Goal: Task Accomplishment & Management: Manage account settings

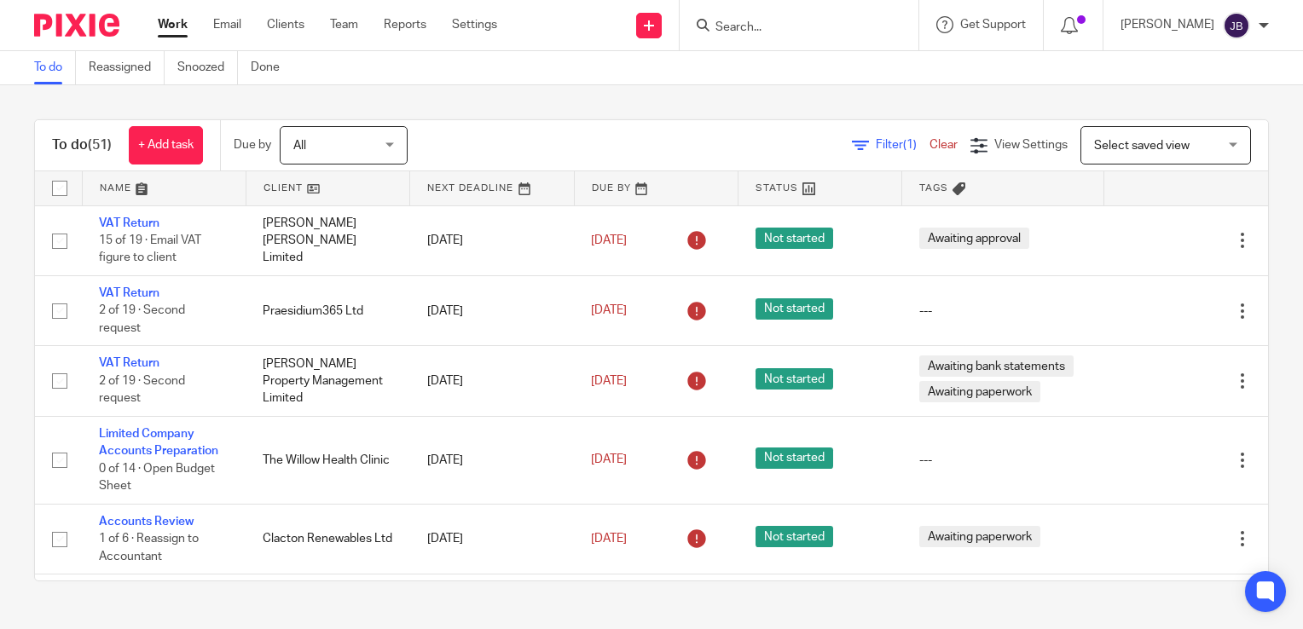
click at [863, 136] on div "Filter (1) Clear" at bounding box center [911, 145] width 119 height 18
click at [876, 142] on span "Filter (1)" at bounding box center [903, 145] width 54 height 12
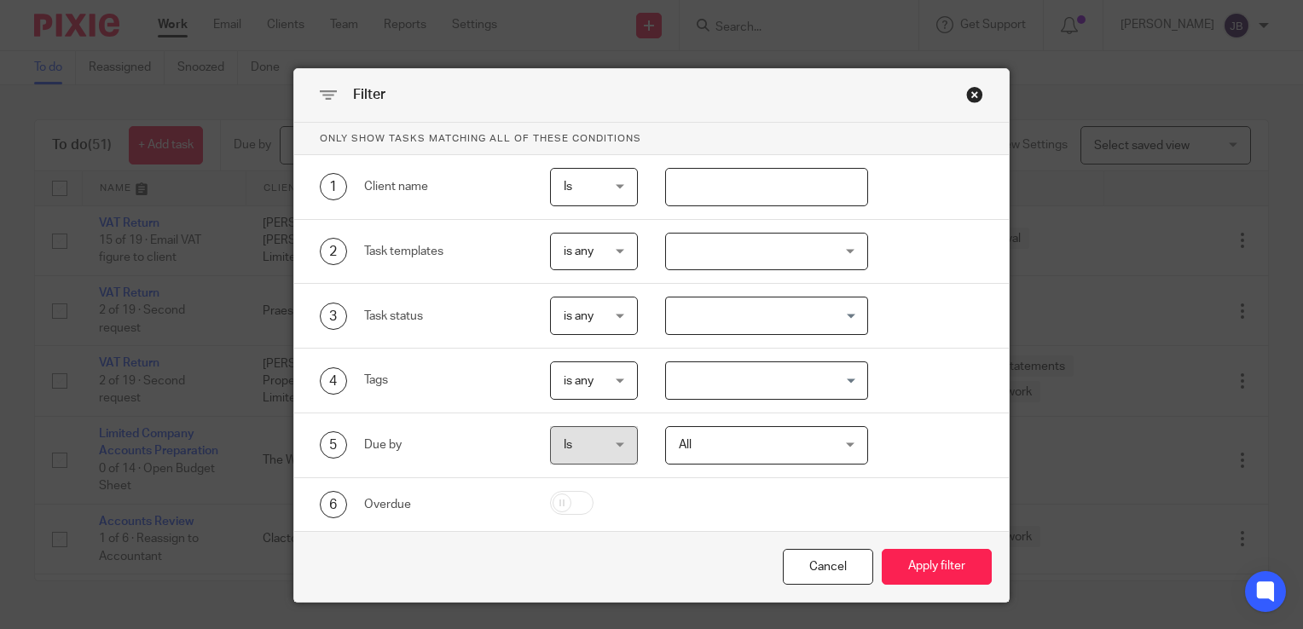
click at [715, 178] on input "text" at bounding box center [767, 187] width 204 height 38
type input "[PERSON_NAME]"
click at [882, 549] on button "Apply filter" at bounding box center [937, 567] width 110 height 37
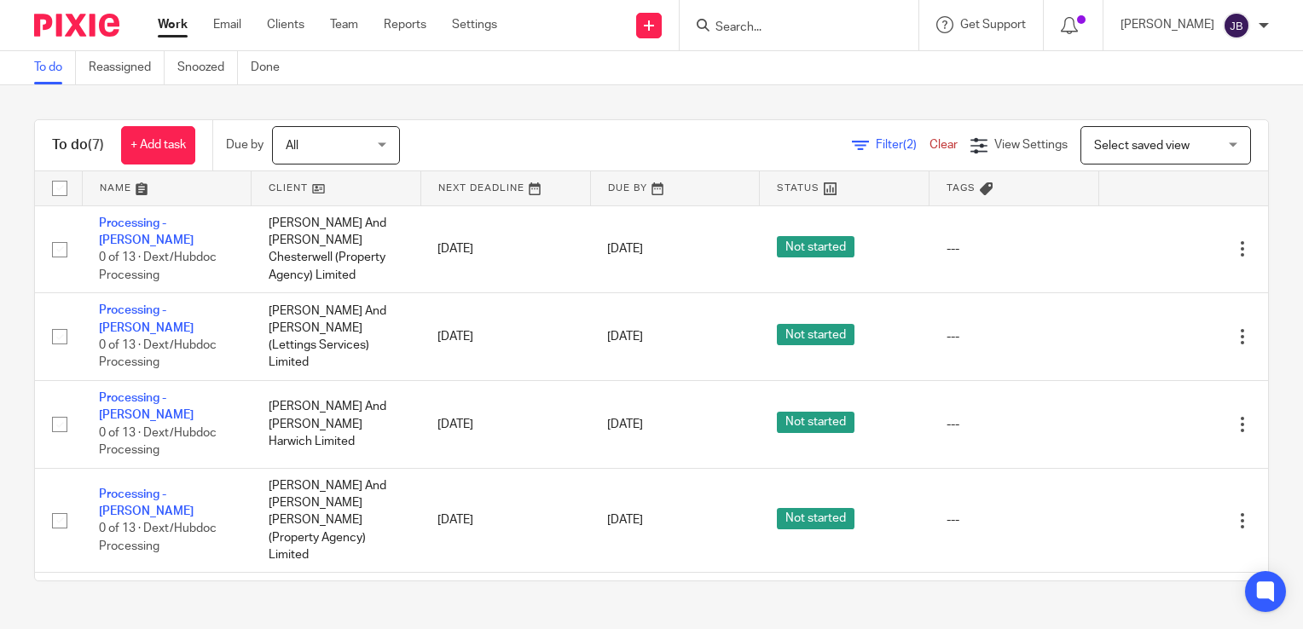
click at [876, 145] on span "Filter (2)" at bounding box center [903, 145] width 54 height 12
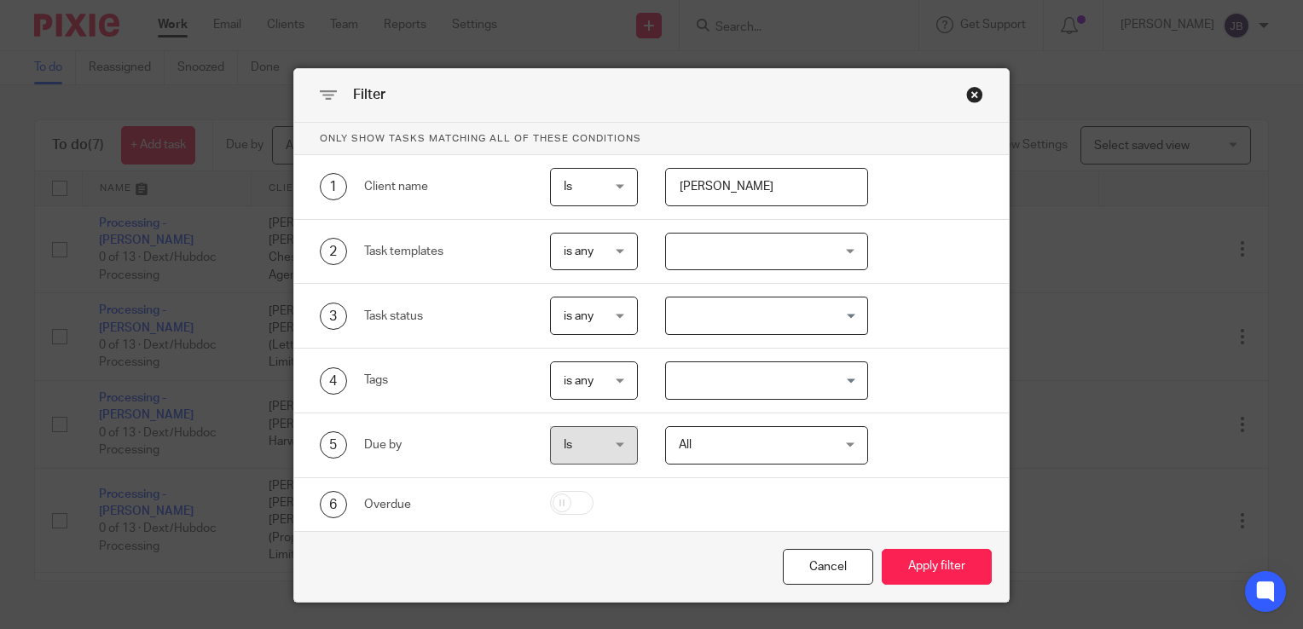
drag, startPoint x: 707, startPoint y: 169, endPoint x: 681, endPoint y: 181, distance: 28.2
click at [681, 181] on input "[PERSON_NAME]" at bounding box center [767, 187] width 204 height 38
type input "h"
type input "mars"
click at [882, 549] on button "Apply filter" at bounding box center [937, 567] width 110 height 37
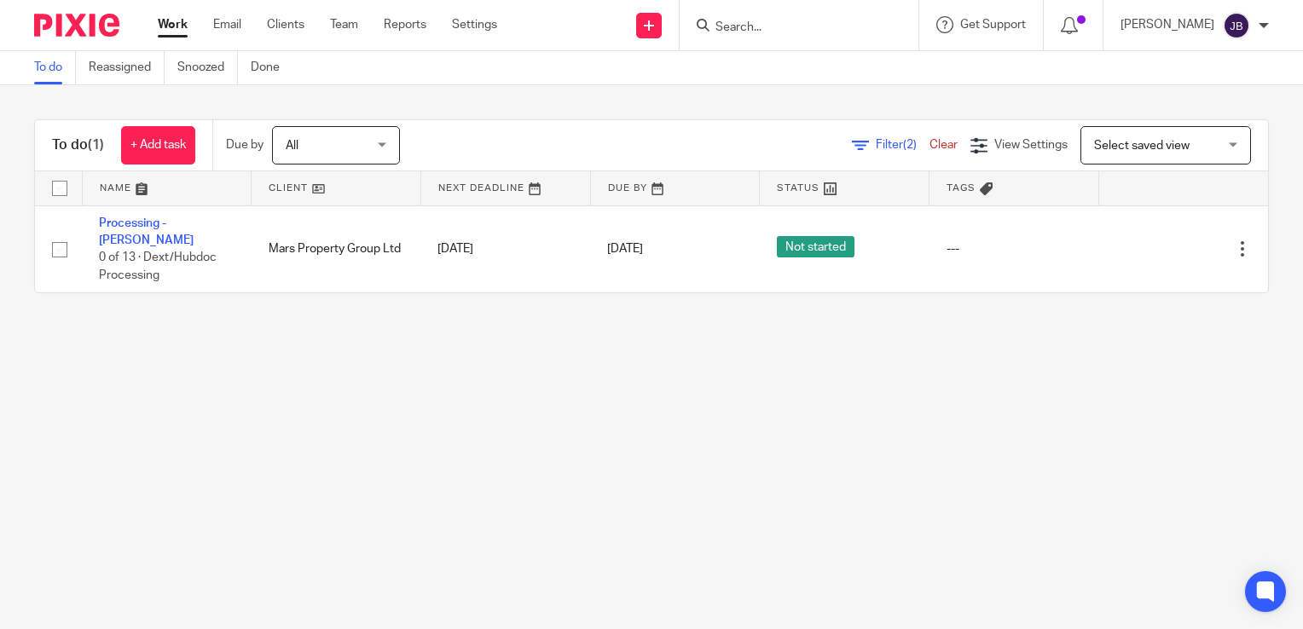
click at [876, 140] on span "Filter (2)" at bounding box center [903, 145] width 54 height 12
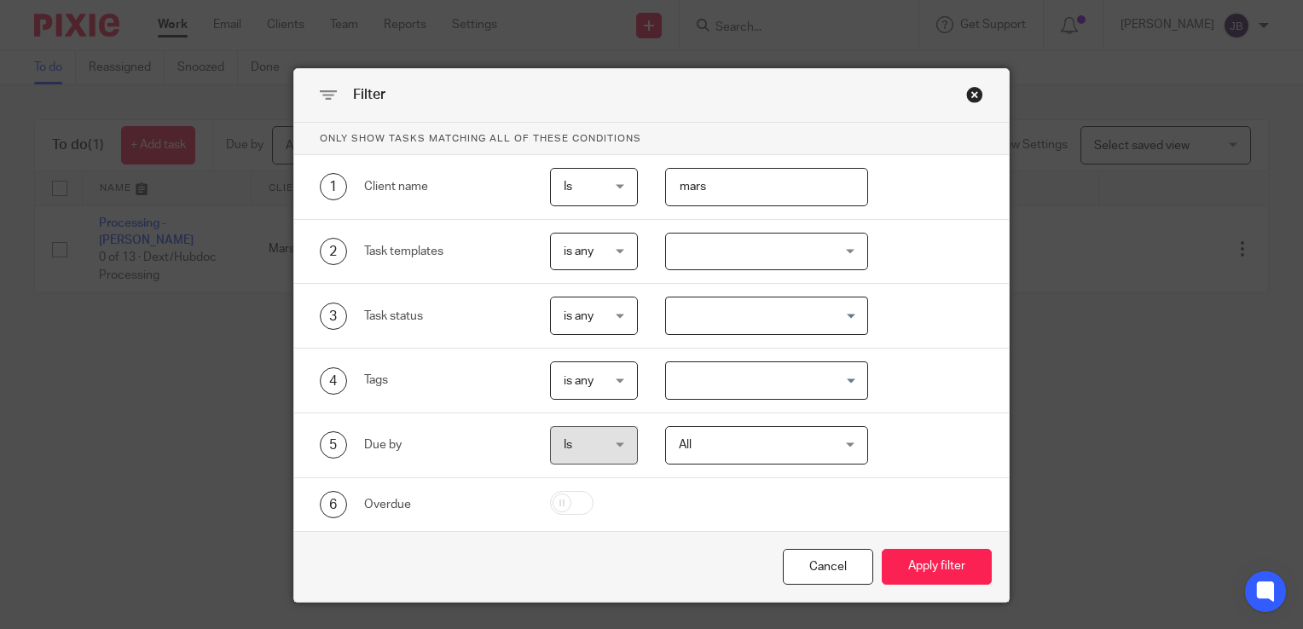
drag, startPoint x: 728, startPoint y: 197, endPoint x: 567, endPoint y: 186, distance: 161.6
click at [567, 186] on div "1 Client name Is Is Is Is not is mars" at bounding box center [638, 187] width 691 height 38
type input "hwr"
click at [941, 568] on button "Apply filter" at bounding box center [937, 567] width 110 height 37
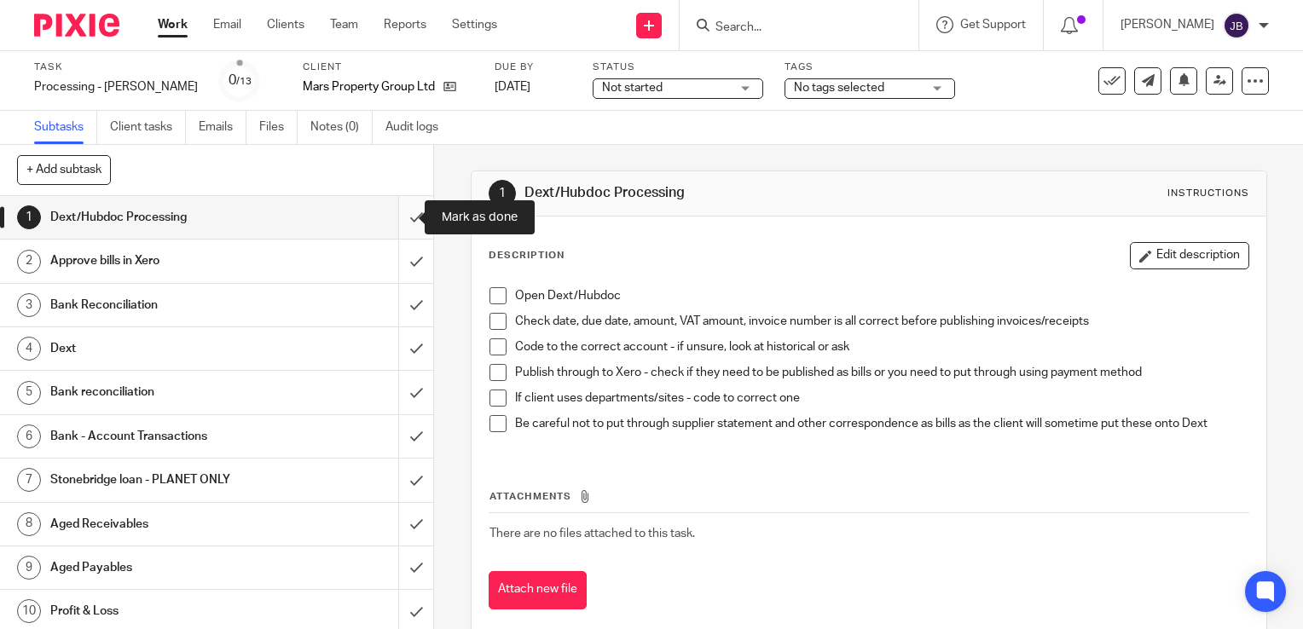
click at [400, 206] on input "submit" at bounding box center [216, 217] width 433 height 43
drag, startPoint x: 399, startPoint y: 252, endPoint x: 390, endPoint y: 304, distance: 53.7
click at [399, 252] on input "submit" at bounding box center [216, 261] width 433 height 43
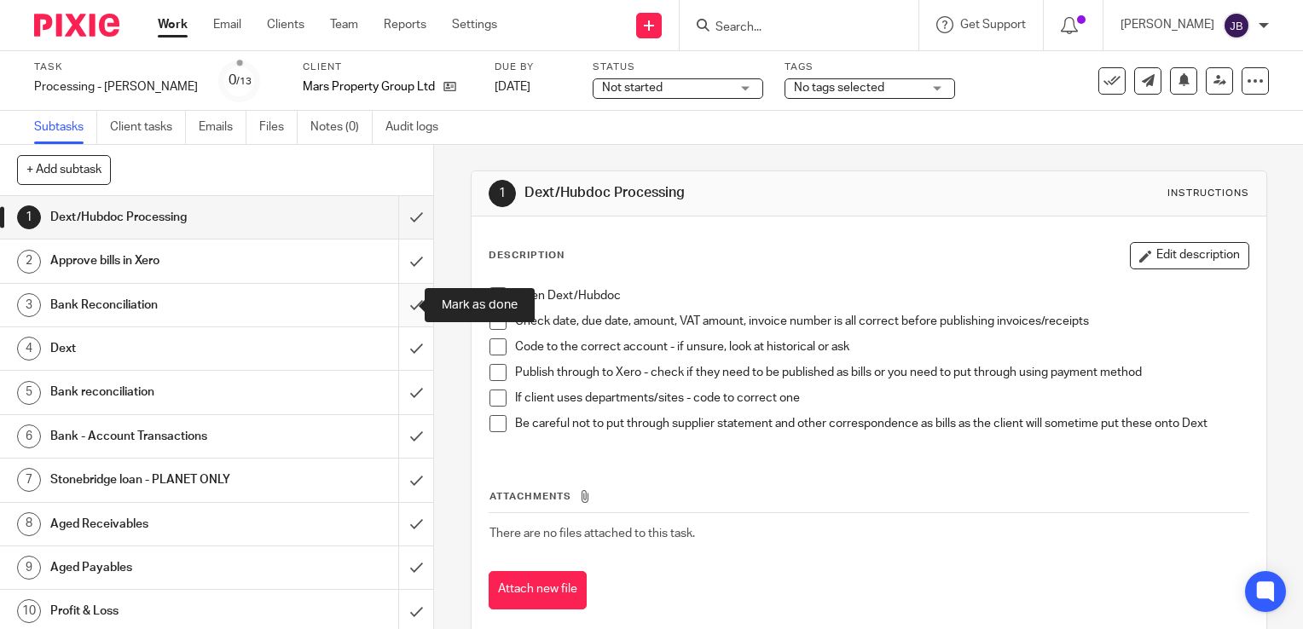
click at [390, 307] on input "submit" at bounding box center [216, 305] width 433 height 43
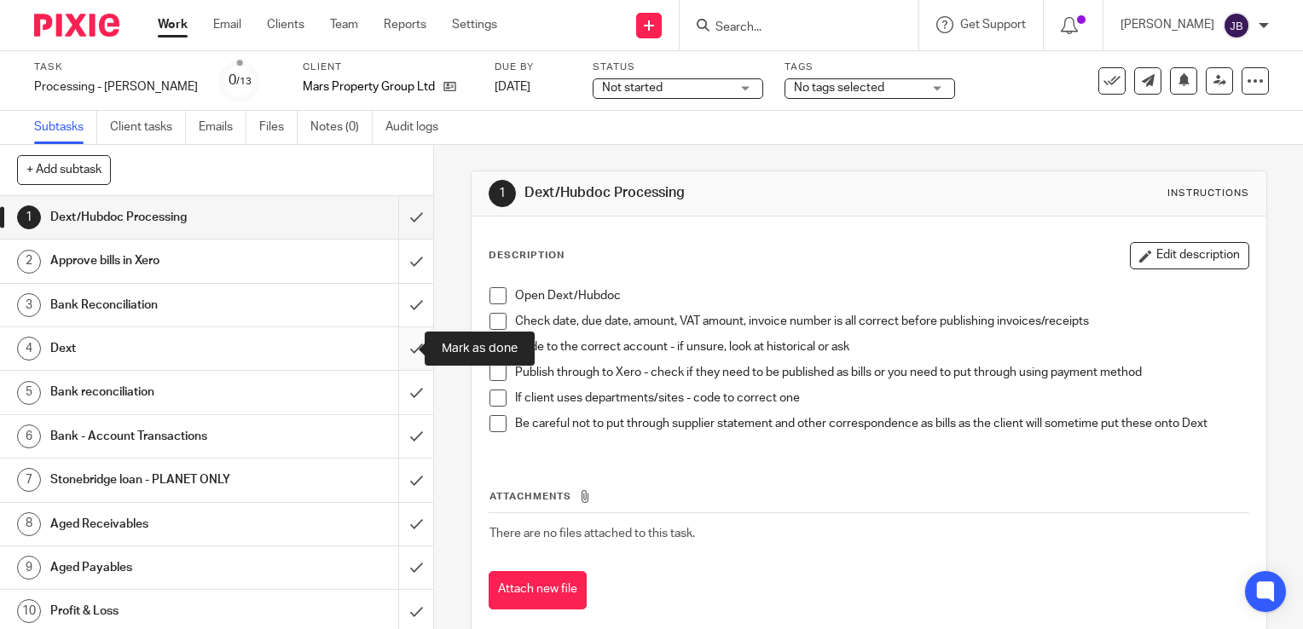
click at [390, 355] on input "submit" at bounding box center [216, 348] width 433 height 43
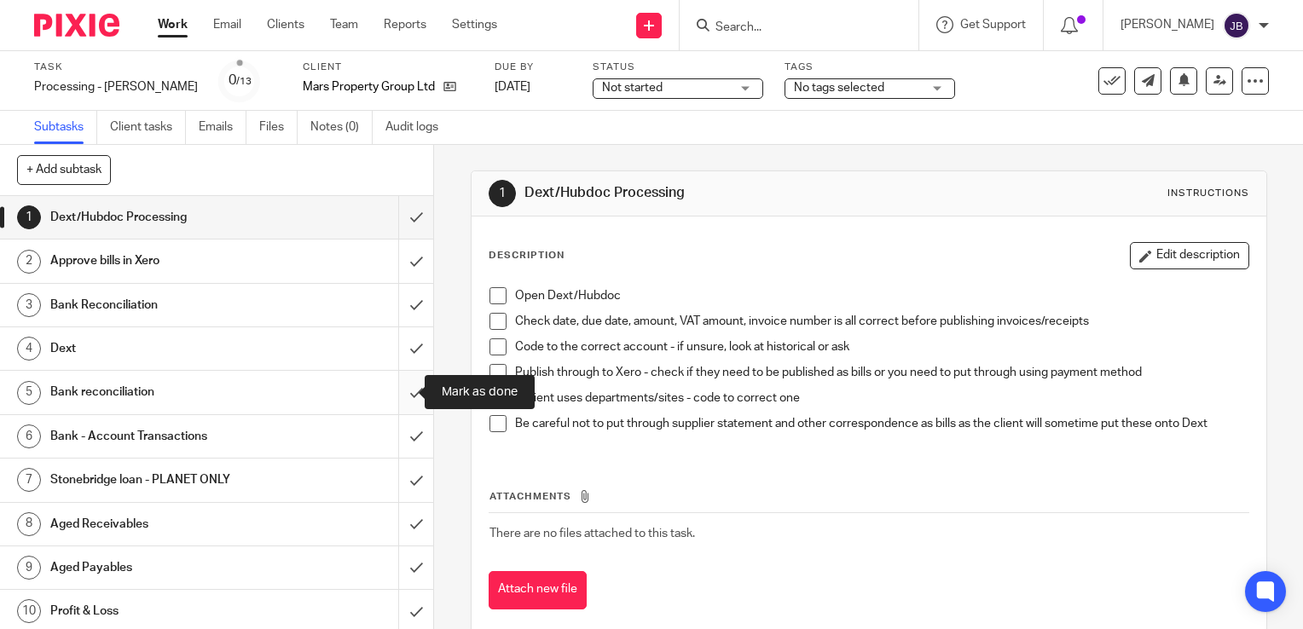
click at [391, 401] on input "submit" at bounding box center [216, 392] width 433 height 43
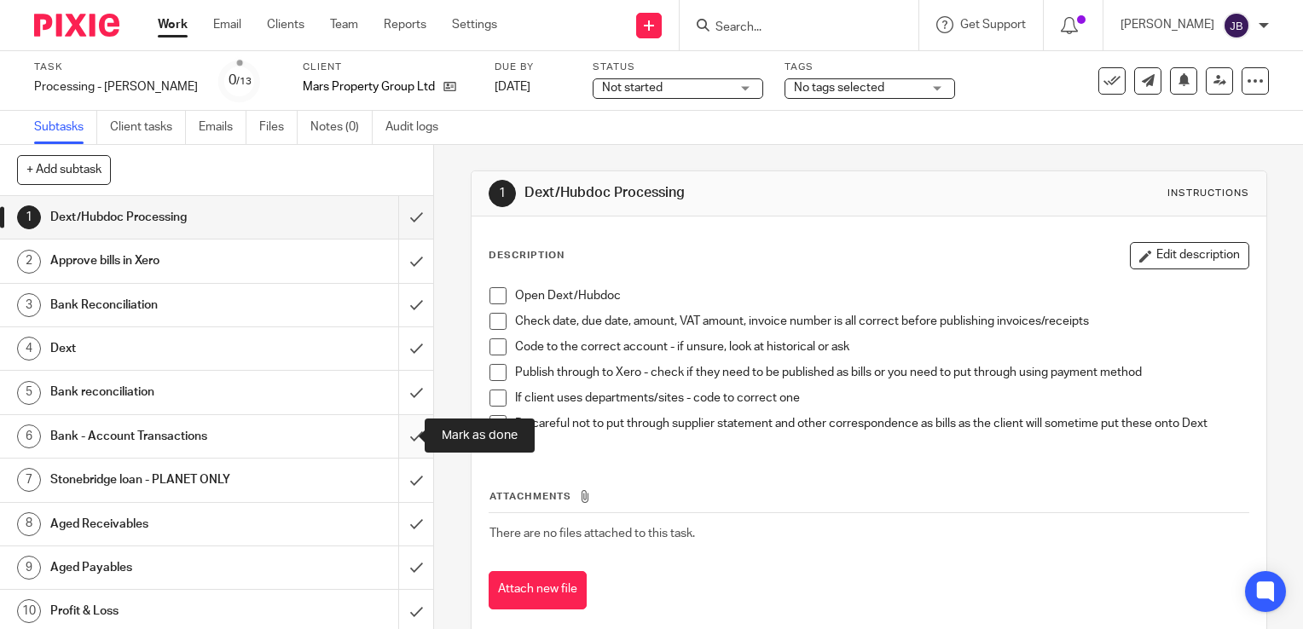
click at [396, 455] on input "submit" at bounding box center [216, 436] width 433 height 43
drag, startPoint x: 397, startPoint y: 487, endPoint x: 399, endPoint y: 513, distance: 26.6
click at [397, 488] on input "submit" at bounding box center [216, 480] width 433 height 43
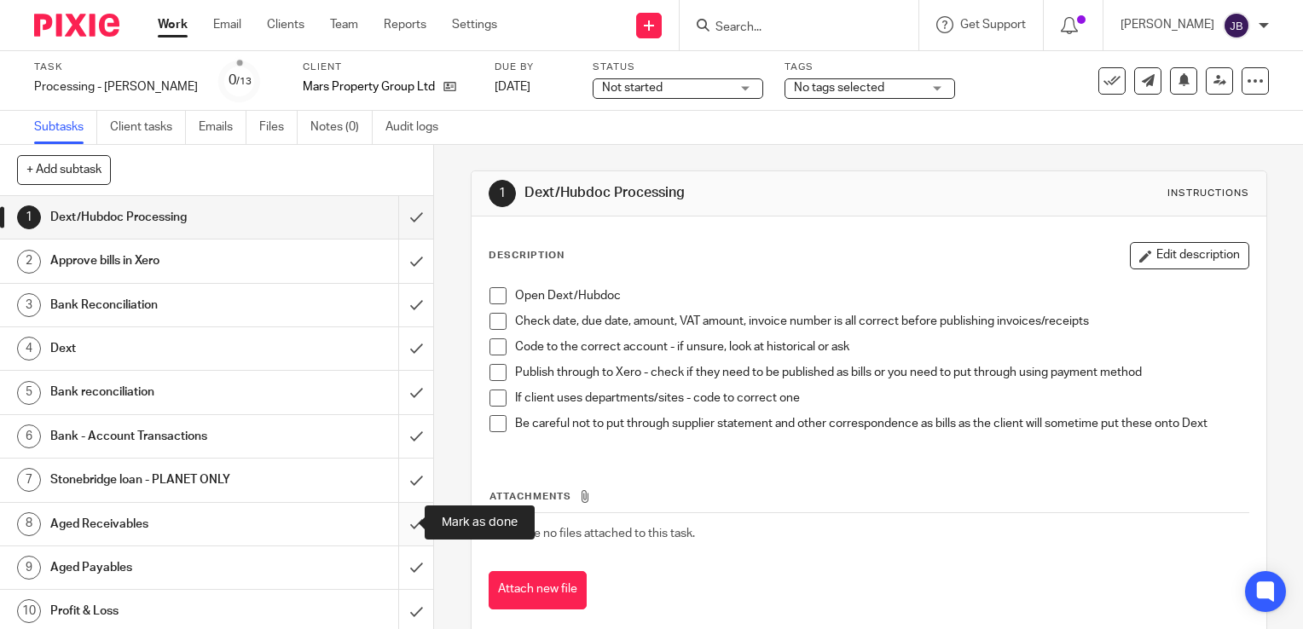
click at [399, 517] on input "submit" at bounding box center [216, 524] width 433 height 43
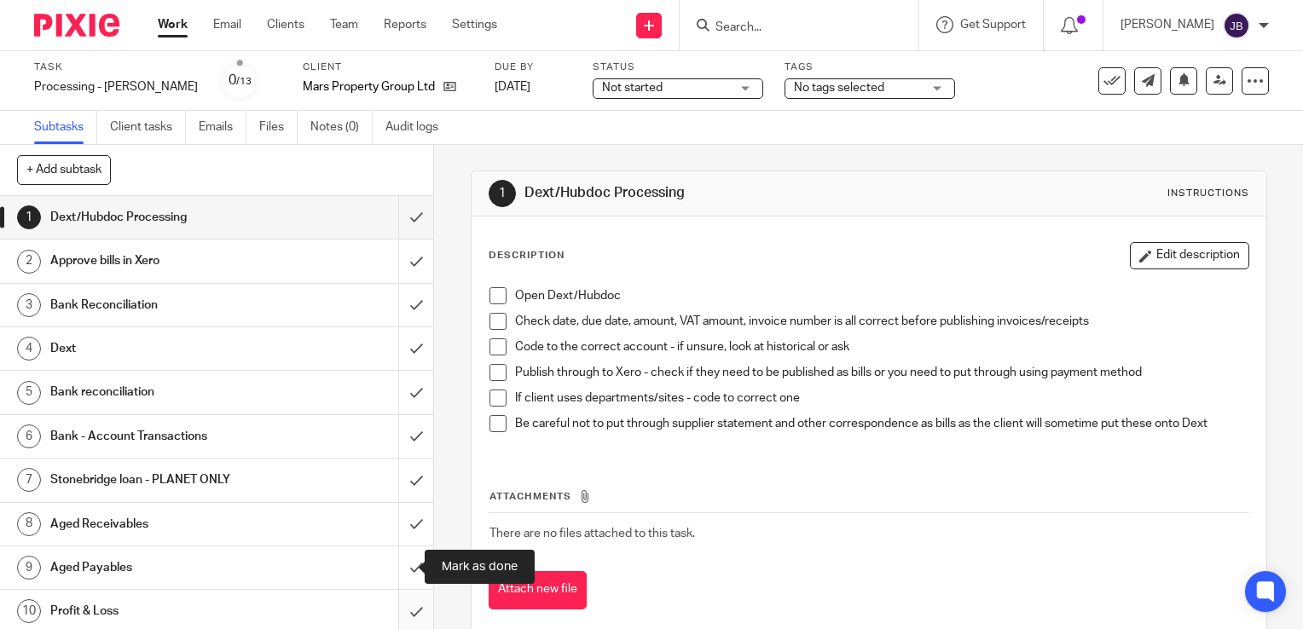
drag, startPoint x: 397, startPoint y: 558, endPoint x: 399, endPoint y: 597, distance: 39.3
click at [397, 561] on input "submit" at bounding box center [216, 568] width 433 height 43
click at [400, 606] on input "submit" at bounding box center [216, 611] width 433 height 43
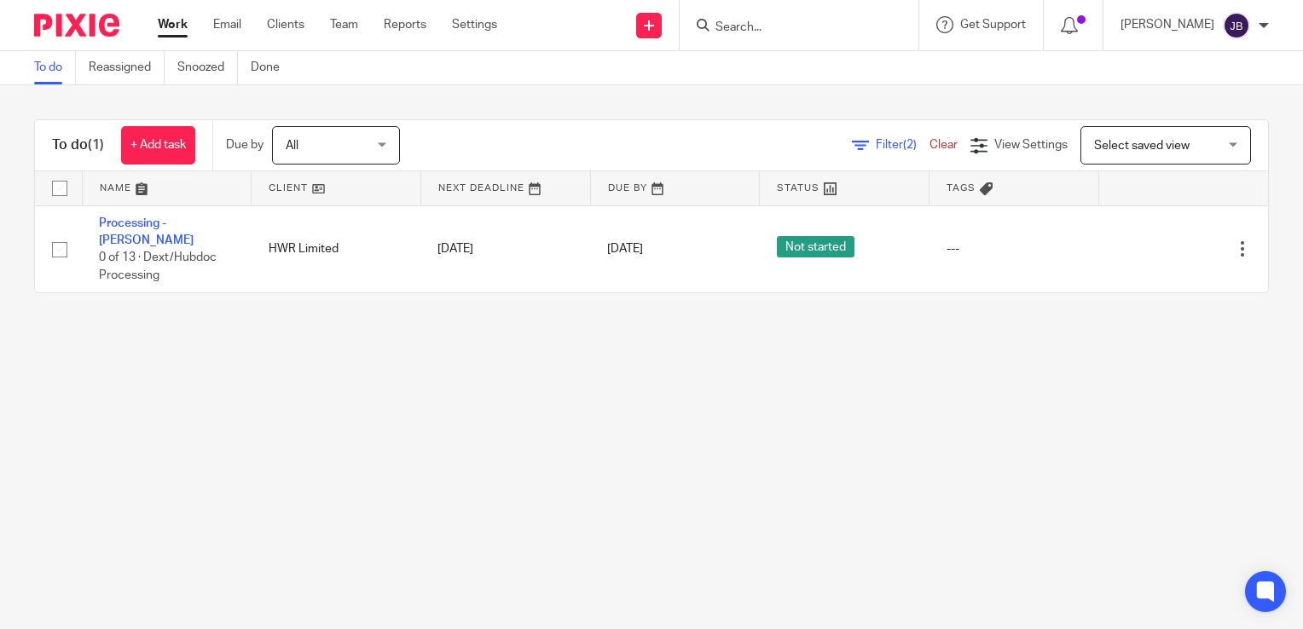
click at [876, 142] on span "Filter (2)" at bounding box center [903, 145] width 54 height 12
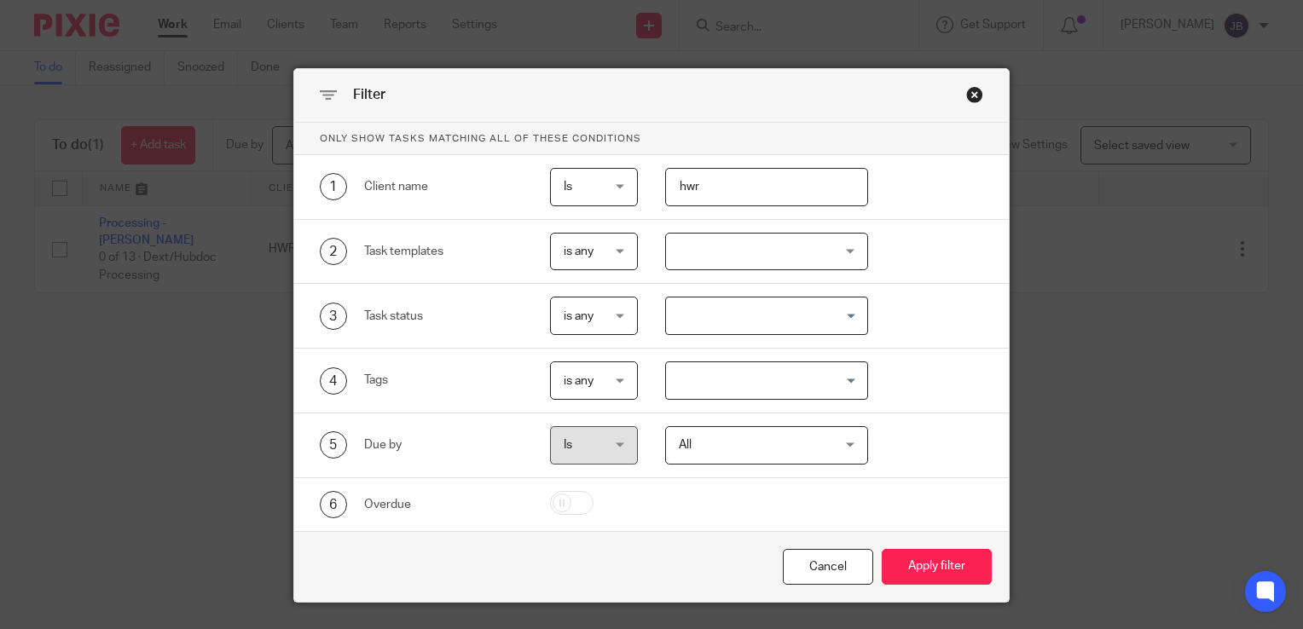
drag, startPoint x: 745, startPoint y: 199, endPoint x: 606, endPoint y: 178, distance: 140.5
click at [607, 179] on div "1 Client name Is Is Is Is not is hwr" at bounding box center [638, 187] width 691 height 38
type input "[PERSON_NAME]"
click at [882, 549] on button "Apply filter" at bounding box center [937, 567] width 110 height 37
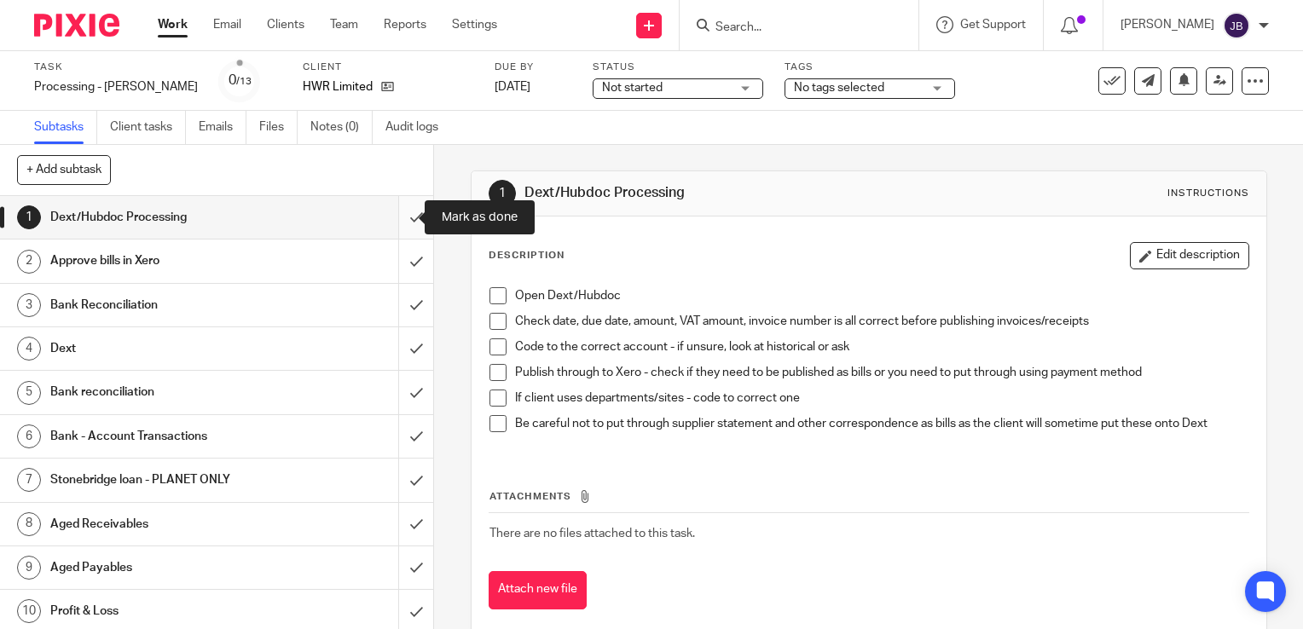
click at [403, 220] on input "submit" at bounding box center [216, 217] width 433 height 43
click at [397, 263] on input "submit" at bounding box center [216, 261] width 433 height 43
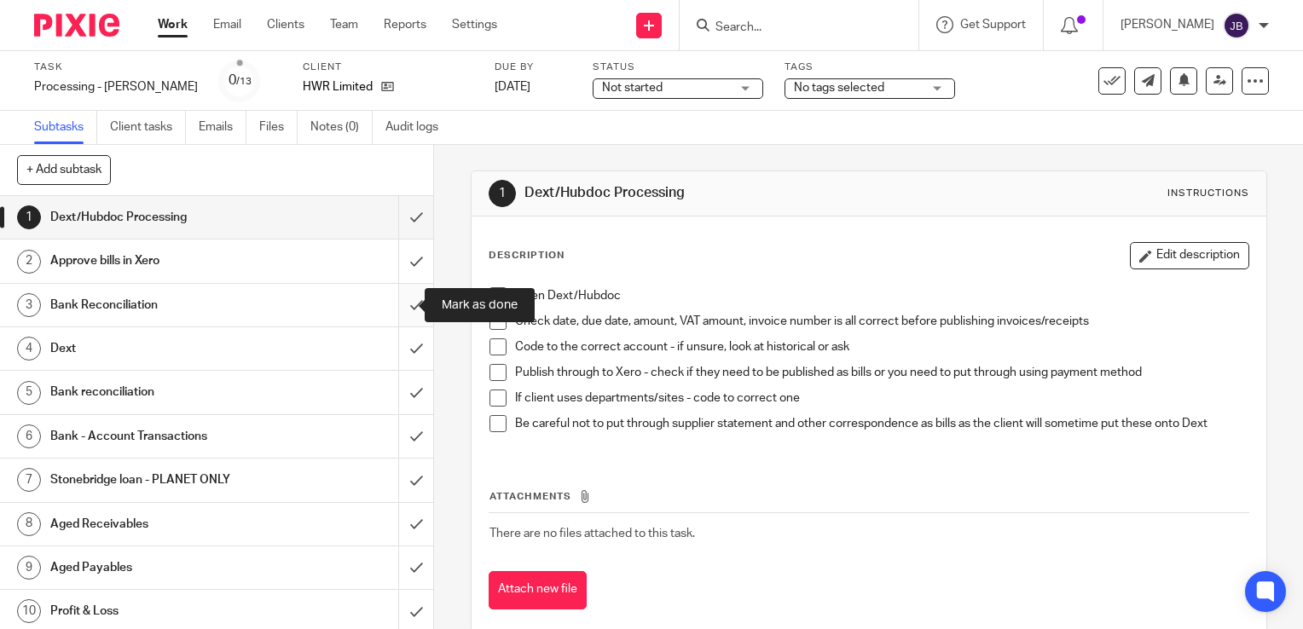
click at [394, 315] on input "submit" at bounding box center [216, 305] width 433 height 43
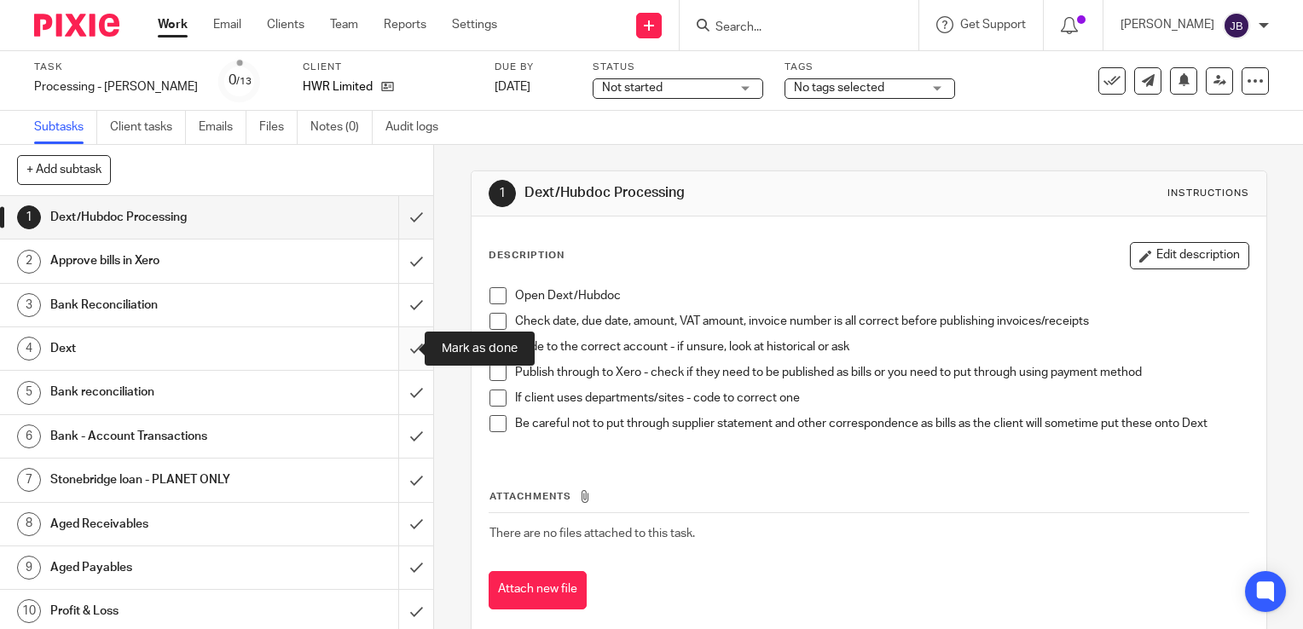
click at [393, 365] on input "submit" at bounding box center [216, 348] width 433 height 43
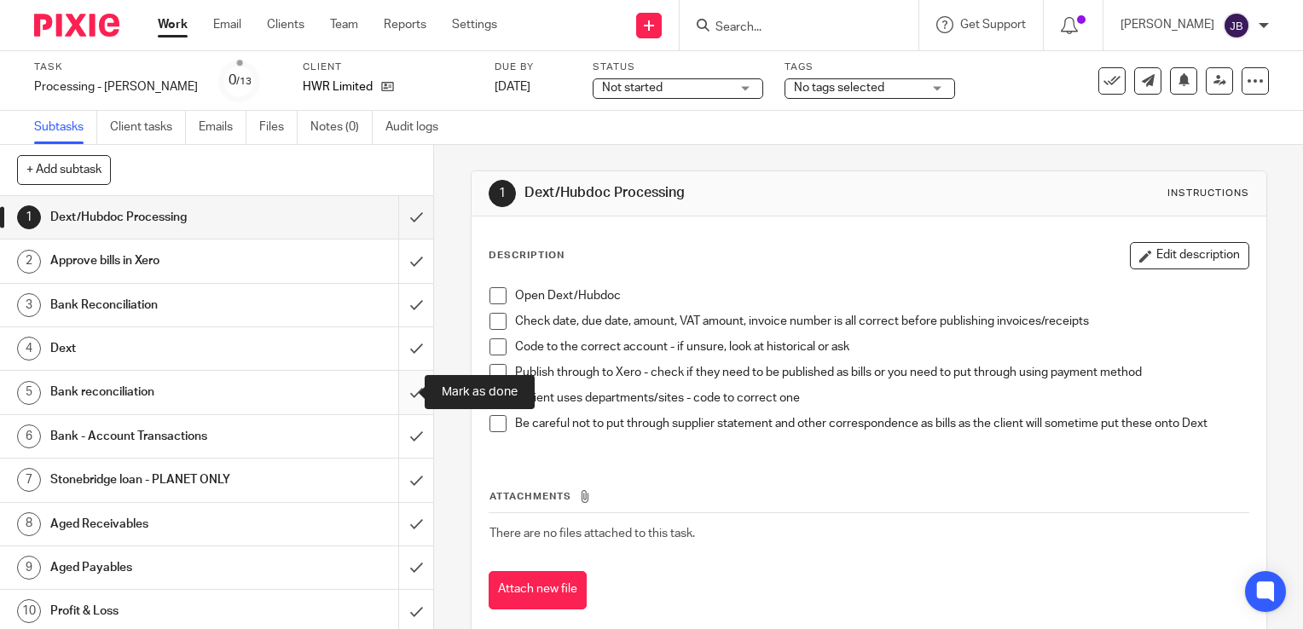
click at [392, 411] on input "submit" at bounding box center [216, 392] width 433 height 43
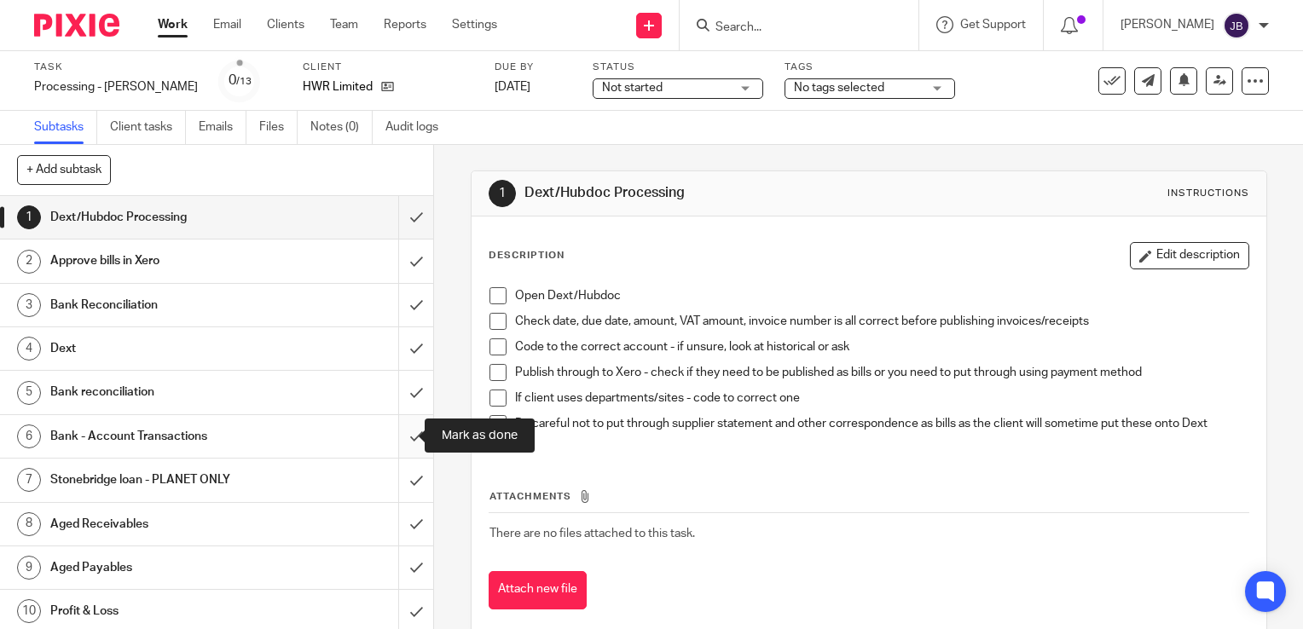
click at [396, 450] on input "submit" at bounding box center [216, 436] width 433 height 43
drag, startPoint x: 398, startPoint y: 482, endPoint x: 394, endPoint y: 520, distance: 38.6
click at [398, 483] on input "submit" at bounding box center [216, 480] width 433 height 43
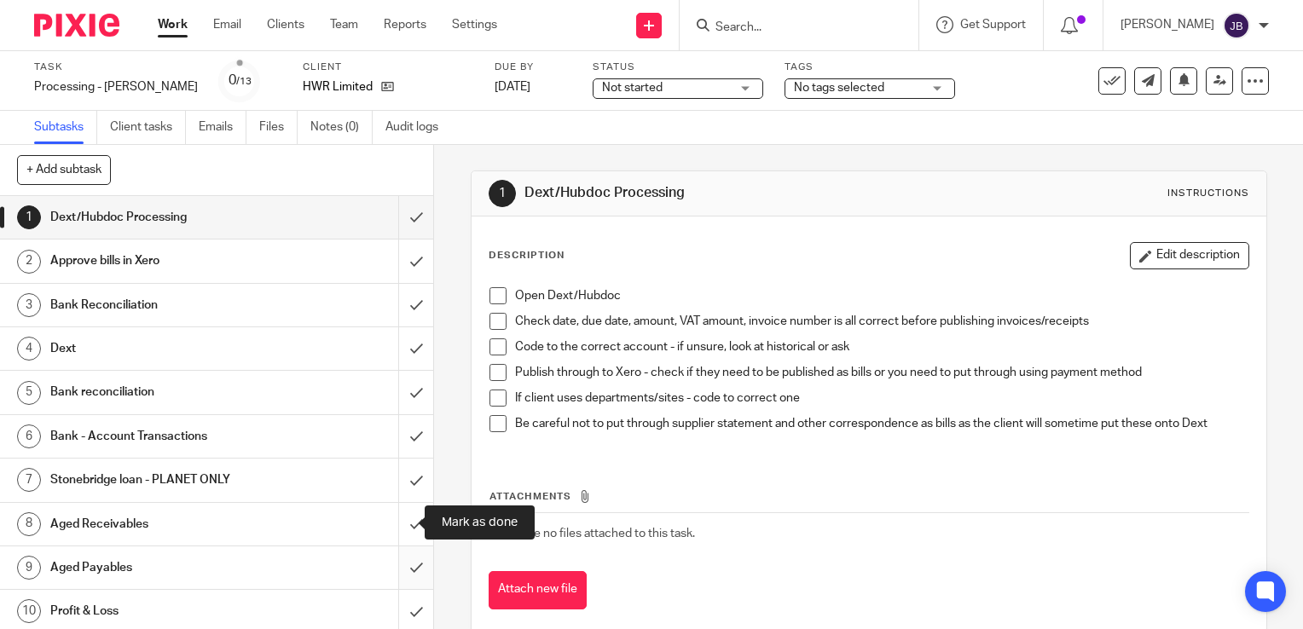
drag, startPoint x: 392, startPoint y: 527, endPoint x: 407, endPoint y: 585, distance: 59.8
click at [392, 530] on input "submit" at bounding box center [216, 524] width 433 height 43
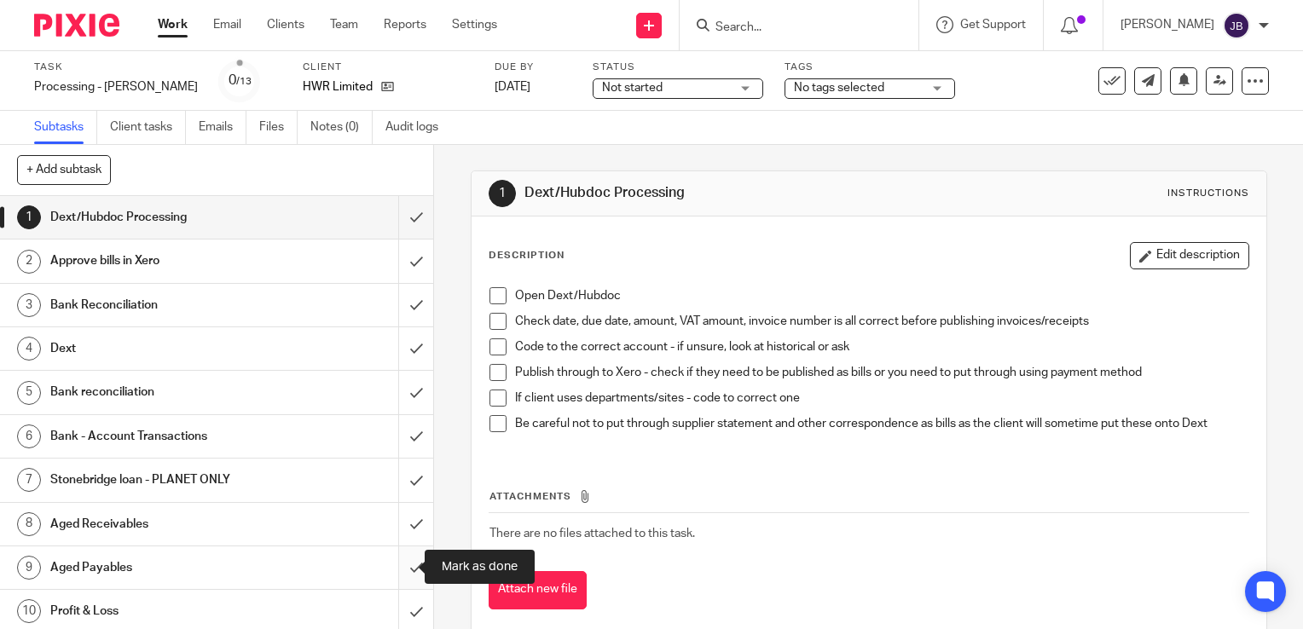
click at [400, 565] on input "submit" at bounding box center [216, 568] width 433 height 43
click at [389, 606] on input "submit" at bounding box center [216, 611] width 433 height 43
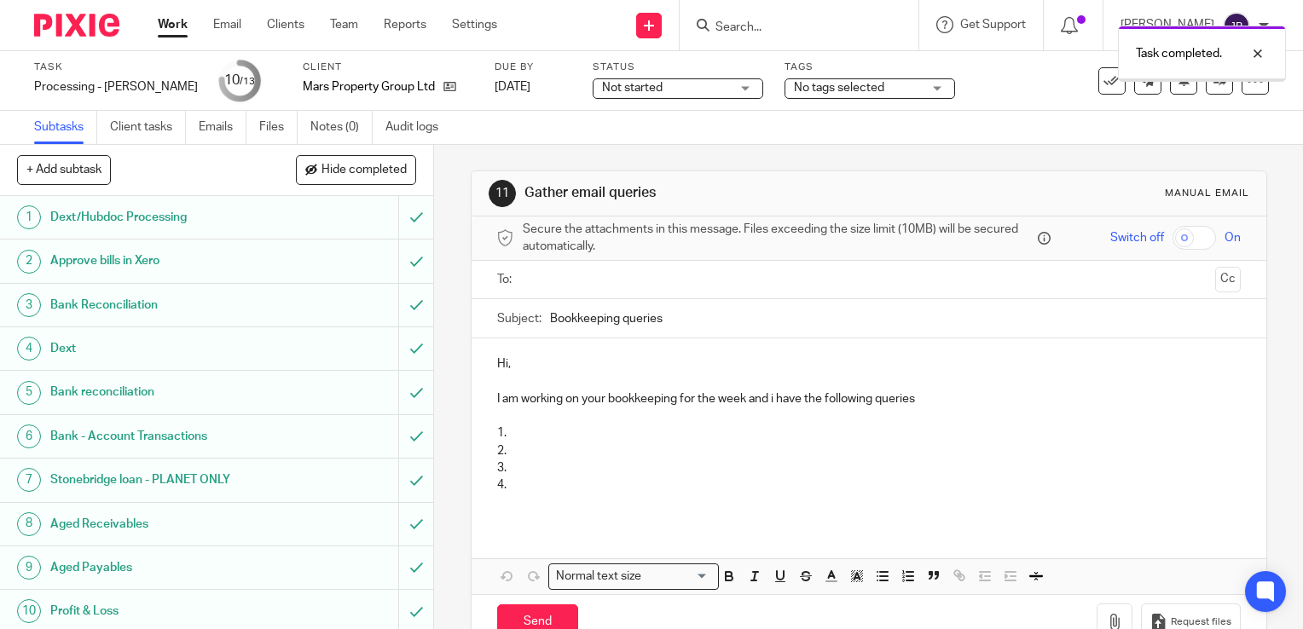
scroll to position [133, 0]
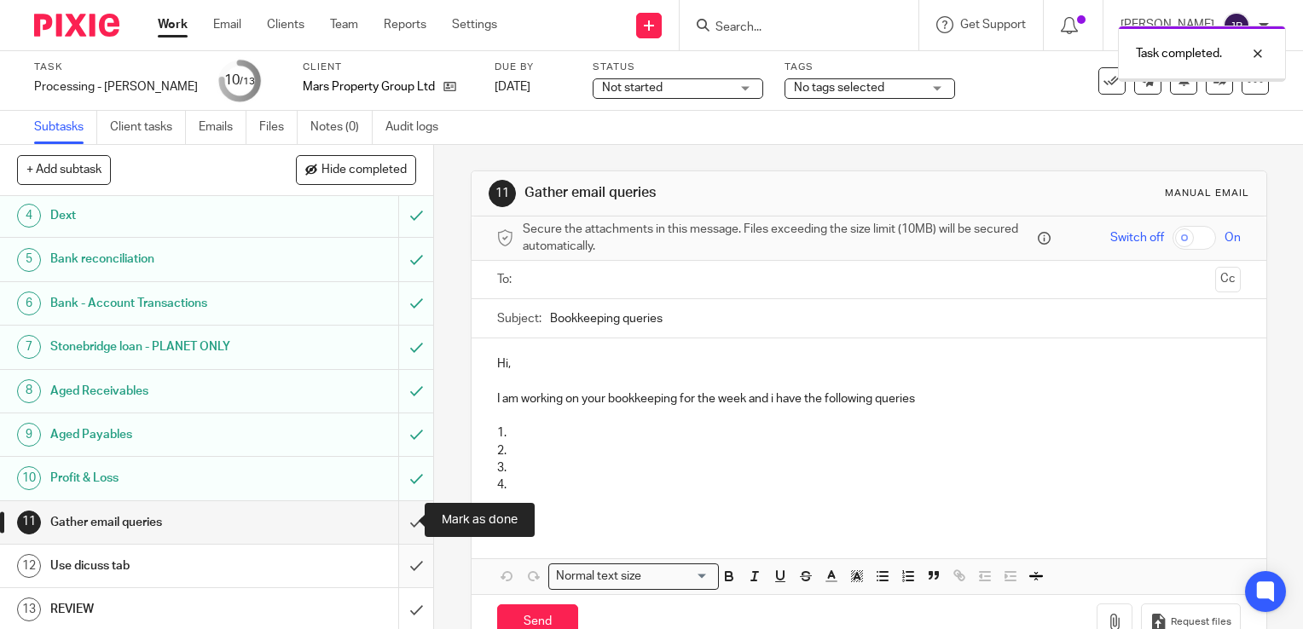
drag, startPoint x: 404, startPoint y: 518, endPoint x: 403, endPoint y: 544, distance: 26.5
click at [404, 518] on input "submit" at bounding box center [216, 522] width 433 height 43
click at [406, 559] on input "submit" at bounding box center [216, 566] width 433 height 43
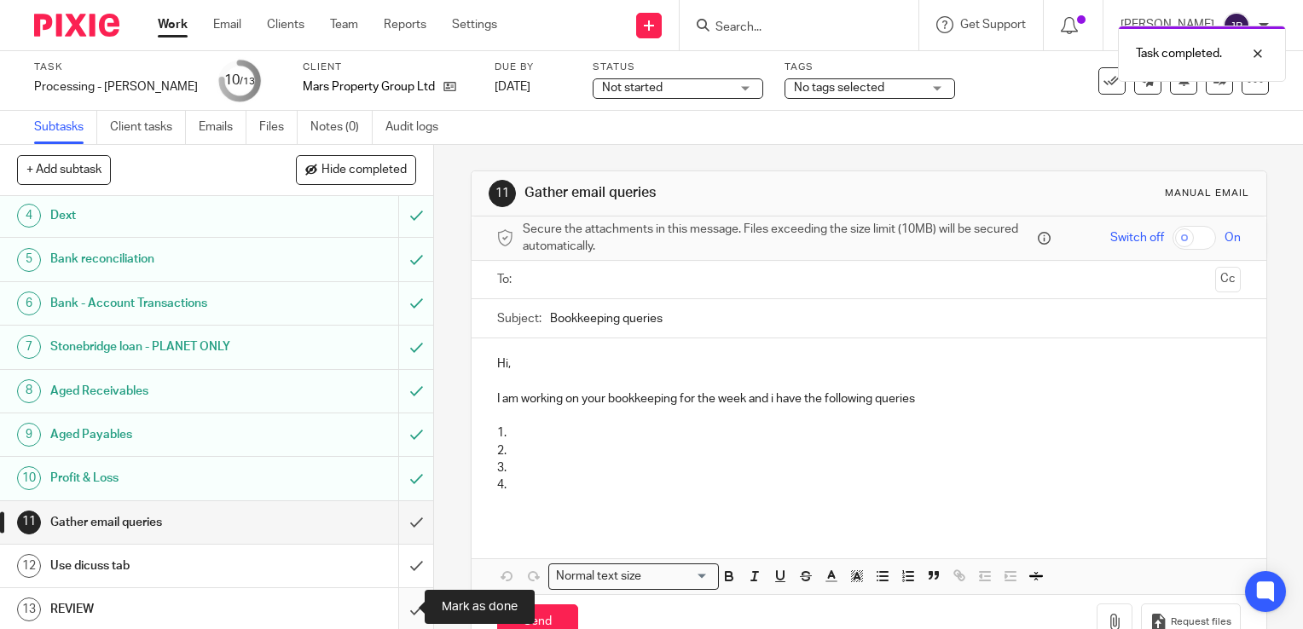
click at [399, 608] on input "submit" at bounding box center [216, 609] width 433 height 43
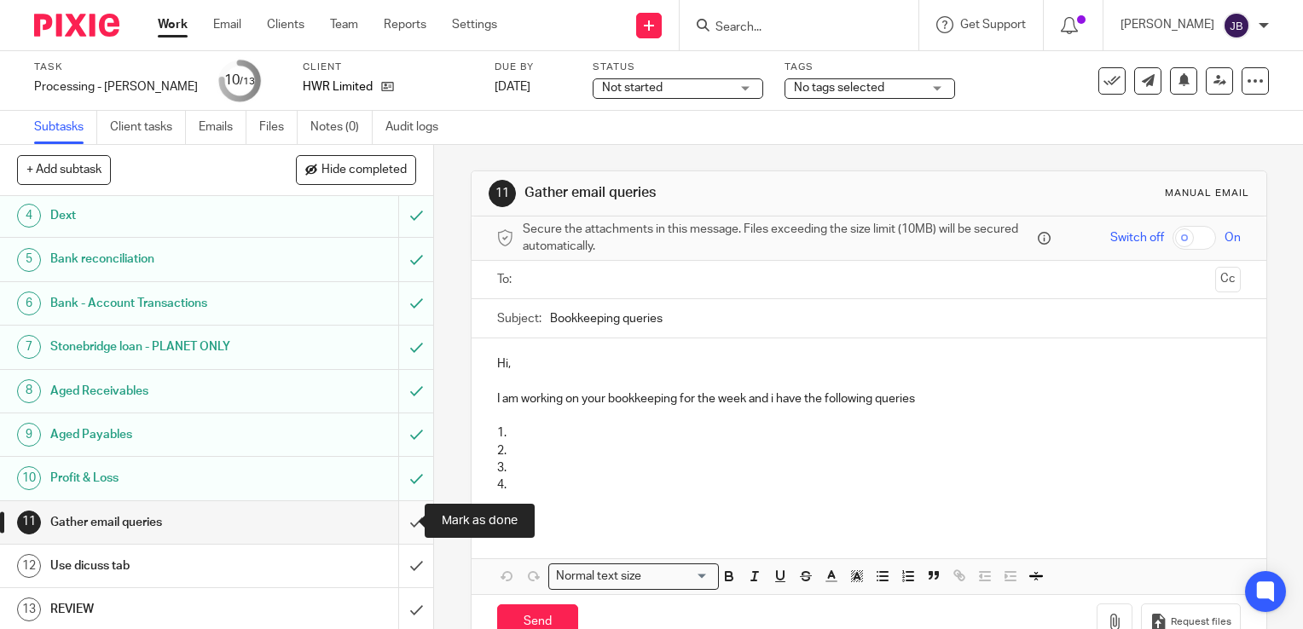
click at [416, 514] on input "submit" at bounding box center [216, 522] width 433 height 43
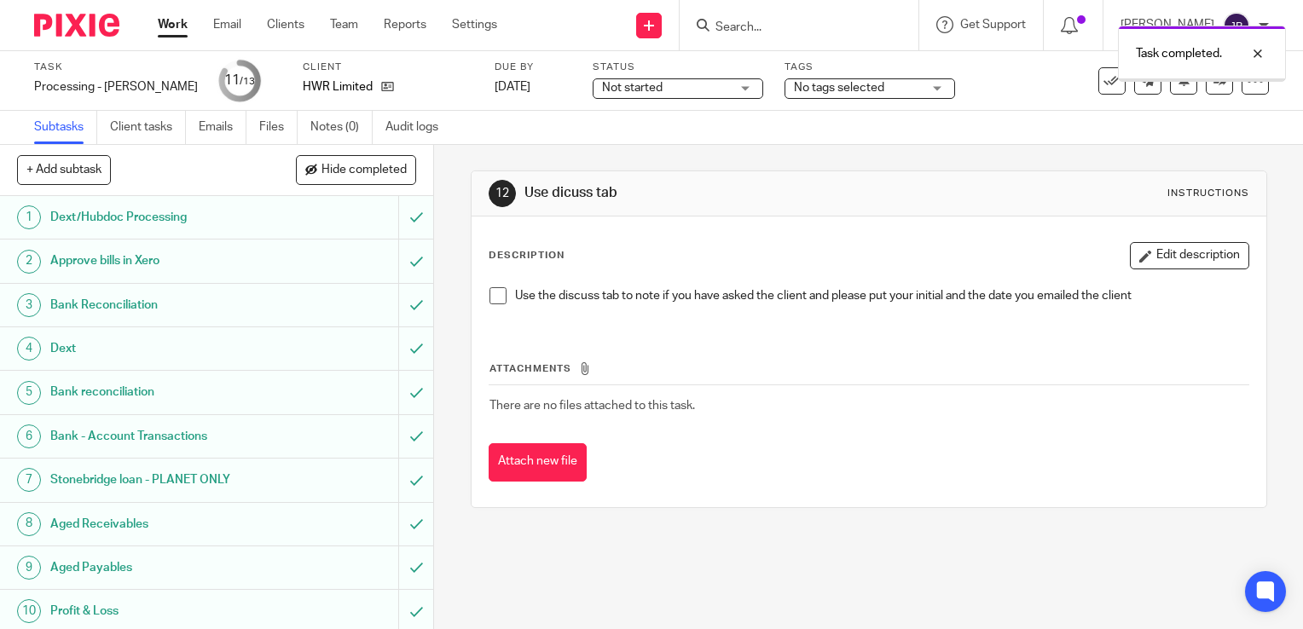
scroll to position [133, 0]
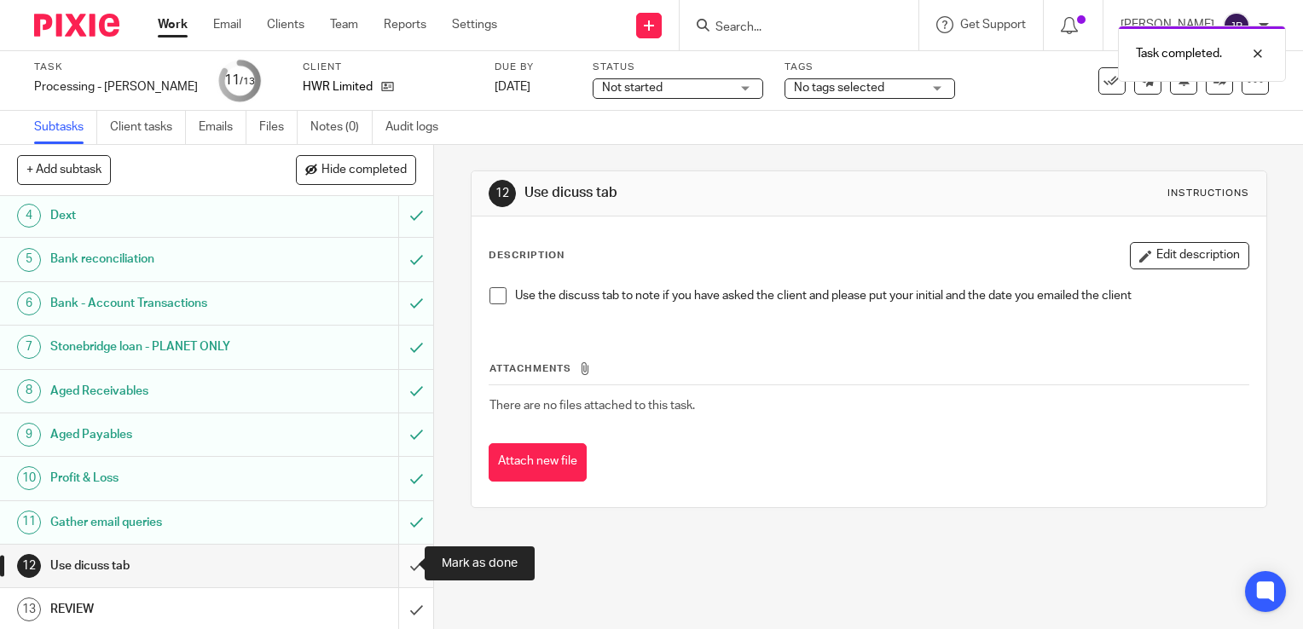
click at [409, 558] on input "submit" at bounding box center [216, 566] width 433 height 43
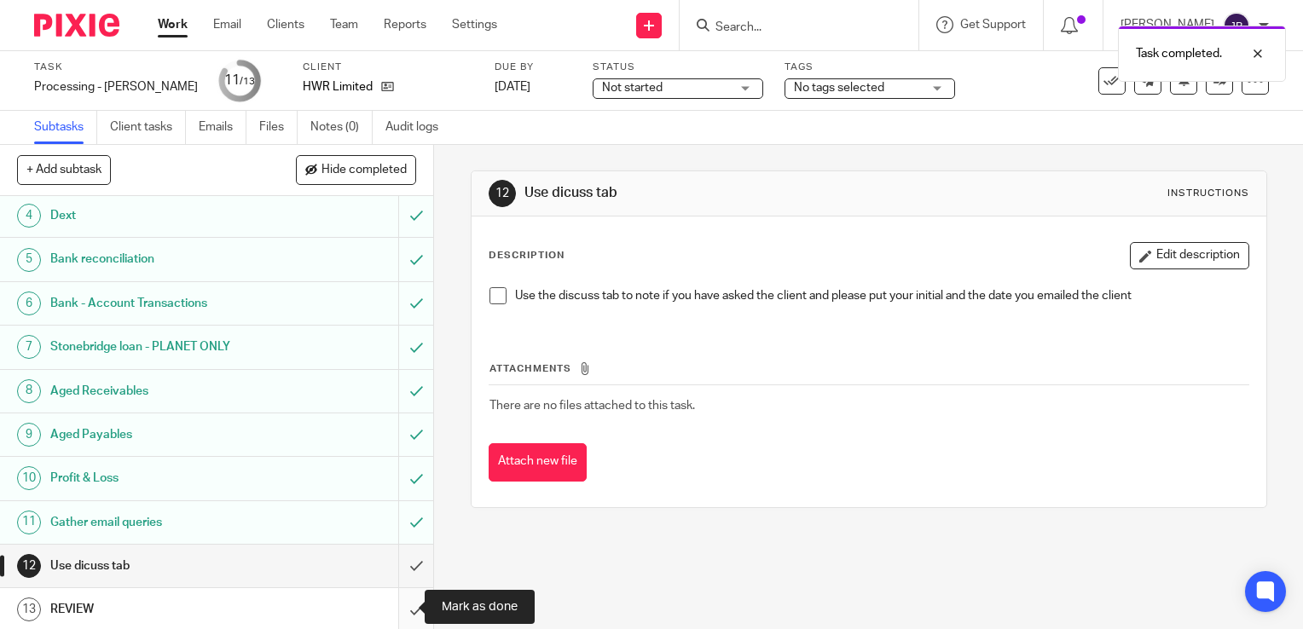
click at [403, 590] on input "submit" at bounding box center [216, 609] width 433 height 43
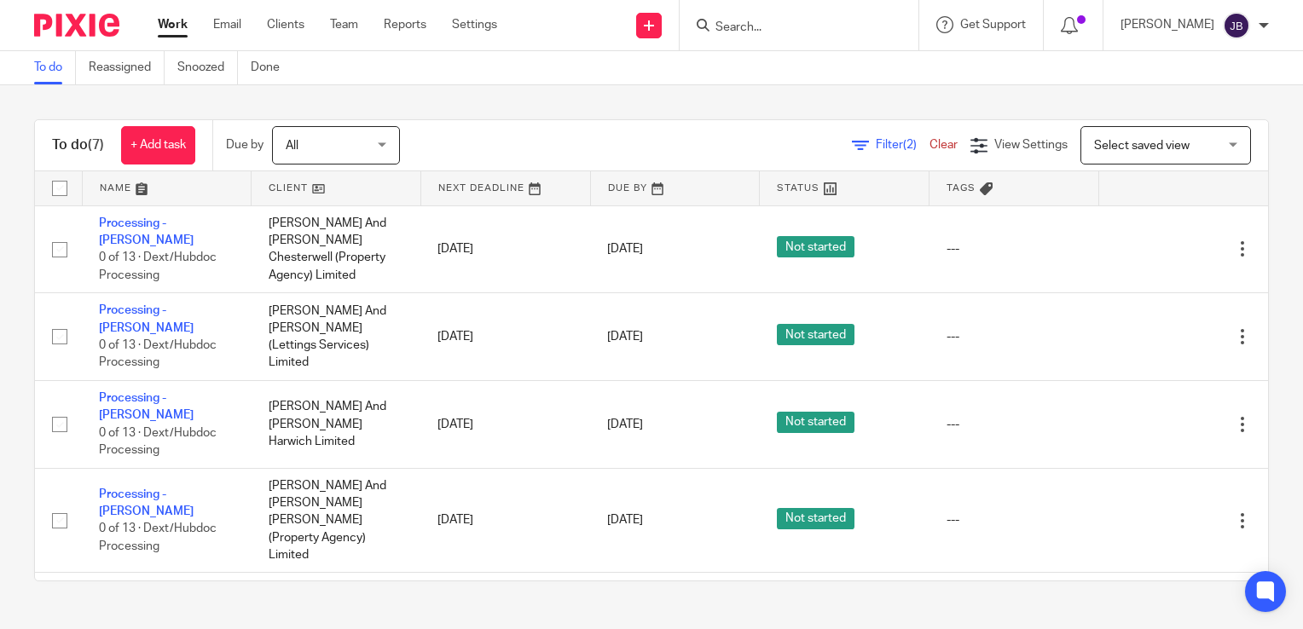
click at [1071, 103] on div "To do (7) + Add task Due by All All Today Tomorrow This week Next week This mon…" at bounding box center [651, 350] width 1303 height 530
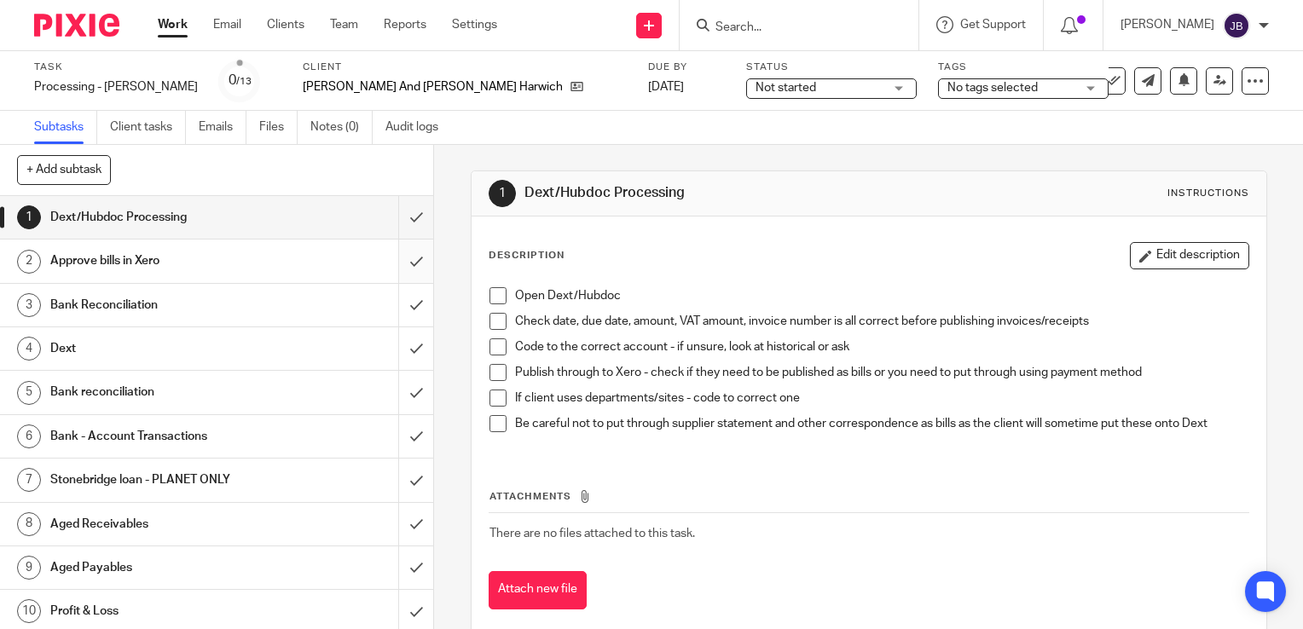
drag, startPoint x: 389, startPoint y: 252, endPoint x: 391, endPoint y: 269, distance: 18.0
click at [391, 252] on input "submit" at bounding box center [216, 261] width 433 height 43
click at [388, 298] on input "submit" at bounding box center [216, 305] width 433 height 43
drag, startPoint x: 391, startPoint y: 333, endPoint x: 390, endPoint y: 408, distance: 75.1
click at [391, 333] on input "submit" at bounding box center [216, 348] width 433 height 43
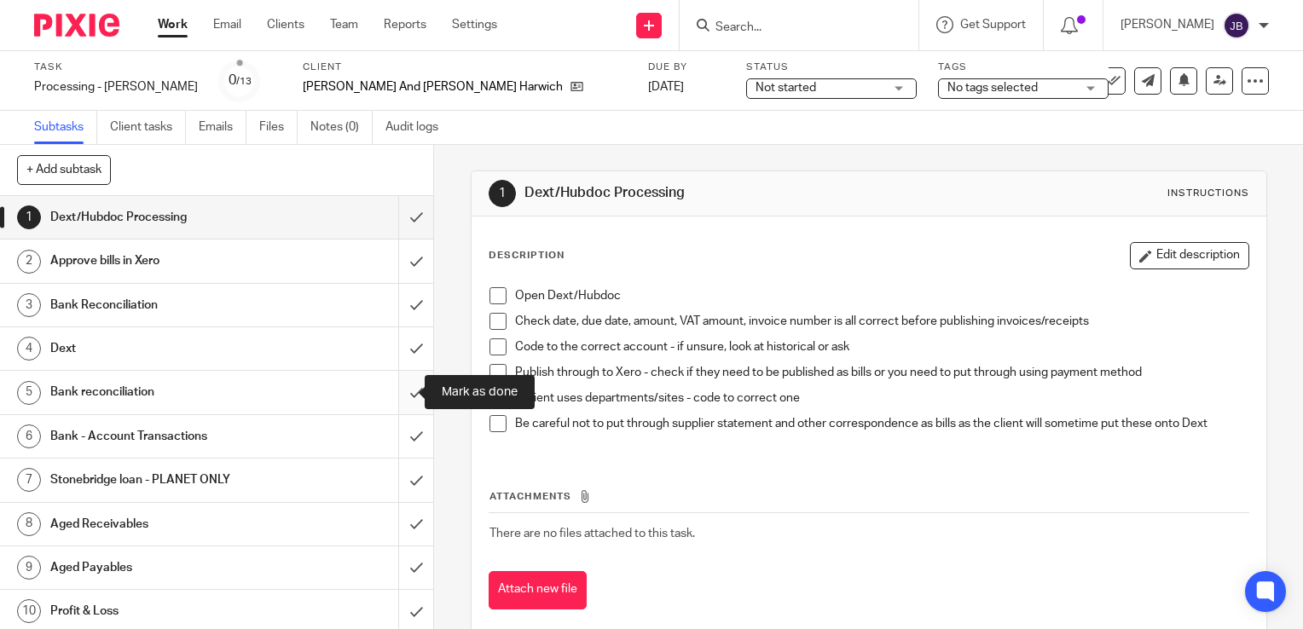
click at [390, 408] on input "submit" at bounding box center [216, 392] width 433 height 43
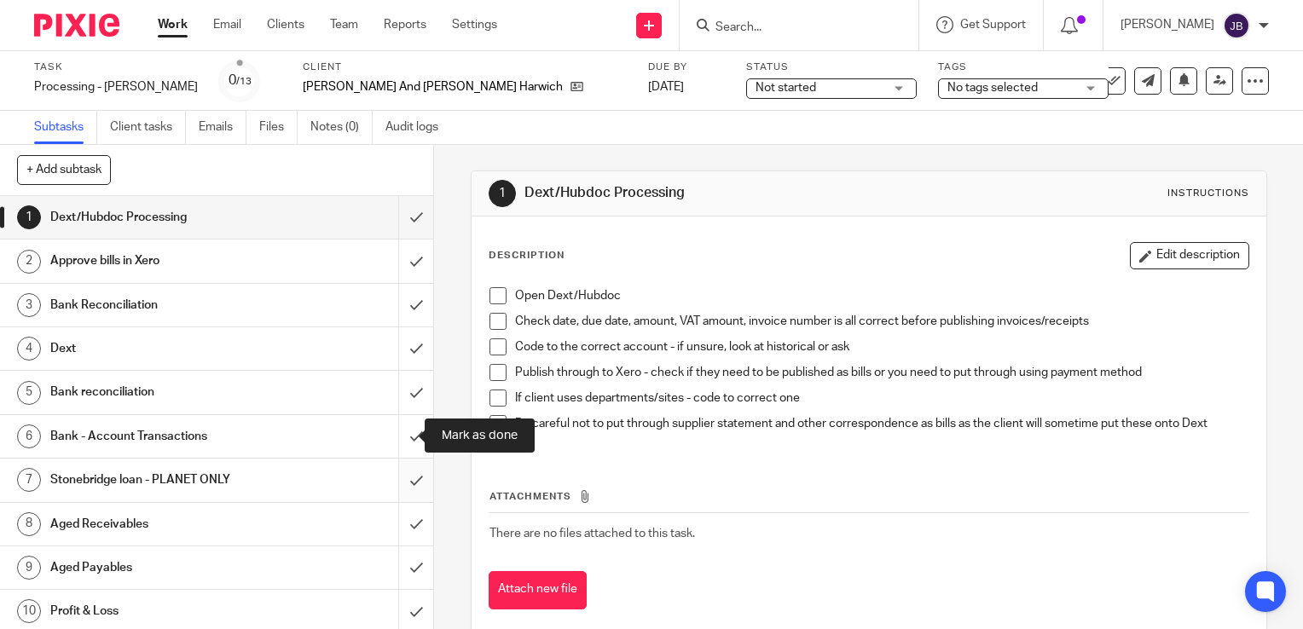
drag, startPoint x: 390, startPoint y: 440, endPoint x: 391, endPoint y: 490, distance: 49.5
click at [390, 441] on input "submit" at bounding box center [216, 436] width 433 height 43
click at [391, 490] on input "submit" at bounding box center [216, 480] width 433 height 43
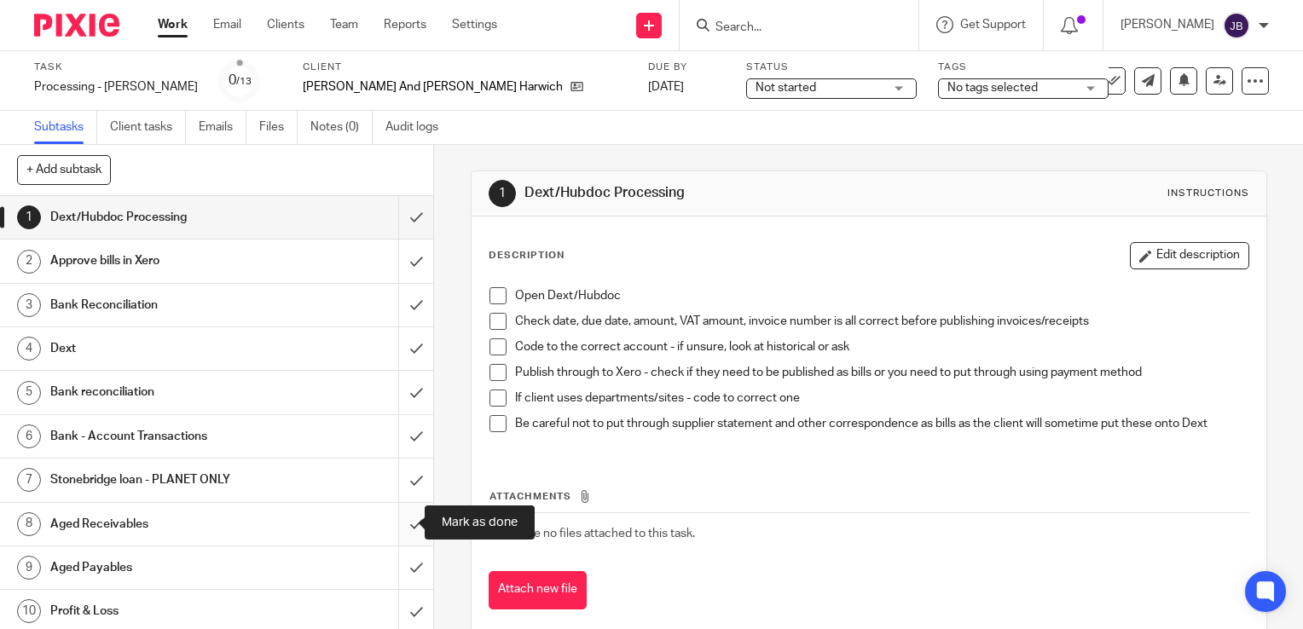
click at [395, 518] on input "submit" at bounding box center [216, 524] width 433 height 43
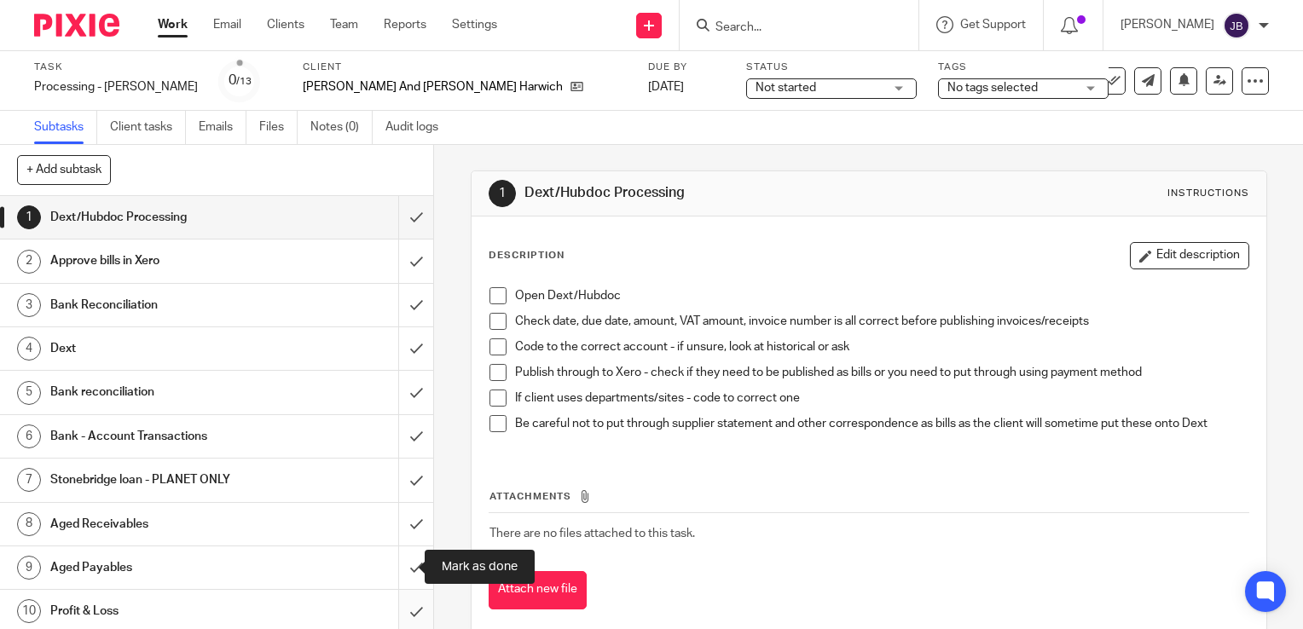
drag, startPoint x: 396, startPoint y: 559, endPoint x: 391, endPoint y: 597, distance: 37.9
click at [396, 561] on input "submit" at bounding box center [216, 568] width 433 height 43
click at [391, 599] on input "submit" at bounding box center [216, 611] width 433 height 43
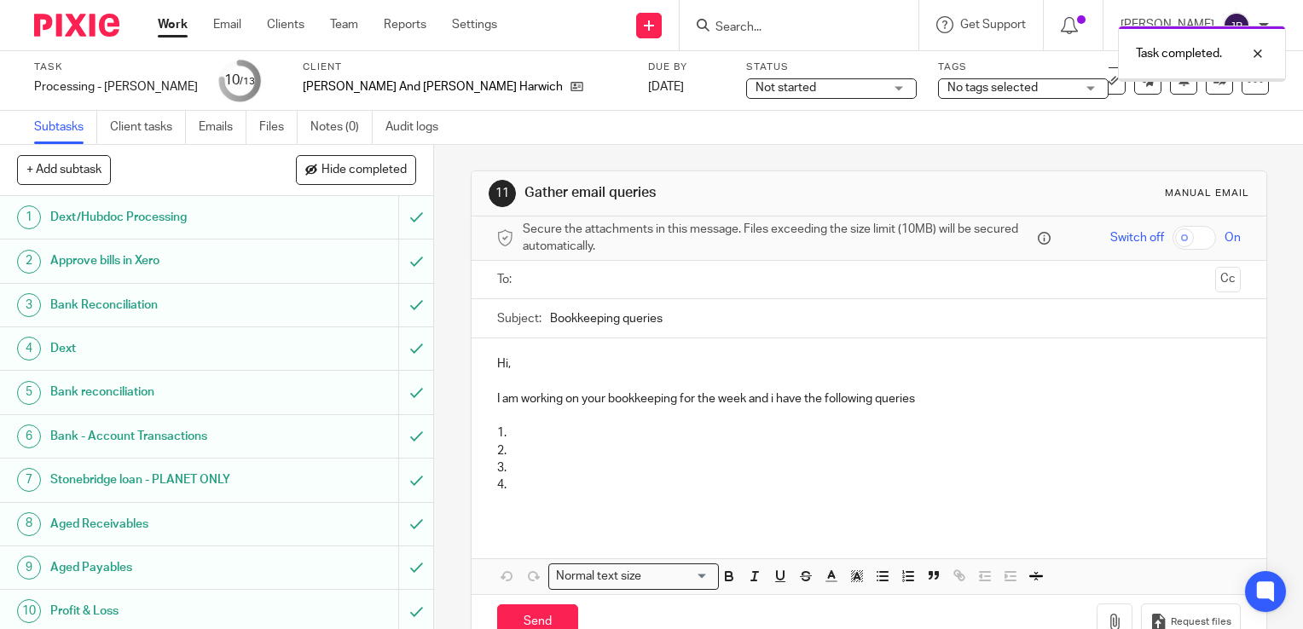
scroll to position [133, 0]
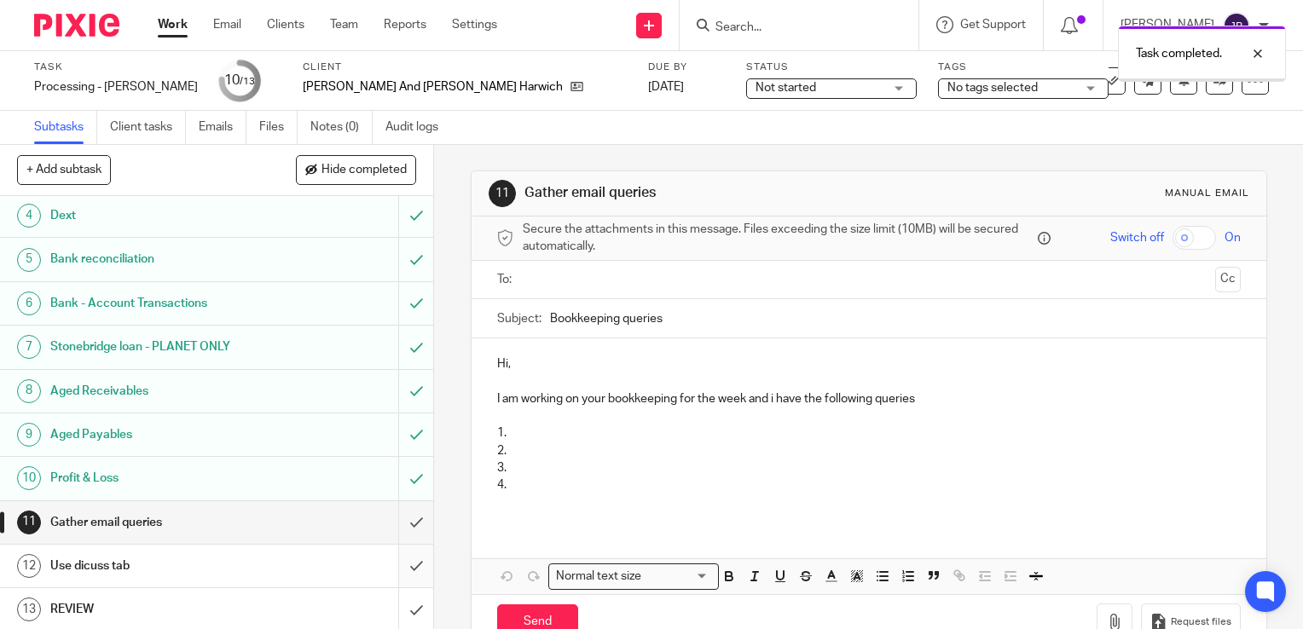
drag, startPoint x: 397, startPoint y: 568, endPoint x: 397, endPoint y: 590, distance: 22.2
click at [397, 569] on input "submit" at bounding box center [216, 566] width 433 height 43
click at [395, 608] on input "submit" at bounding box center [216, 609] width 433 height 43
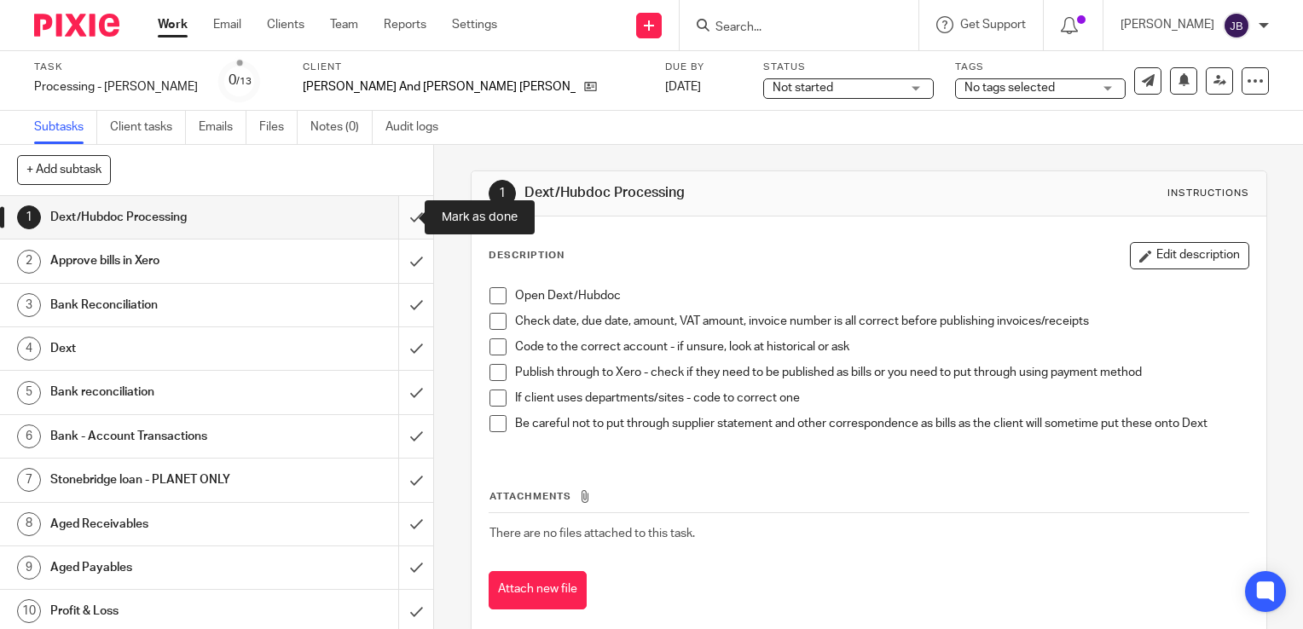
click at [403, 210] on input "submit" at bounding box center [216, 217] width 433 height 43
click at [402, 252] on input "submit" at bounding box center [216, 261] width 433 height 43
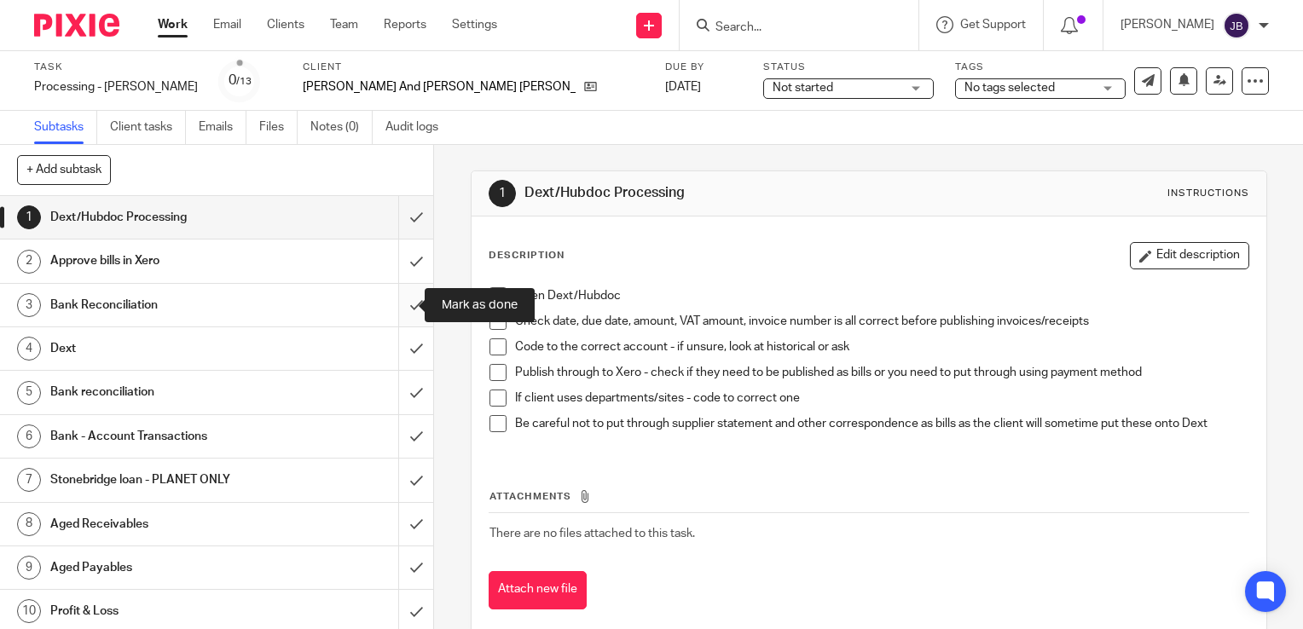
click at [405, 288] on input "submit" at bounding box center [216, 305] width 433 height 43
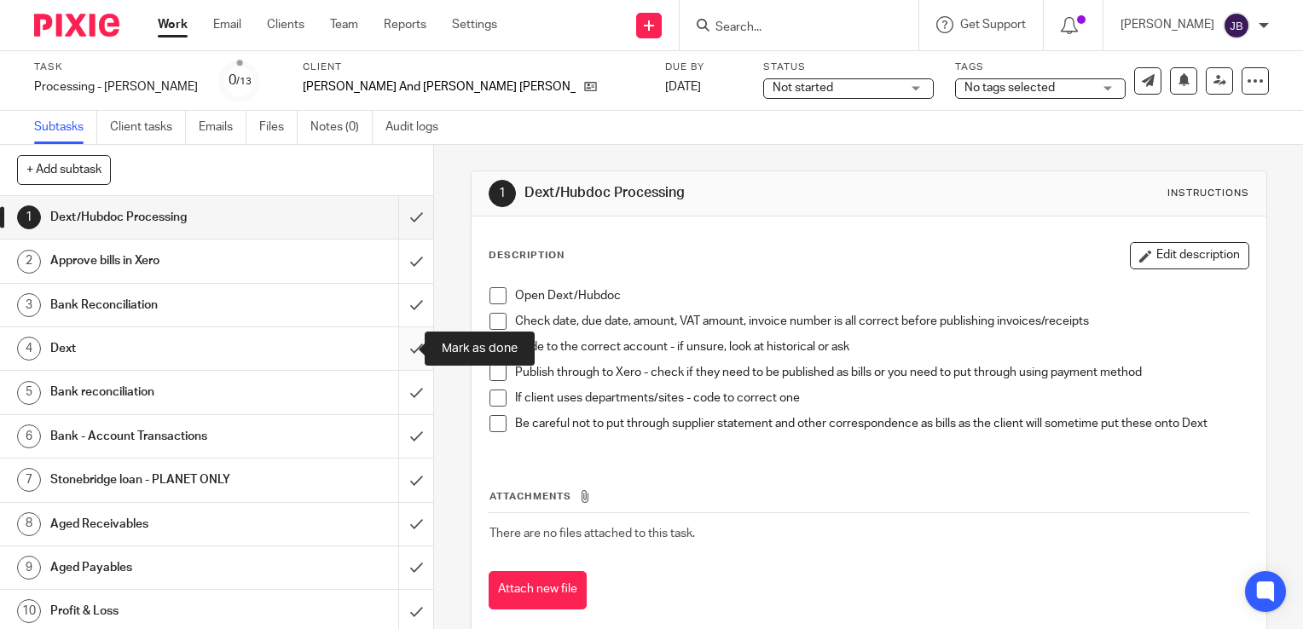
drag, startPoint x: 402, startPoint y: 334, endPoint x: 399, endPoint y: 368, distance: 34.2
click at [402, 335] on input "submit" at bounding box center [216, 348] width 433 height 43
click at [399, 373] on input "submit" at bounding box center [216, 392] width 433 height 43
click at [397, 422] on input "submit" at bounding box center [216, 436] width 433 height 43
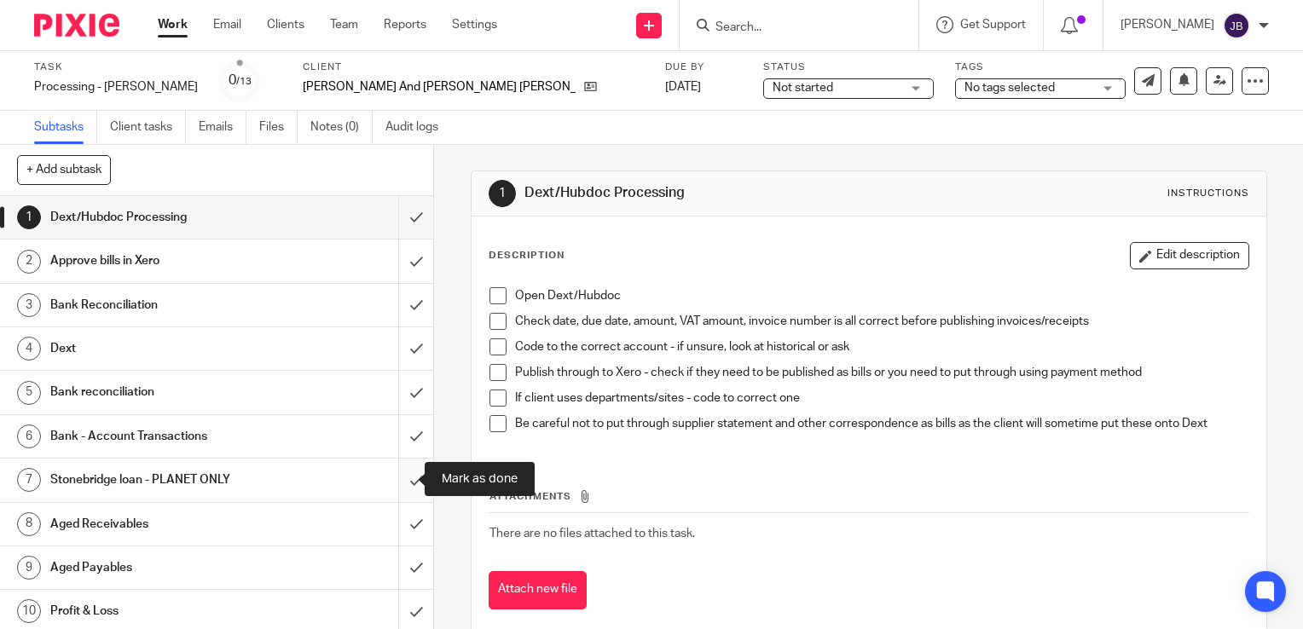
click at [396, 490] on input "submit" at bounding box center [216, 480] width 433 height 43
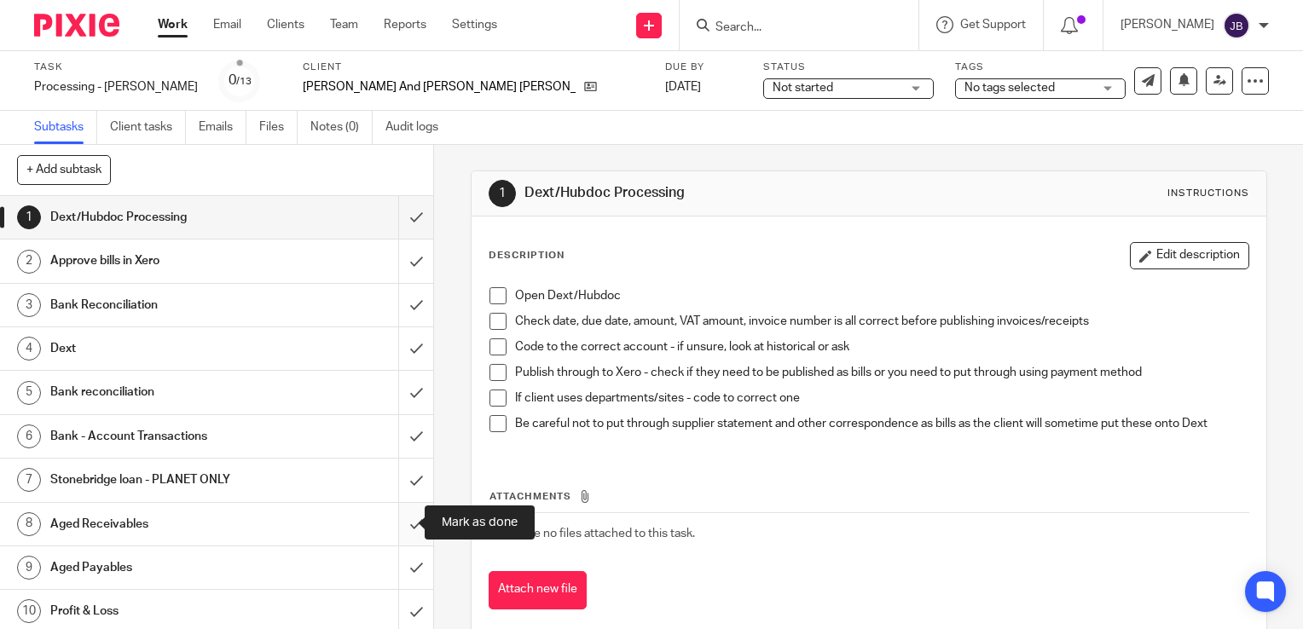
drag, startPoint x: 399, startPoint y: 523, endPoint x: 400, endPoint y: 559, distance: 36.7
click at [399, 524] on input "submit" at bounding box center [216, 524] width 433 height 43
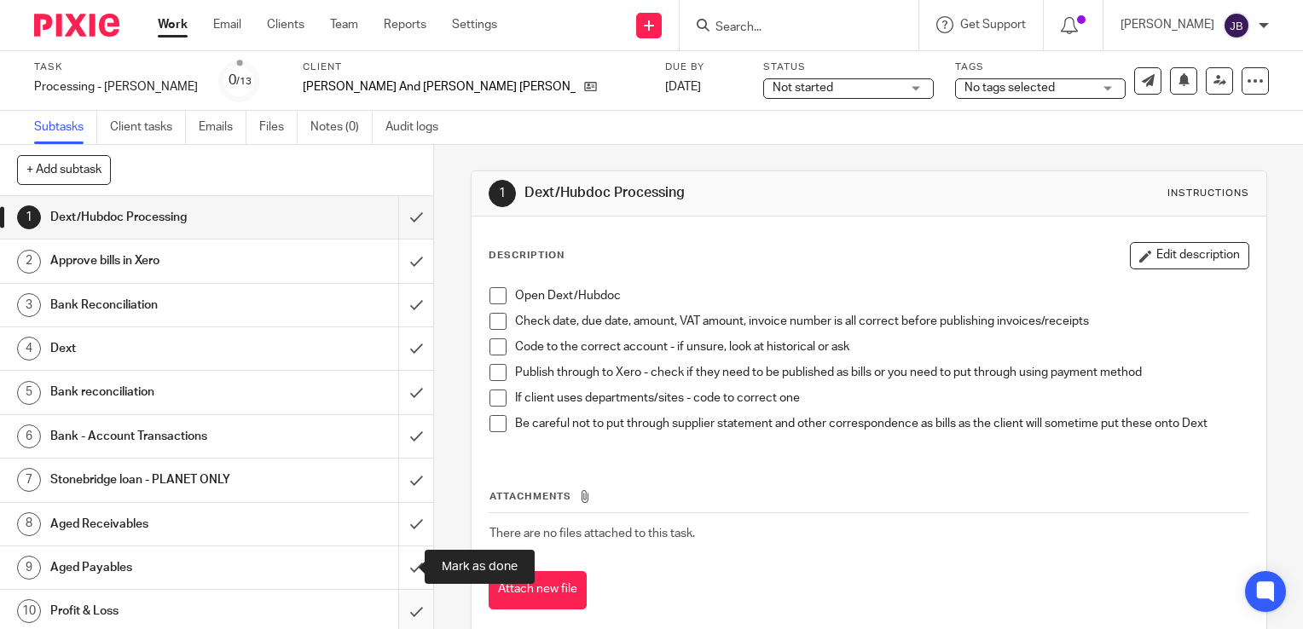
drag, startPoint x: 400, startPoint y: 559, endPoint x: 403, endPoint y: 601, distance: 41.9
click at [400, 561] on input "submit" at bounding box center [216, 568] width 433 height 43
click at [403, 612] on input "submit" at bounding box center [216, 611] width 433 height 43
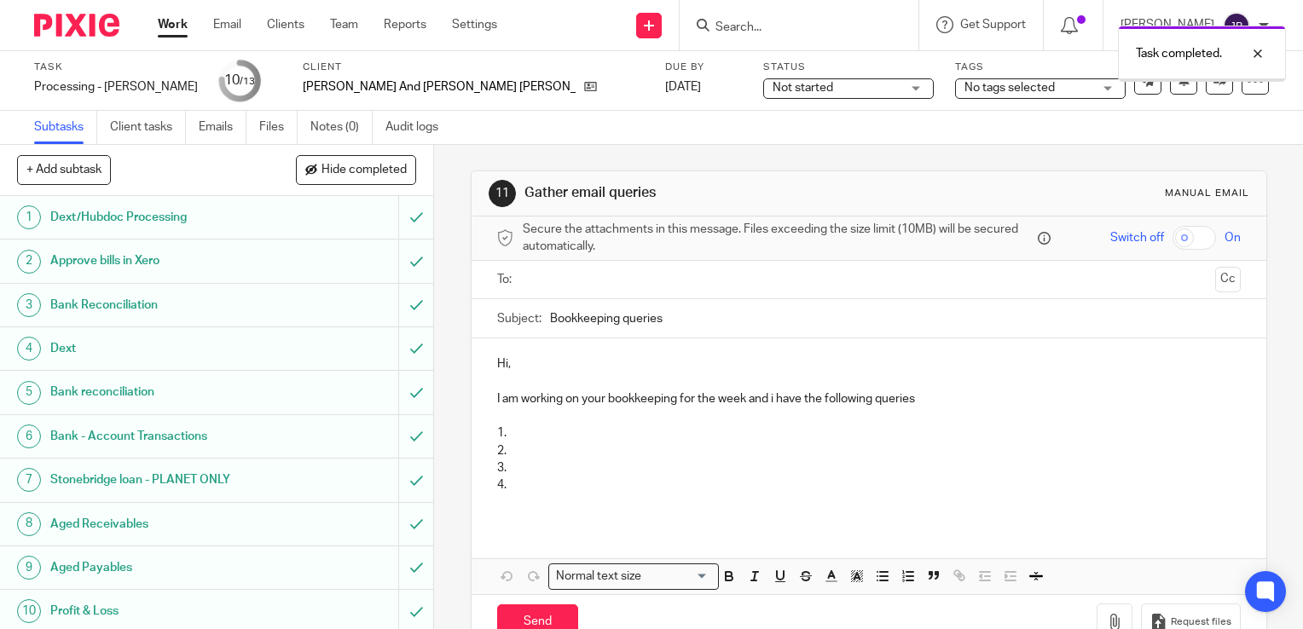
scroll to position [133, 0]
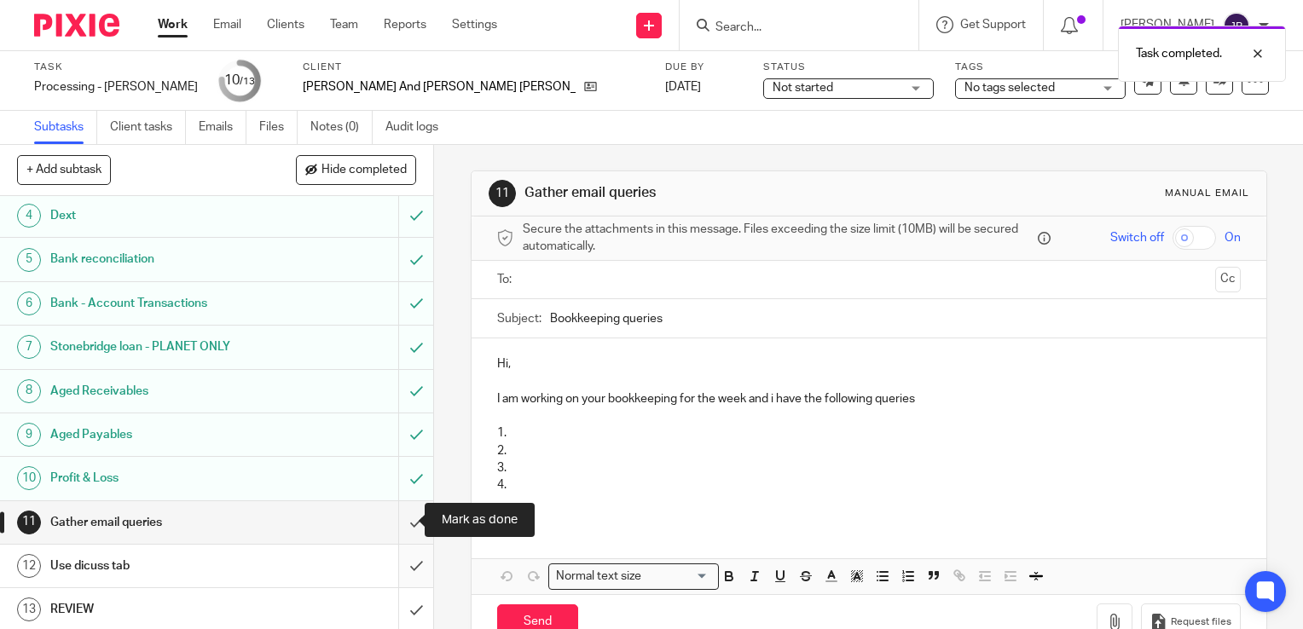
drag, startPoint x: 398, startPoint y: 523, endPoint x: 397, endPoint y: 548, distance: 25.6
click at [398, 523] on input "submit" at bounding box center [216, 522] width 433 height 43
click at [397, 555] on input "submit" at bounding box center [216, 566] width 433 height 43
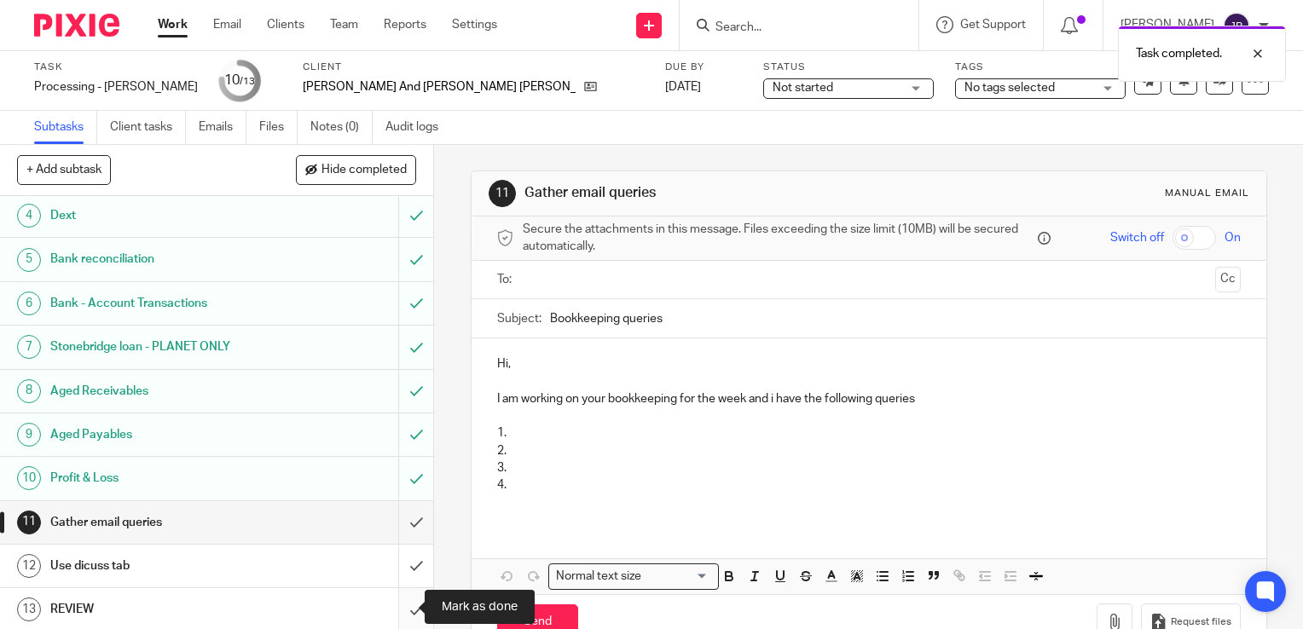
click at [399, 609] on input "submit" at bounding box center [216, 609] width 433 height 43
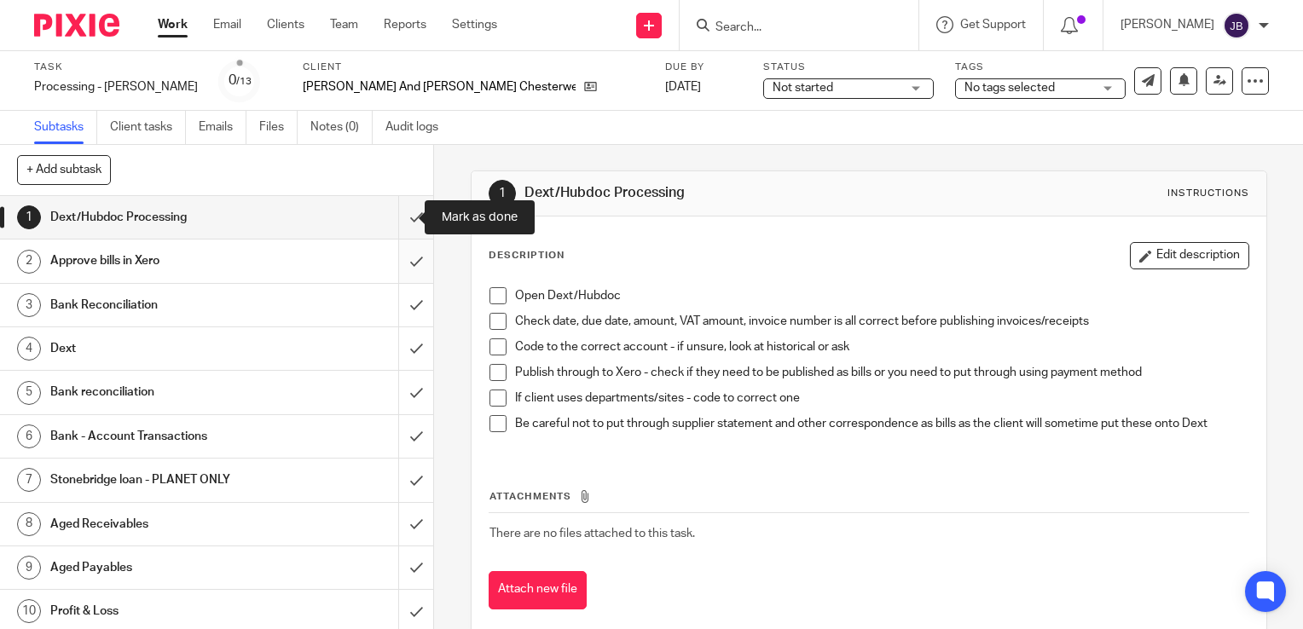
drag, startPoint x: 398, startPoint y: 220, endPoint x: 401, endPoint y: 243, distance: 23.2
click at [398, 221] on input "submit" at bounding box center [216, 217] width 433 height 43
click at [404, 260] on input "submit" at bounding box center [216, 261] width 433 height 43
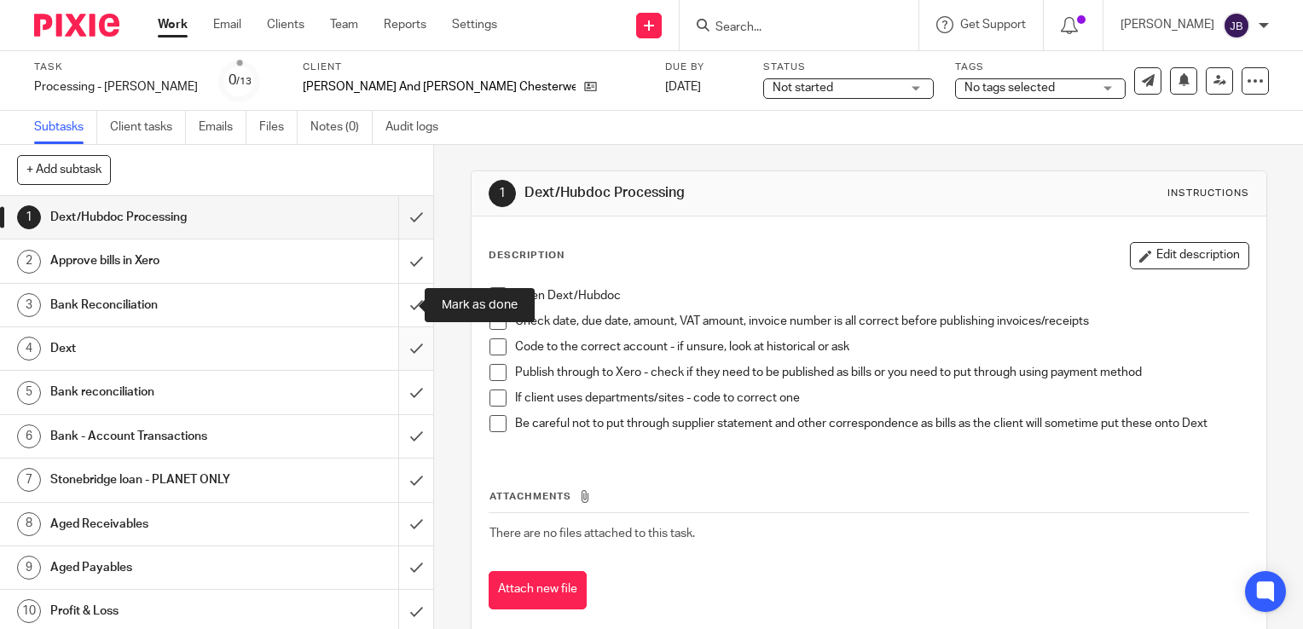
drag, startPoint x: 398, startPoint y: 304, endPoint x: 398, endPoint y: 342, distance: 38.4
click at [398, 304] on input "submit" at bounding box center [216, 305] width 433 height 43
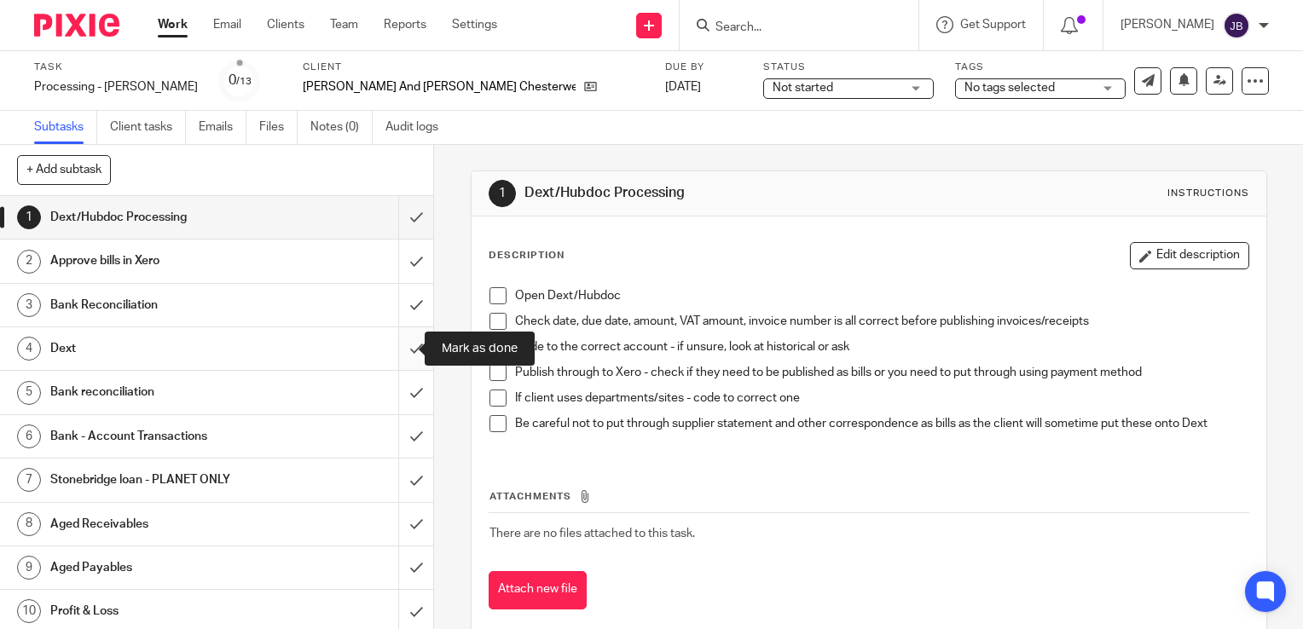
click at [399, 344] on input "submit" at bounding box center [216, 348] width 433 height 43
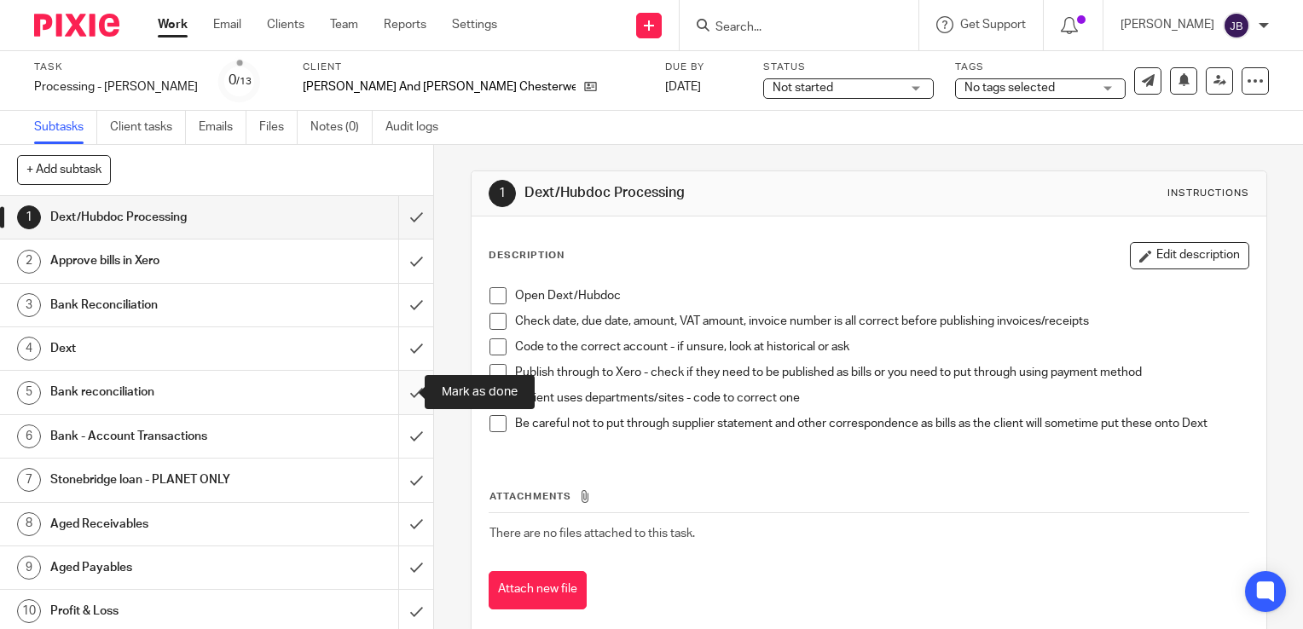
click at [392, 386] on input "submit" at bounding box center [216, 392] width 433 height 43
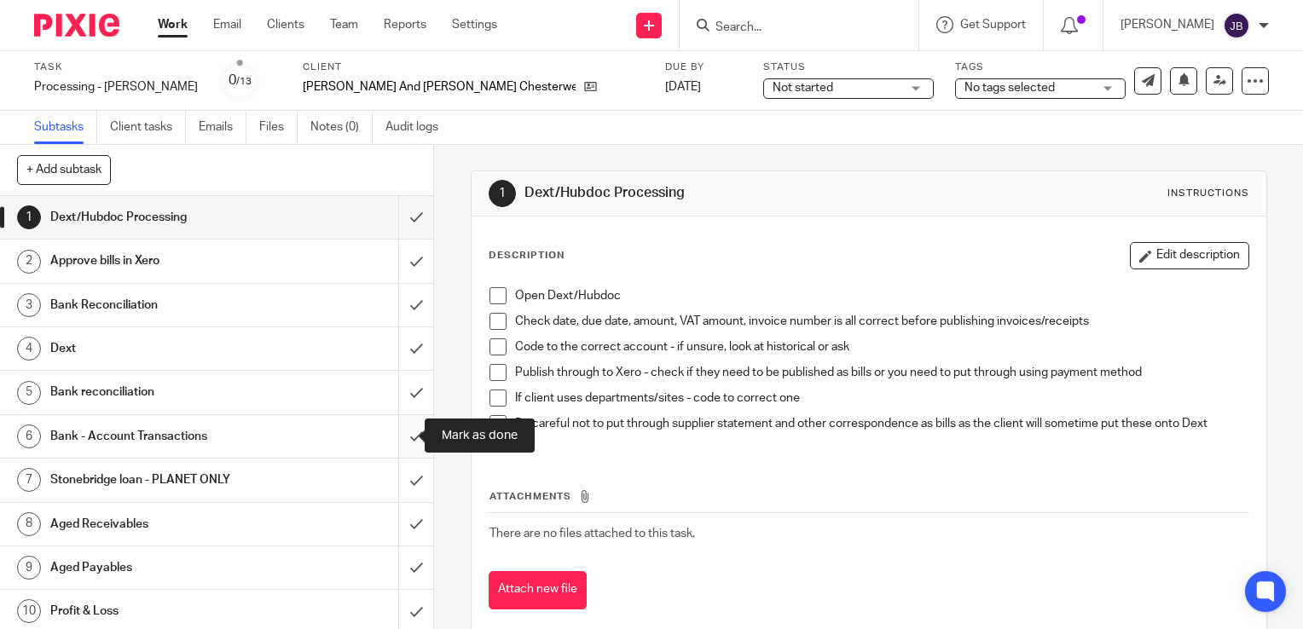
click at [394, 423] on input "submit" at bounding box center [216, 436] width 433 height 43
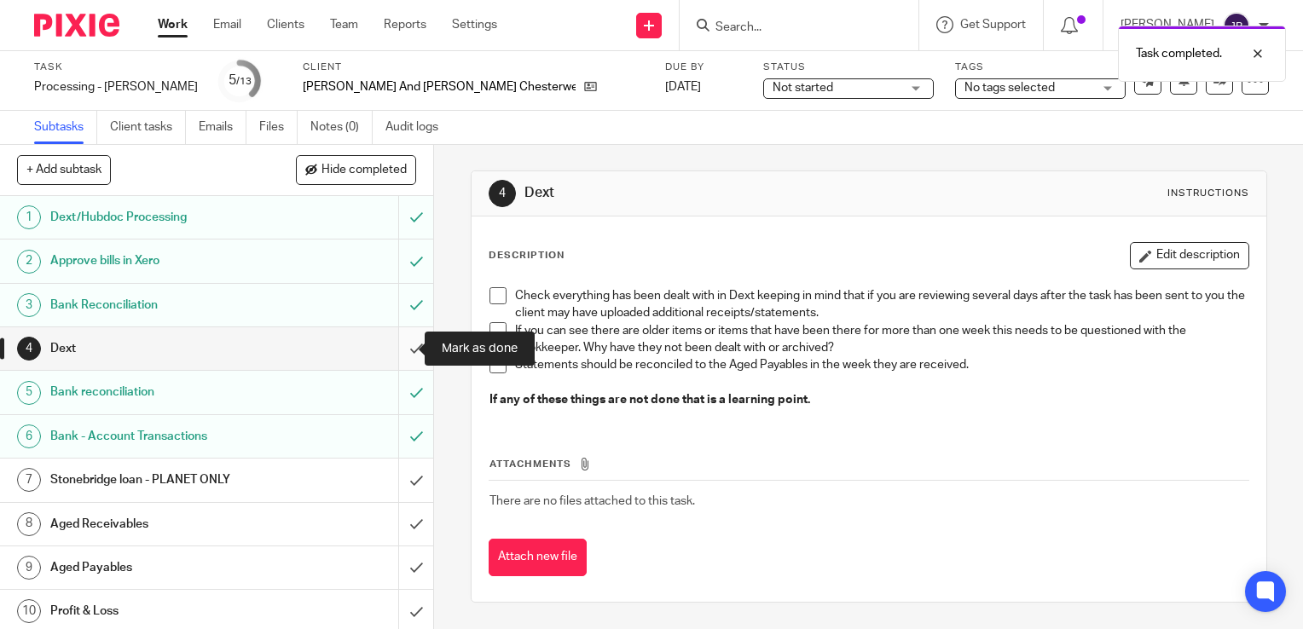
click at [391, 346] on input "submit" at bounding box center [216, 348] width 433 height 43
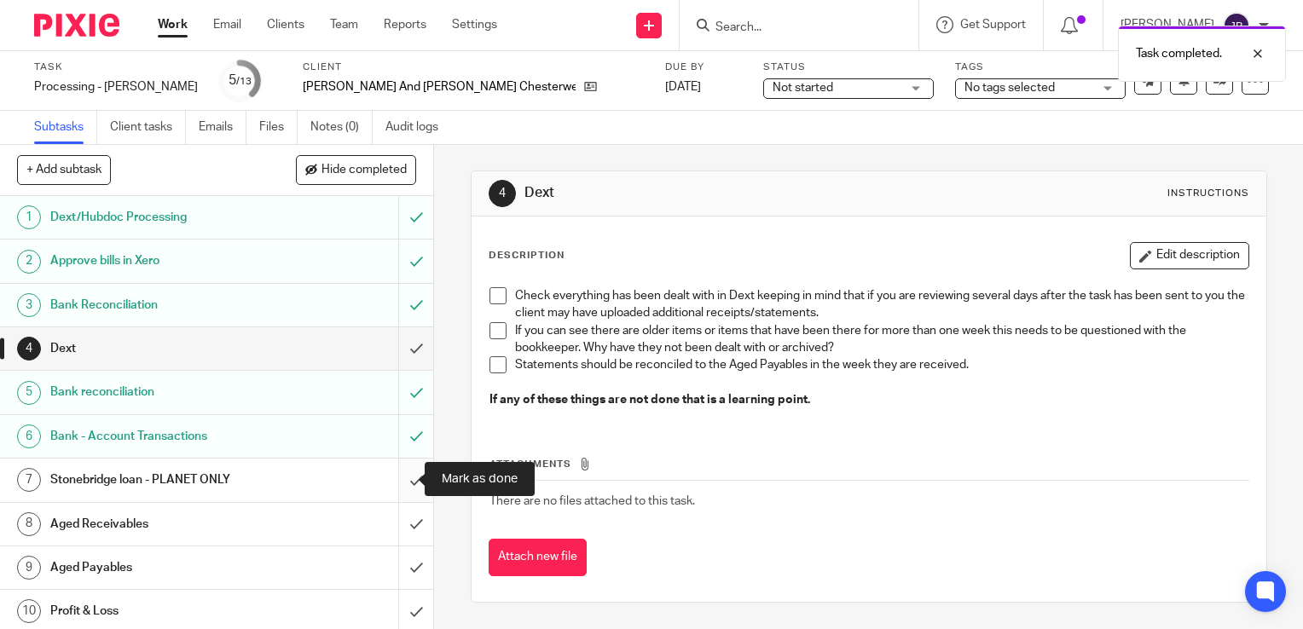
click at [396, 470] on input "submit" at bounding box center [216, 480] width 433 height 43
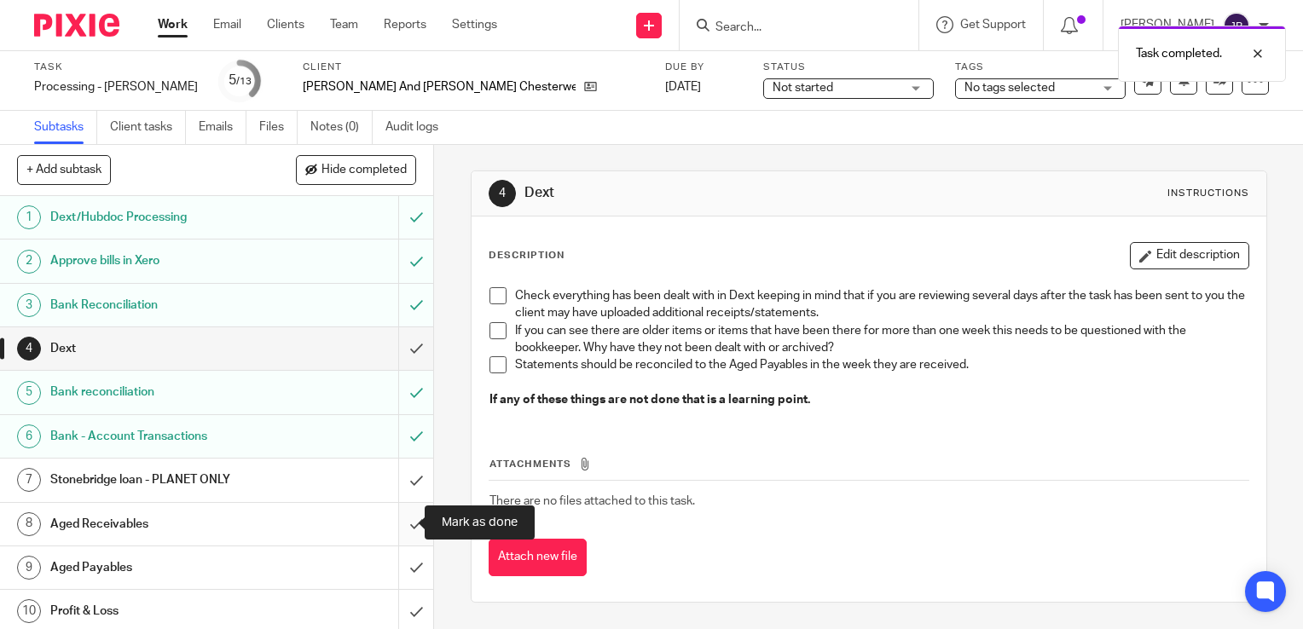
click at [397, 529] on input "submit" at bounding box center [216, 524] width 433 height 43
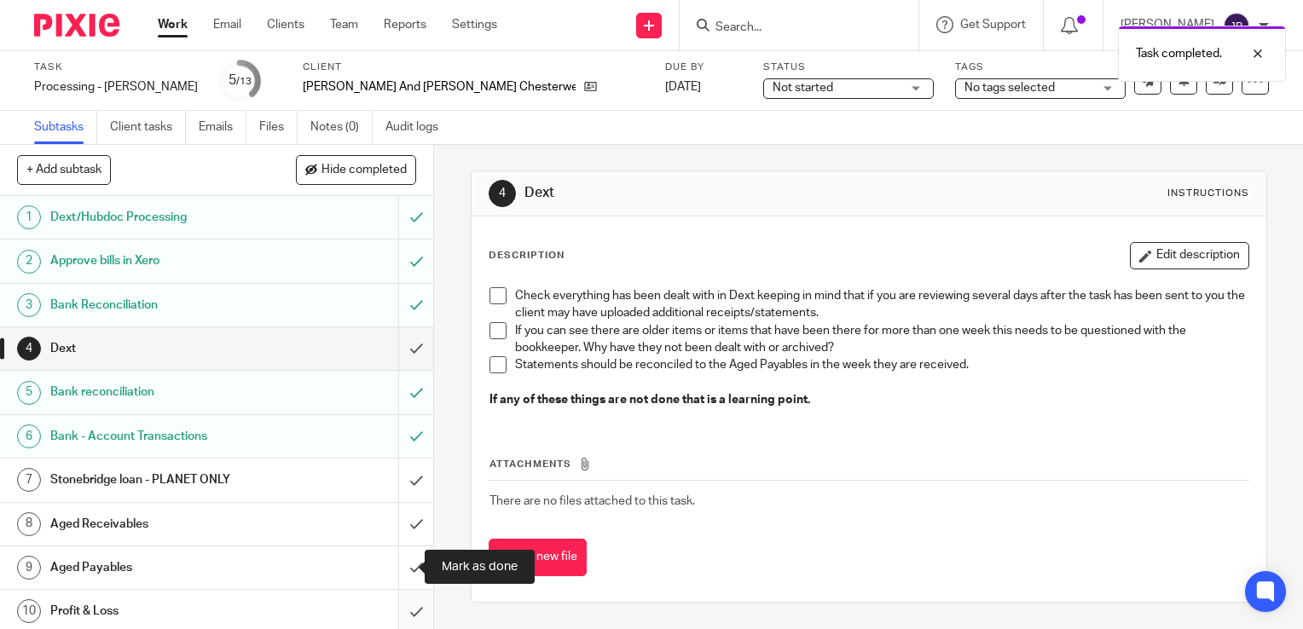
drag, startPoint x: 399, startPoint y: 573, endPoint x: 399, endPoint y: 599, distance: 25.6
click at [399, 578] on input "submit" at bounding box center [216, 568] width 433 height 43
click at [399, 599] on input "submit" at bounding box center [216, 611] width 433 height 43
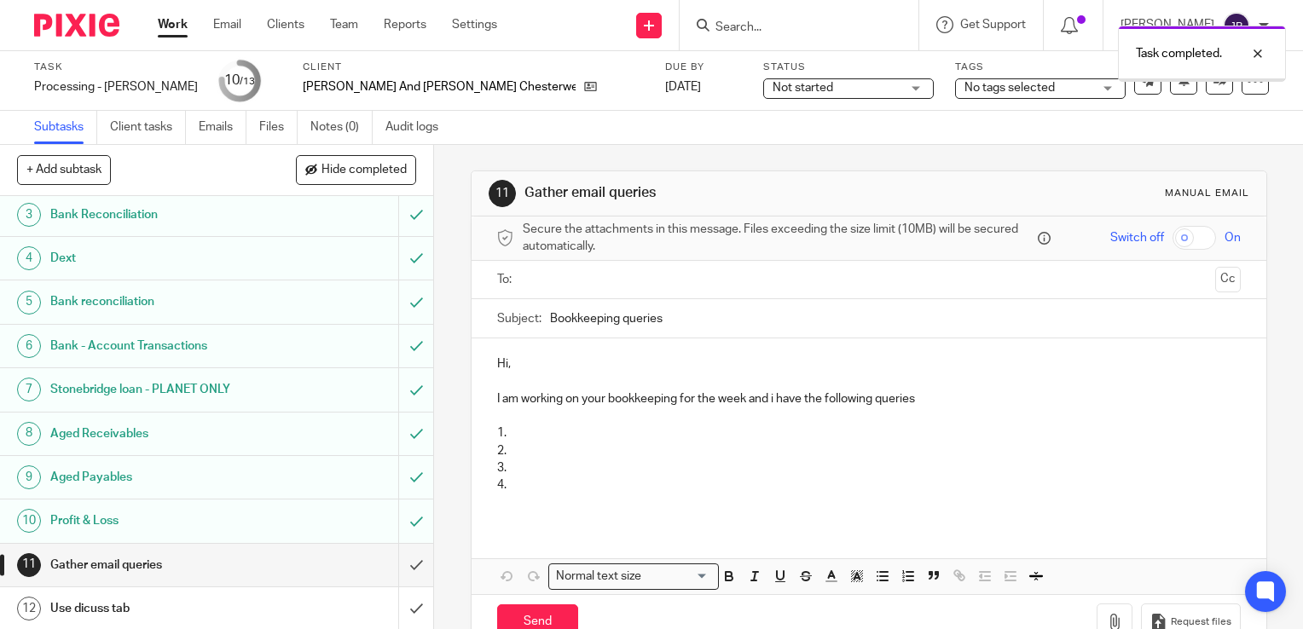
scroll to position [133, 0]
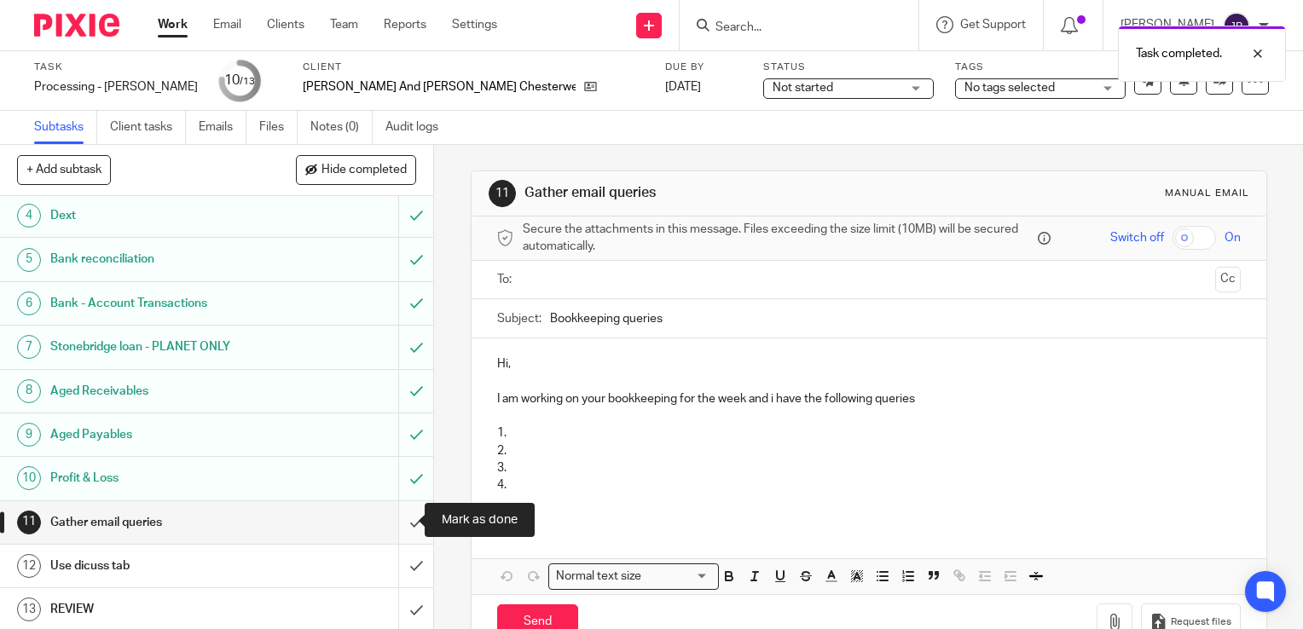
click at [406, 517] on input "submit" at bounding box center [216, 522] width 433 height 43
drag, startPoint x: 411, startPoint y: 561, endPoint x: 403, endPoint y: 592, distance: 31.9
click at [411, 561] on input "submit" at bounding box center [216, 566] width 433 height 43
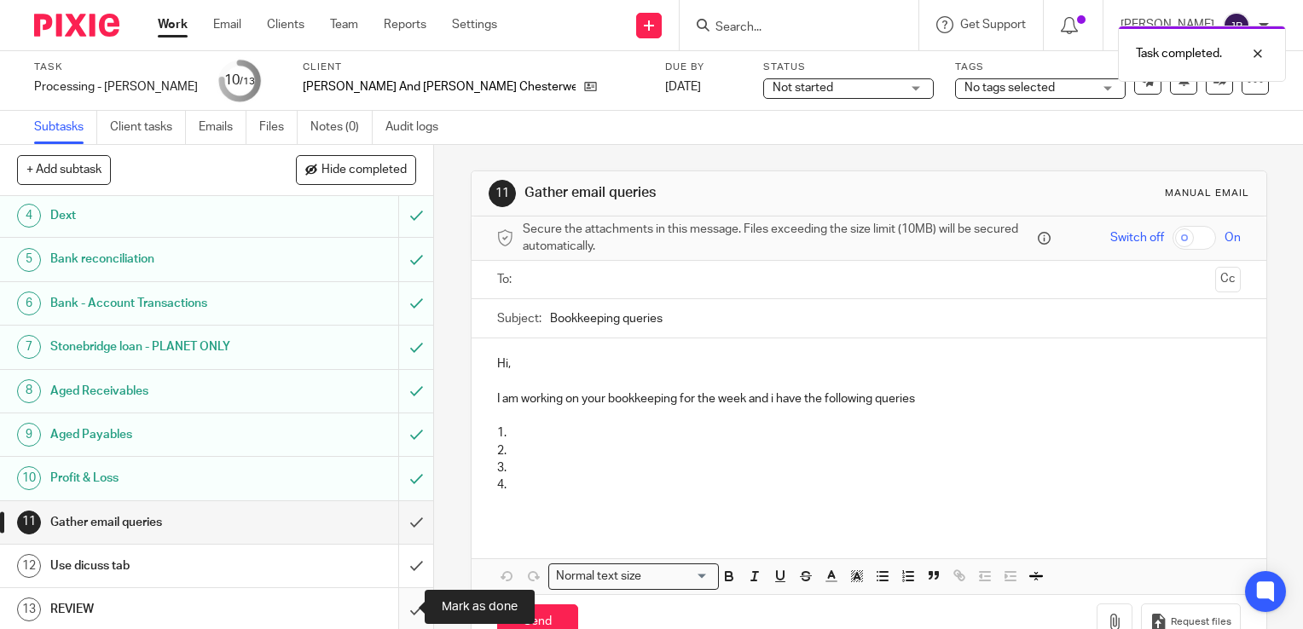
click at [400, 599] on input "submit" at bounding box center [216, 609] width 433 height 43
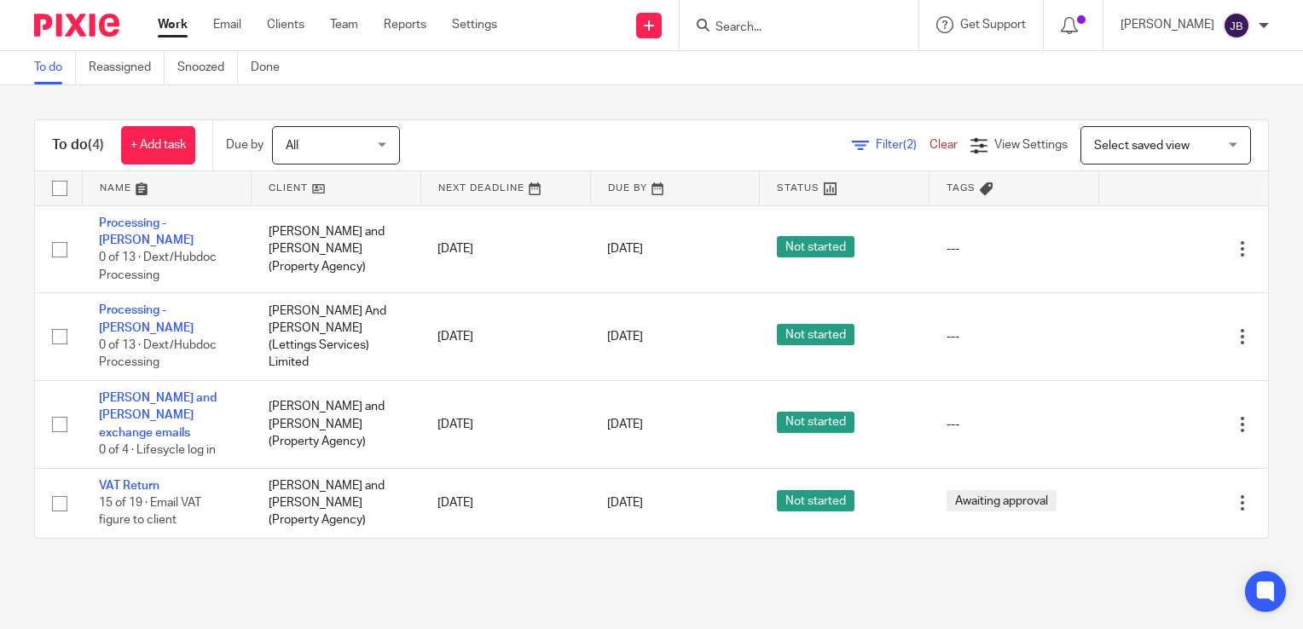
click at [1260, 176] on div "To do (4) + Add task Due by All All [DATE] [DATE] This week Next week This mont…" at bounding box center [651, 329] width 1303 height 488
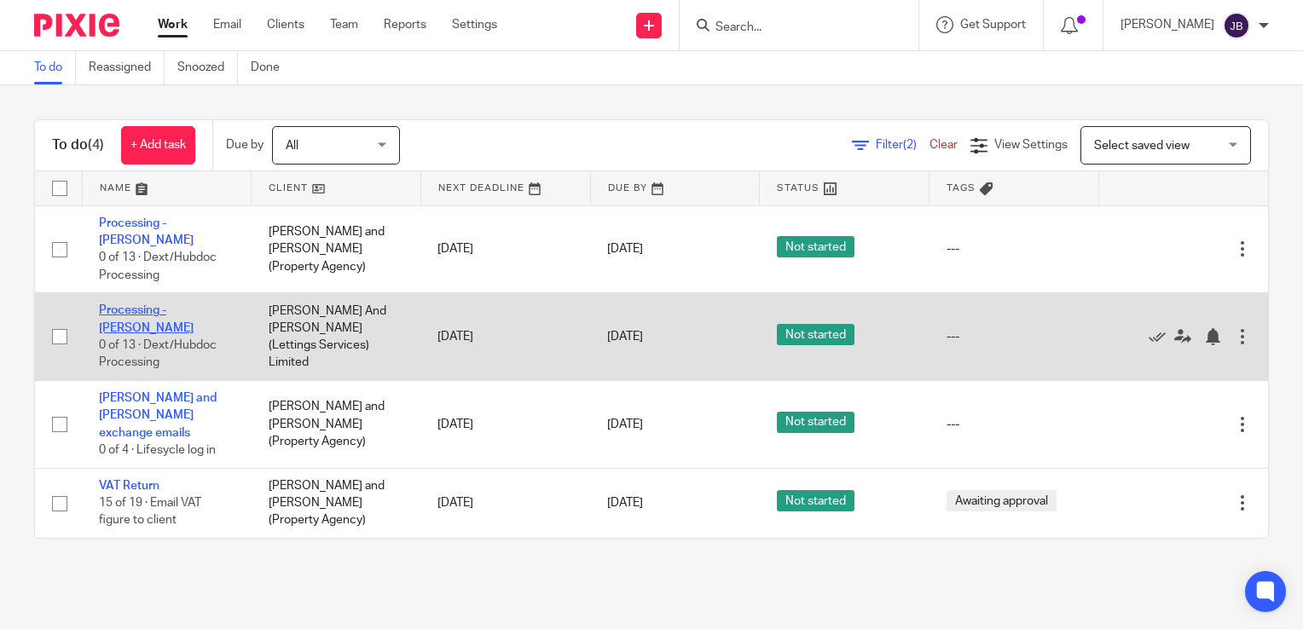
click at [173, 304] on link "Processing - [PERSON_NAME]" at bounding box center [146, 318] width 95 height 29
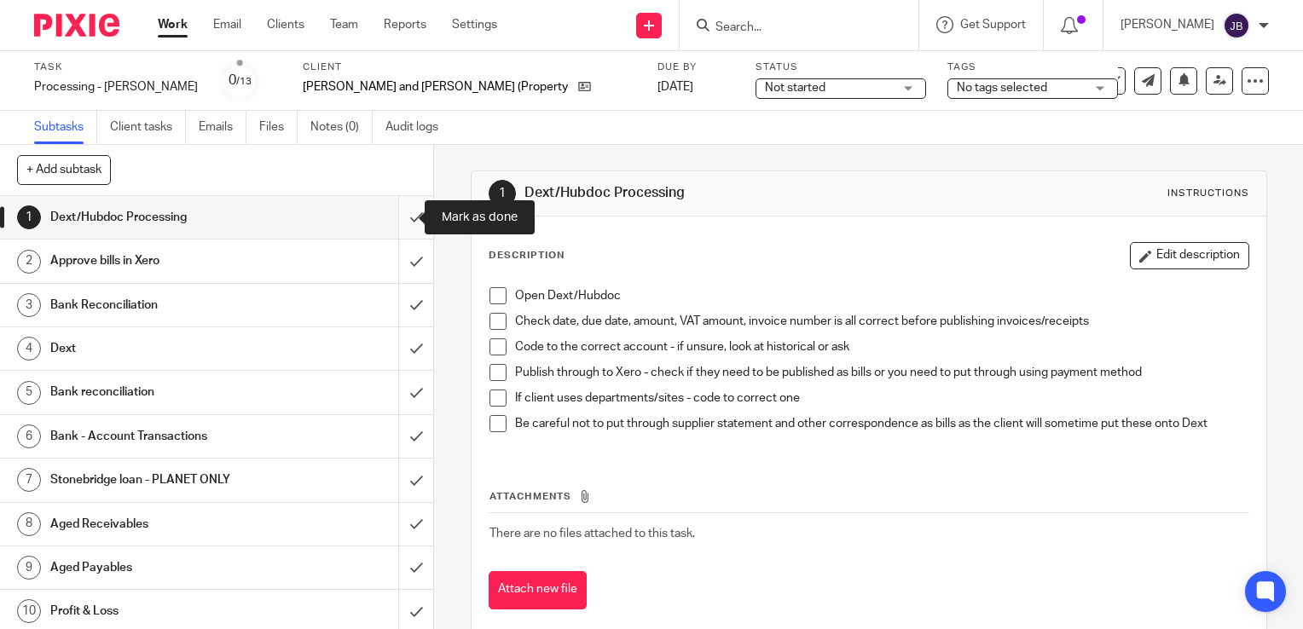
click at [403, 214] on input "submit" at bounding box center [216, 217] width 433 height 43
click at [404, 256] on input "submit" at bounding box center [216, 261] width 433 height 43
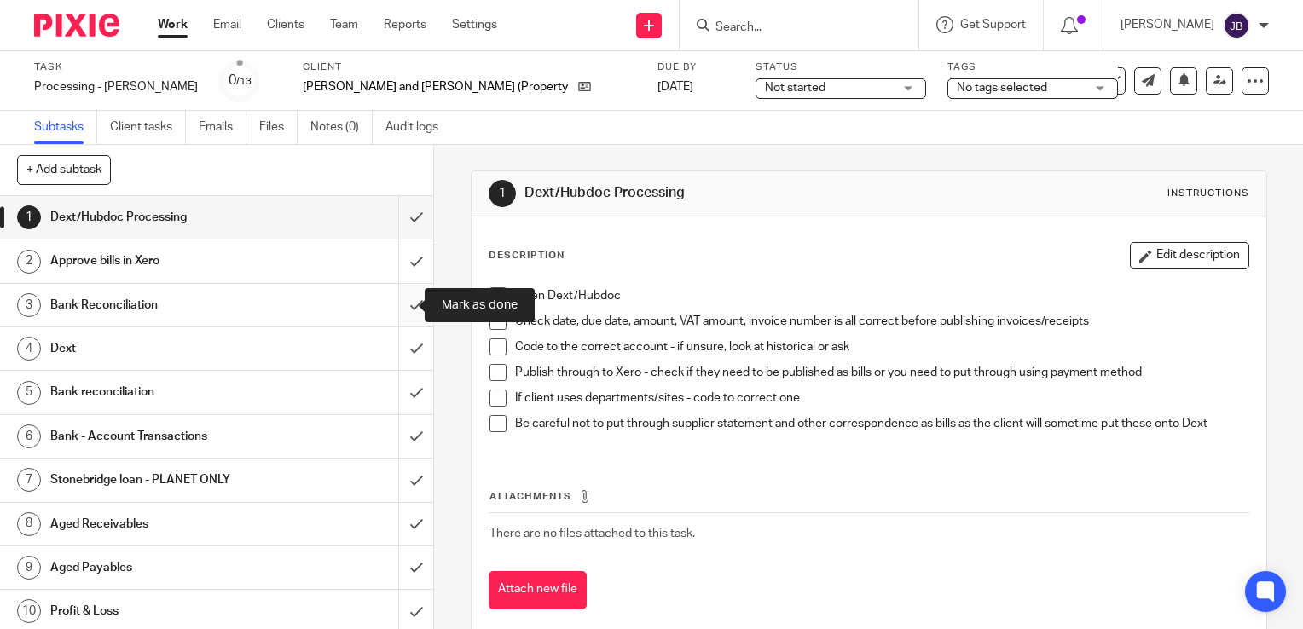
click at [392, 307] on input "submit" at bounding box center [216, 305] width 433 height 43
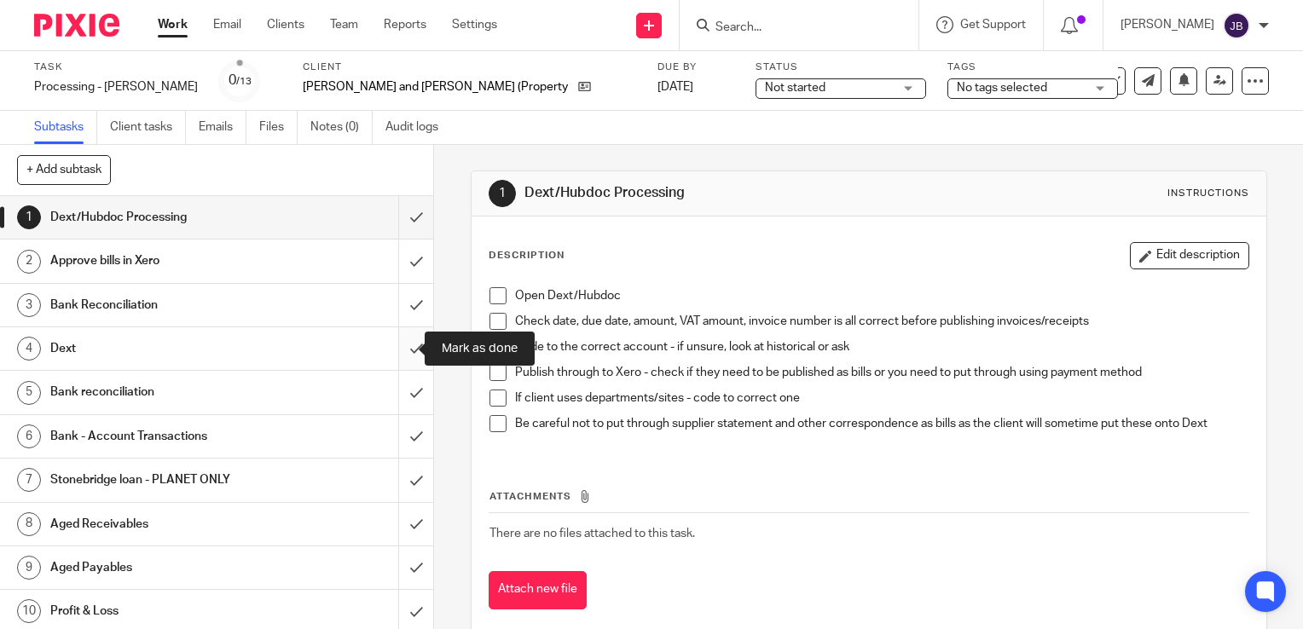
click at [399, 356] on input "submit" at bounding box center [216, 348] width 433 height 43
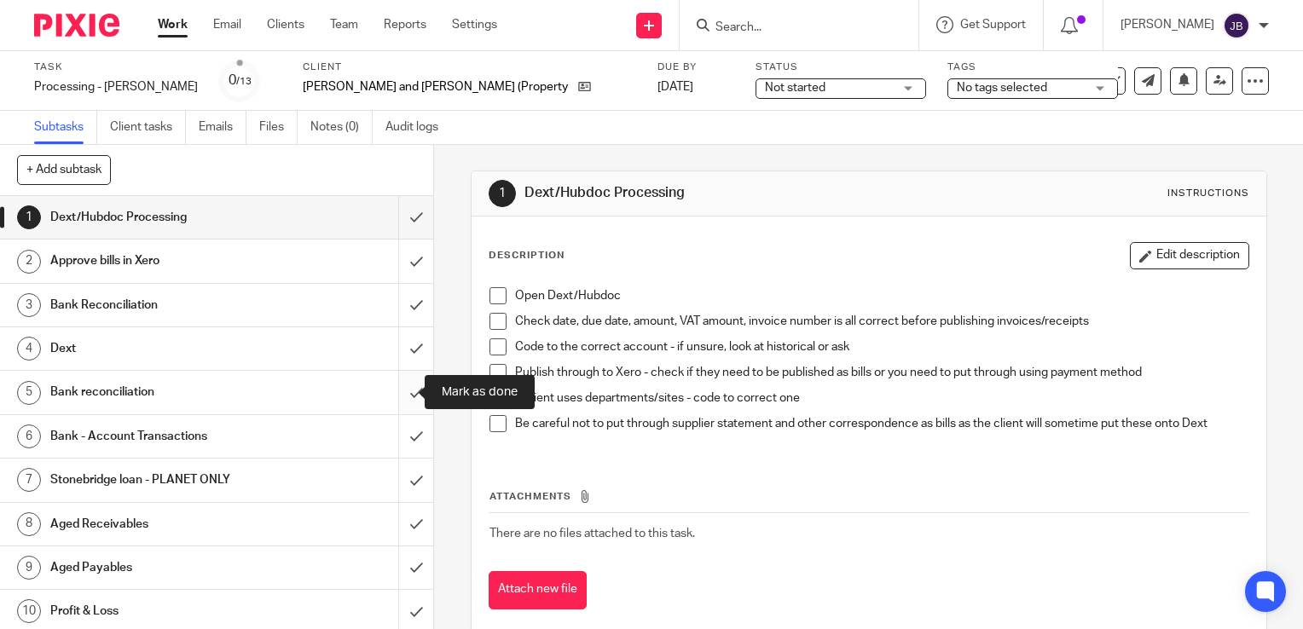
drag, startPoint x: 395, startPoint y: 389, endPoint x: 395, endPoint y: 406, distance: 17.1
click at [395, 390] on input "submit" at bounding box center [216, 392] width 433 height 43
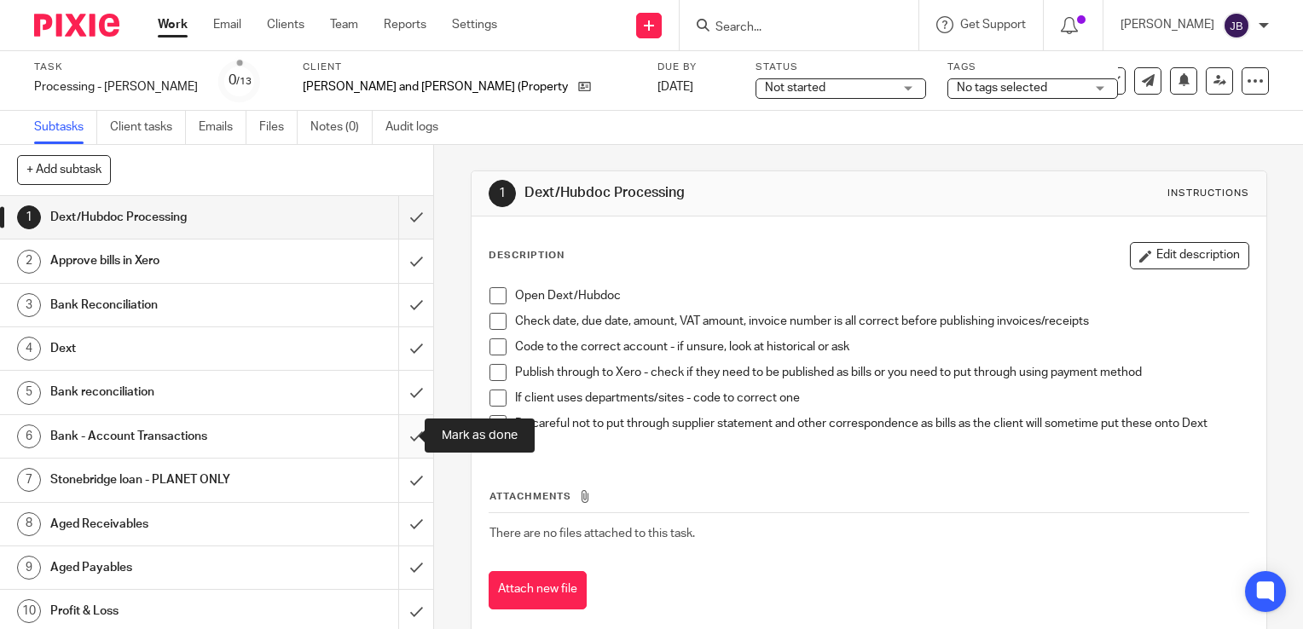
click at [397, 441] on input "submit" at bounding box center [216, 436] width 433 height 43
click at [396, 493] on input "submit" at bounding box center [216, 480] width 433 height 43
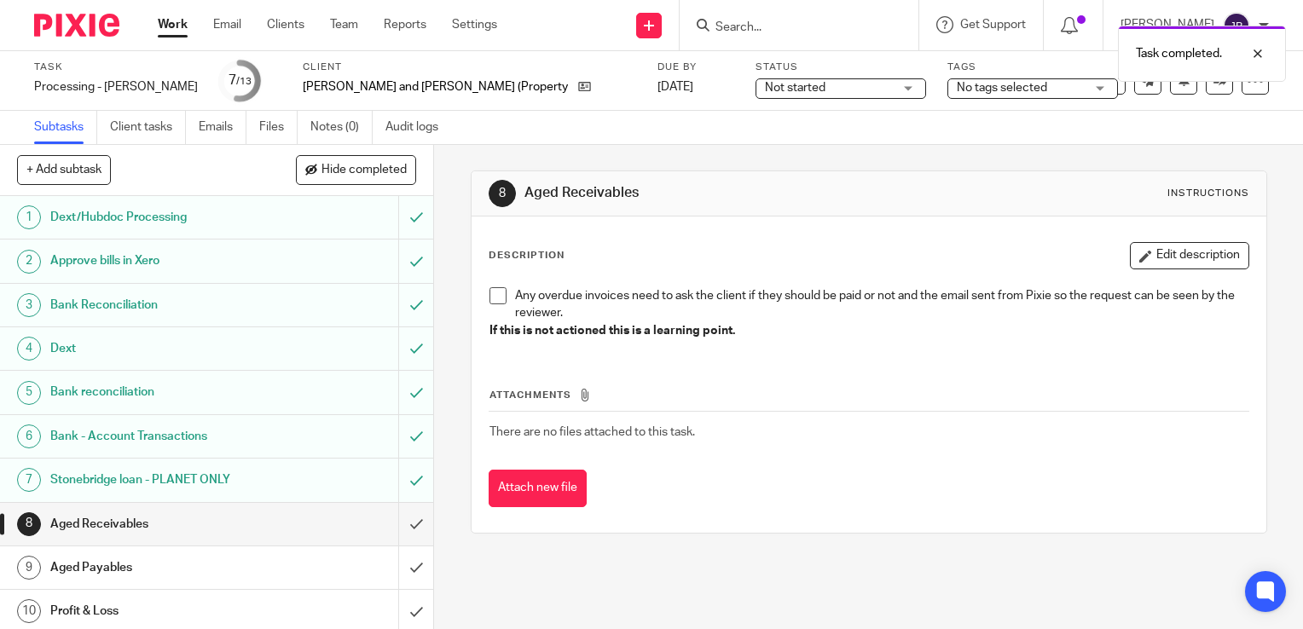
scroll to position [85, 0]
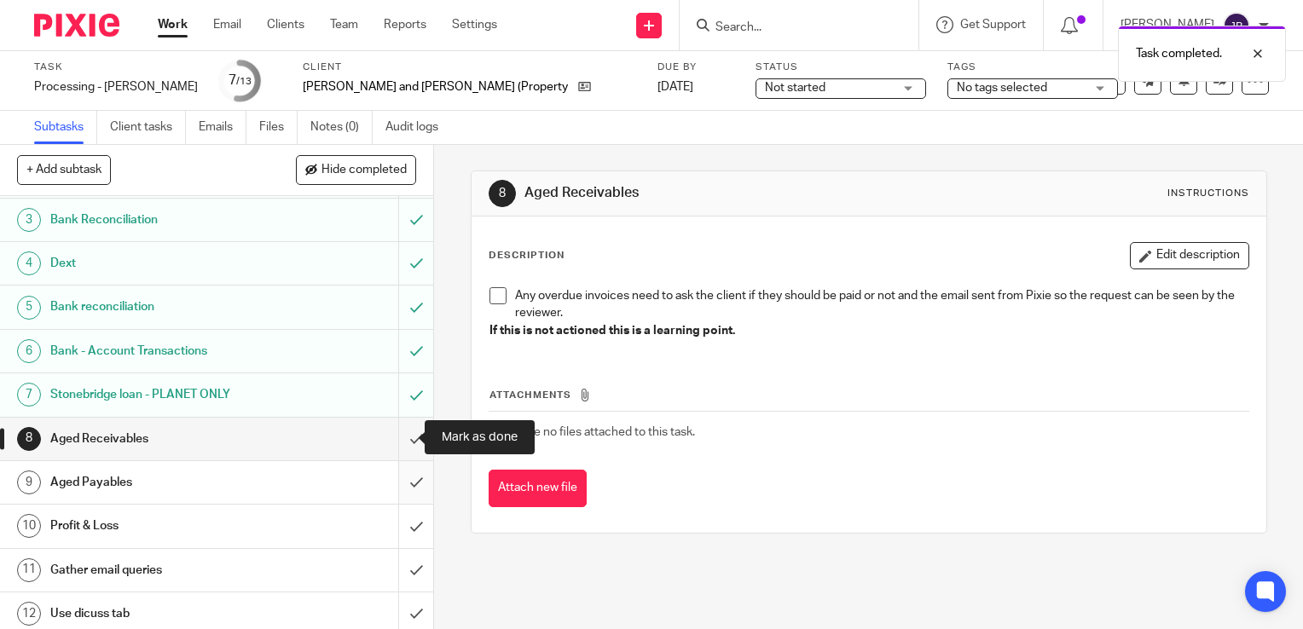
drag, startPoint x: 402, startPoint y: 438, endPoint x: 389, endPoint y: 465, distance: 29.4
click at [403, 438] on input "submit" at bounding box center [216, 439] width 433 height 43
click at [392, 483] on input "submit" at bounding box center [216, 482] width 433 height 43
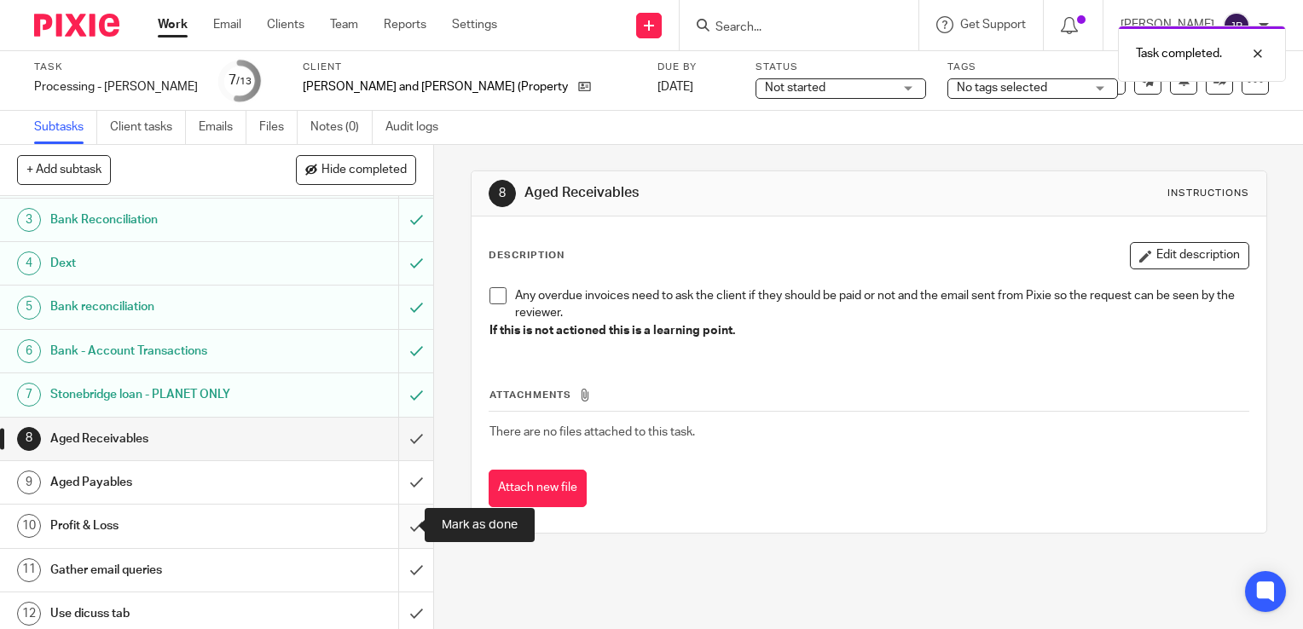
drag, startPoint x: 398, startPoint y: 534, endPoint x: 403, endPoint y: 579, distance: 45.4
click at [398, 538] on input "submit" at bounding box center [216, 526] width 433 height 43
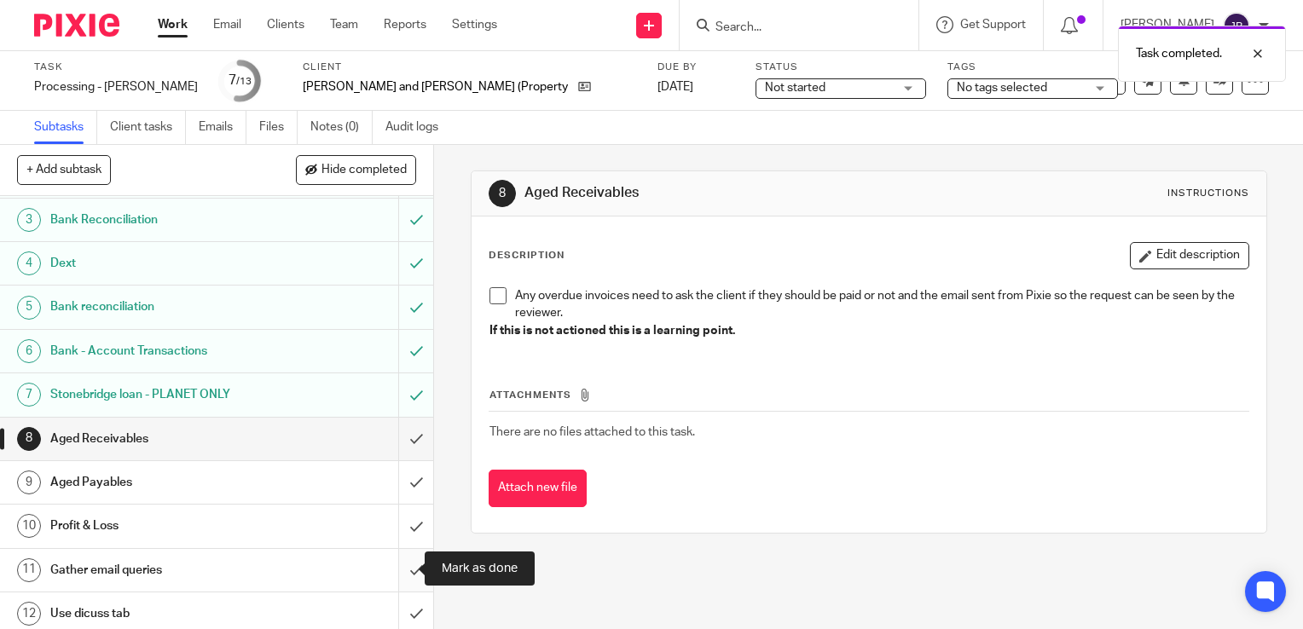
click at [403, 579] on input "submit" at bounding box center [216, 570] width 433 height 43
click at [400, 602] on input "submit" at bounding box center [216, 614] width 433 height 43
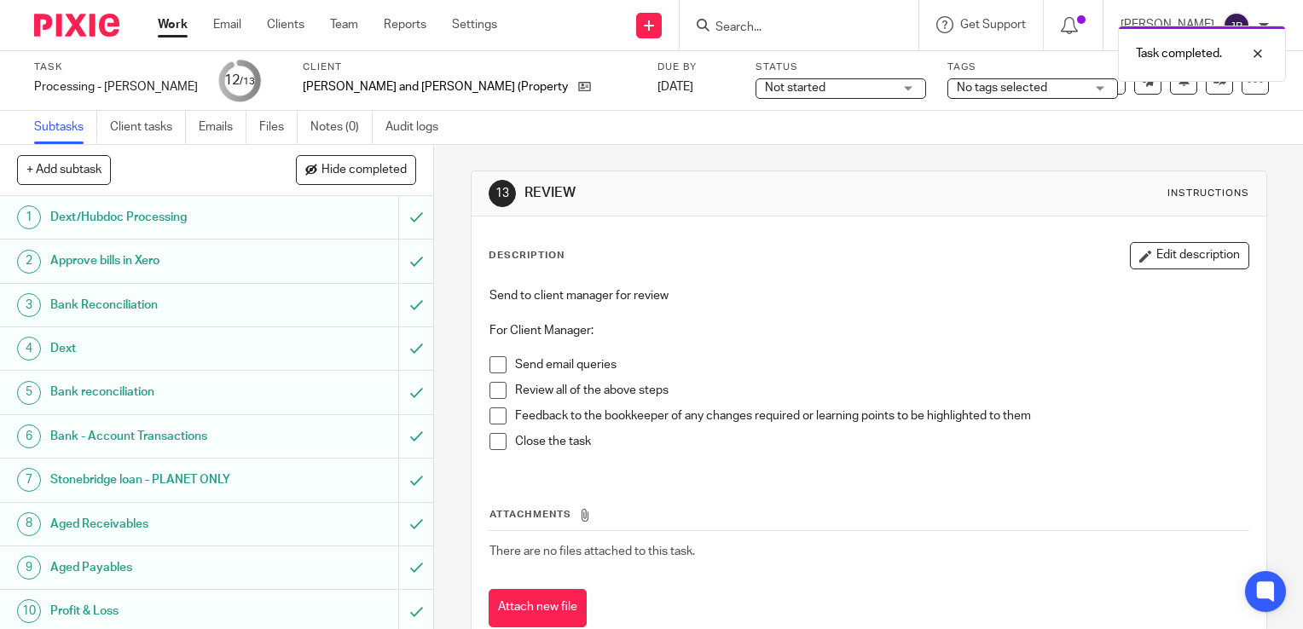
scroll to position [133, 0]
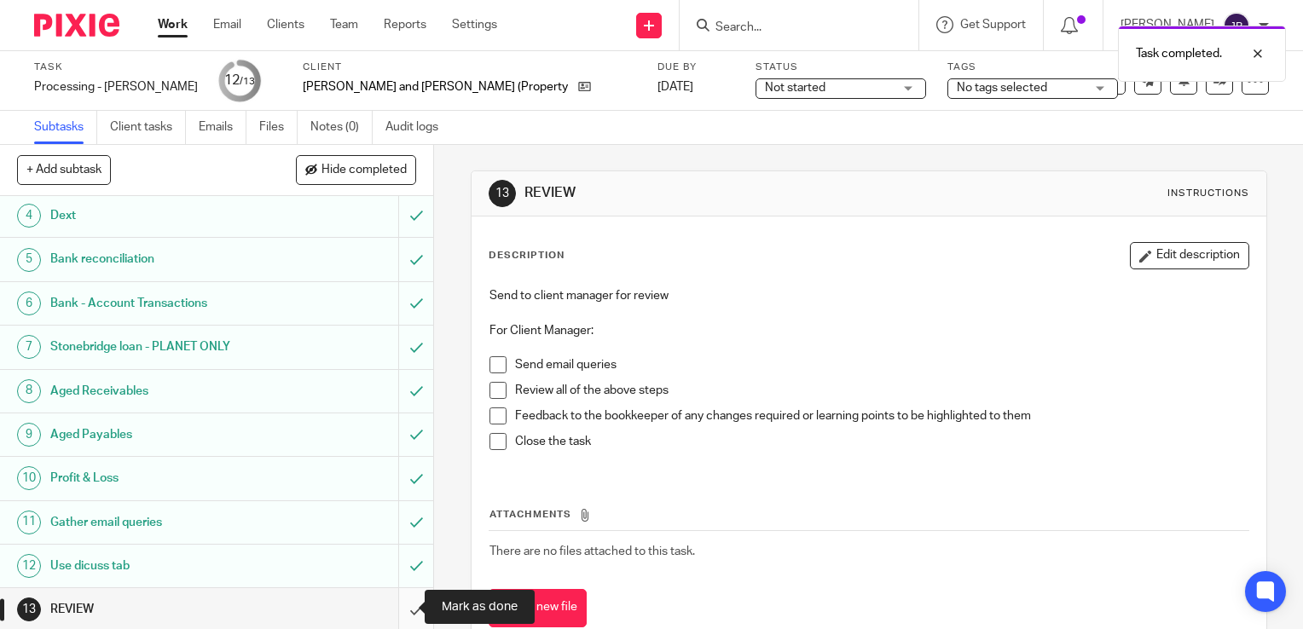
click at [403, 611] on input "submit" at bounding box center [216, 609] width 433 height 43
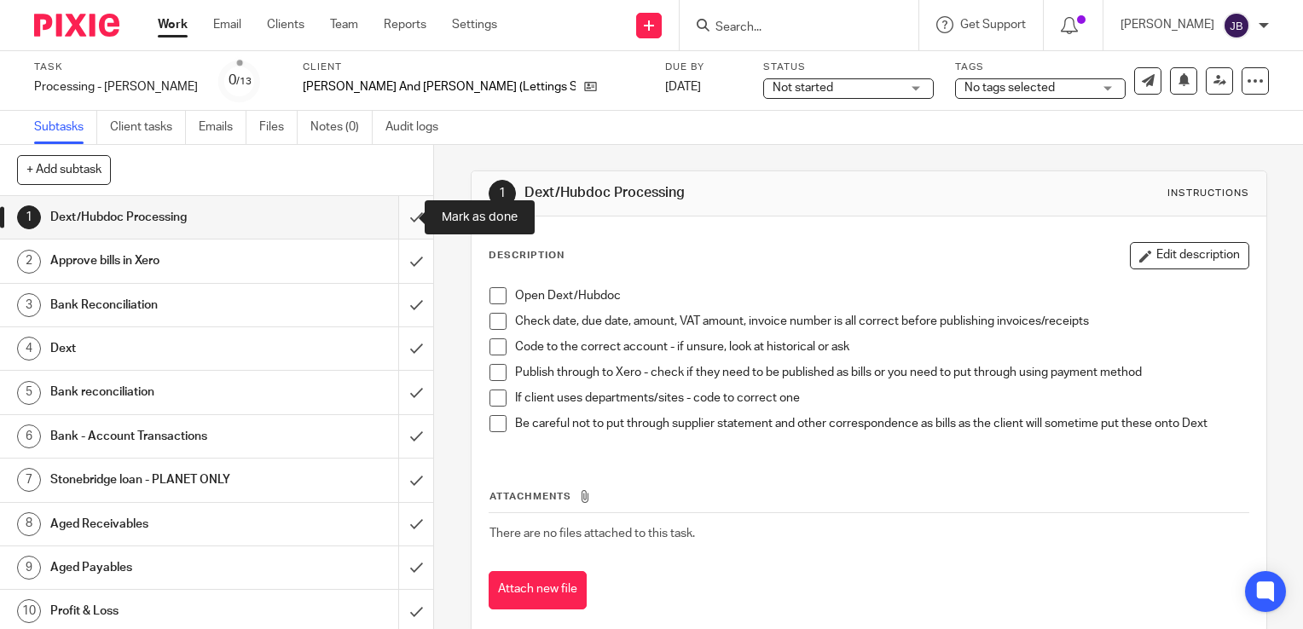
click at [397, 217] on input "submit" at bounding box center [216, 217] width 433 height 43
click at [400, 264] on input "submit" at bounding box center [216, 261] width 433 height 43
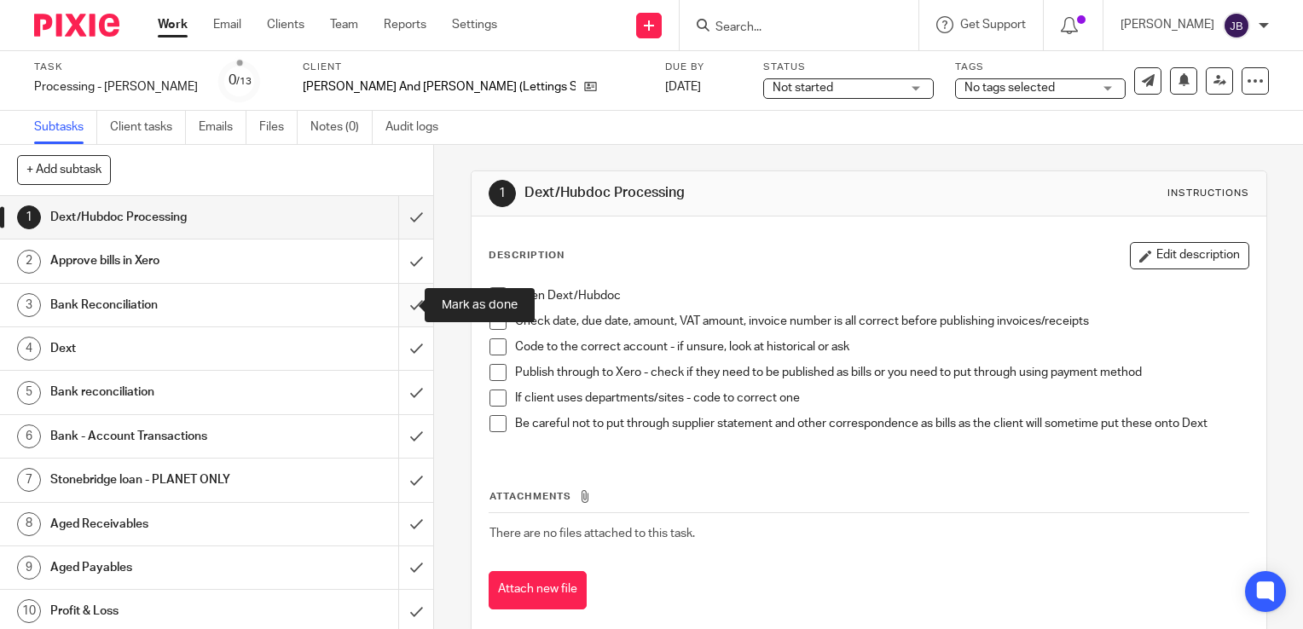
click at [393, 306] on input "submit" at bounding box center [216, 305] width 433 height 43
click at [397, 346] on input "submit" at bounding box center [216, 348] width 433 height 43
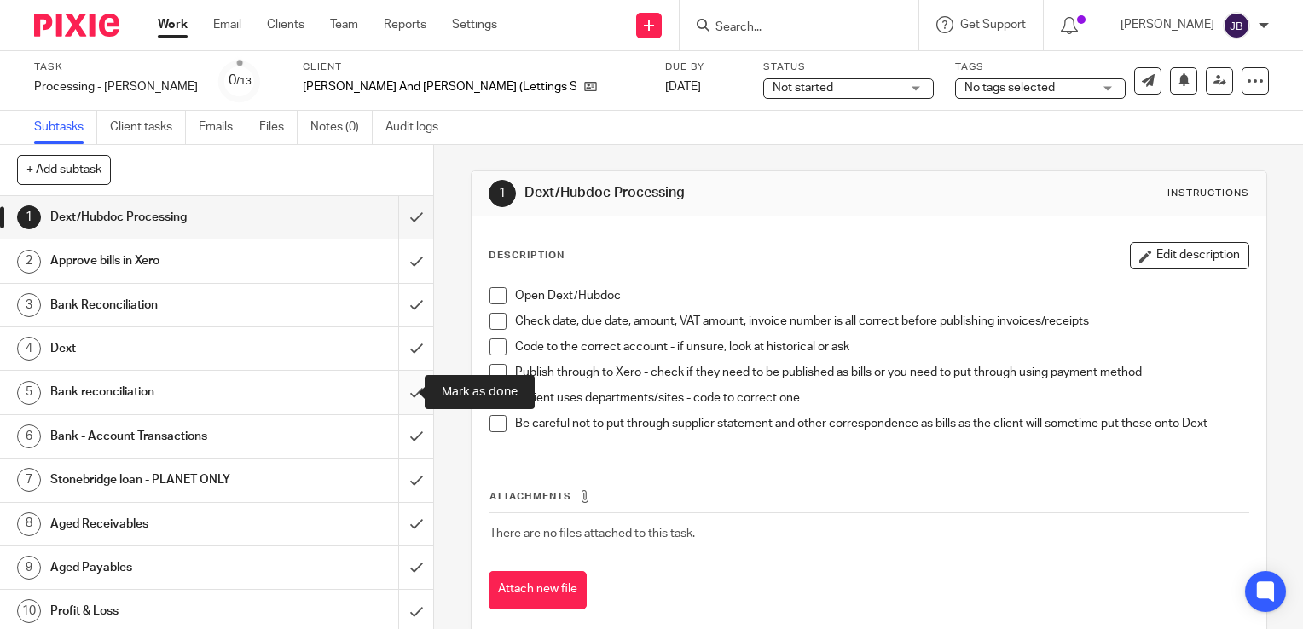
click at [394, 404] on input "submit" at bounding box center [216, 392] width 433 height 43
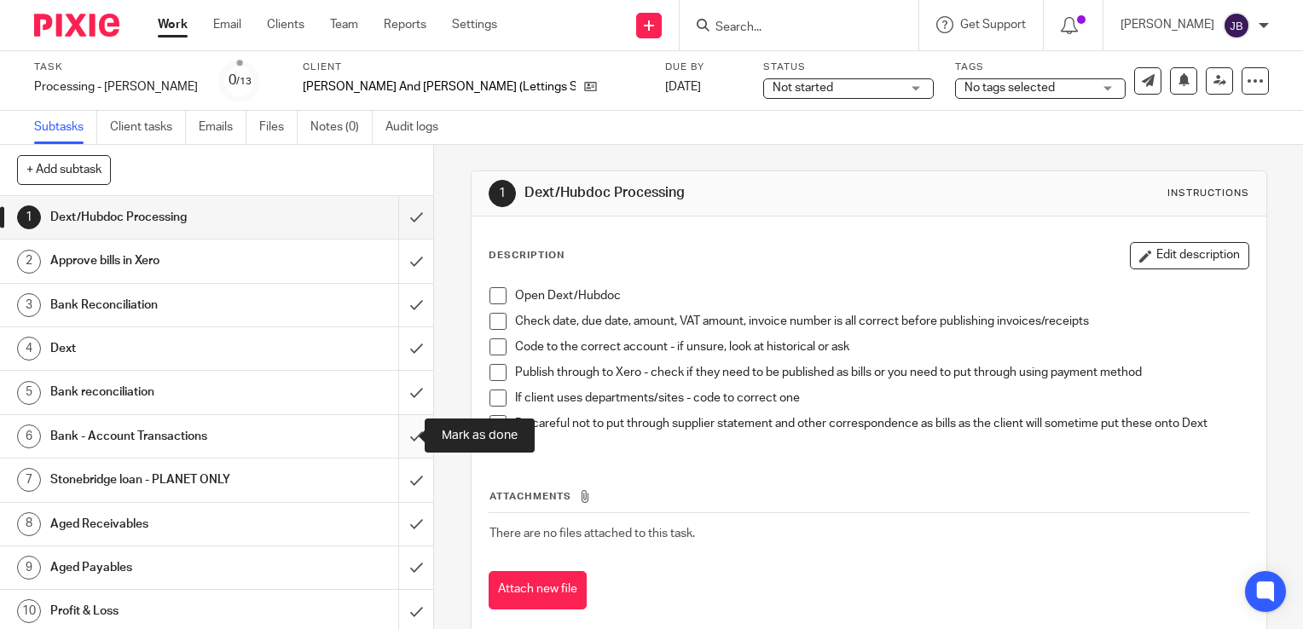
click at [396, 430] on input "submit" at bounding box center [216, 436] width 433 height 43
click at [403, 461] on input "submit" at bounding box center [216, 480] width 433 height 43
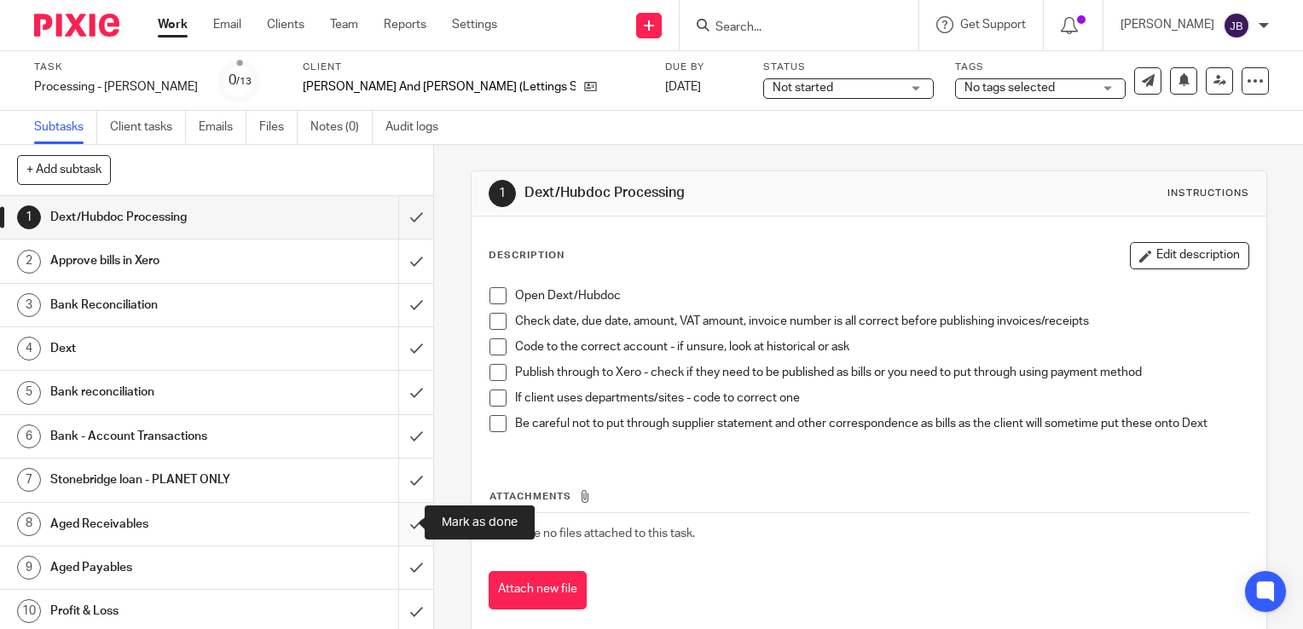
click at [400, 513] on input "submit" at bounding box center [216, 524] width 433 height 43
click at [403, 551] on input "submit" at bounding box center [216, 568] width 433 height 43
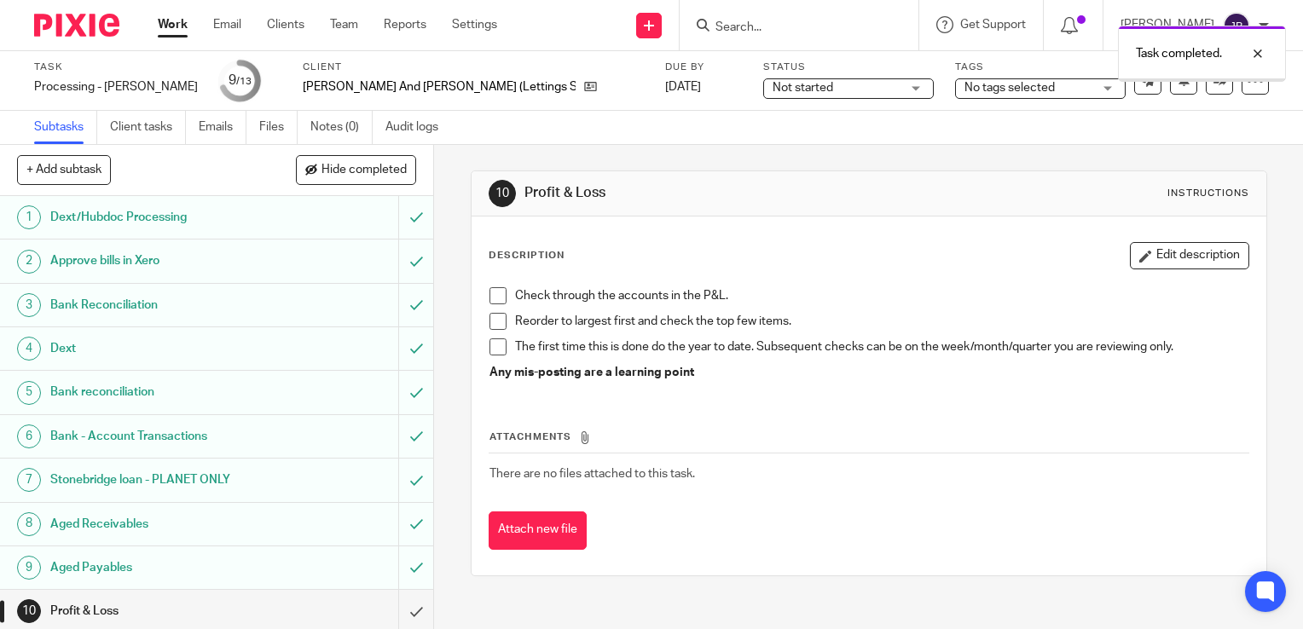
scroll to position [133, 0]
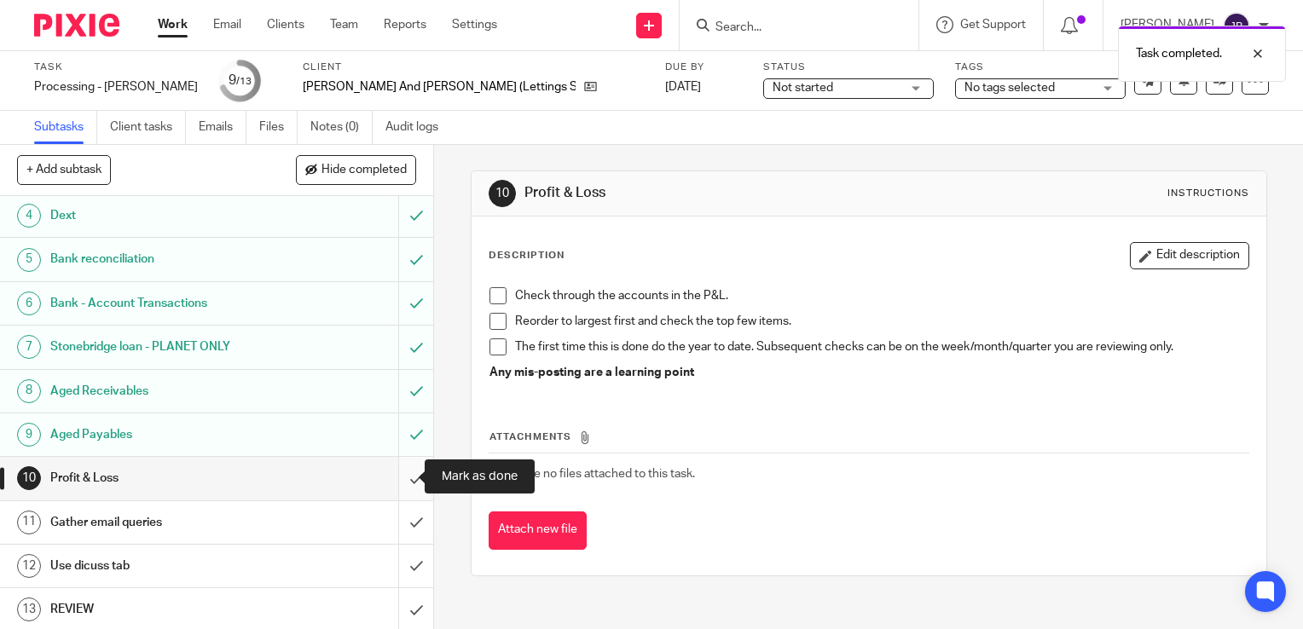
click at [396, 482] on input "submit" at bounding box center [216, 478] width 433 height 43
click at [384, 521] on input "submit" at bounding box center [216, 522] width 433 height 43
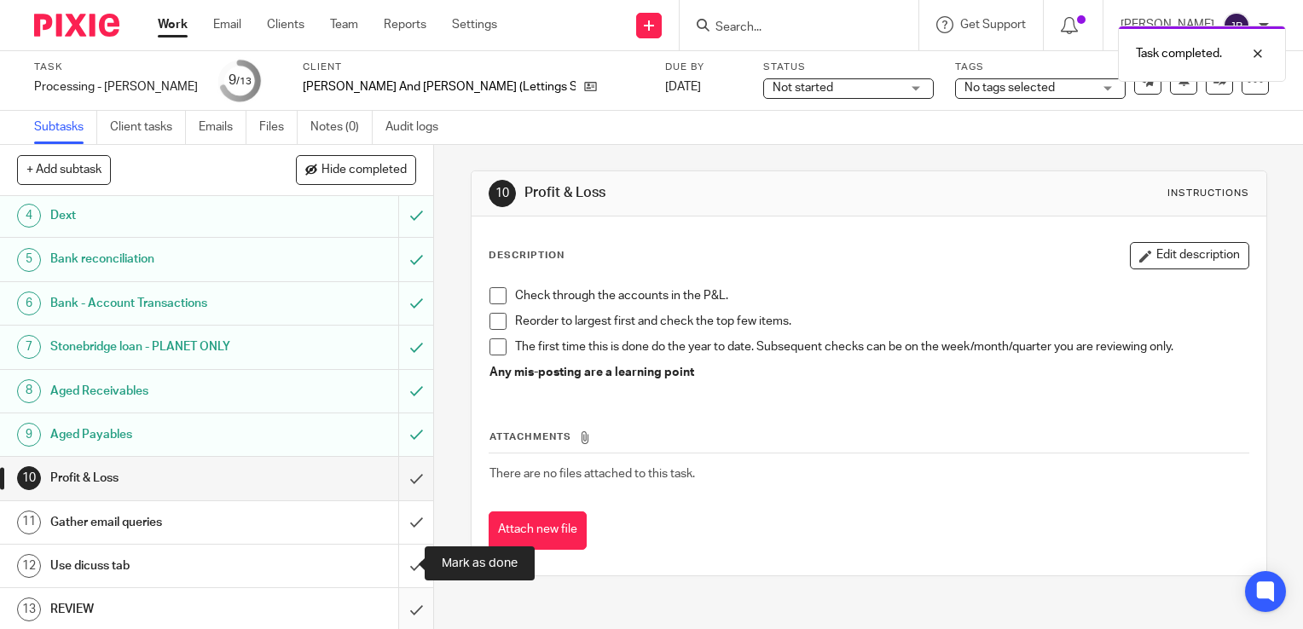
drag, startPoint x: 394, startPoint y: 559, endPoint x: 385, endPoint y: 602, distance: 43.5
click at [396, 565] on input "submit" at bounding box center [216, 566] width 433 height 43
click at [385, 616] on input "submit" at bounding box center [216, 609] width 433 height 43
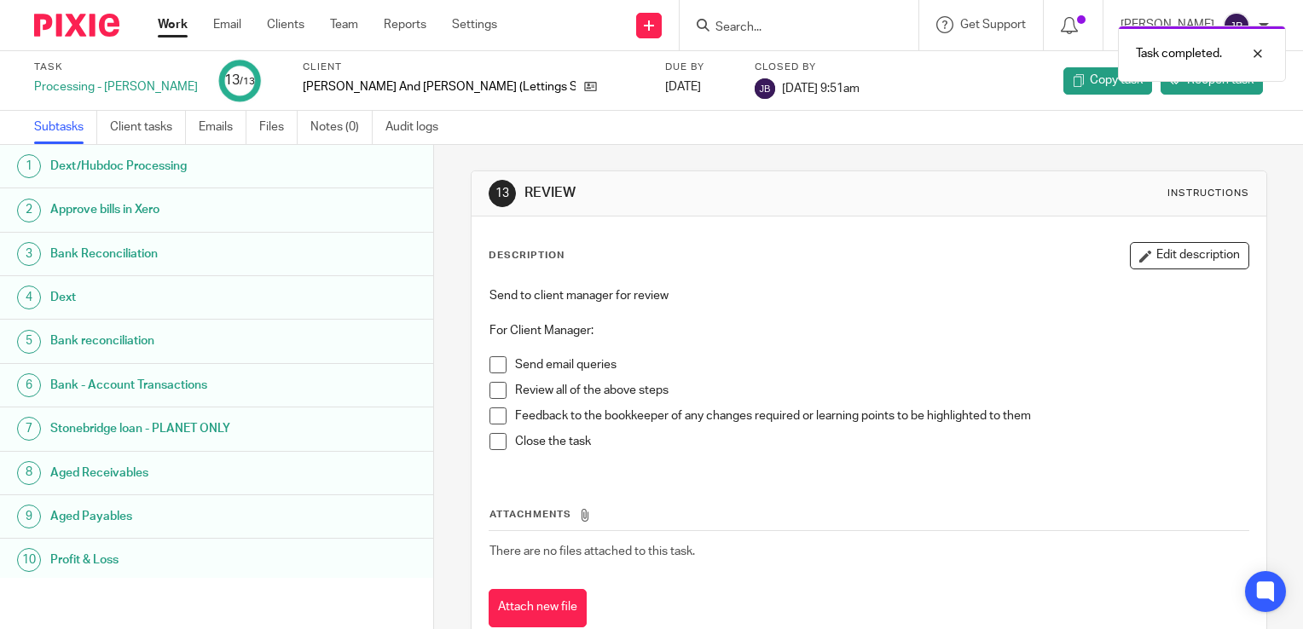
click at [176, 22] on link "Work" at bounding box center [173, 24] width 30 height 17
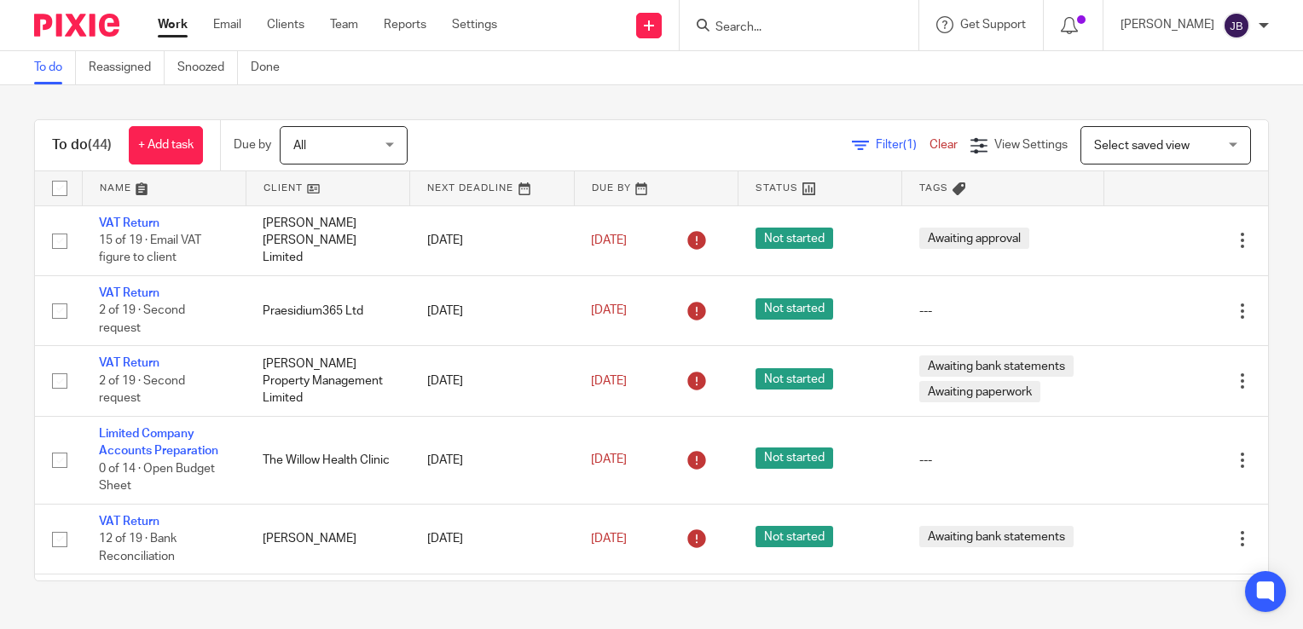
click at [852, 148] on link "Filter (1)" at bounding box center [891, 145] width 78 height 12
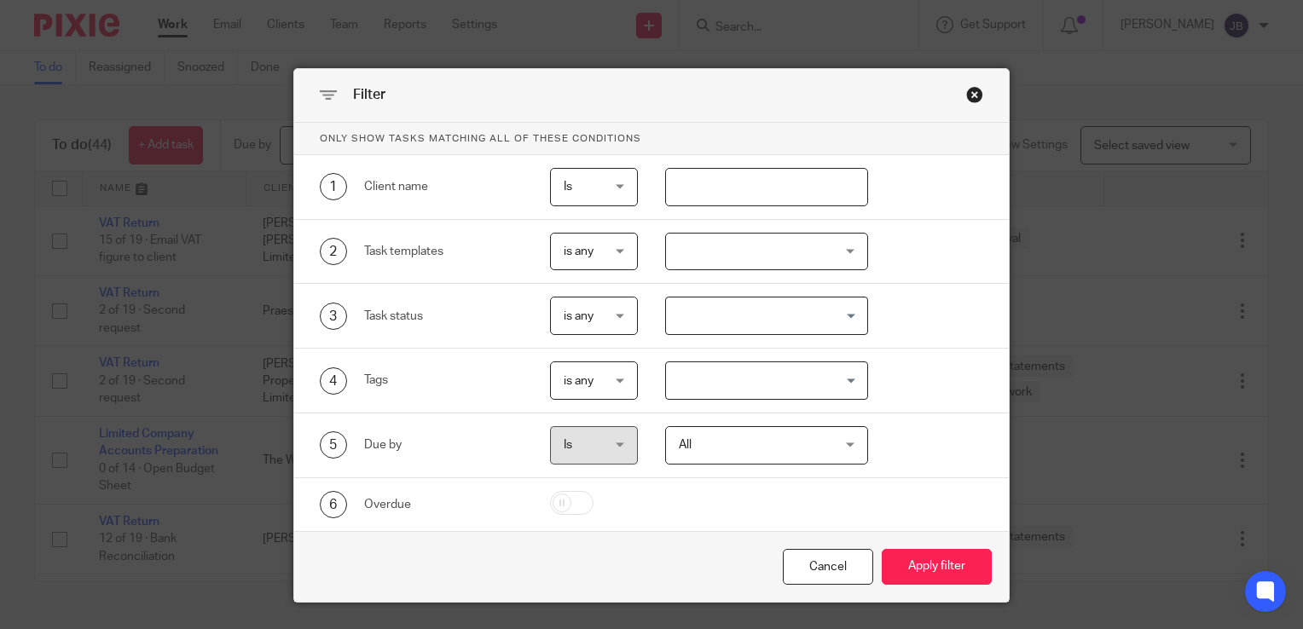
click at [740, 194] on input "text" at bounding box center [767, 187] width 204 height 38
type input "planet"
drag, startPoint x: 930, startPoint y: 553, endPoint x: 921, endPoint y: 547, distance: 10.4
click at [928, 553] on button "Apply filter" at bounding box center [937, 567] width 110 height 37
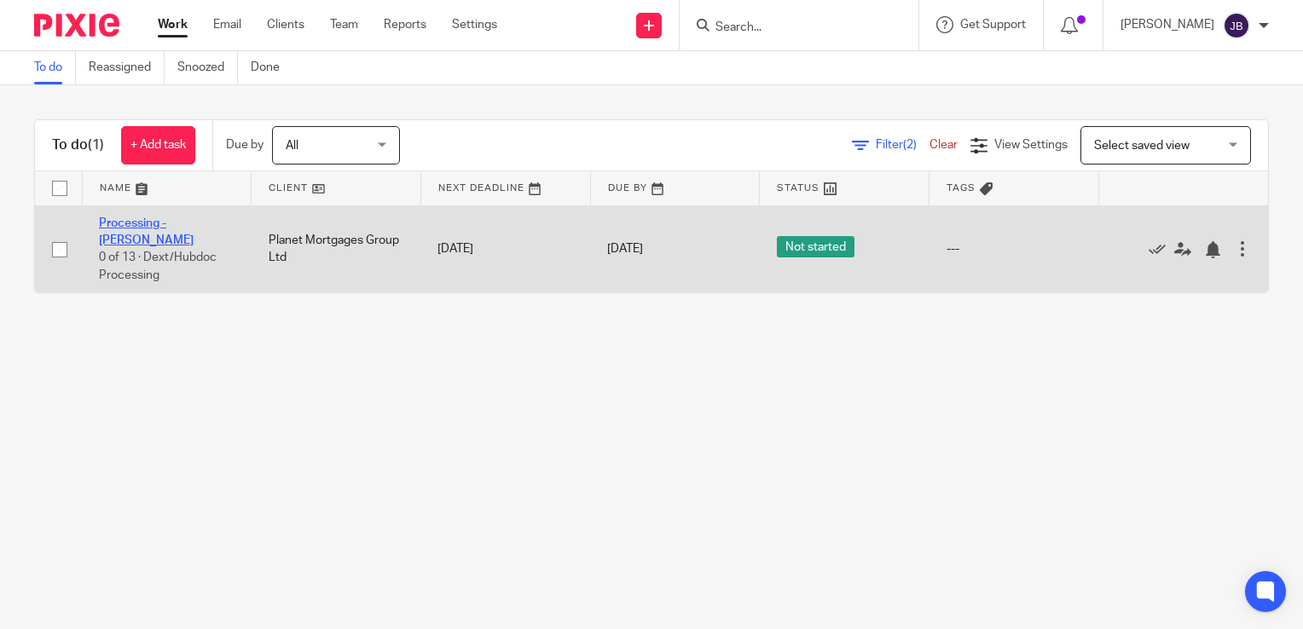
click at [151, 227] on link "Processing - [PERSON_NAME]" at bounding box center [146, 231] width 95 height 29
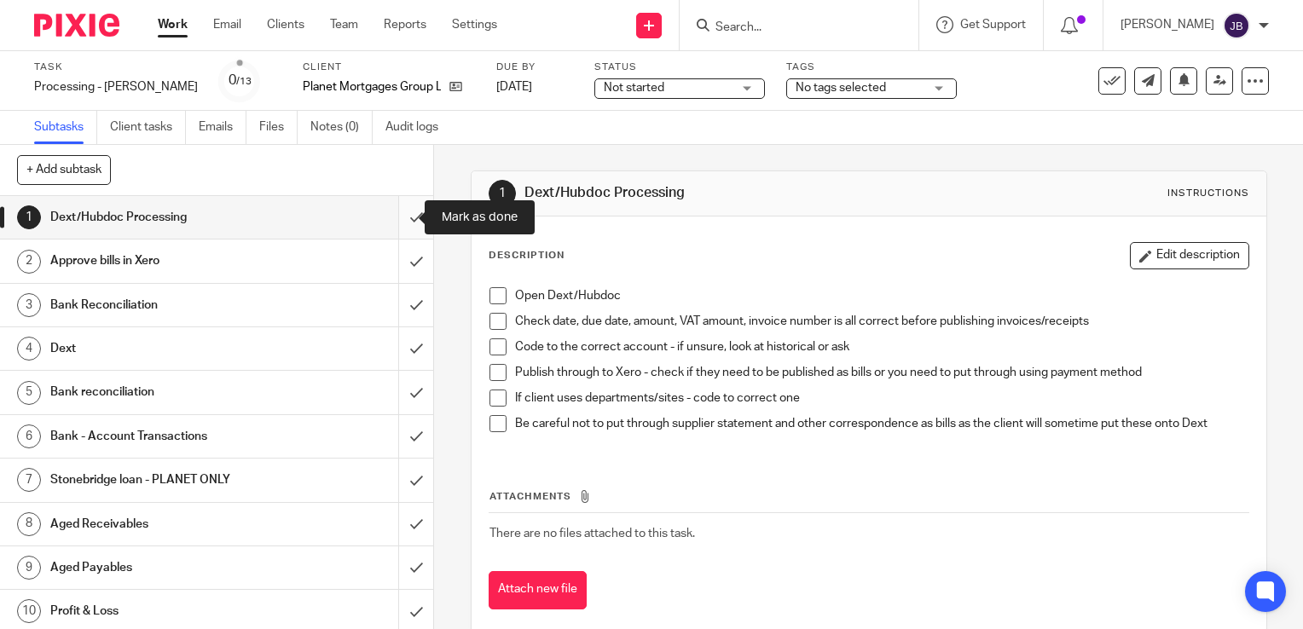
click at [398, 220] on input "submit" at bounding box center [216, 217] width 433 height 43
click at [402, 258] on input "submit" at bounding box center [216, 261] width 433 height 43
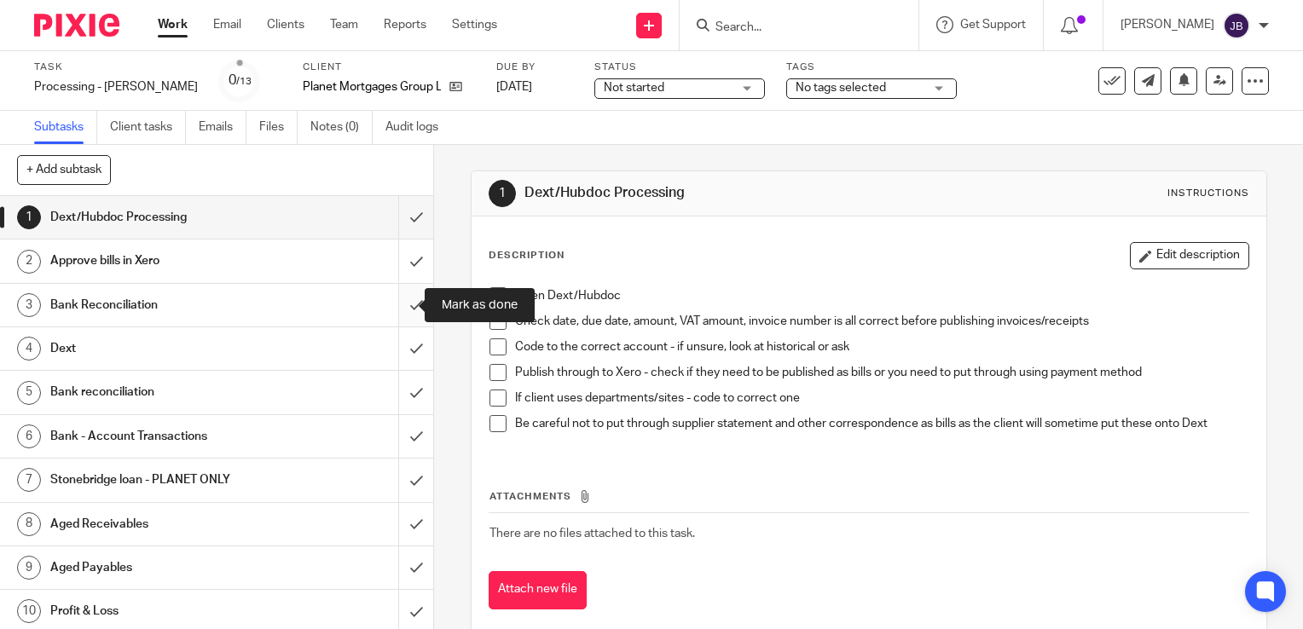
drag, startPoint x: 403, startPoint y: 302, endPoint x: 399, endPoint y: 326, distance: 24.3
click at [403, 303] on input "submit" at bounding box center [216, 305] width 433 height 43
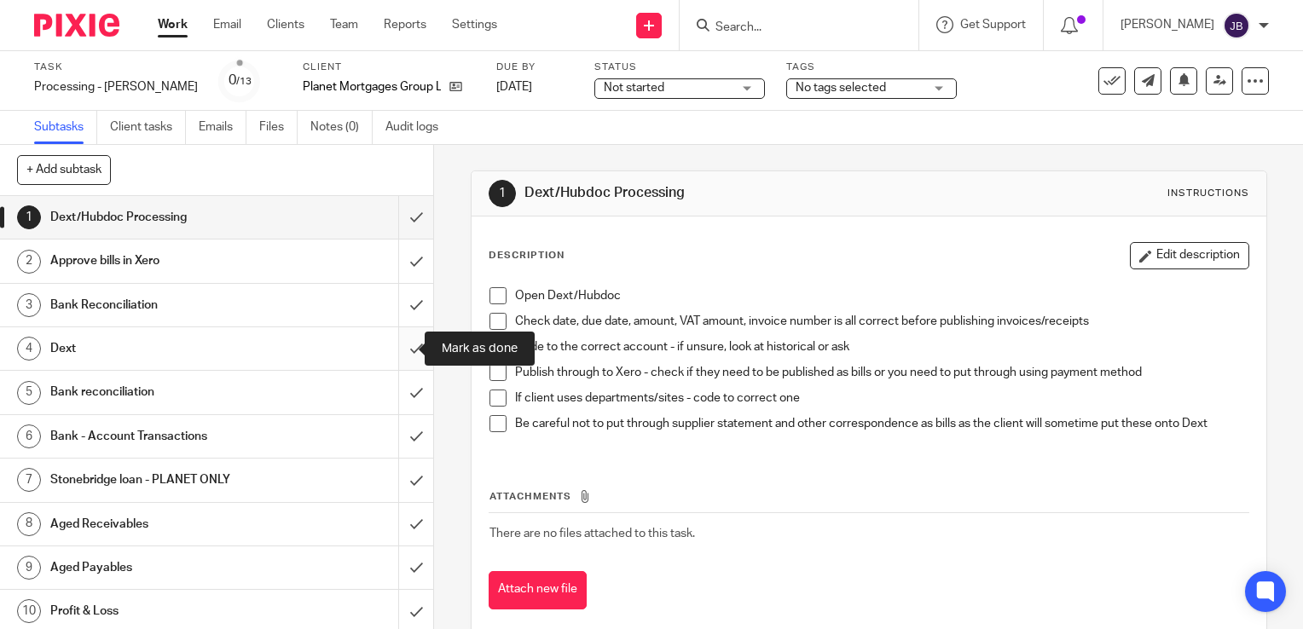
click at [399, 338] on input "submit" at bounding box center [216, 348] width 433 height 43
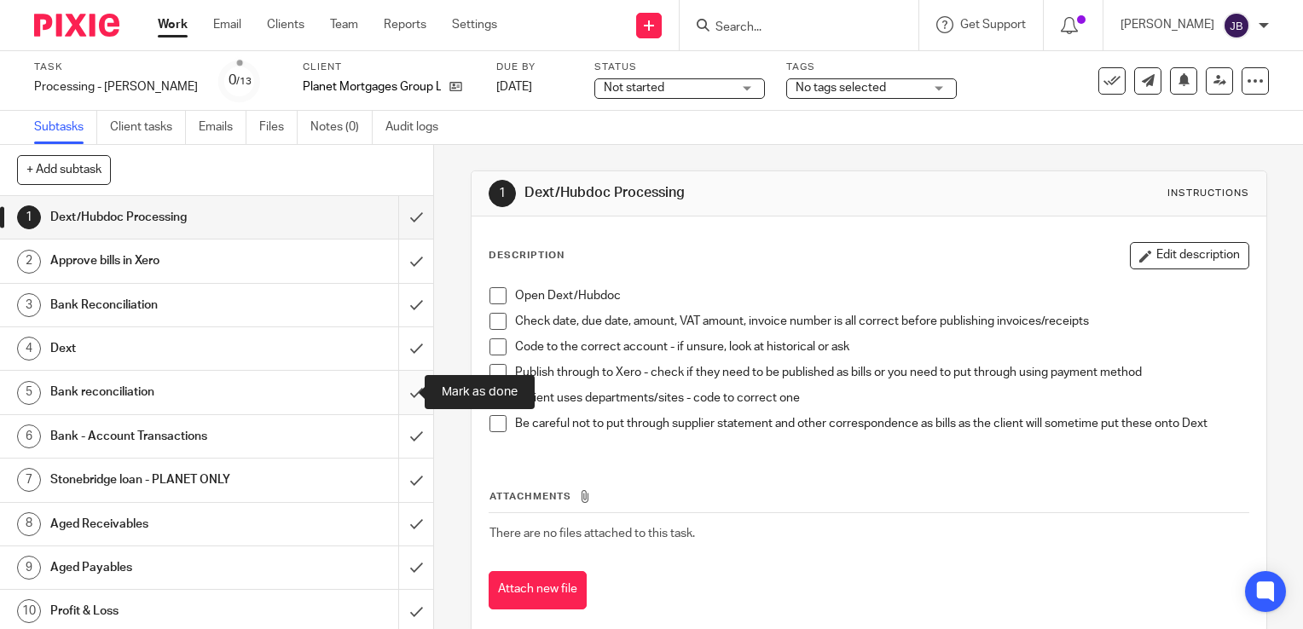
click at [399, 390] on input "submit" at bounding box center [216, 392] width 433 height 43
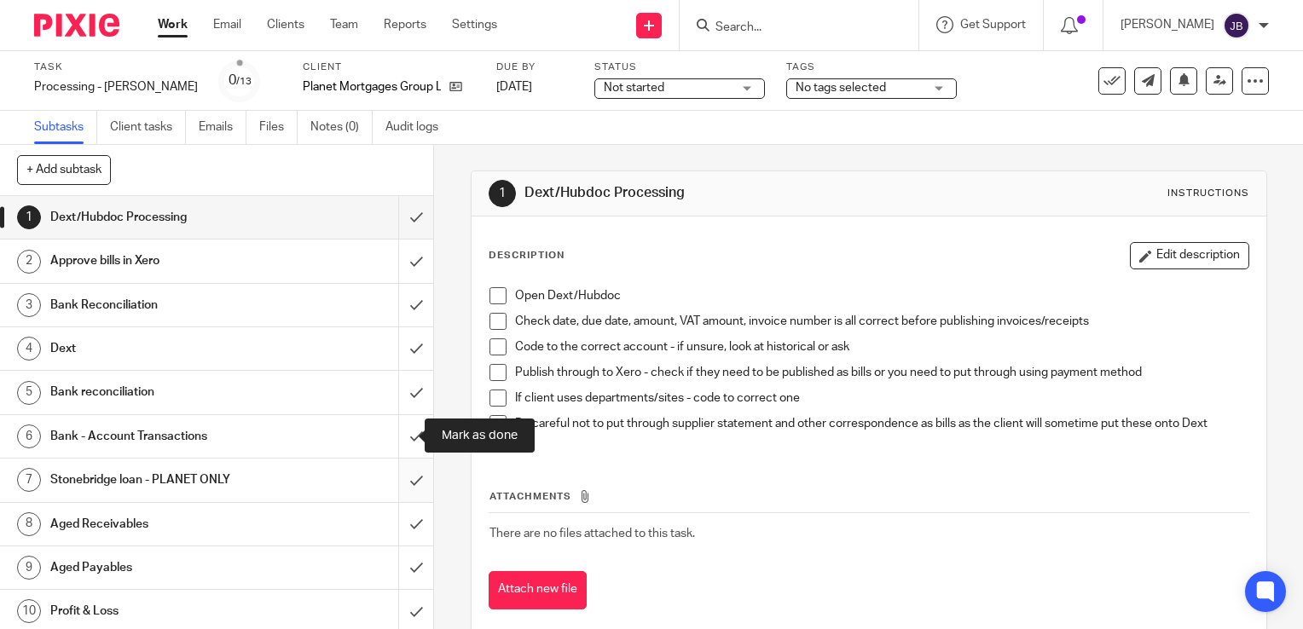
click at [399, 426] on input "submit" at bounding box center [216, 436] width 433 height 43
click at [396, 481] on input "submit" at bounding box center [216, 480] width 433 height 43
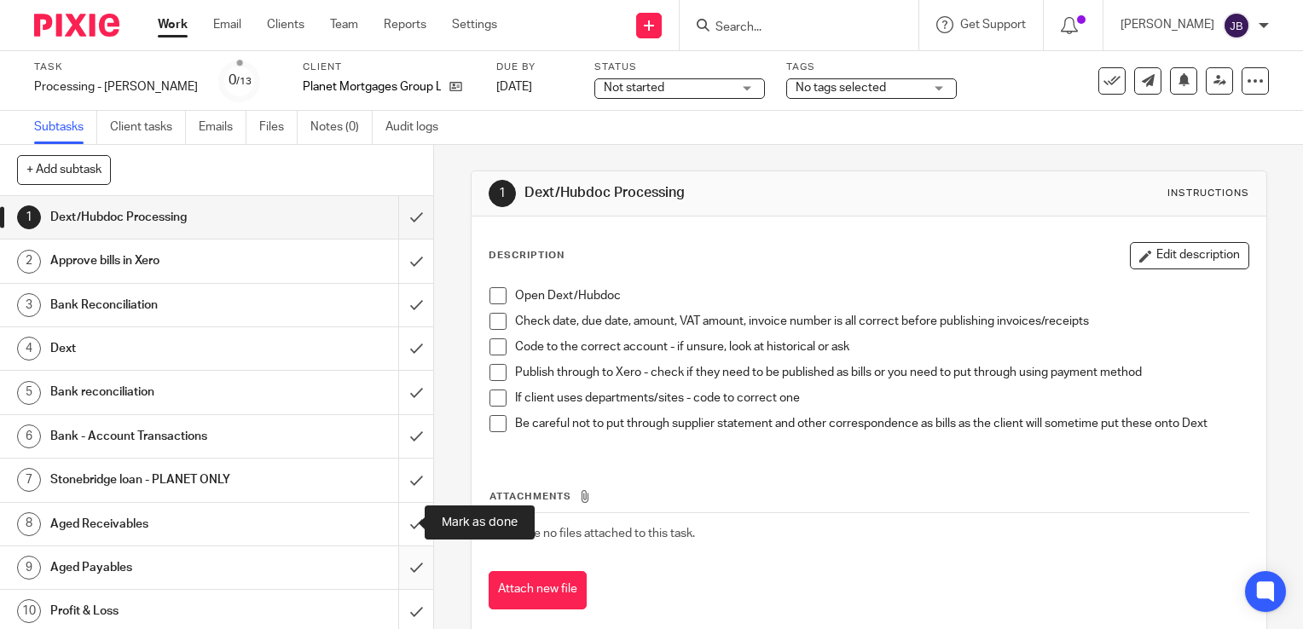
drag, startPoint x: 394, startPoint y: 522, endPoint x: 391, endPoint y: 547, distance: 24.9
click at [395, 524] on input "submit" at bounding box center [216, 524] width 433 height 43
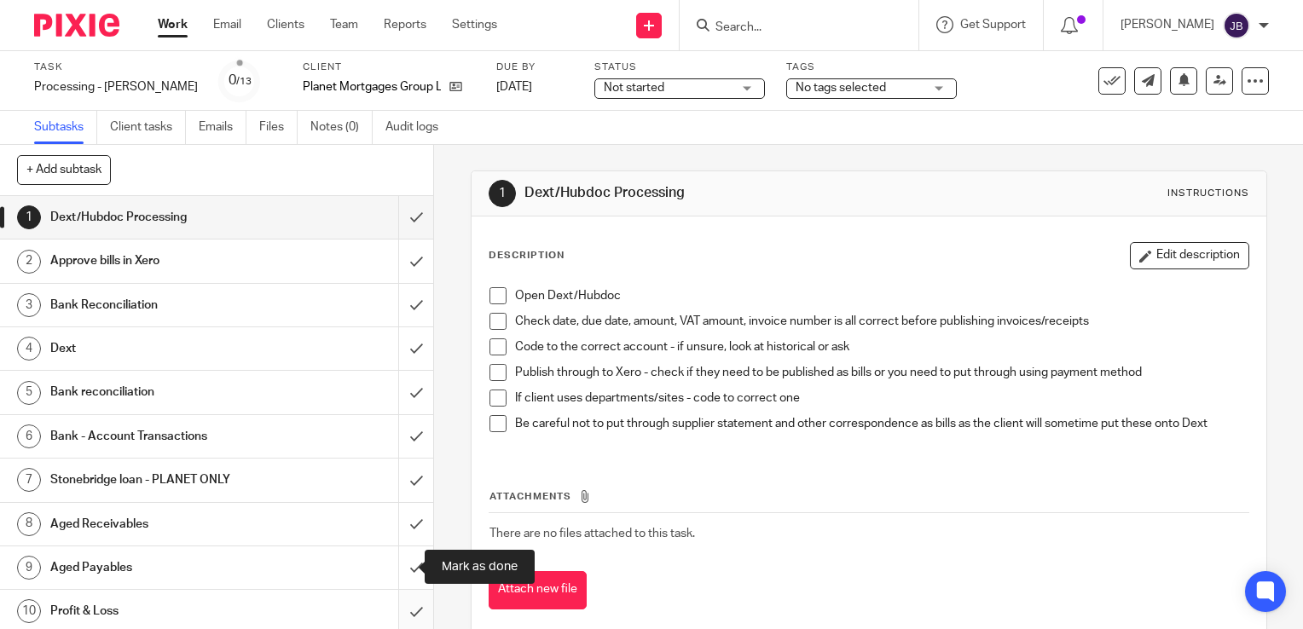
drag, startPoint x: 395, startPoint y: 557, endPoint x: 395, endPoint y: 604, distance: 46.9
click at [395, 558] on input "submit" at bounding box center [216, 568] width 433 height 43
click at [397, 611] on input "submit" at bounding box center [216, 611] width 433 height 43
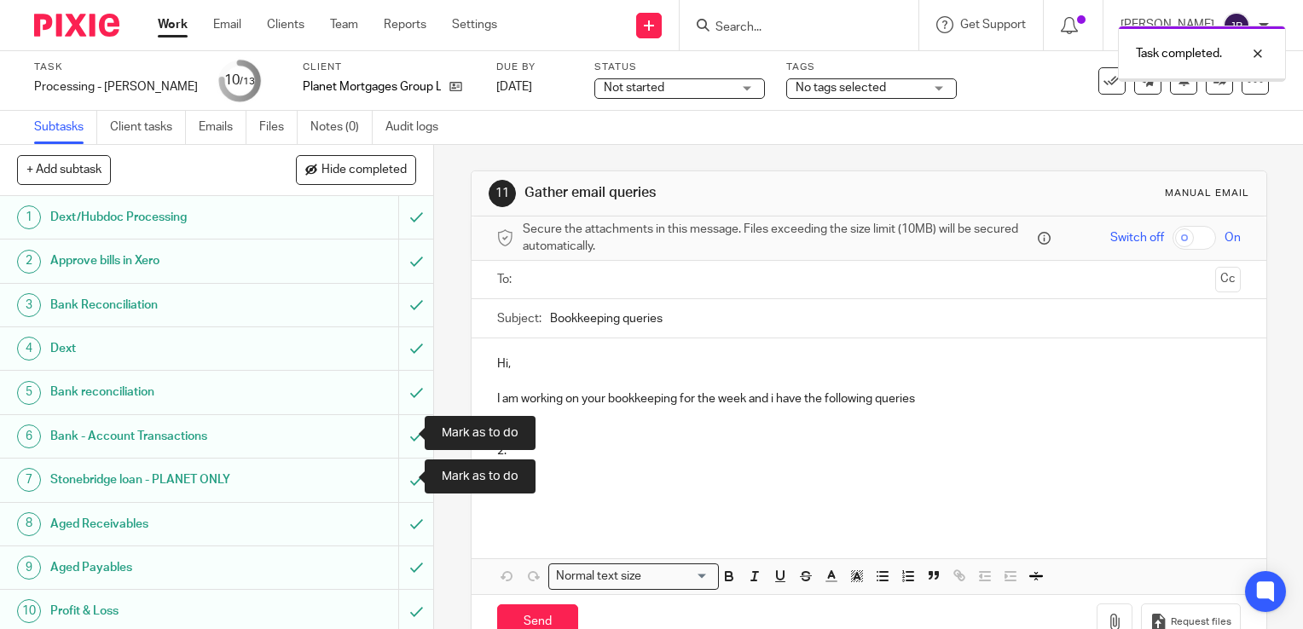
scroll to position [133, 0]
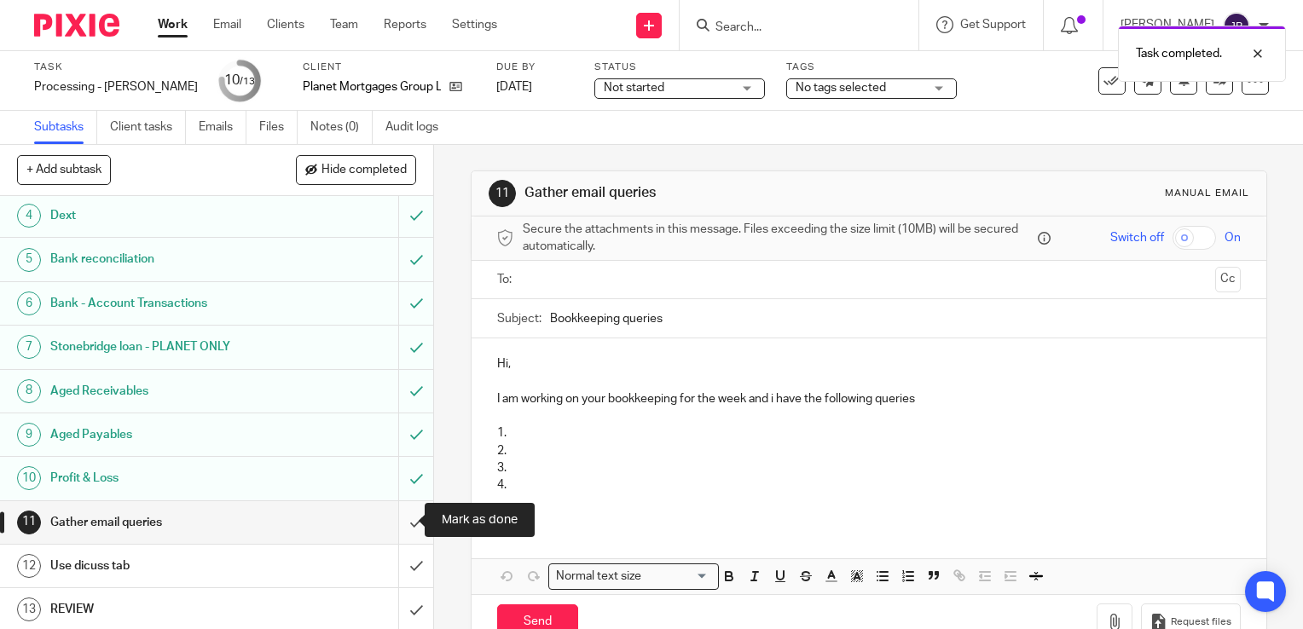
click at [388, 527] on input "submit" at bounding box center [216, 522] width 433 height 43
click at [398, 571] on input "submit" at bounding box center [216, 566] width 433 height 43
click at [398, 610] on input "submit" at bounding box center [216, 609] width 433 height 43
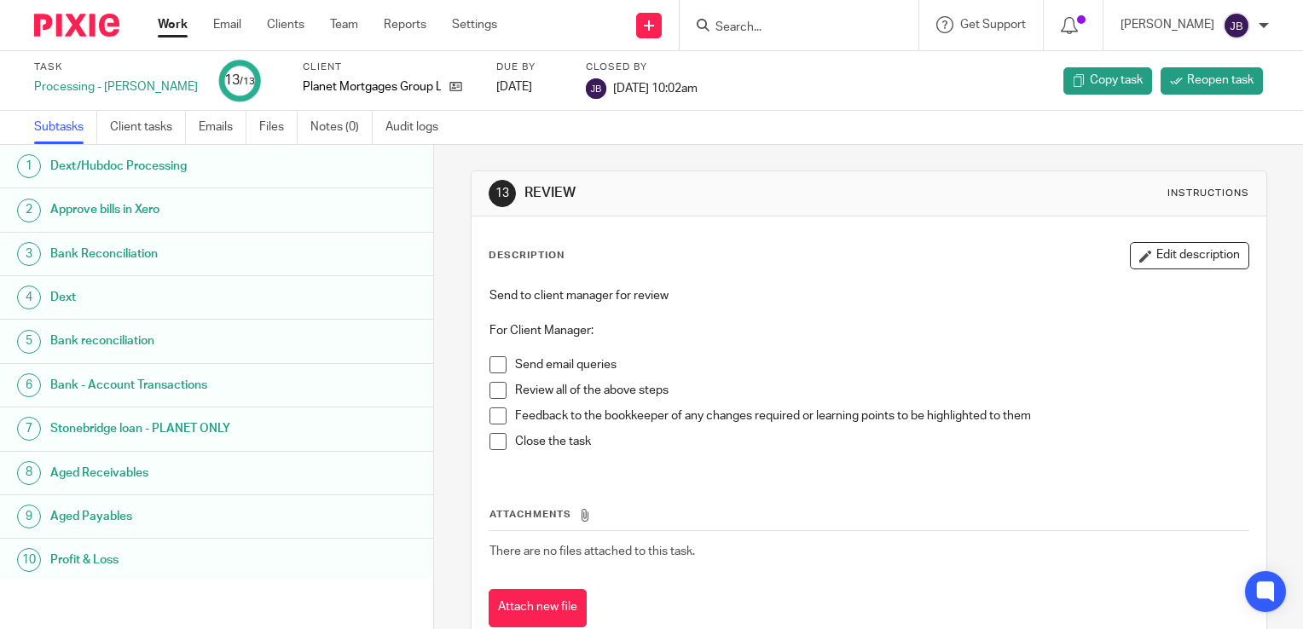
click at [160, 28] on link "Work" at bounding box center [173, 24] width 30 height 17
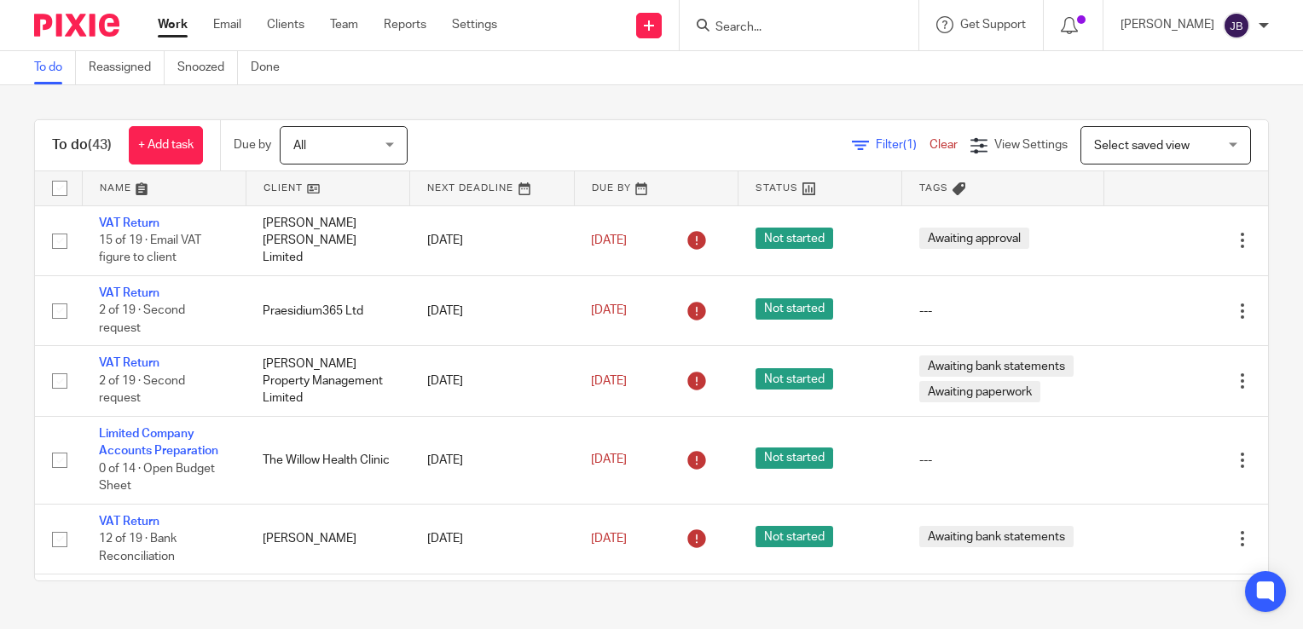
drag, startPoint x: 843, startPoint y: 135, endPoint x: 831, endPoint y: 142, distance: 13.0
click at [839, 136] on div "Filter (1) Clear View Settings View Settings (1) Filters Clear Save Manage save…" at bounding box center [852, 145] width 831 height 38
click at [852, 147] on icon at bounding box center [860, 145] width 17 height 17
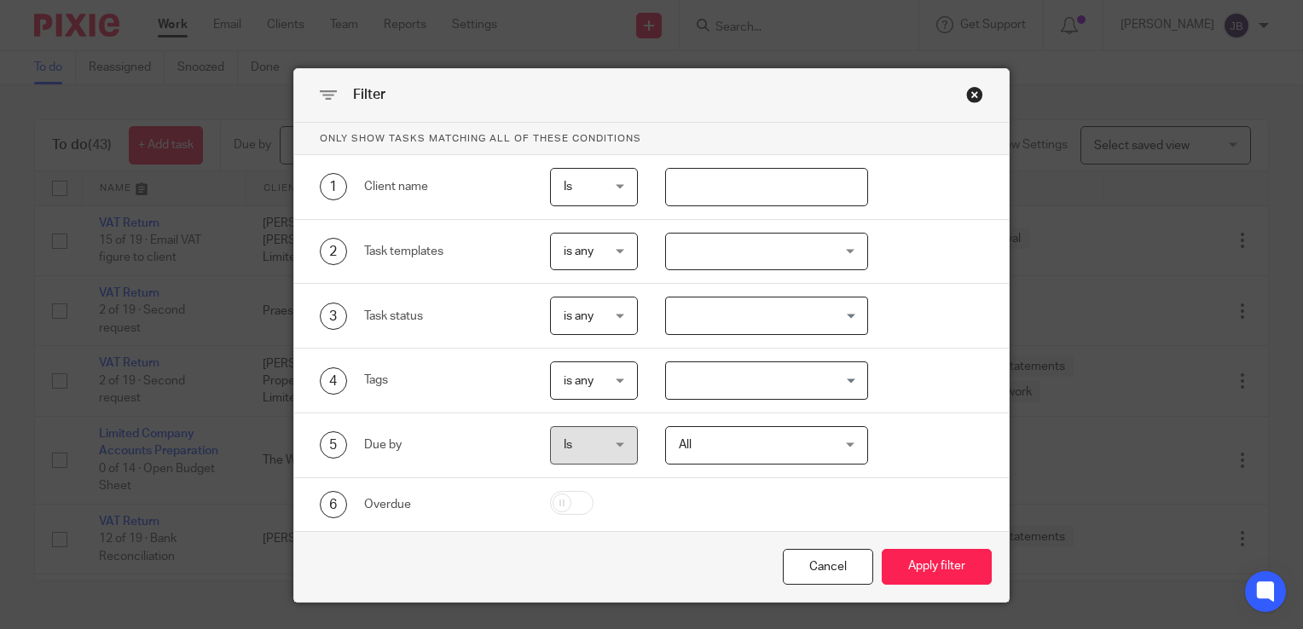
click at [743, 202] on input "text" at bounding box center [767, 187] width 204 height 38
type input "king"
click at [882, 549] on button "Apply filter" at bounding box center [937, 567] width 110 height 37
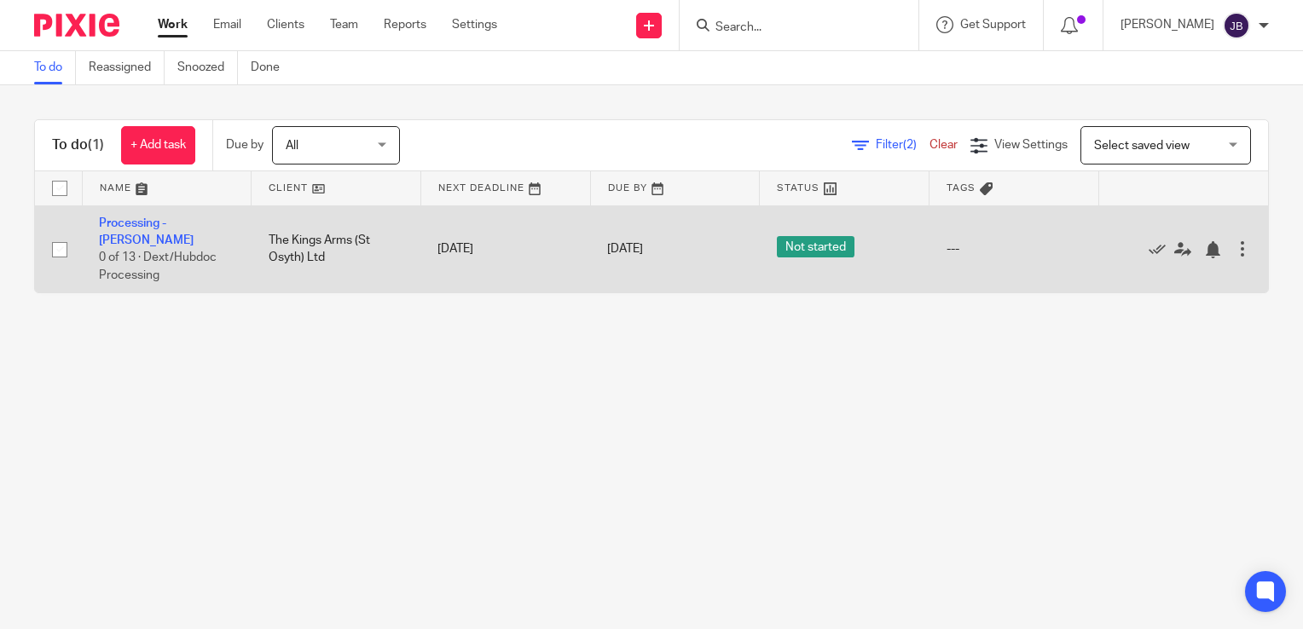
drag, startPoint x: 161, startPoint y: 226, endPoint x: 188, endPoint y: 211, distance: 30.2
click at [161, 226] on link "Processing - [PERSON_NAME]" at bounding box center [146, 231] width 95 height 29
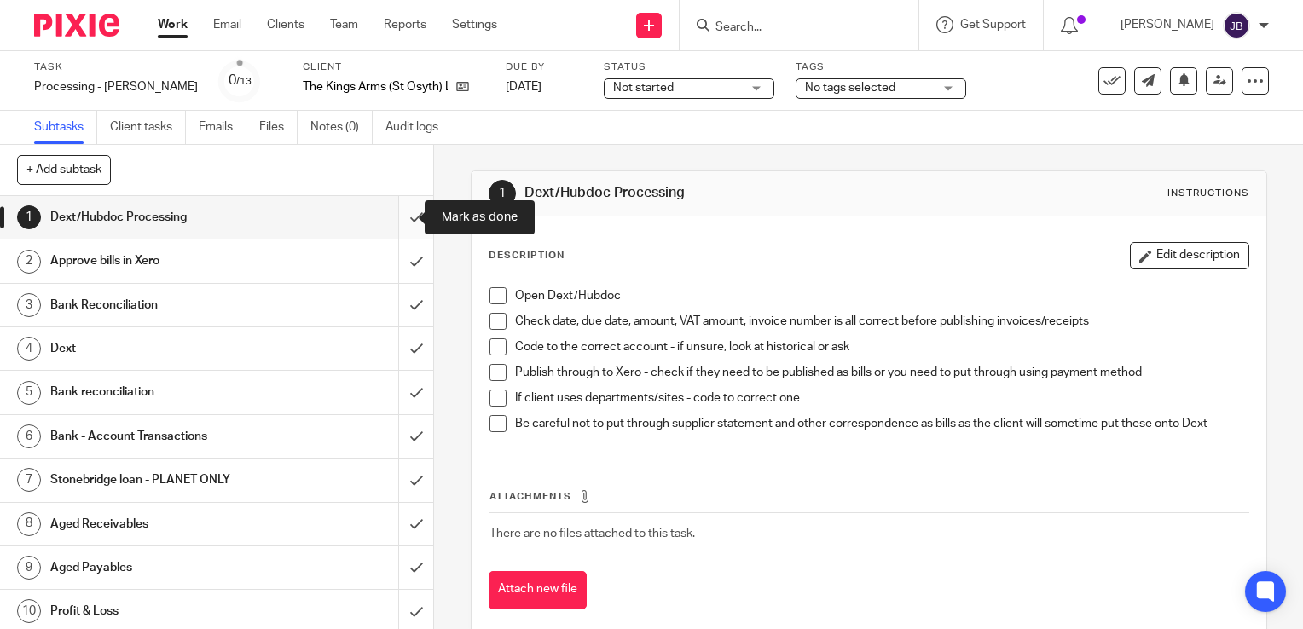
drag, startPoint x: 399, startPoint y: 209, endPoint x: 406, endPoint y: 235, distance: 26.5
click at [402, 214] on input "submit" at bounding box center [216, 217] width 433 height 43
click at [407, 263] on input "submit" at bounding box center [216, 261] width 433 height 43
click at [399, 304] on input "submit" at bounding box center [216, 305] width 433 height 43
drag, startPoint x: 400, startPoint y: 345, endPoint x: 401, endPoint y: 355, distance: 9.4
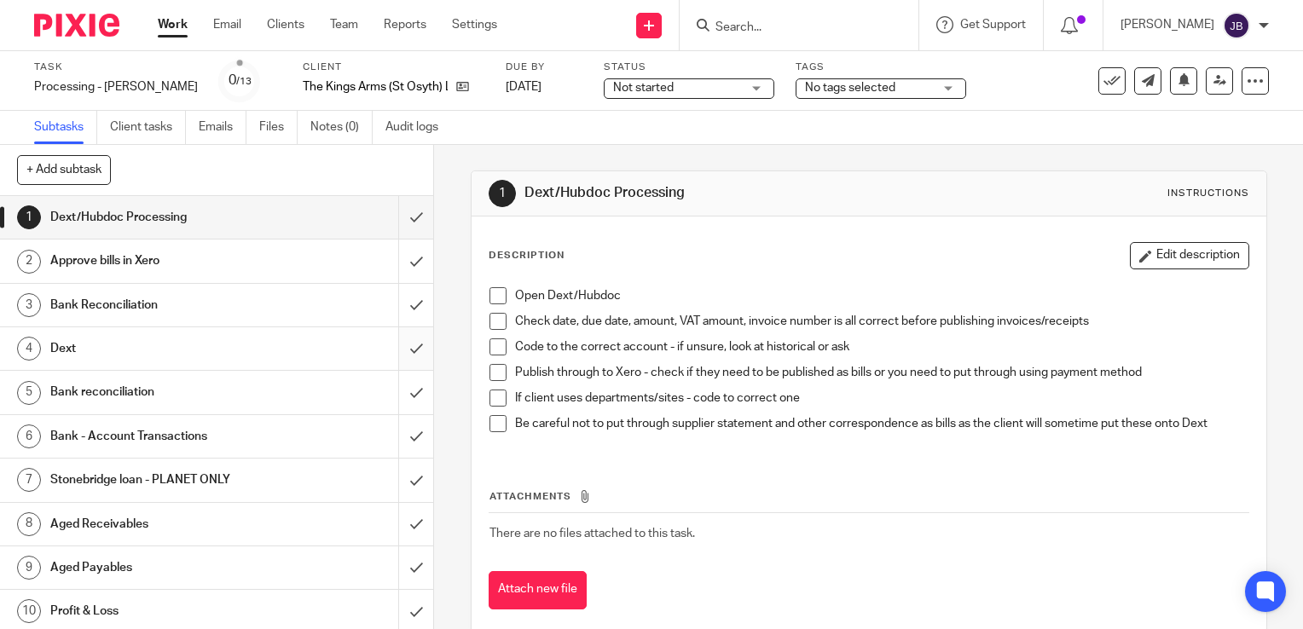
click at [401, 355] on input "submit" at bounding box center [216, 348] width 433 height 43
drag, startPoint x: 398, startPoint y: 387, endPoint x: 398, endPoint y: 397, distance: 10.2
click at [398, 397] on input "submit" at bounding box center [216, 392] width 433 height 43
drag, startPoint x: 397, startPoint y: 436, endPoint x: 396, endPoint y: 476, distance: 40.1
click at [396, 440] on input "submit" at bounding box center [216, 436] width 433 height 43
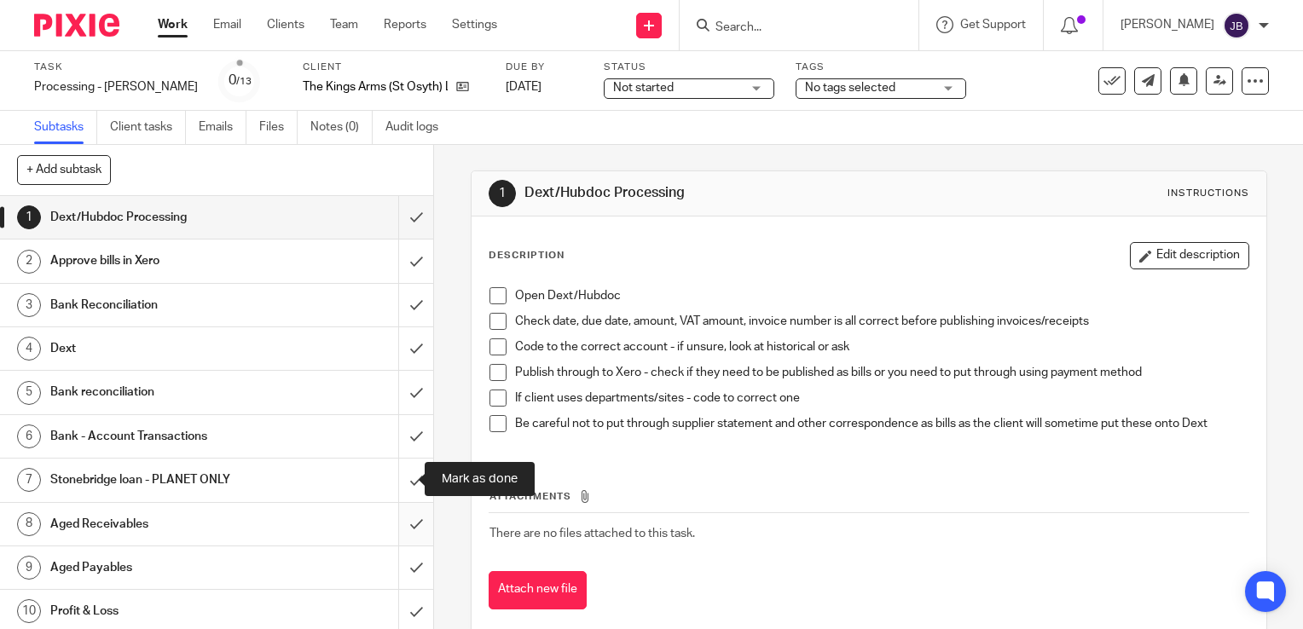
drag, startPoint x: 396, startPoint y: 476, endPoint x: 395, endPoint y: 517, distance: 40.9
click at [396, 479] on input "submit" at bounding box center [216, 480] width 433 height 43
drag, startPoint x: 392, startPoint y: 524, endPoint x: 397, endPoint y: 551, distance: 27.8
click at [392, 525] on input "submit" at bounding box center [216, 524] width 433 height 43
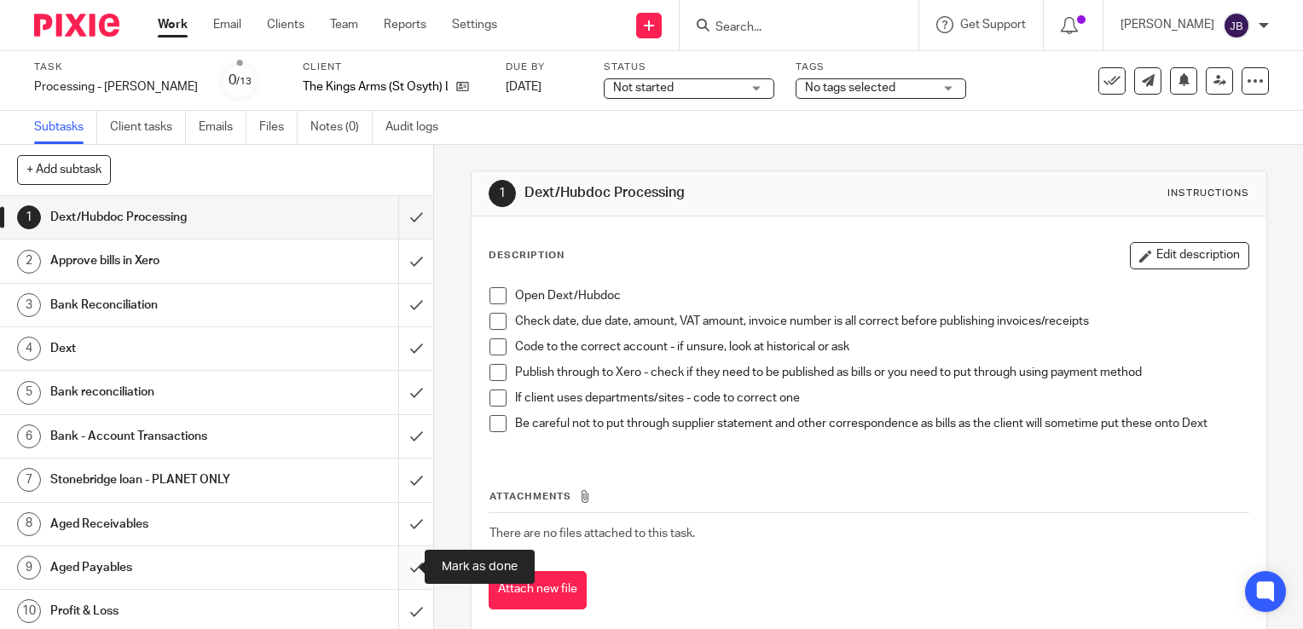
drag, startPoint x: 397, startPoint y: 565, endPoint x: 397, endPoint y: 576, distance: 11.1
click at [397, 569] on input "submit" at bounding box center [216, 568] width 433 height 43
click at [401, 617] on input "submit" at bounding box center [216, 611] width 433 height 43
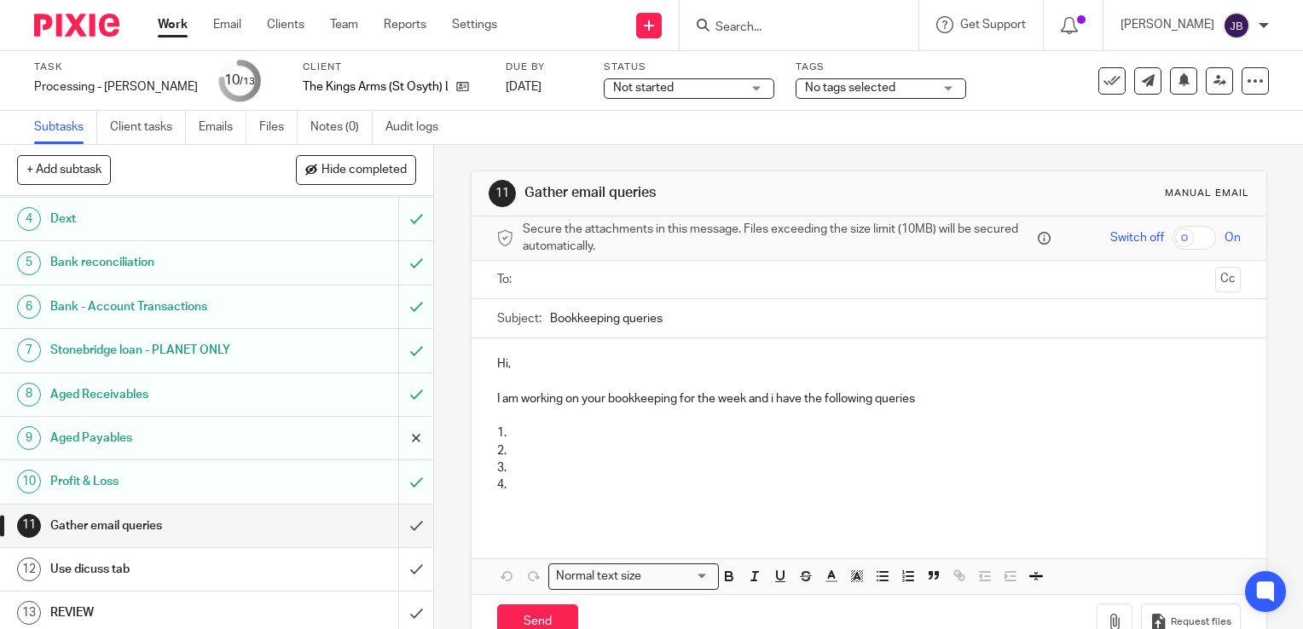
scroll to position [133, 0]
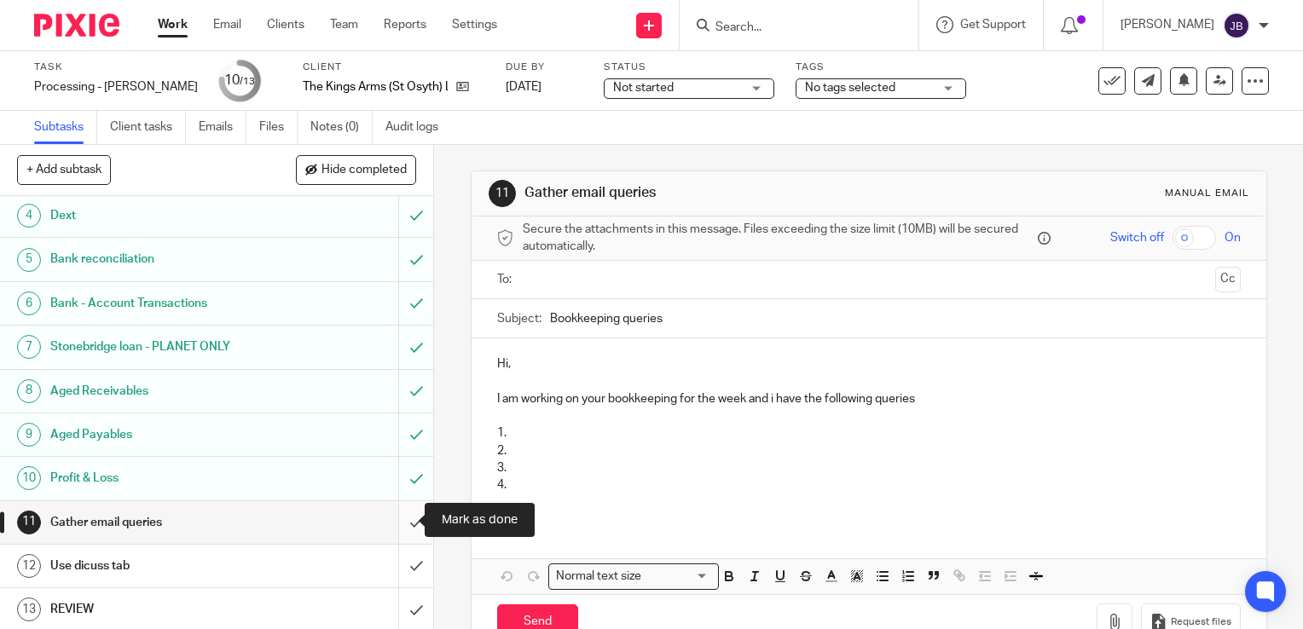
click at [403, 519] on input "submit" at bounding box center [216, 522] width 433 height 43
drag, startPoint x: 402, startPoint y: 559, endPoint x: 392, endPoint y: 609, distance: 50.3
click at [402, 562] on input "submit" at bounding box center [216, 566] width 433 height 43
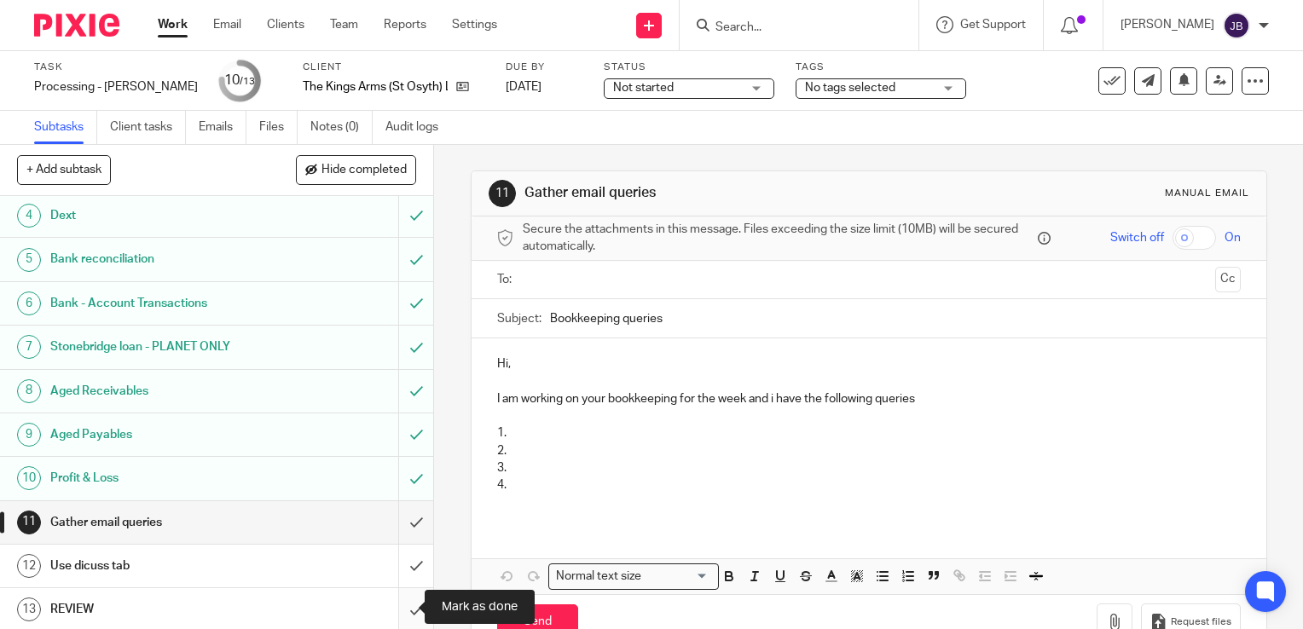
click at [393, 612] on input "submit" at bounding box center [216, 609] width 433 height 43
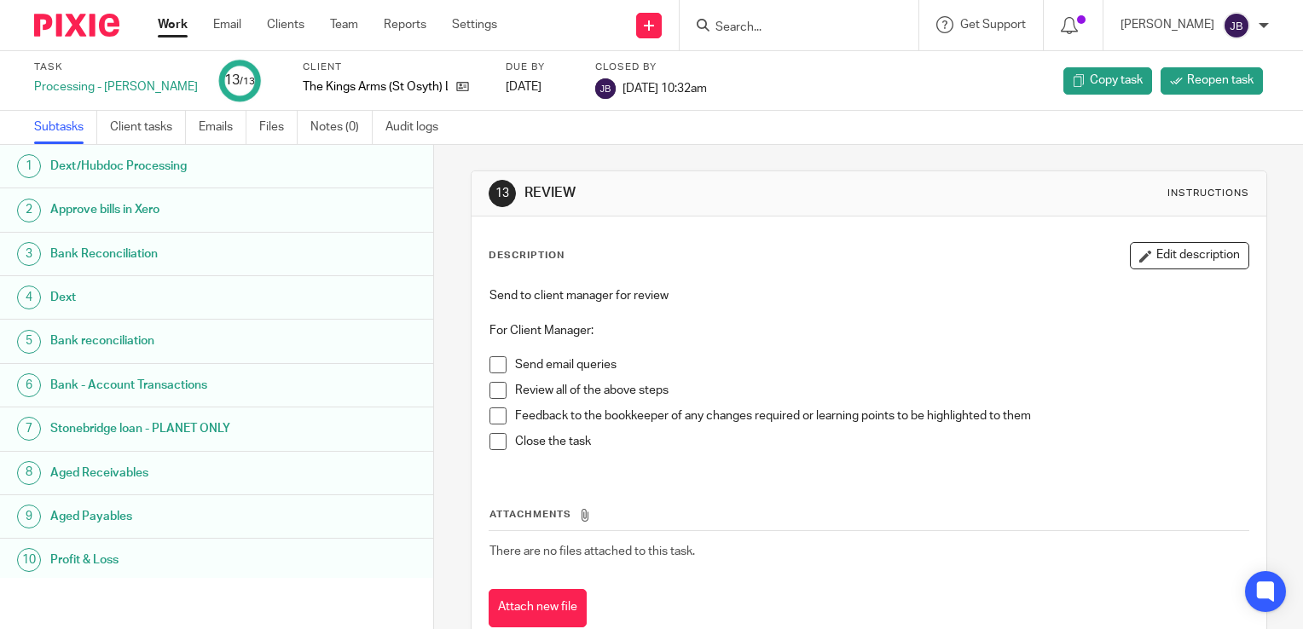
click at [161, 27] on link "Work" at bounding box center [173, 24] width 30 height 17
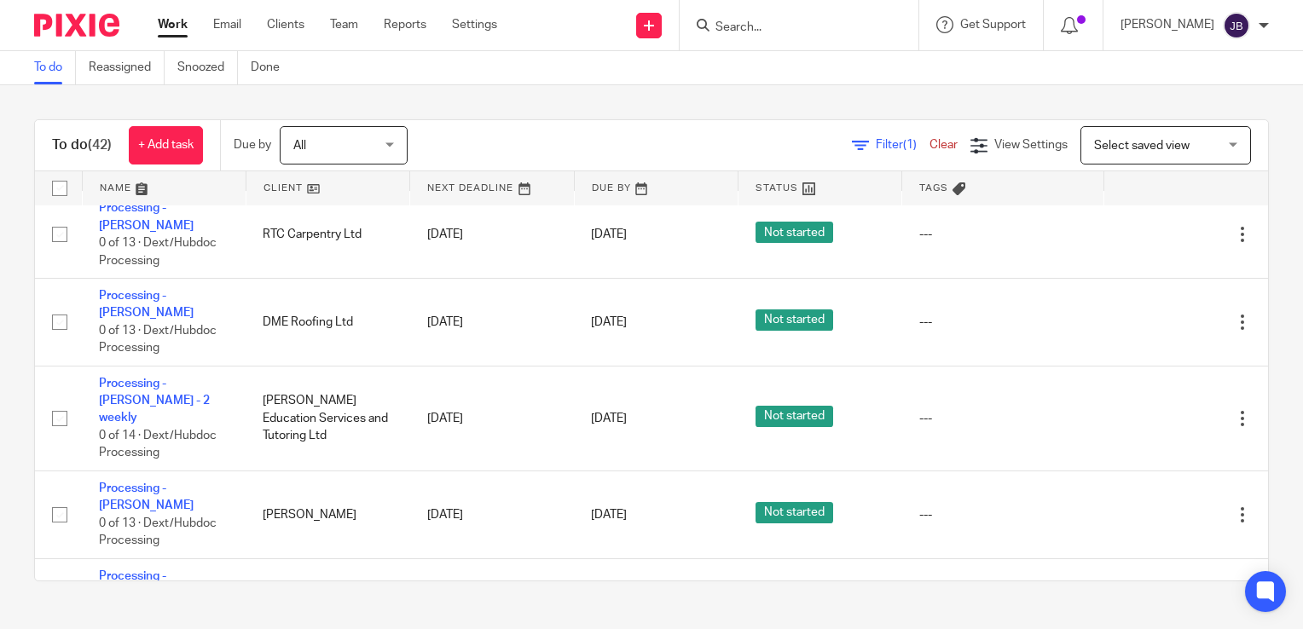
scroll to position [1620, 0]
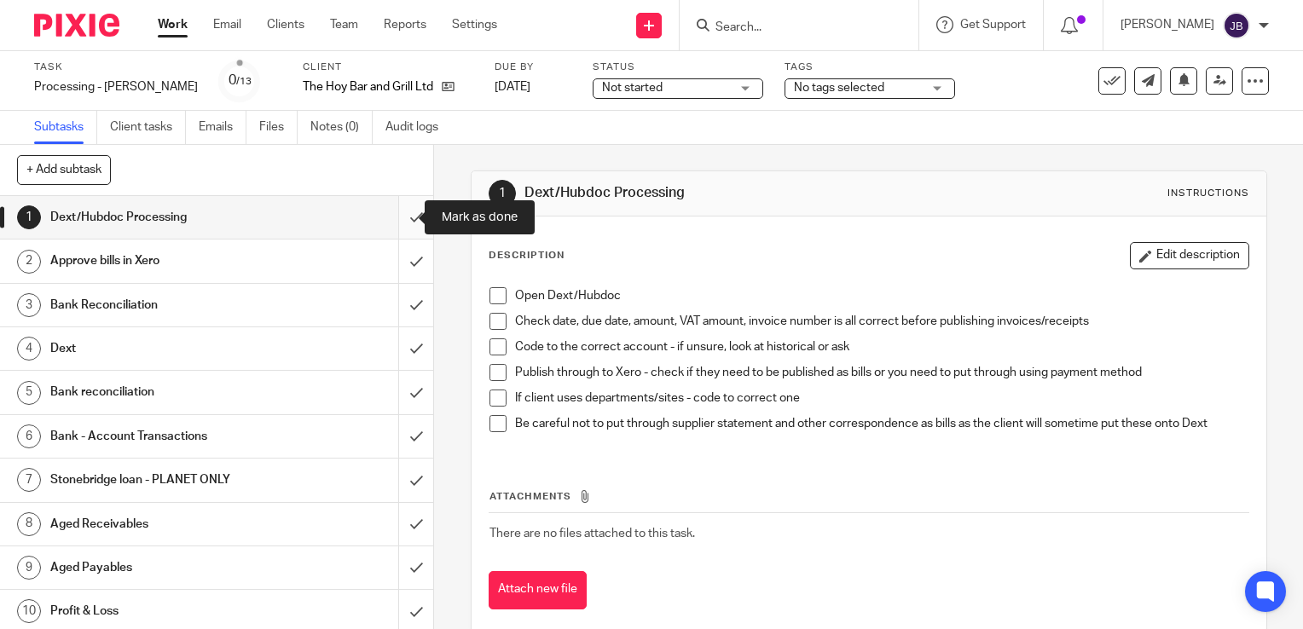
click at [390, 217] on input "submit" at bounding box center [216, 217] width 433 height 43
click at [400, 272] on input "submit" at bounding box center [216, 261] width 433 height 43
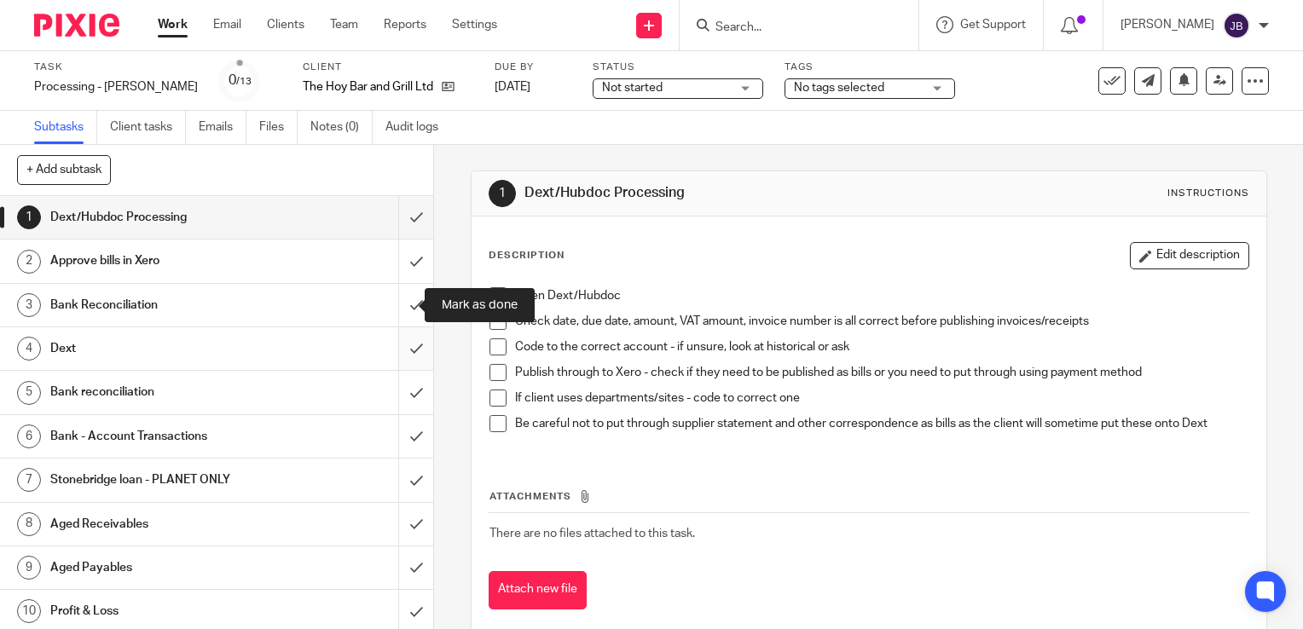
drag, startPoint x: 402, startPoint y: 313, endPoint x: 402, endPoint y: 336, distance: 23.0
click at [402, 315] on input "submit" at bounding box center [216, 305] width 433 height 43
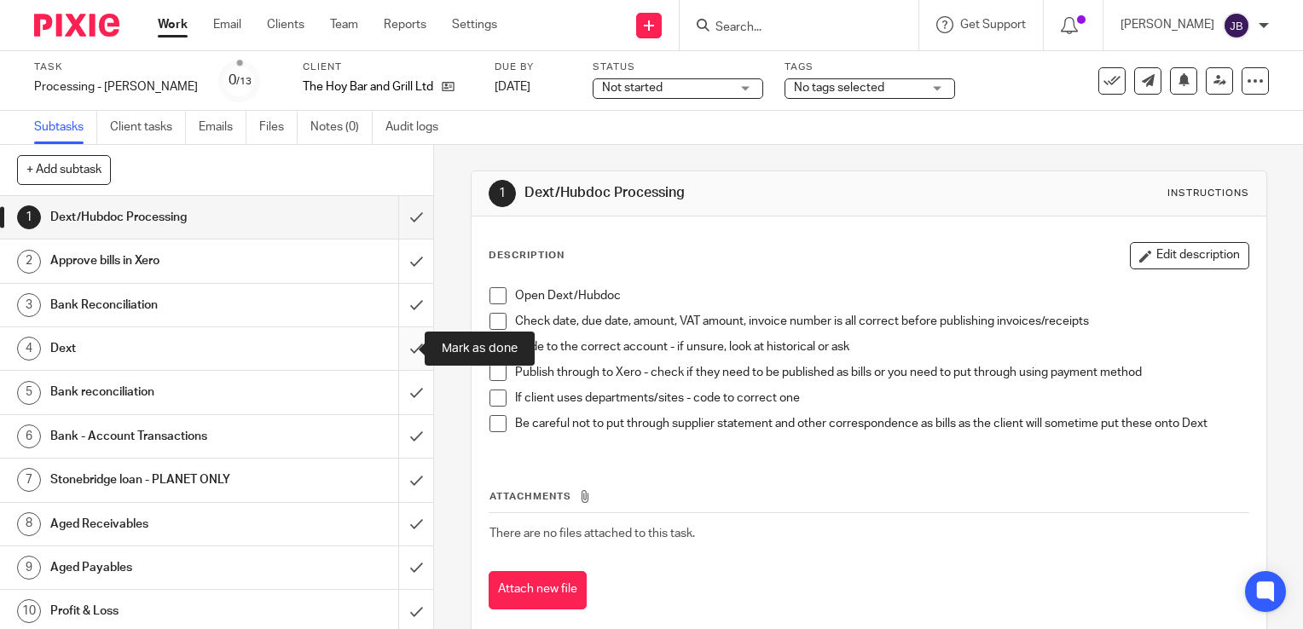
drag, startPoint x: 402, startPoint y: 337, endPoint x: 398, endPoint y: 351, distance: 14.9
click at [399, 346] on input "submit" at bounding box center [216, 348] width 433 height 43
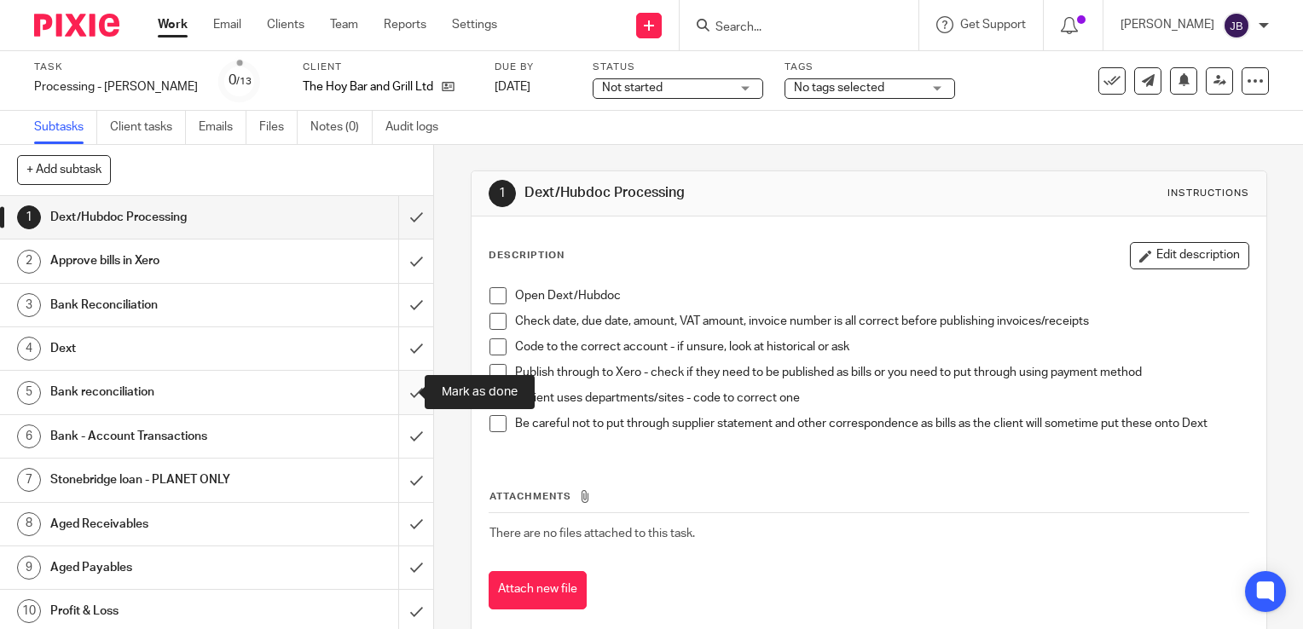
drag, startPoint x: 395, startPoint y: 383, endPoint x: 395, endPoint y: 408, distance: 24.7
click at [395, 386] on input "submit" at bounding box center [216, 392] width 433 height 43
click at [397, 416] on div "1 Dext/Hubdoc Processing 2 Approve bills in [GEOGRAPHIC_DATA] 3 Bank Reconcilia…" at bounding box center [216, 412] width 433 height 433
drag, startPoint x: 403, startPoint y: 453, endPoint x: 403, endPoint y: 479, distance: 26.4
click at [403, 455] on input "submit" at bounding box center [216, 436] width 433 height 43
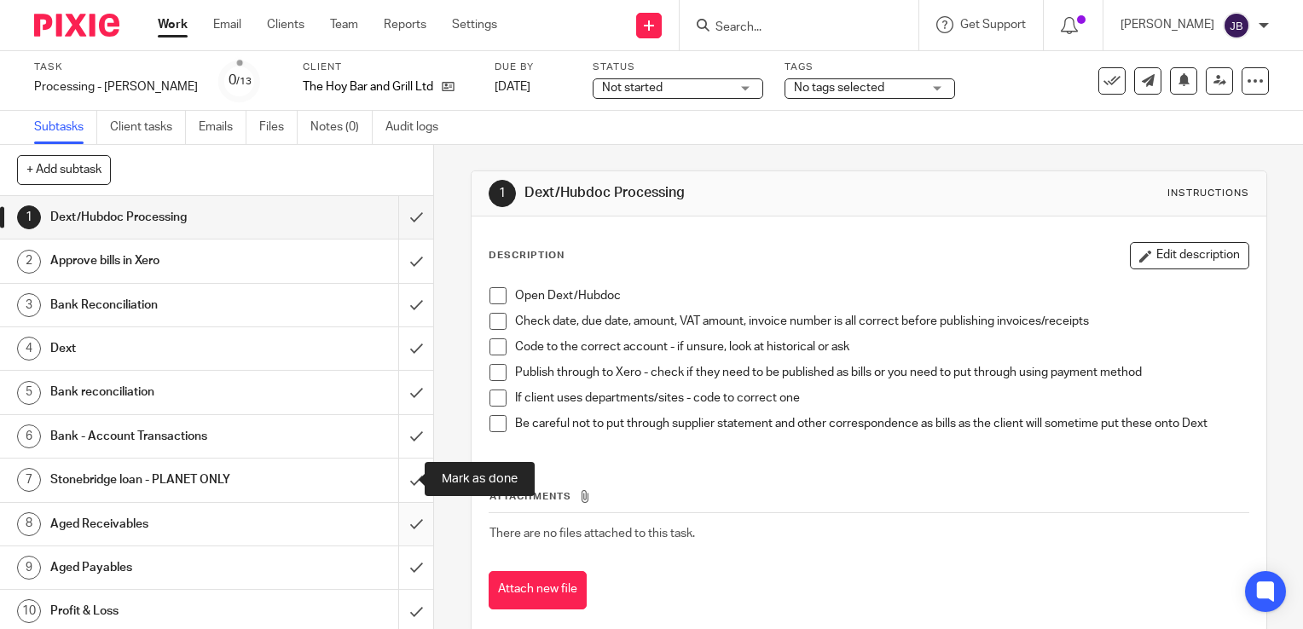
drag, startPoint x: 399, startPoint y: 496, endPoint x: 396, endPoint y: 528, distance: 31.7
click at [399, 500] on input "submit" at bounding box center [216, 480] width 433 height 43
drag, startPoint x: 395, startPoint y: 530, endPoint x: 396, endPoint y: 559, distance: 29.9
click at [394, 530] on input "submit" at bounding box center [216, 524] width 433 height 43
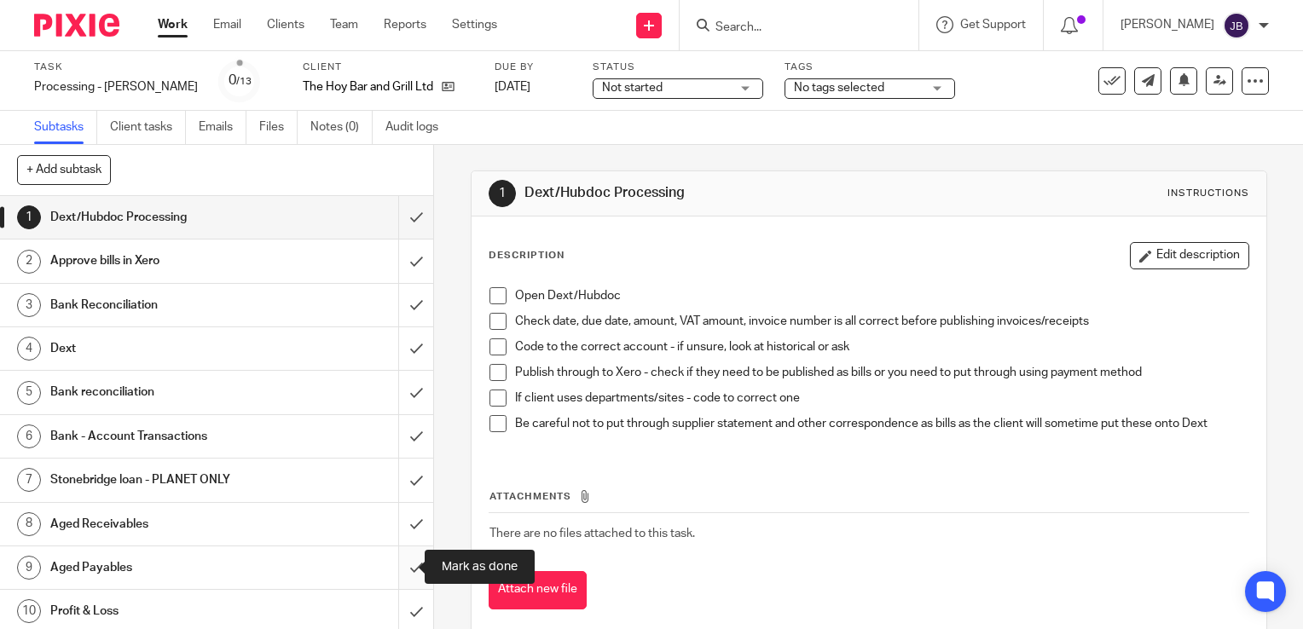
drag, startPoint x: 396, startPoint y: 560, endPoint x: 400, endPoint y: 584, distance: 24.3
click at [396, 568] on input "submit" at bounding box center [216, 568] width 433 height 43
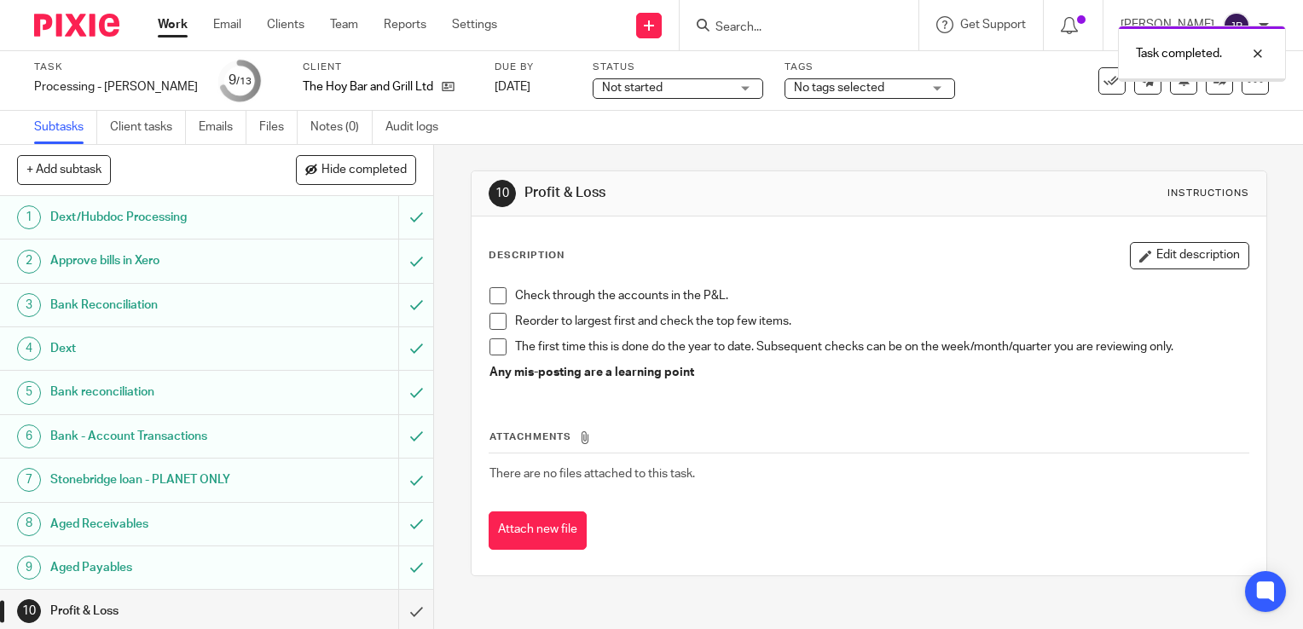
scroll to position [133, 0]
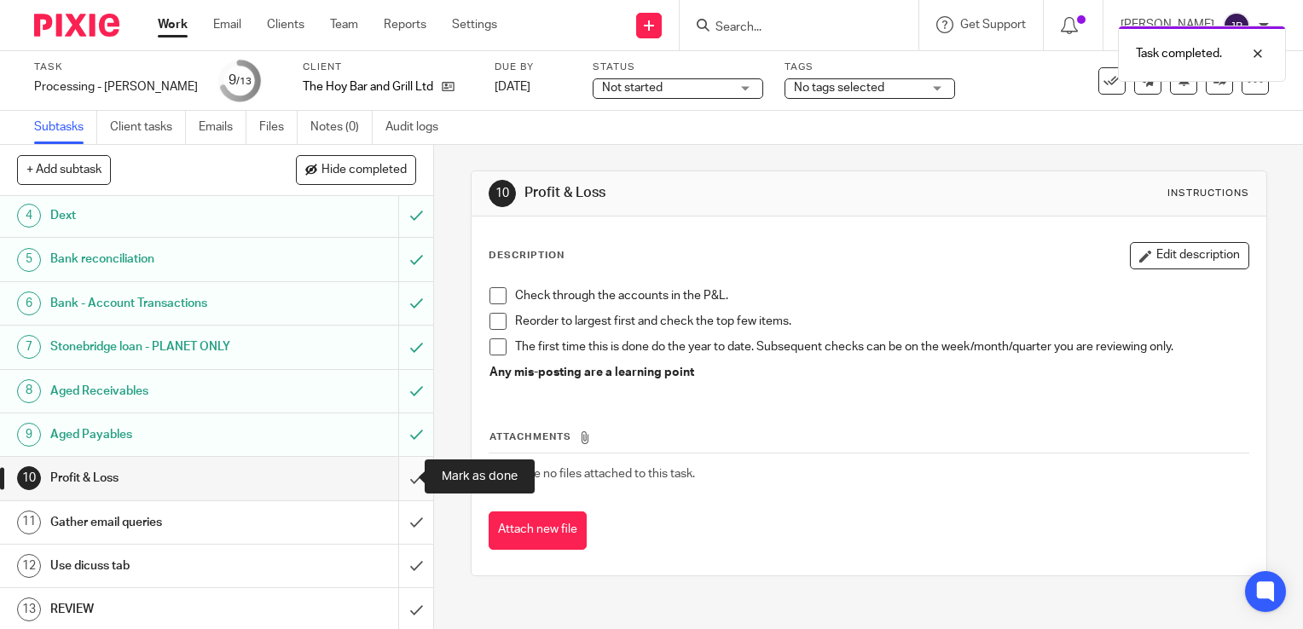
click at [401, 476] on input "submit" at bounding box center [216, 478] width 433 height 43
click at [396, 524] on input "submit" at bounding box center [216, 522] width 433 height 43
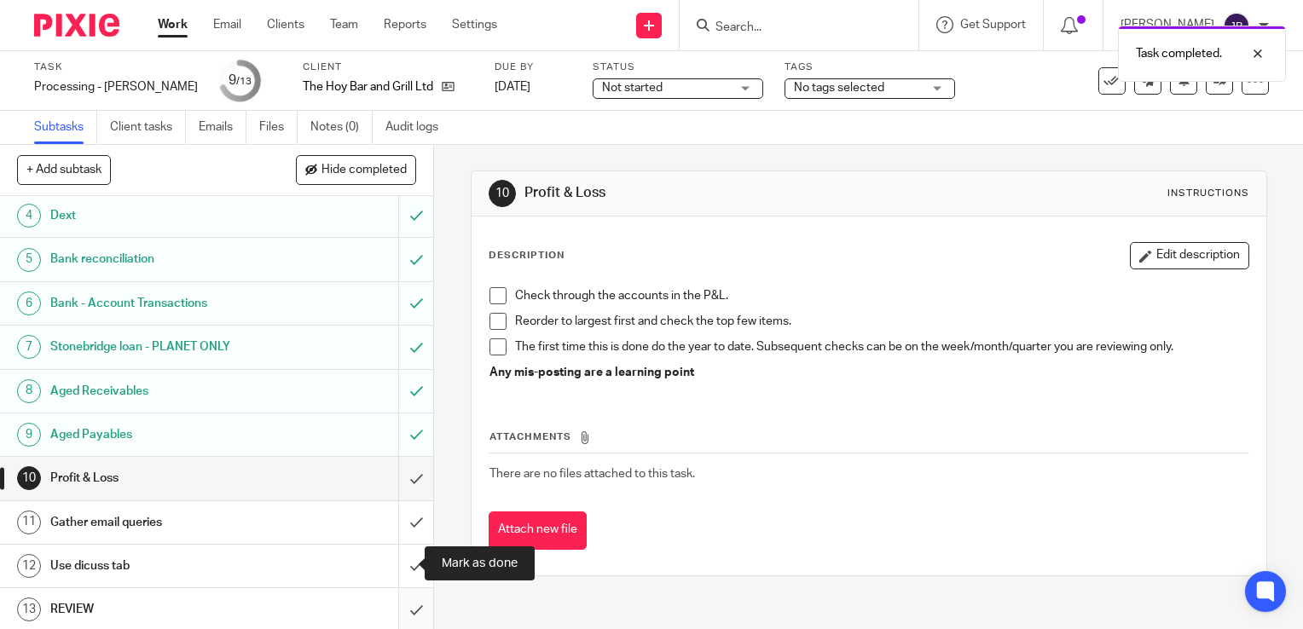
drag, startPoint x: 395, startPoint y: 585, endPoint x: 393, endPoint y: 627, distance: 41.8
click at [395, 585] on div "1 Dext/Hubdoc Processing 2 Approve bills in Xero 3 Bank Reconciliation 4 Dext 5…" at bounding box center [216, 412] width 433 height 433
drag, startPoint x: 393, startPoint y: 627, endPoint x: 392, endPoint y: 618, distance: 8.6
click at [395, 625] on input "submit" at bounding box center [216, 609] width 433 height 43
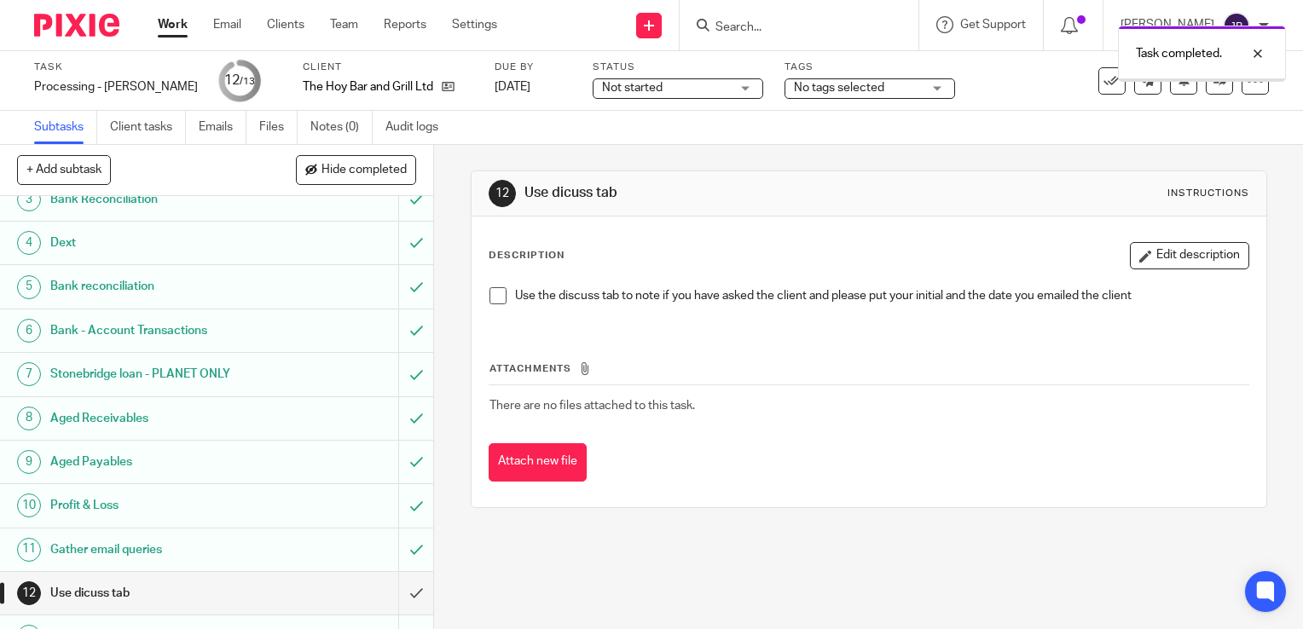
scroll to position [133, 0]
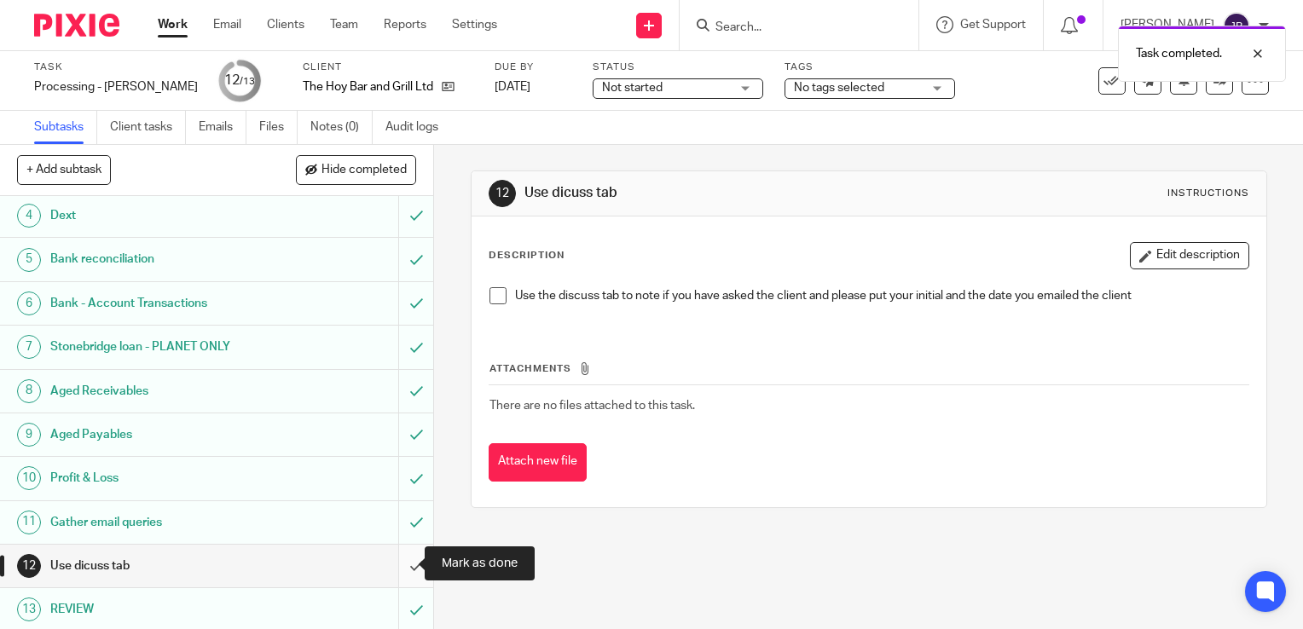
click at [384, 545] on input "submit" at bounding box center [216, 566] width 433 height 43
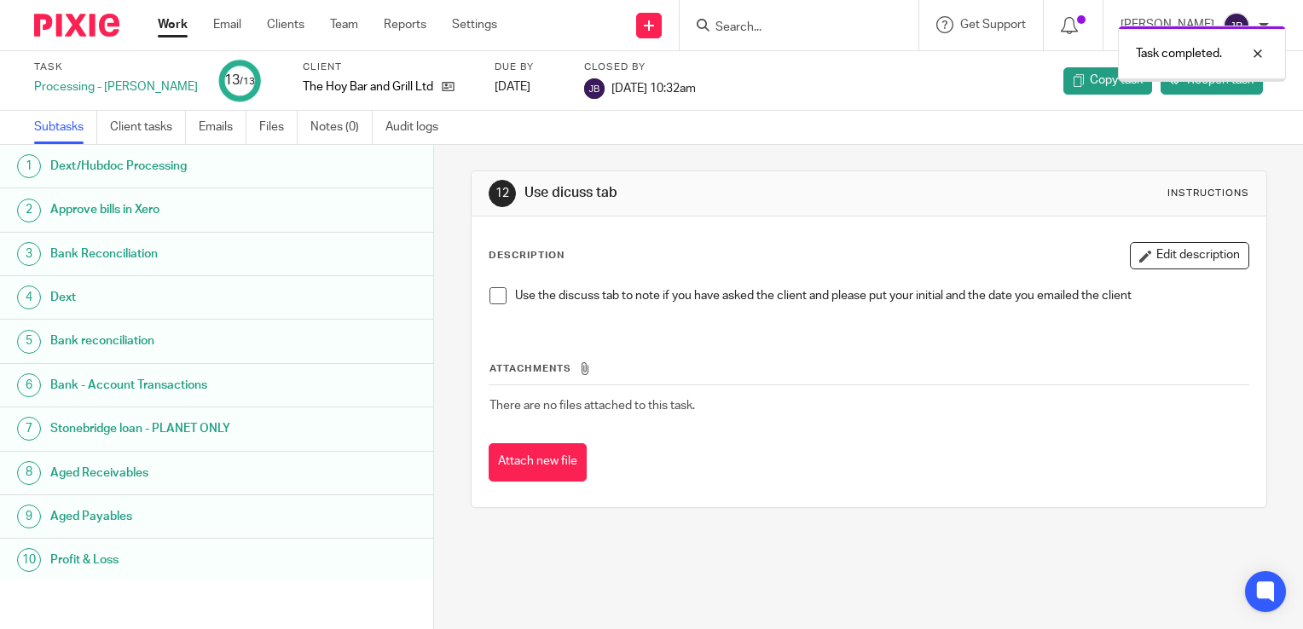
click at [171, 32] on link "Work" at bounding box center [173, 24] width 30 height 17
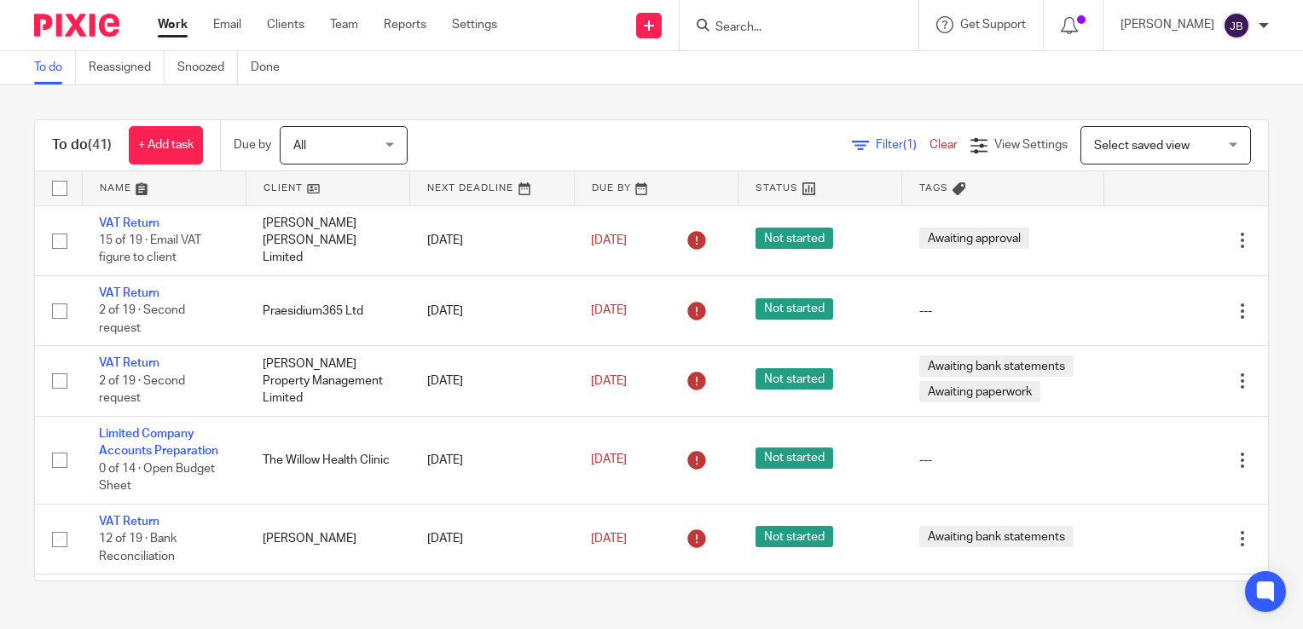
click at [1150, 95] on div "To do (41) + Add task Due by All All [DATE] [DATE] This week Next week This mon…" at bounding box center [651, 350] width 1303 height 530
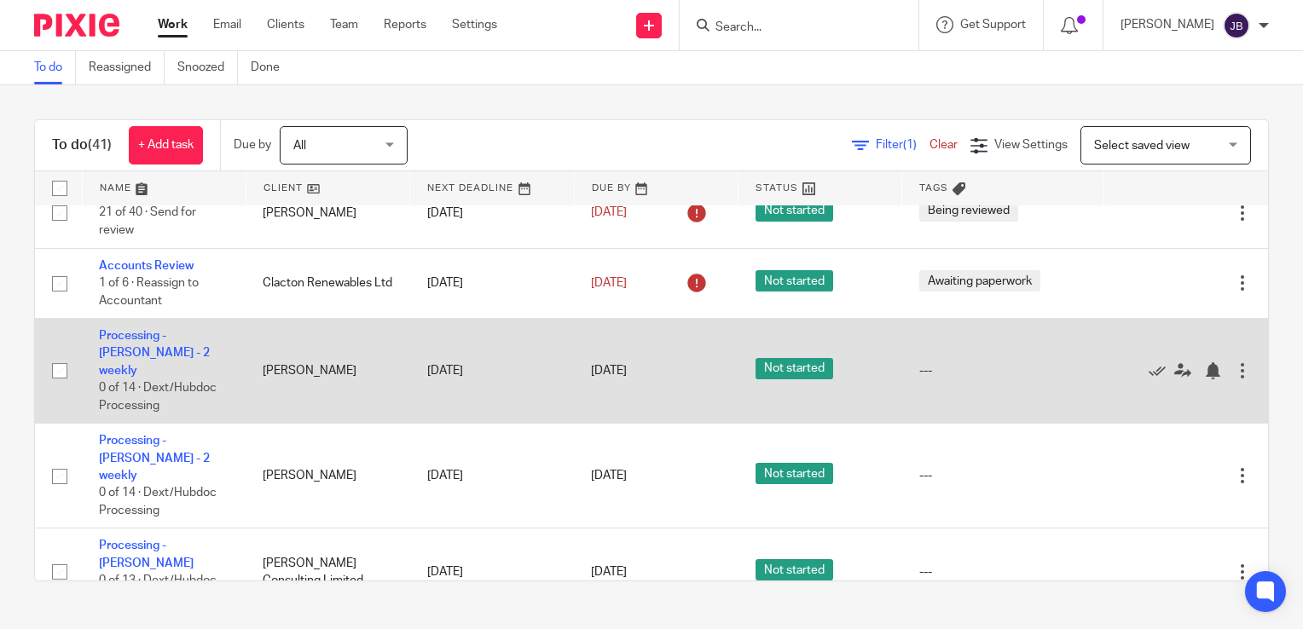
scroll to position [426, 0]
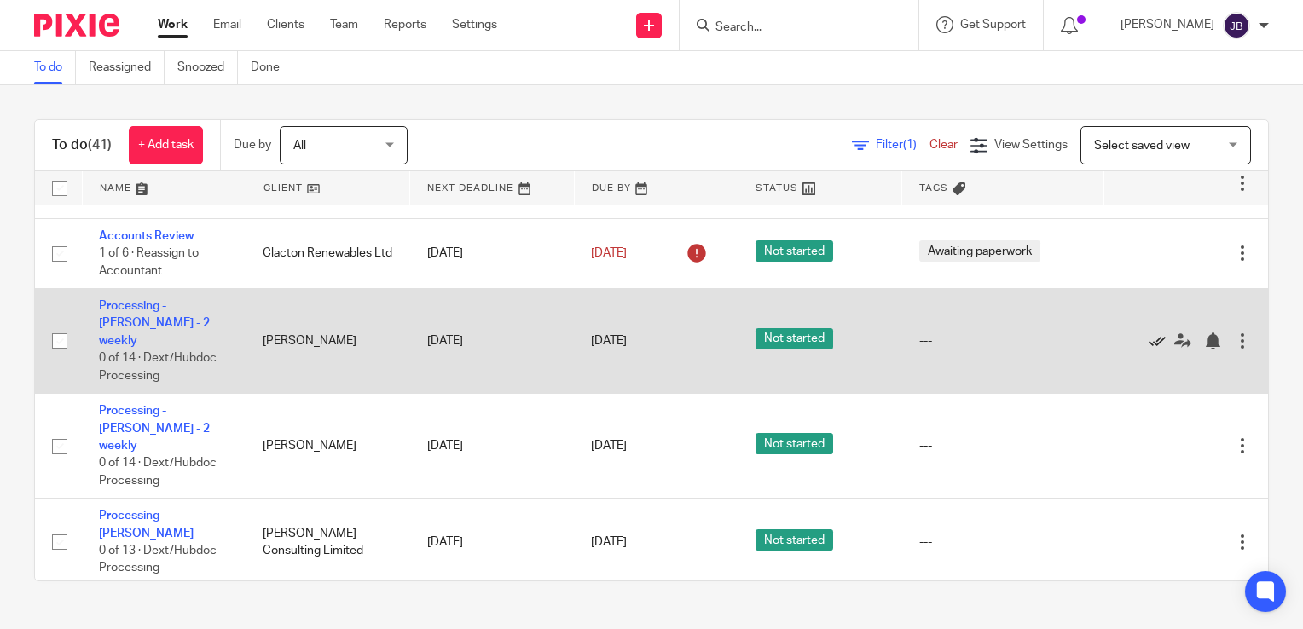
click at [1149, 339] on icon at bounding box center [1157, 341] width 17 height 17
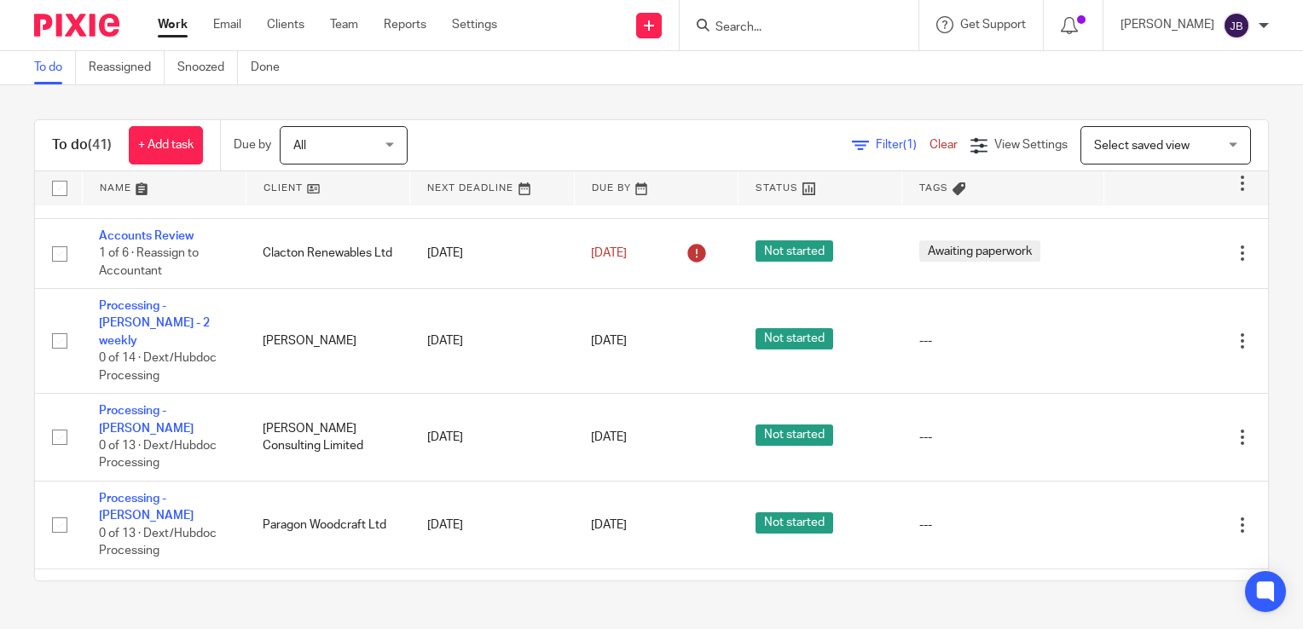
click at [876, 143] on span "Filter (1)" at bounding box center [903, 145] width 54 height 12
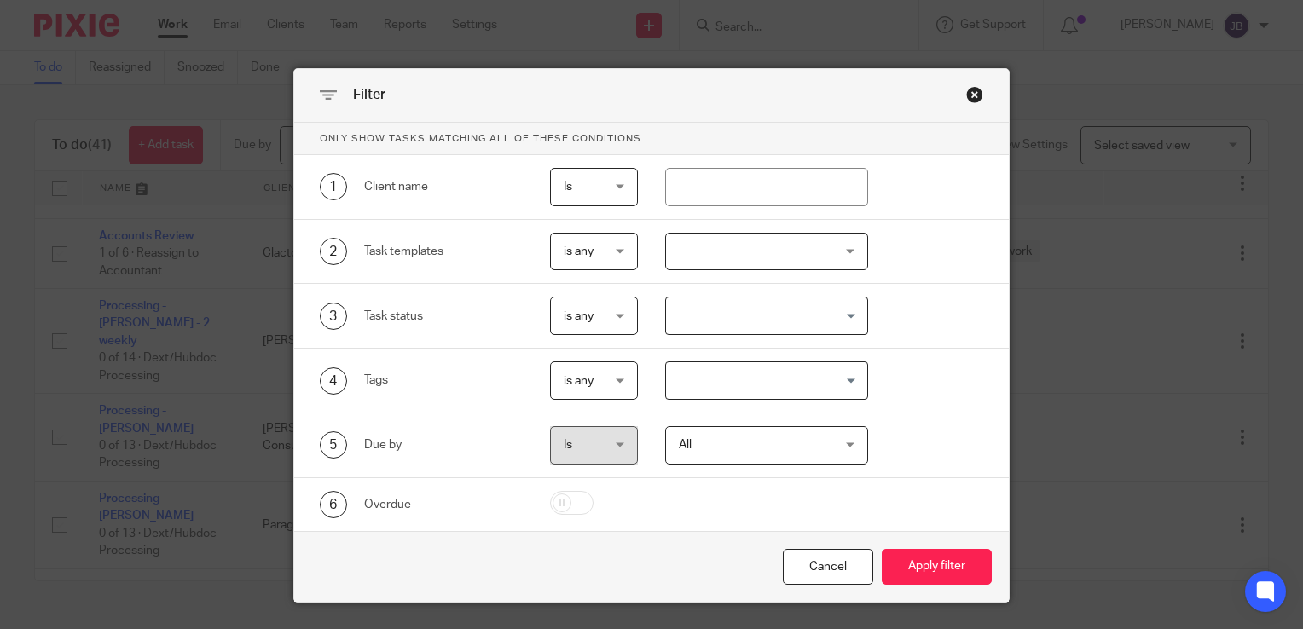
drag, startPoint x: 660, startPoint y: 209, endPoint x: 716, endPoint y: 171, distance: 66.9
click at [661, 209] on div "1 Client name Is Is Is Is not is" at bounding box center [651, 187] width 715 height 65
click at [710, 186] on input "text" at bounding box center [767, 187] width 204 height 38
type input "[PERSON_NAME]"
click at [882, 549] on button "Apply filter" at bounding box center [937, 567] width 110 height 37
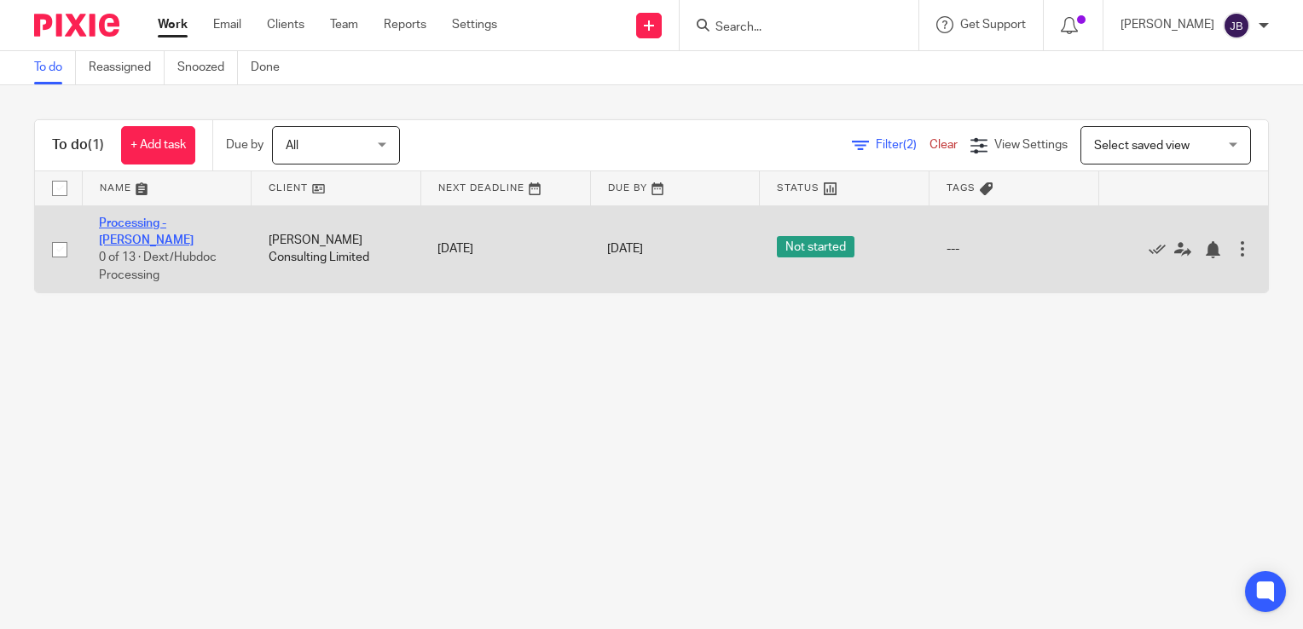
click at [160, 223] on link "Processing - [PERSON_NAME]" at bounding box center [146, 231] width 95 height 29
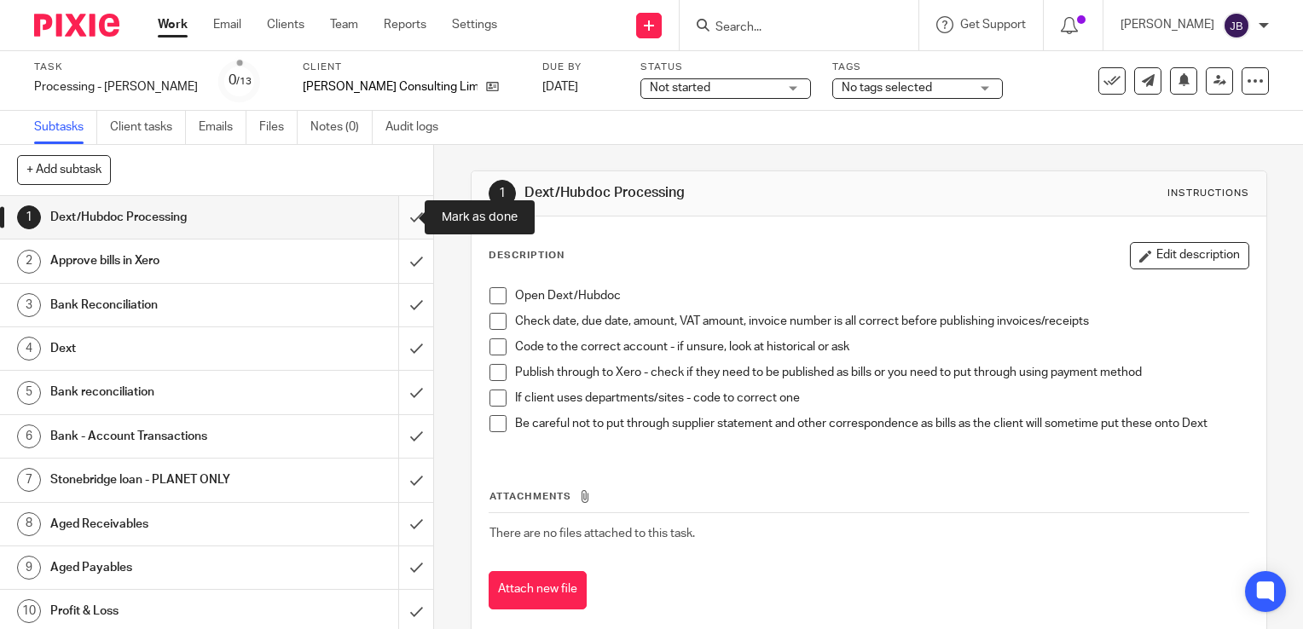
click at [402, 220] on input "submit" at bounding box center [216, 217] width 433 height 43
click at [397, 263] on input "submit" at bounding box center [216, 261] width 433 height 43
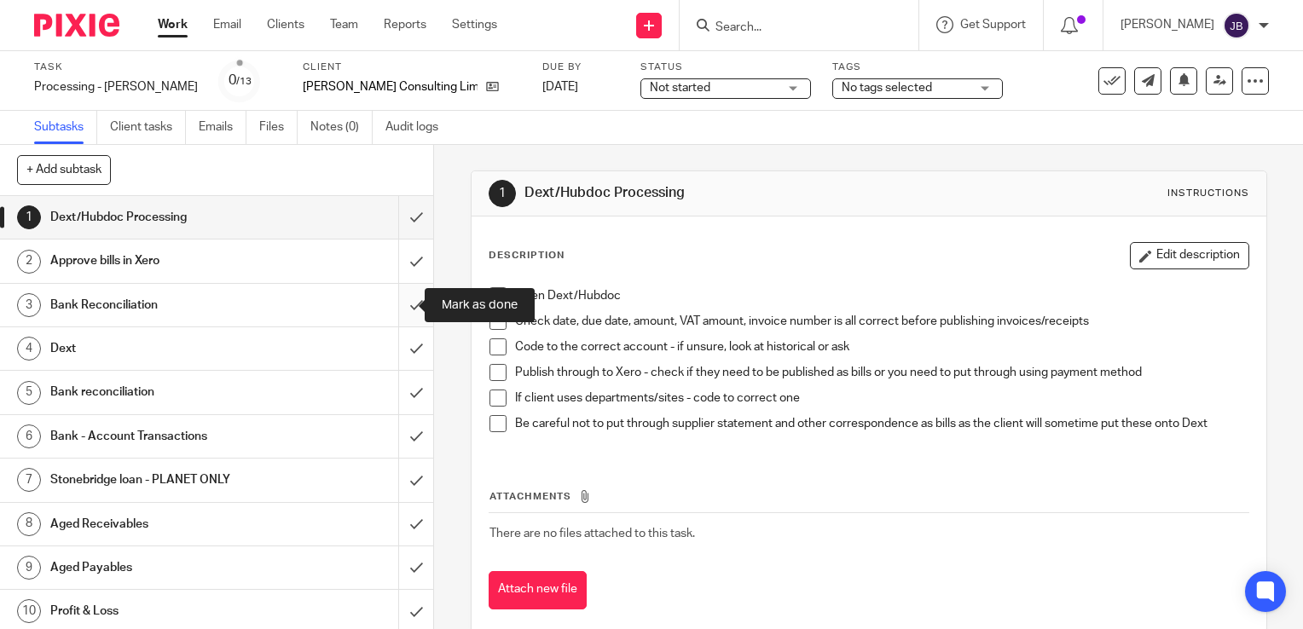
click at [398, 292] on input "submit" at bounding box center [216, 305] width 433 height 43
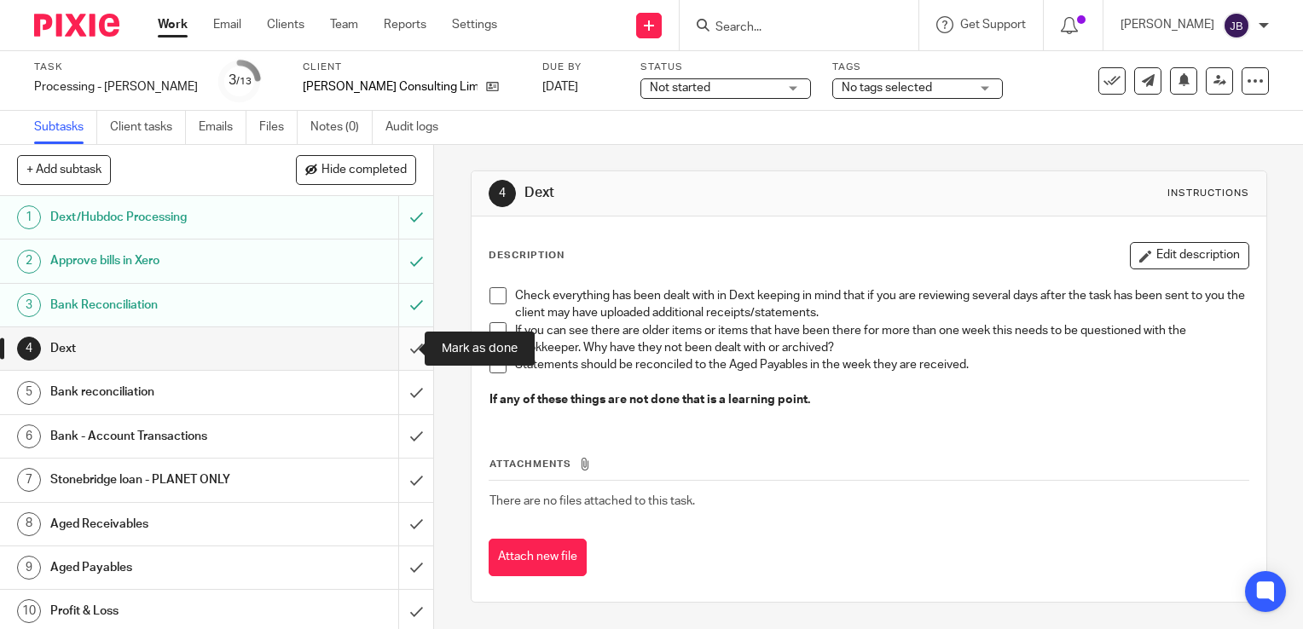
click at [392, 353] on input "submit" at bounding box center [216, 348] width 433 height 43
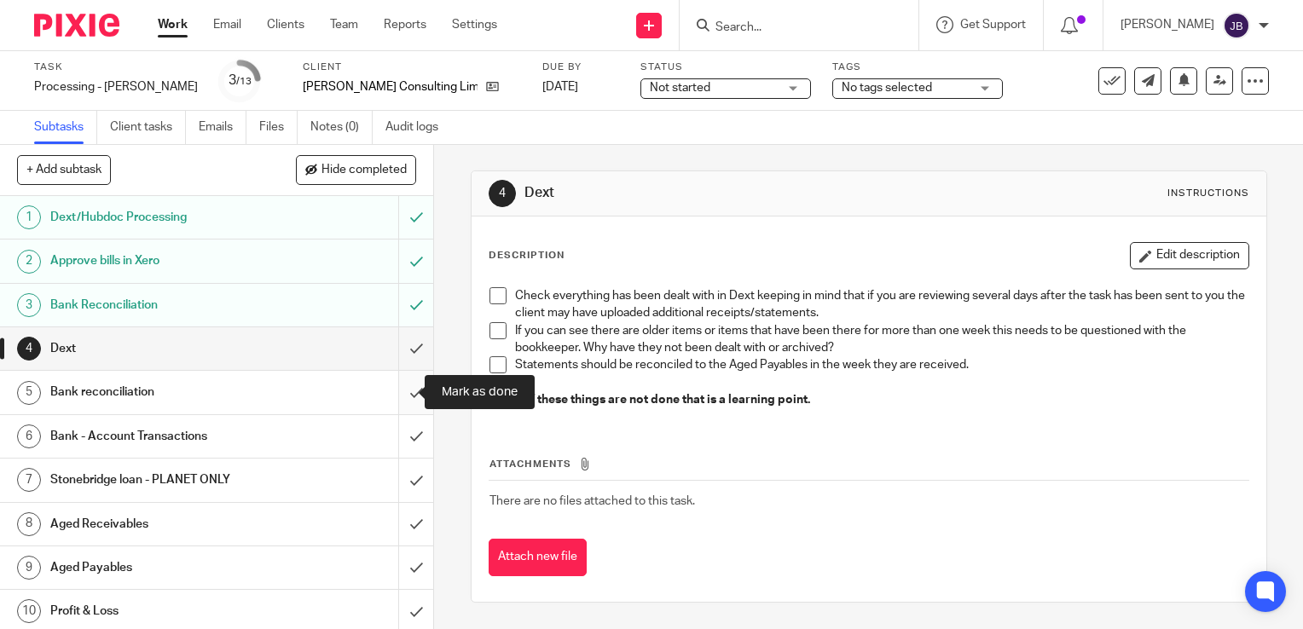
click at [392, 393] on input "submit" at bounding box center [216, 392] width 433 height 43
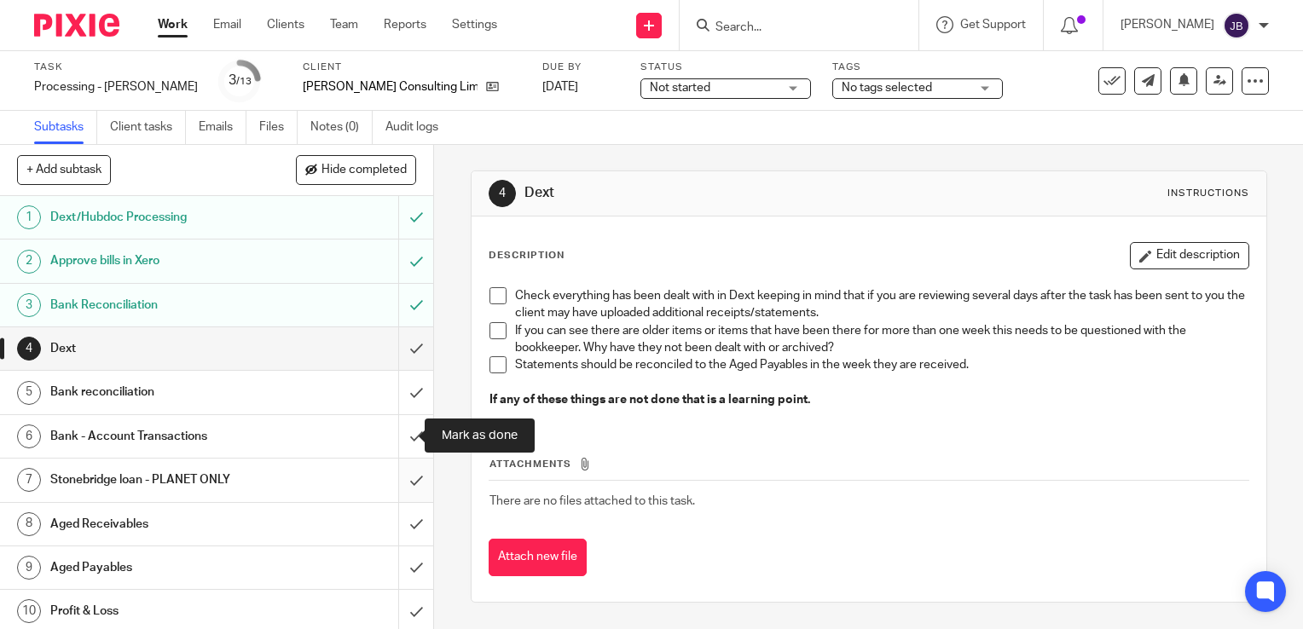
drag, startPoint x: 402, startPoint y: 435, endPoint x: 401, endPoint y: 459, distance: 23.9
click at [402, 435] on input "submit" at bounding box center [216, 436] width 433 height 43
click at [399, 478] on input "submit" at bounding box center [216, 480] width 433 height 43
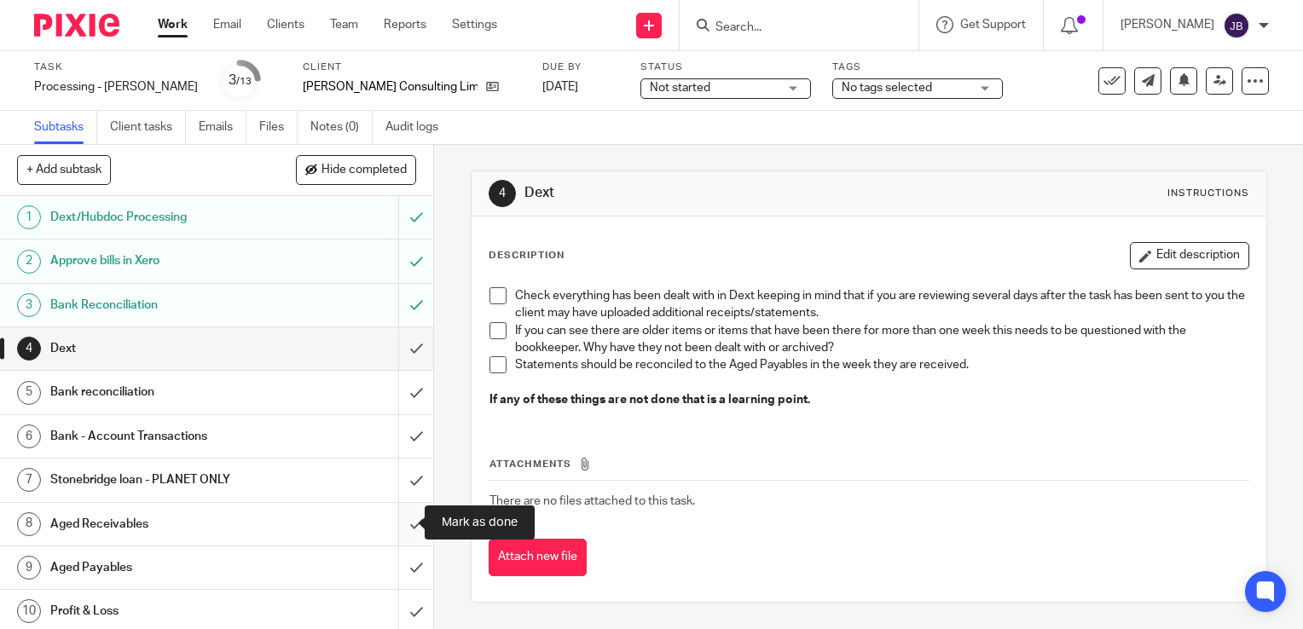
drag, startPoint x: 399, startPoint y: 514, endPoint x: 397, endPoint y: 551, distance: 36.7
click at [399, 517] on input "submit" at bounding box center [216, 524] width 433 height 43
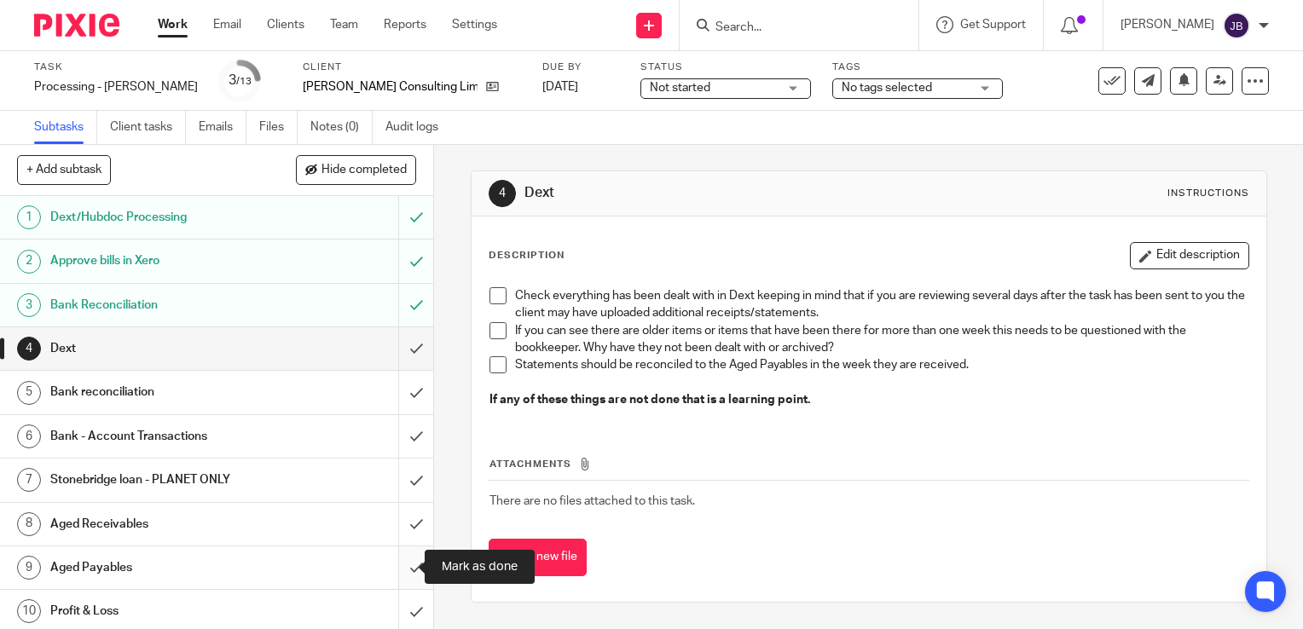
drag, startPoint x: 399, startPoint y: 563, endPoint x: 404, endPoint y: 581, distance: 18.6
click at [399, 565] on input "submit" at bounding box center [216, 568] width 433 height 43
click at [404, 600] on input "submit" at bounding box center [216, 611] width 433 height 43
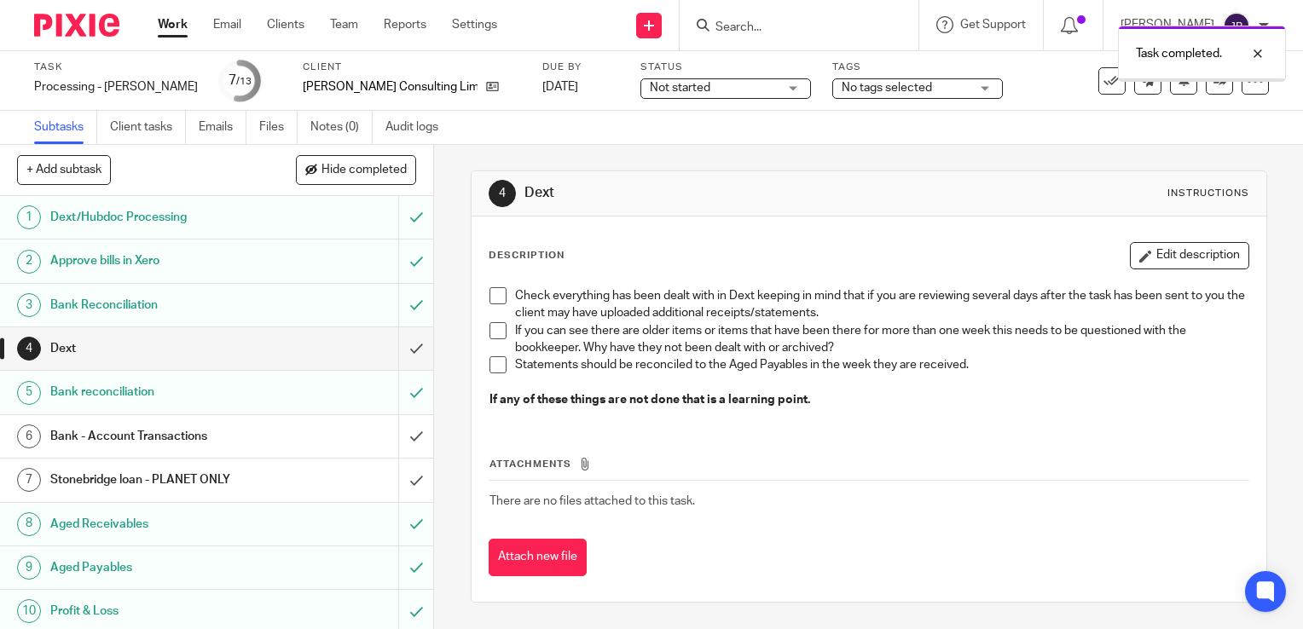
scroll to position [133, 0]
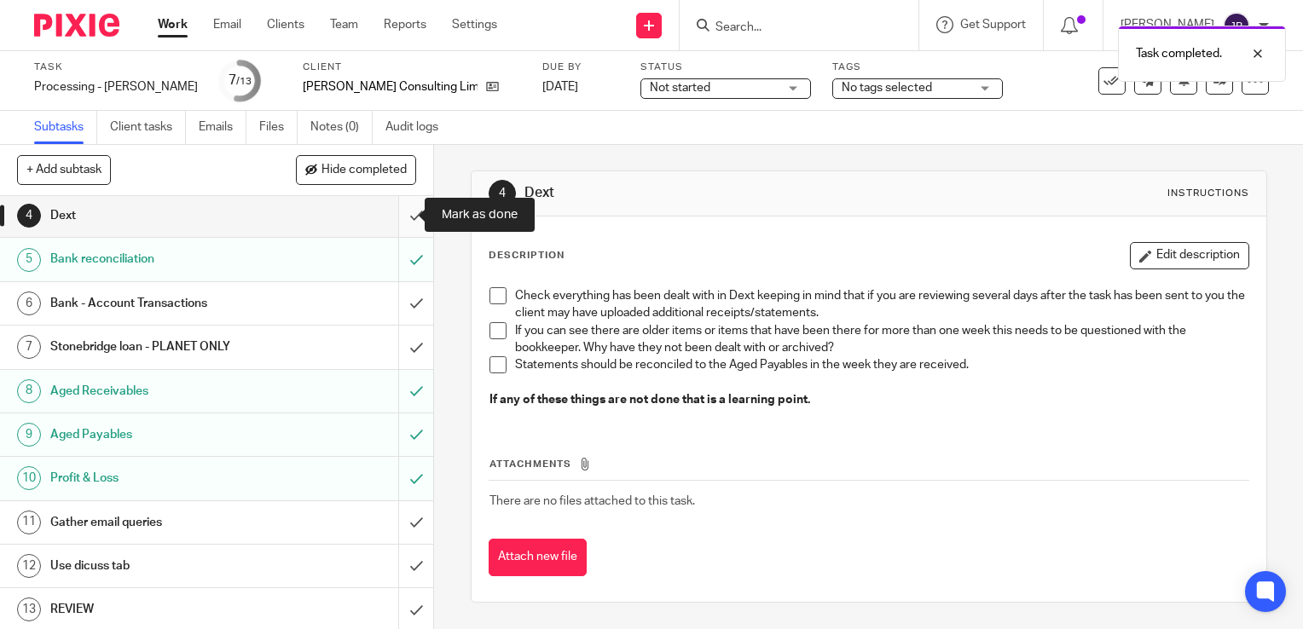
click at [396, 220] on input "submit" at bounding box center [216, 215] width 433 height 43
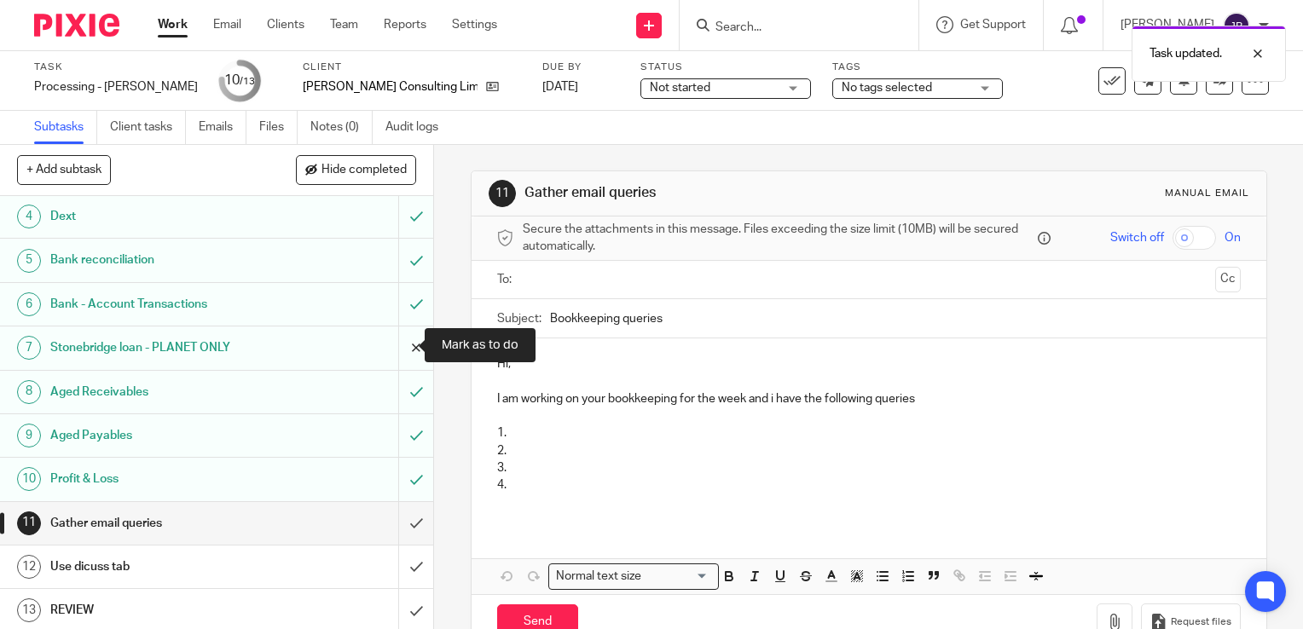
scroll to position [133, 0]
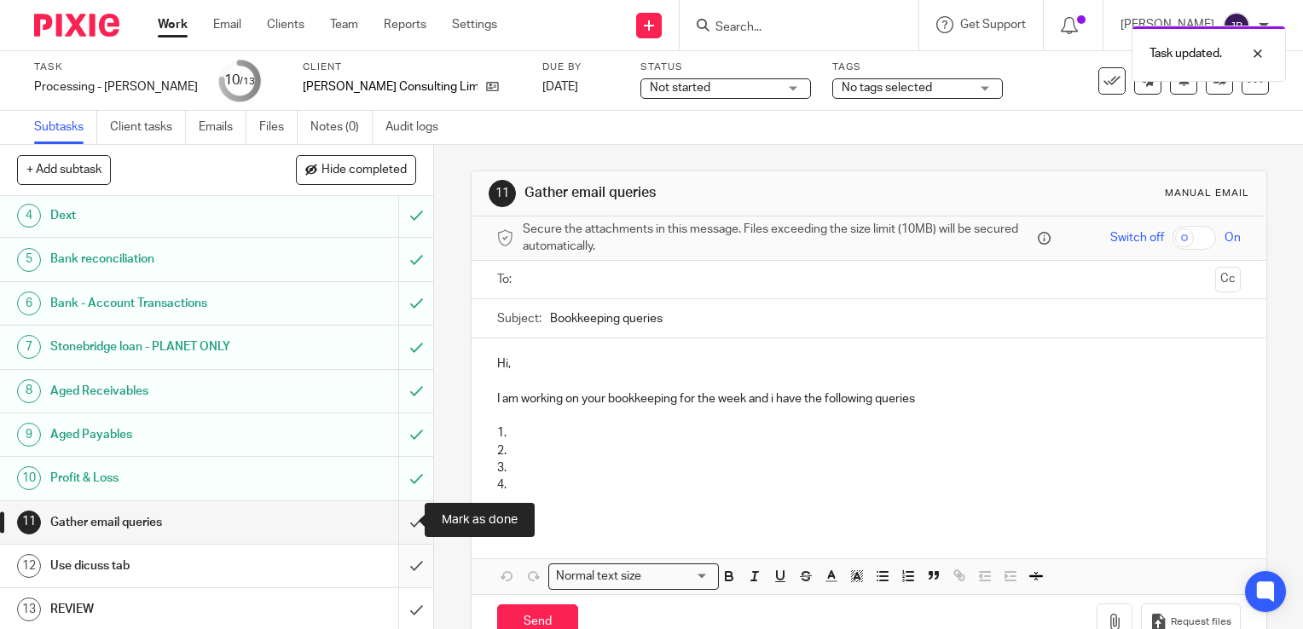
drag, startPoint x: 399, startPoint y: 517, endPoint x: 395, endPoint y: 564, distance: 47.1
click at [399, 524] on input "submit" at bounding box center [216, 522] width 433 height 43
drag, startPoint x: 396, startPoint y: 565, endPoint x: 398, endPoint y: 599, distance: 34.2
click at [396, 573] on input "submit" at bounding box center [216, 566] width 433 height 43
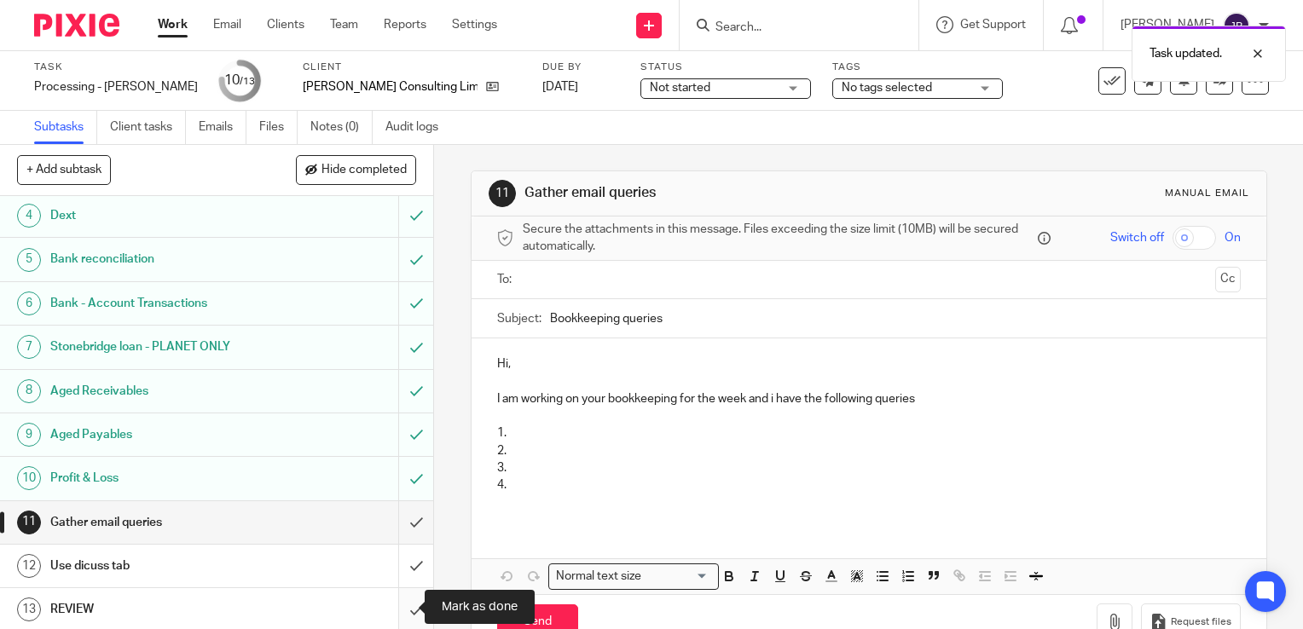
click at [398, 607] on input "submit" at bounding box center [216, 609] width 433 height 43
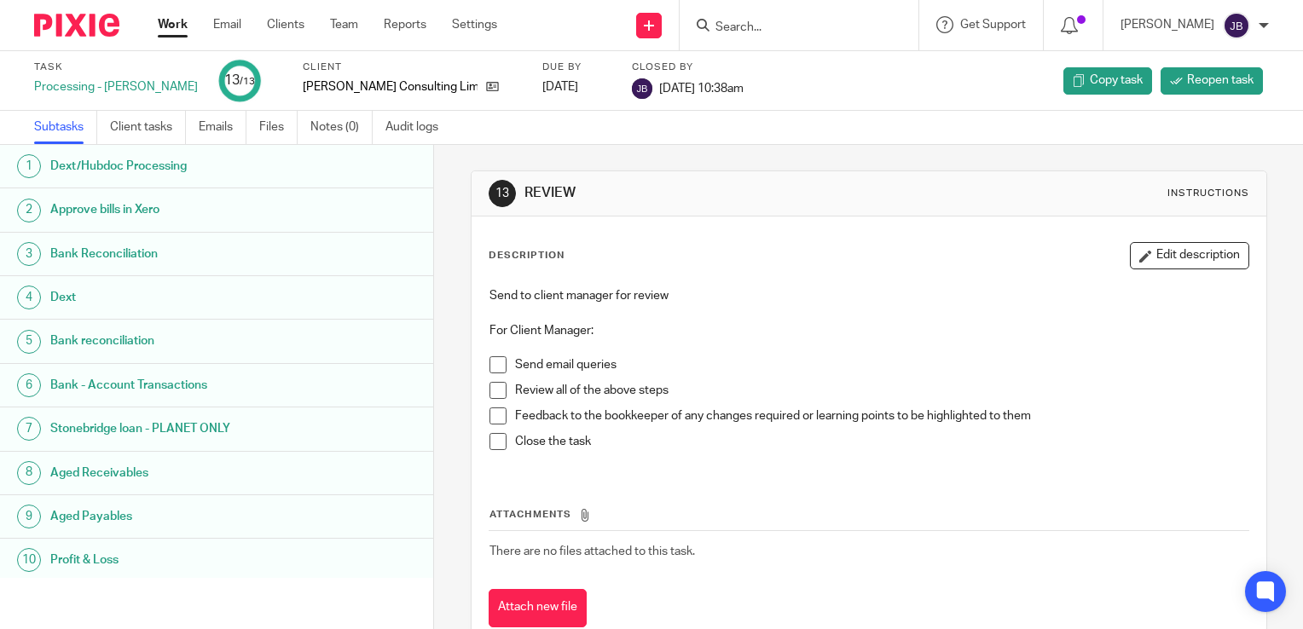
click at [175, 23] on link "Work" at bounding box center [173, 24] width 30 height 17
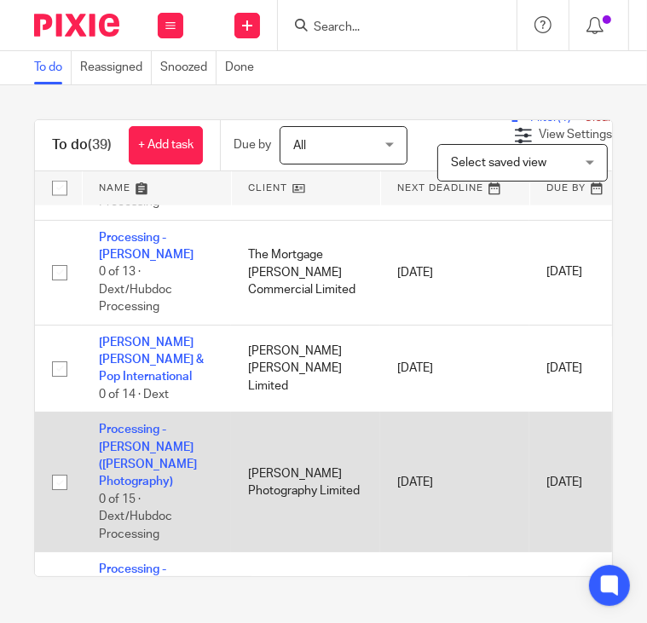
scroll to position [1194, 0]
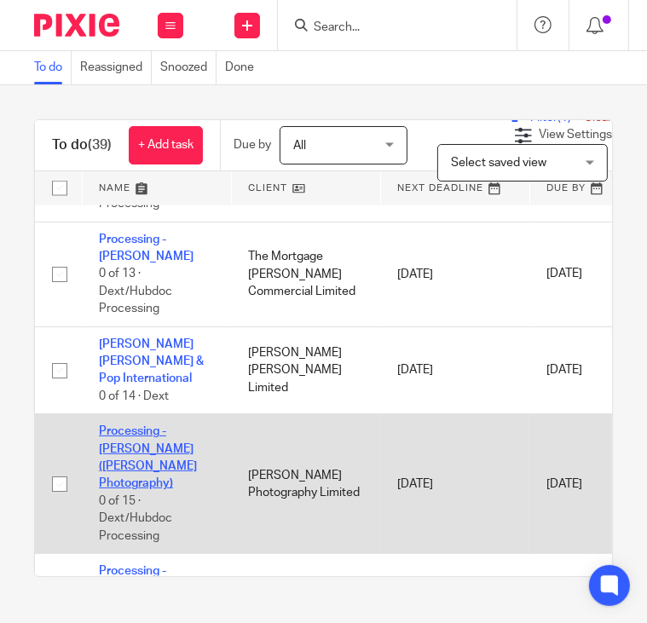
click at [138, 426] on link "Processing - [PERSON_NAME] ([PERSON_NAME] Photography)" at bounding box center [148, 458] width 98 height 64
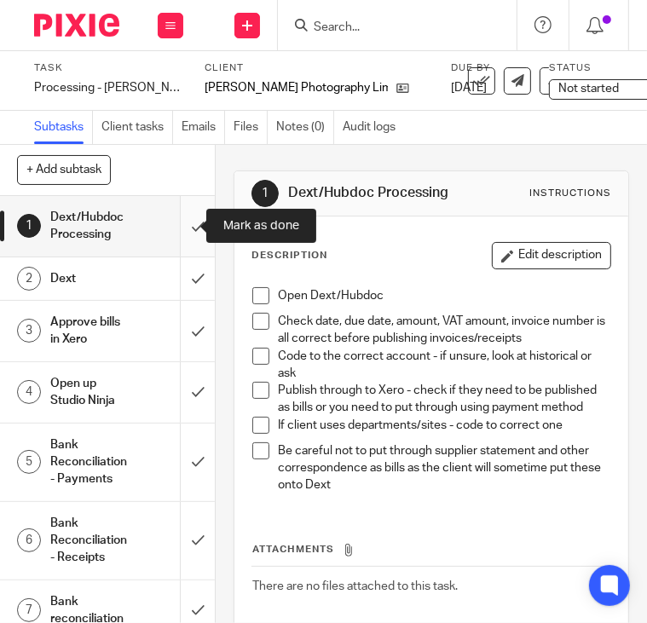
drag, startPoint x: 188, startPoint y: 226, endPoint x: 187, endPoint y: 242, distance: 16.2
click at [188, 226] on input "submit" at bounding box center [107, 226] width 215 height 61
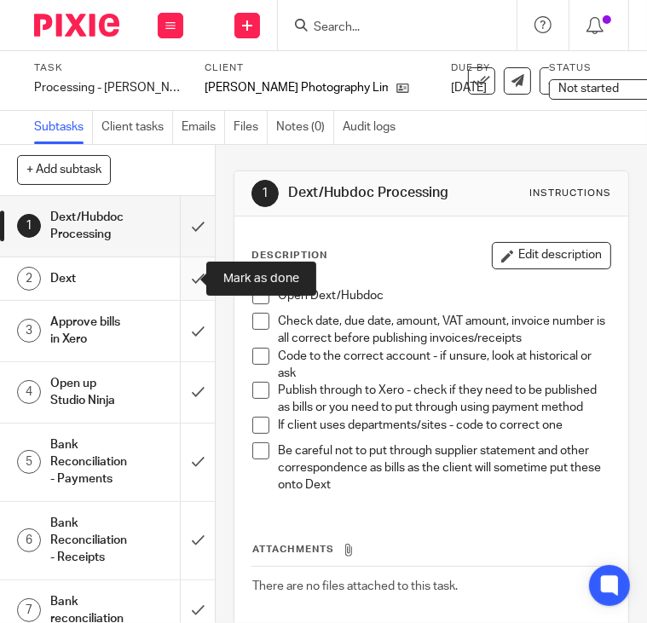
click at [184, 275] on input "submit" at bounding box center [107, 279] width 215 height 43
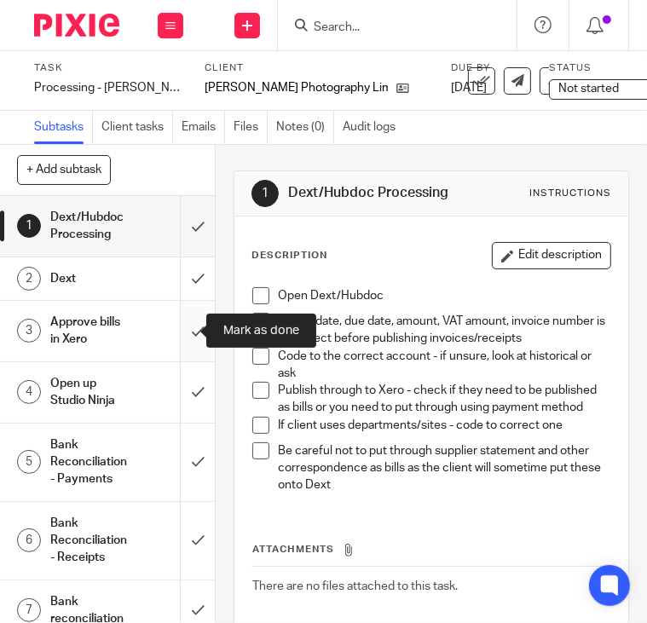
click at [188, 327] on input "submit" at bounding box center [107, 331] width 215 height 61
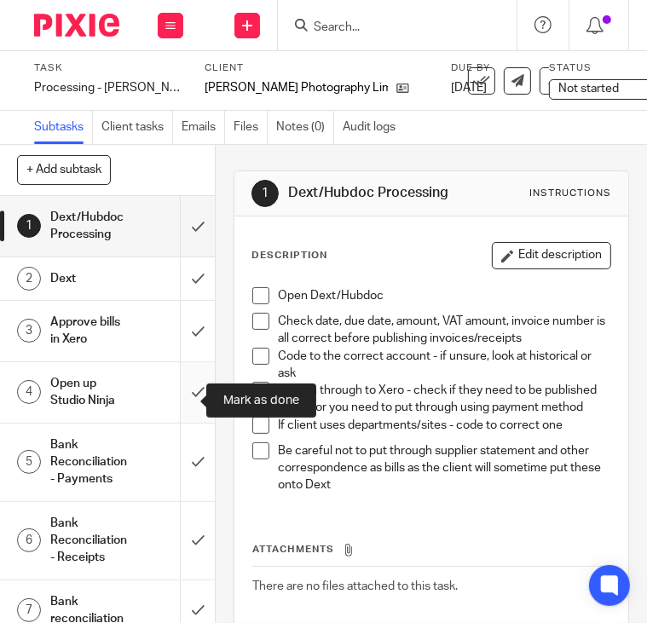
drag, startPoint x: 185, startPoint y: 378, endPoint x: 187, endPoint y: 429, distance: 51.2
click at [185, 388] on input "submit" at bounding box center [107, 392] width 215 height 61
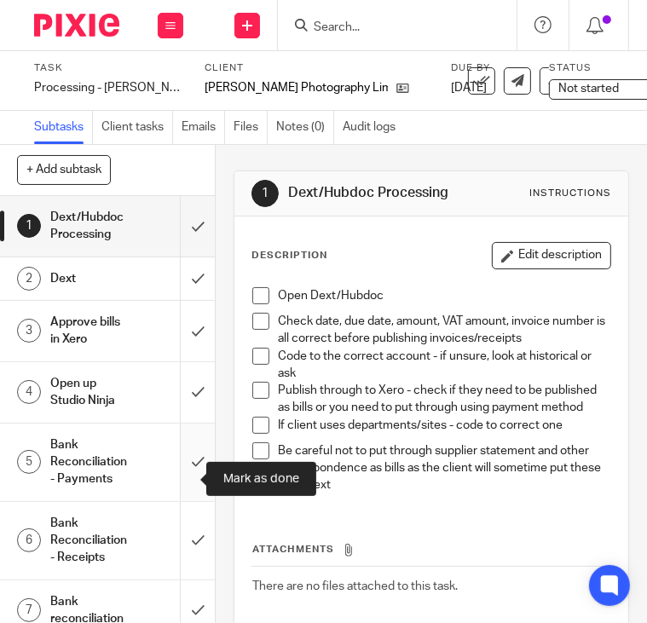
drag, startPoint x: 187, startPoint y: 455, endPoint x: 177, endPoint y: 495, distance: 42.0
click at [186, 455] on input "submit" at bounding box center [107, 463] width 215 height 78
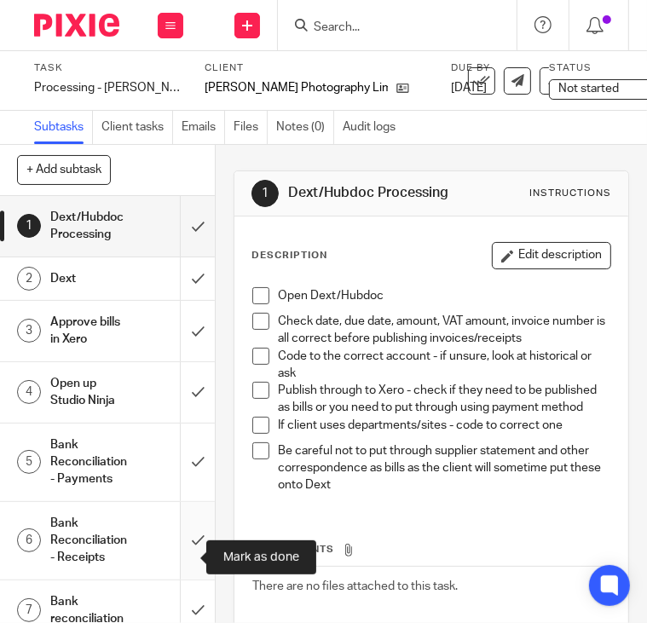
drag, startPoint x: 177, startPoint y: 542, endPoint x: 0, endPoint y: 369, distance: 247.3
click at [177, 542] on input "submit" at bounding box center [107, 541] width 215 height 78
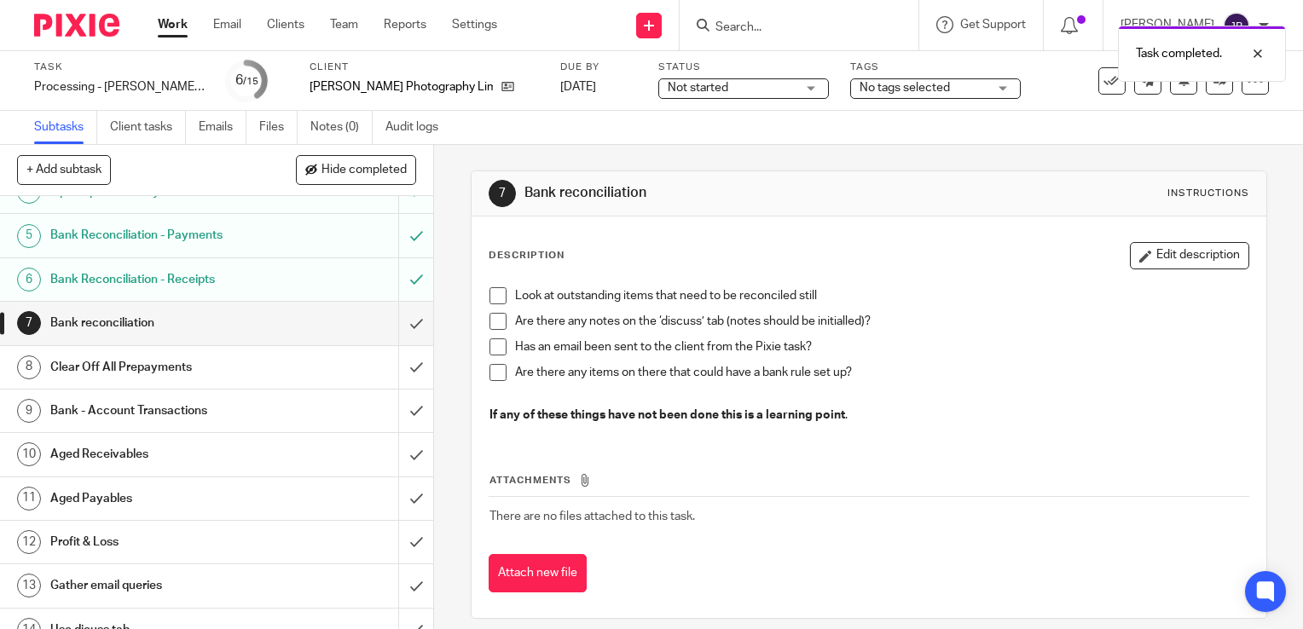
scroll to position [221, 0]
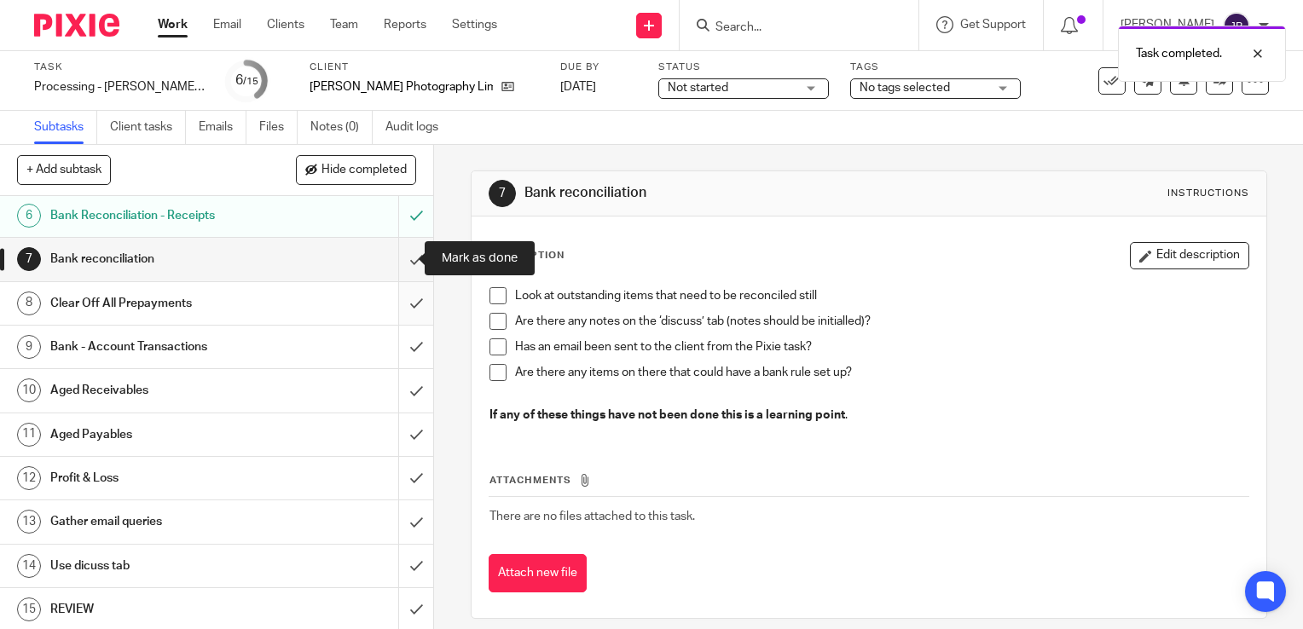
drag, startPoint x: 390, startPoint y: 258, endPoint x: 391, endPoint y: 298, distance: 41.0
click at [390, 258] on input "submit" at bounding box center [216, 259] width 433 height 43
click at [392, 309] on input "submit" at bounding box center [216, 303] width 433 height 43
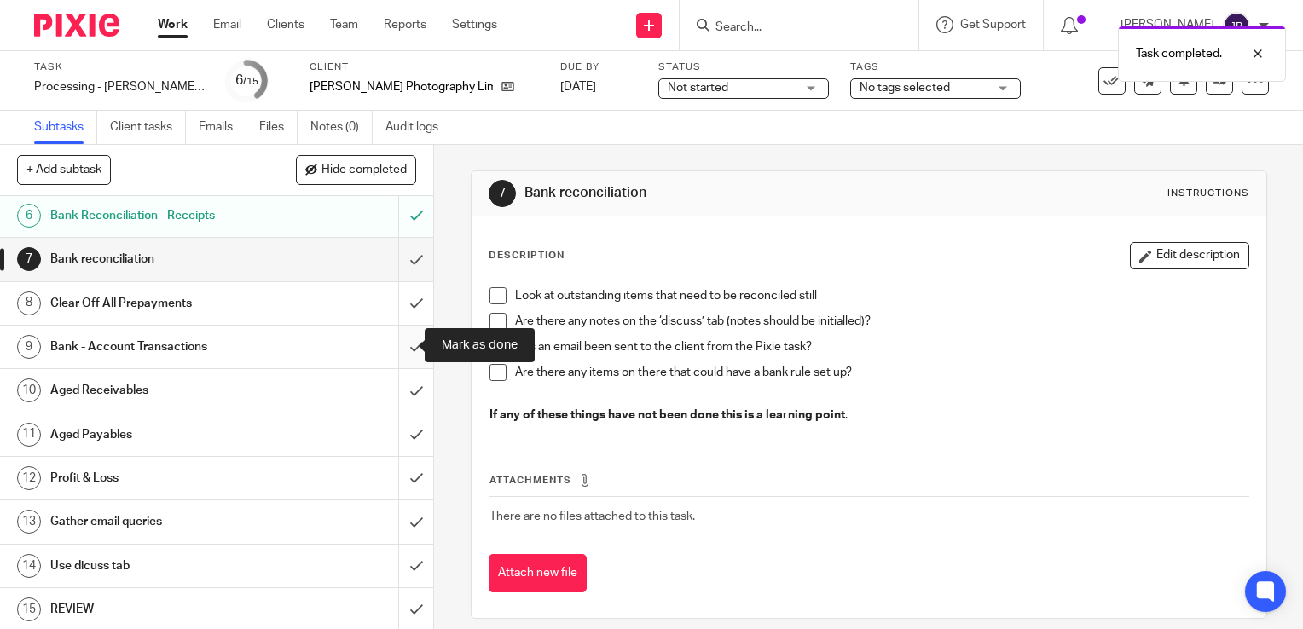
click at [393, 346] on input "submit" at bounding box center [216, 347] width 433 height 43
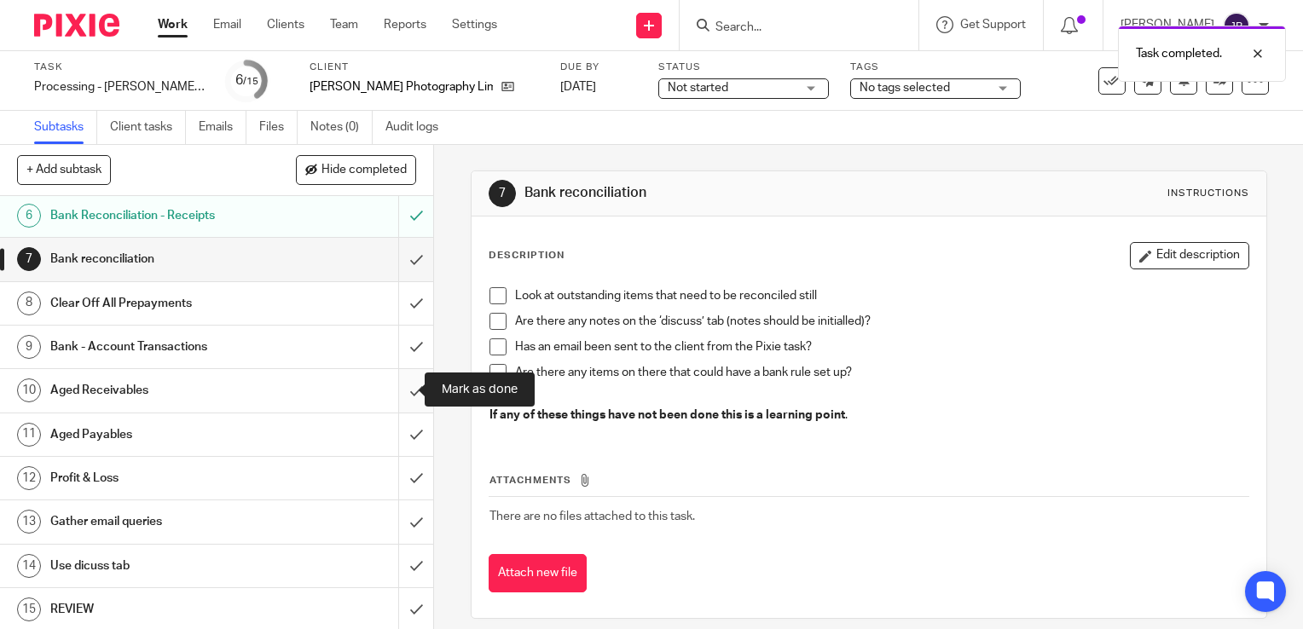
click at [394, 391] on input "submit" at bounding box center [216, 390] width 433 height 43
drag, startPoint x: 394, startPoint y: 424, endPoint x: 396, endPoint y: 438, distance: 14.6
click at [394, 432] on input "submit" at bounding box center [216, 435] width 433 height 43
click at [397, 479] on input "submit" at bounding box center [216, 478] width 433 height 43
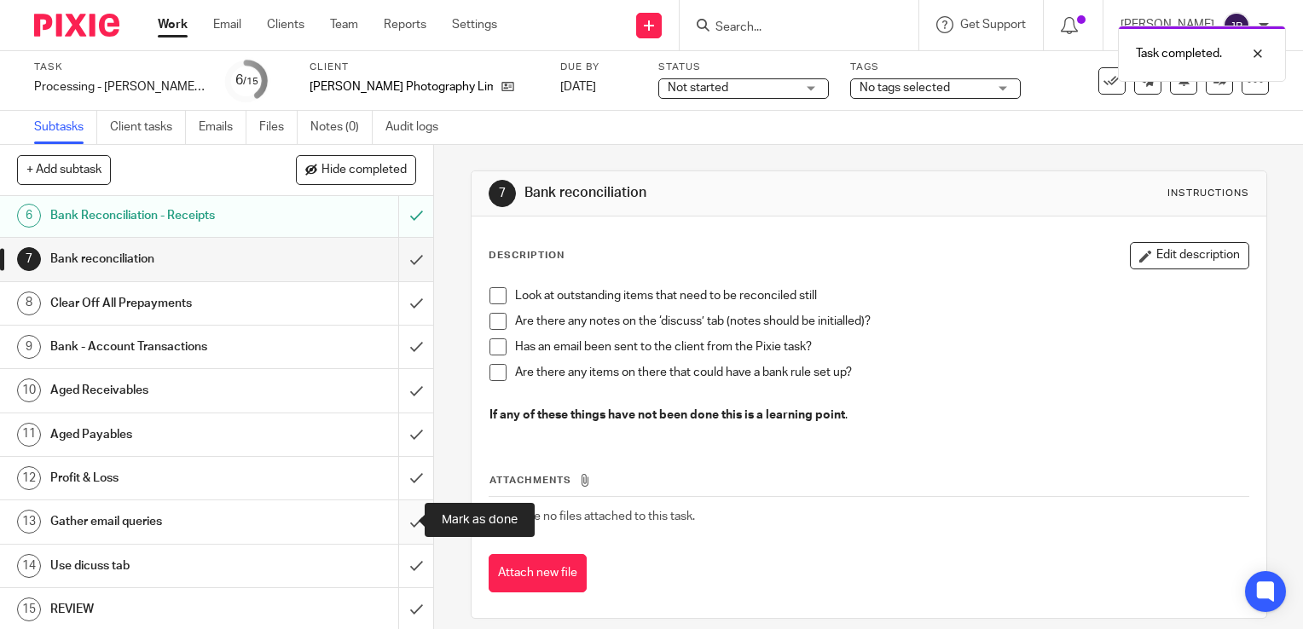
drag, startPoint x: 396, startPoint y: 515, endPoint x: 396, endPoint y: 531, distance: 16.2
click at [396, 519] on input "submit" at bounding box center [216, 522] width 433 height 43
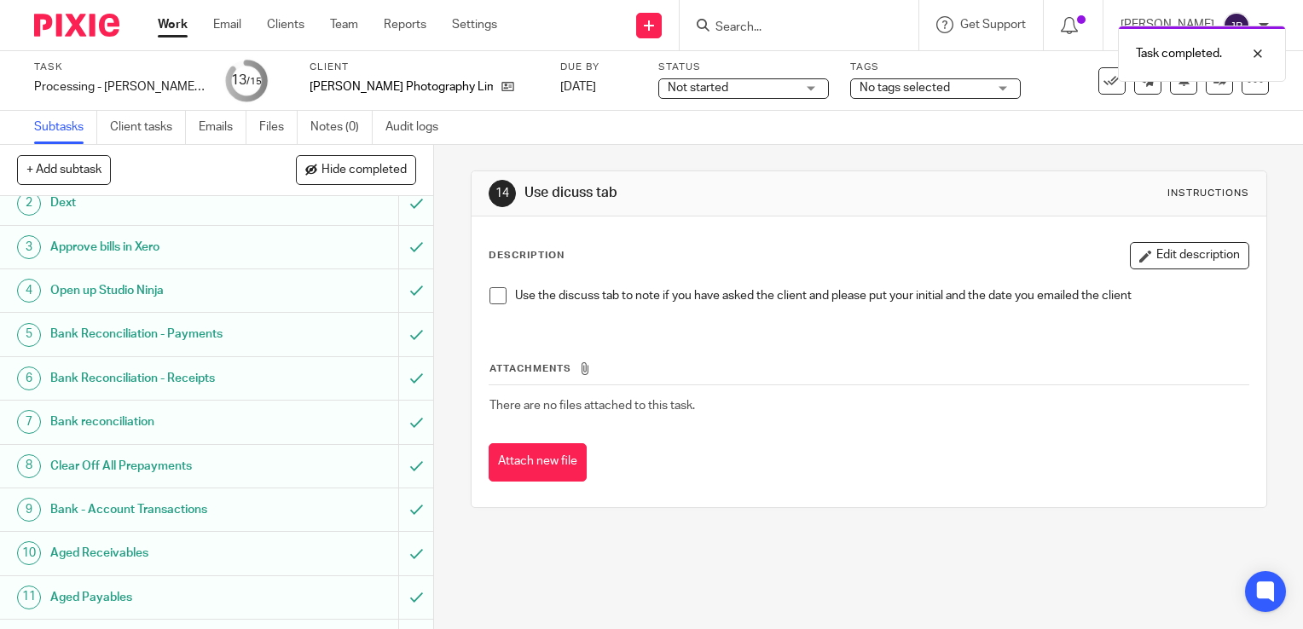
scroll to position [221, 0]
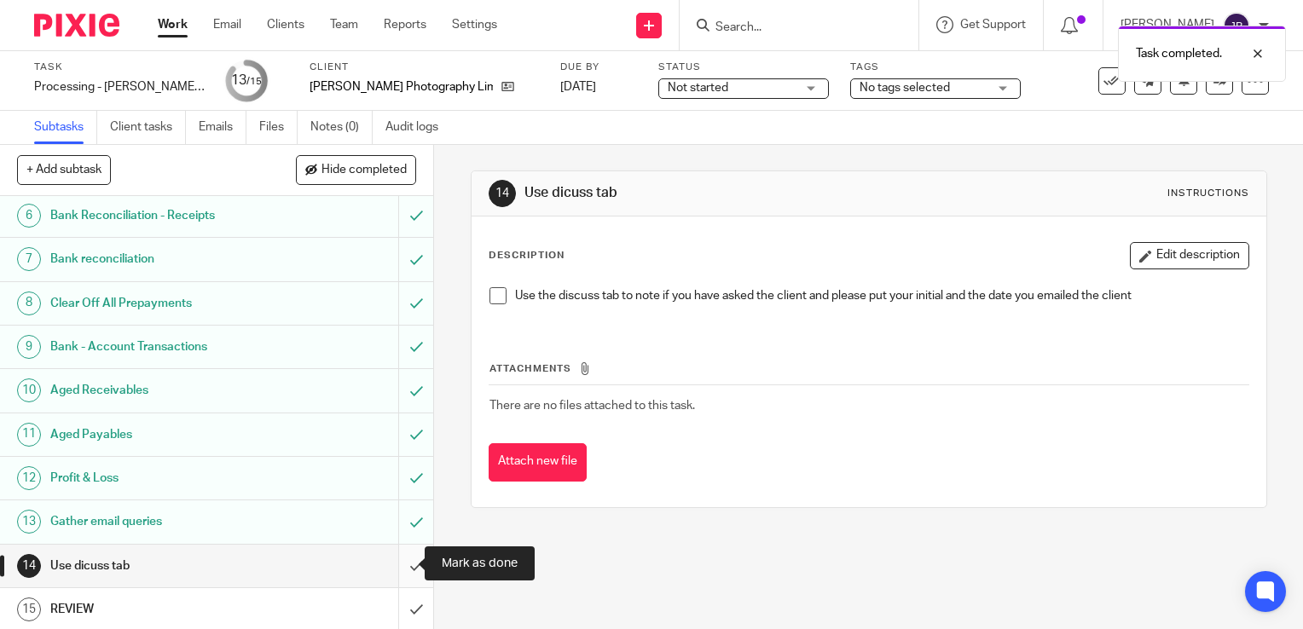
click at [405, 561] on input "submit" at bounding box center [216, 566] width 433 height 43
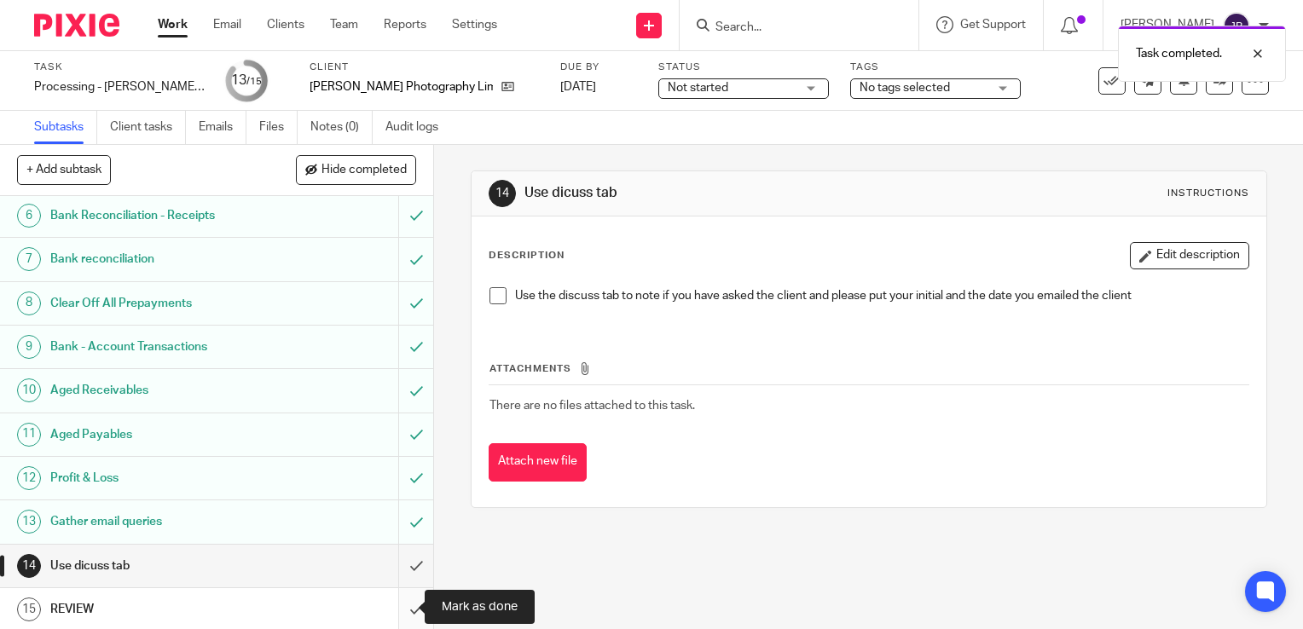
click at [406, 602] on input "submit" at bounding box center [216, 609] width 433 height 43
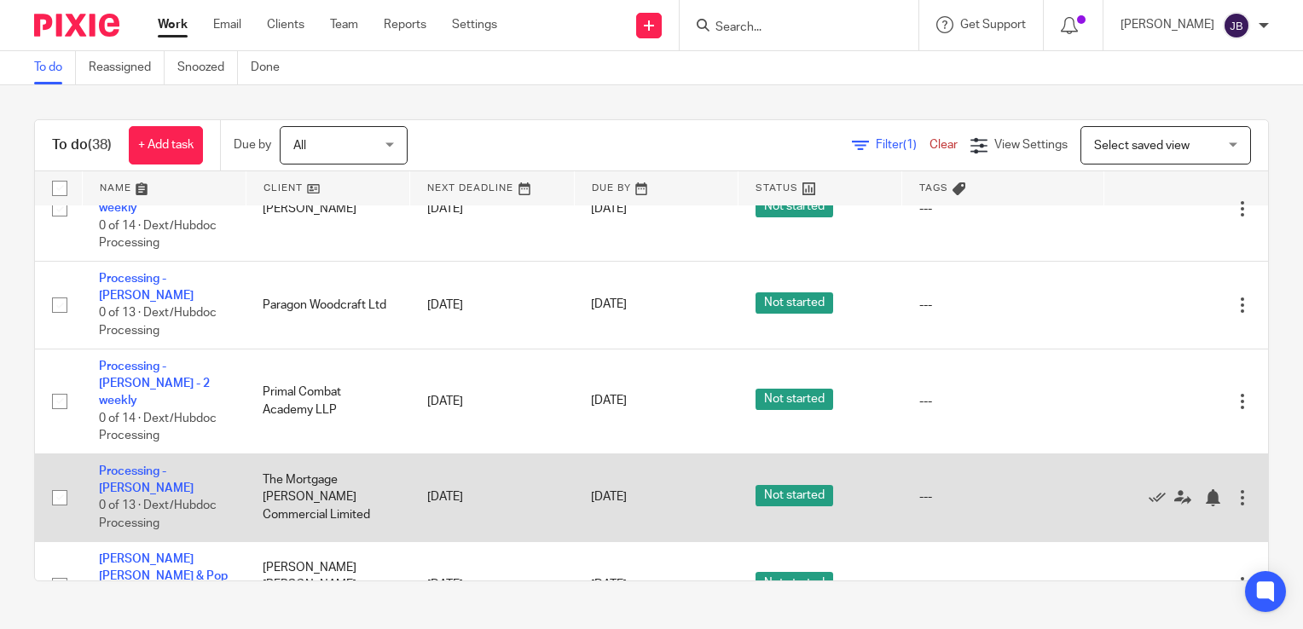
scroll to position [938, 0]
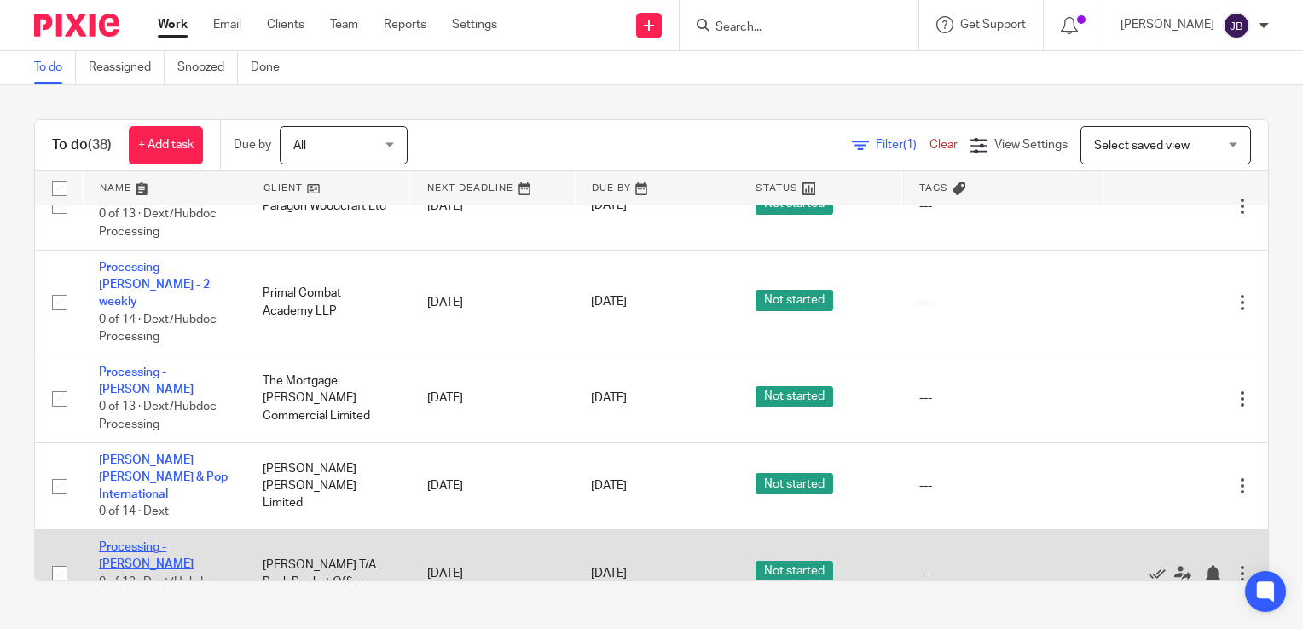
click at [176, 542] on link "Processing - [PERSON_NAME]" at bounding box center [146, 556] width 95 height 29
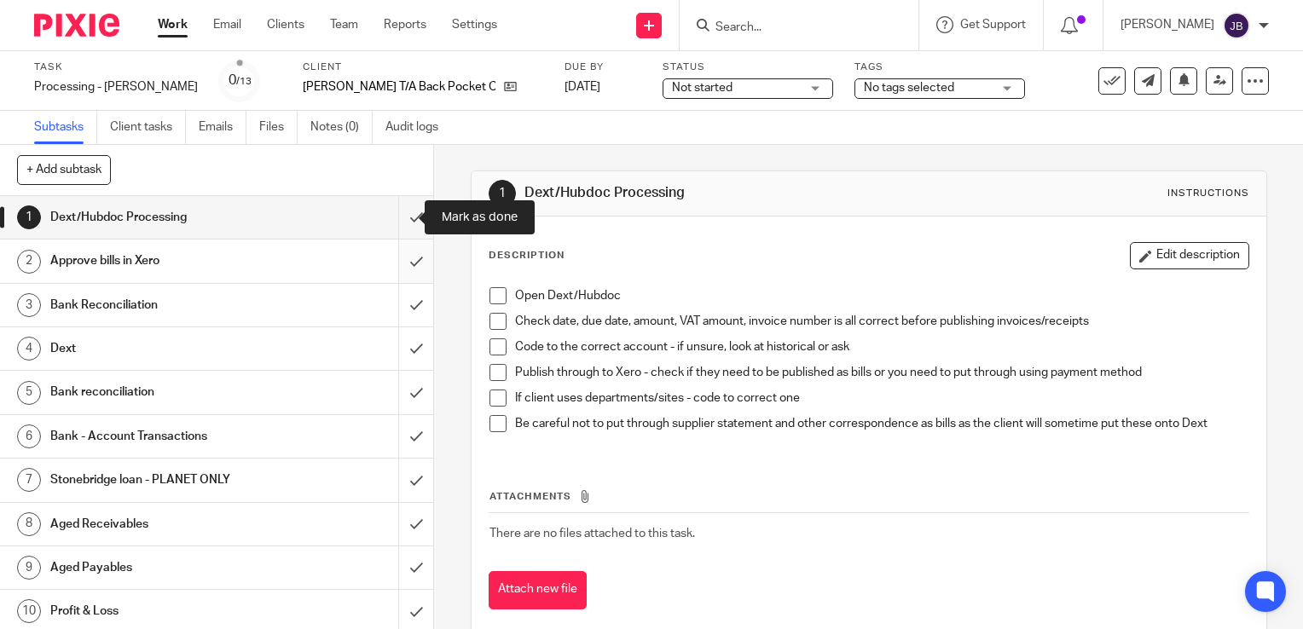
drag, startPoint x: 403, startPoint y: 209, endPoint x: 403, endPoint y: 265, distance: 56.3
click at [403, 210] on input "submit" at bounding box center [216, 217] width 433 height 43
drag, startPoint x: 403, startPoint y: 265, endPoint x: 402, endPoint y: 310, distance: 44.4
click at [403, 266] on input "submit" at bounding box center [216, 261] width 433 height 43
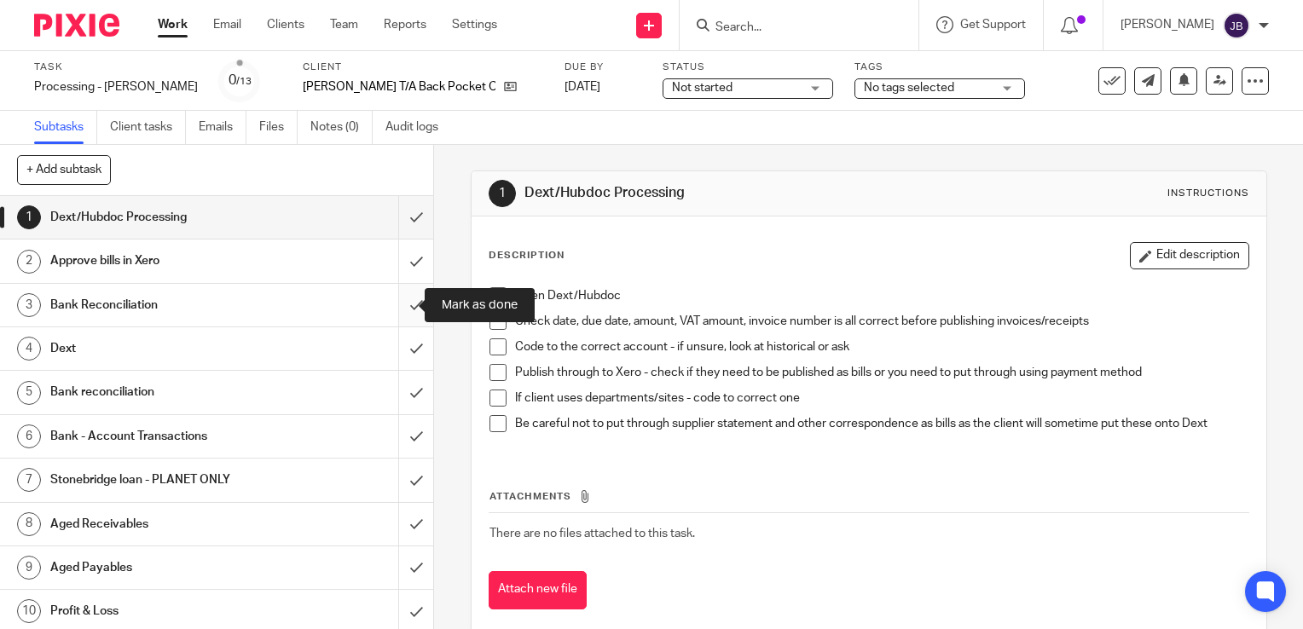
click at [401, 317] on input "submit" at bounding box center [216, 305] width 433 height 43
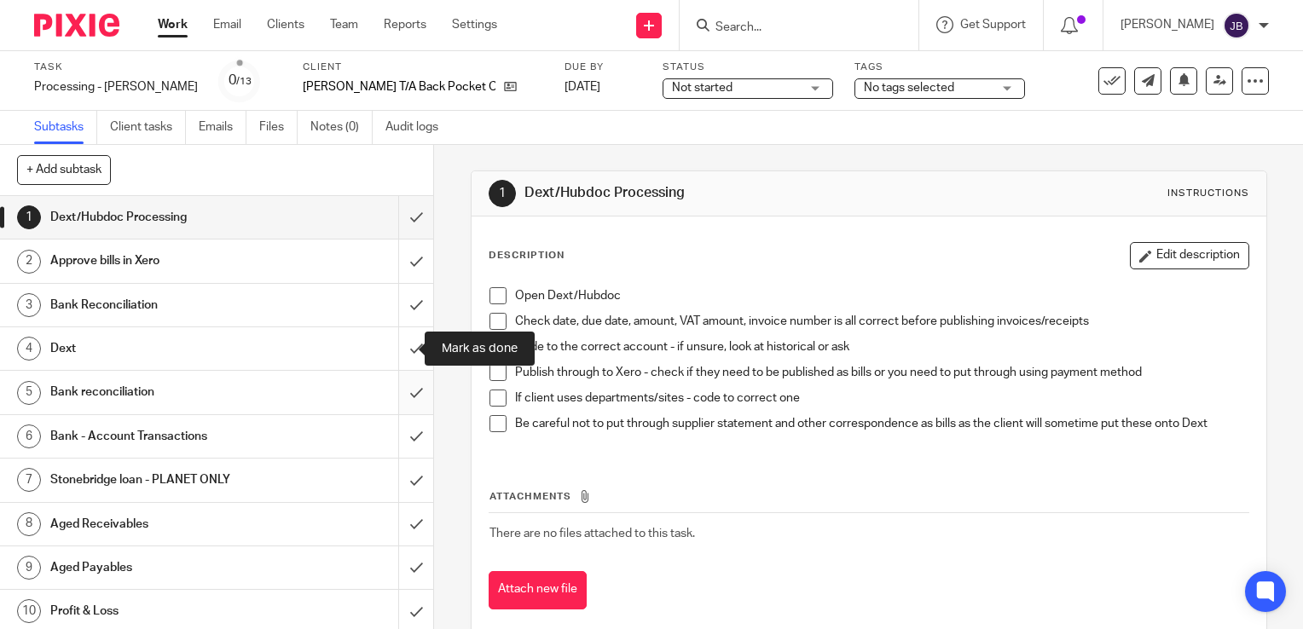
drag, startPoint x: 397, startPoint y: 355, endPoint x: 392, endPoint y: 376, distance: 21.9
click at [397, 356] on input "submit" at bounding box center [216, 348] width 433 height 43
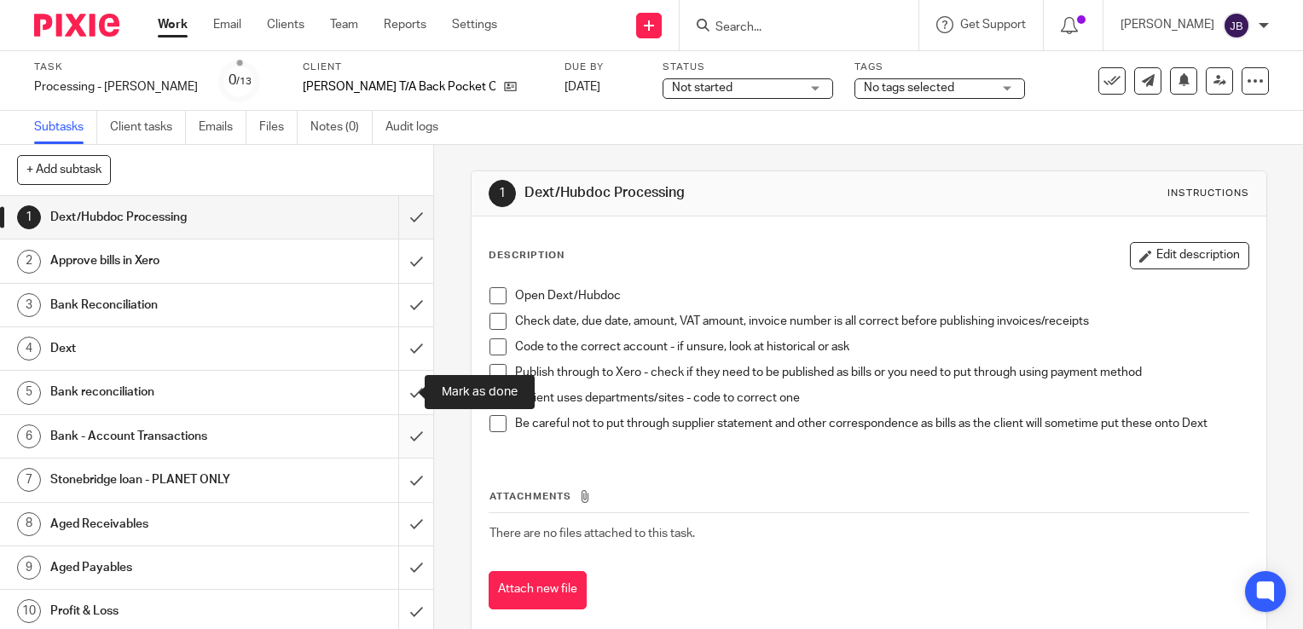
drag, startPoint x: 389, startPoint y: 404, endPoint x: 393, endPoint y: 447, distance: 42.9
click at [389, 404] on input "submit" at bounding box center [216, 392] width 433 height 43
click at [394, 478] on input "submit" at bounding box center [216, 480] width 433 height 43
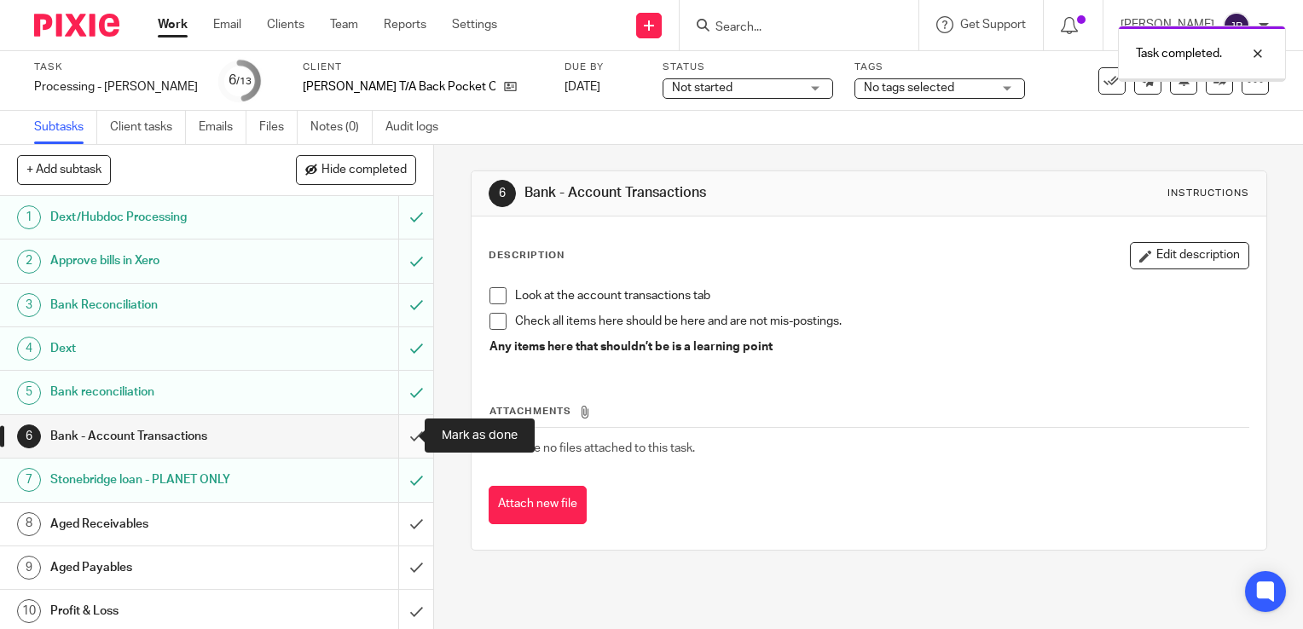
click at [401, 437] on input "submit" at bounding box center [216, 436] width 433 height 43
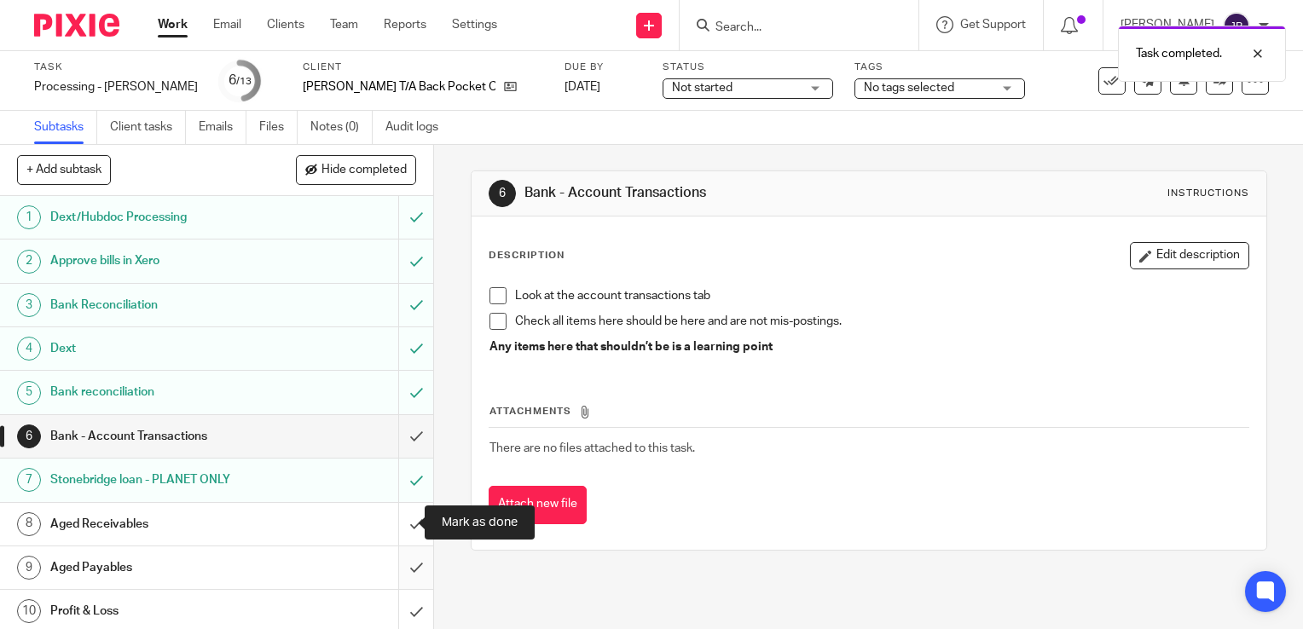
drag, startPoint x: 404, startPoint y: 523, endPoint x: 396, endPoint y: 572, distance: 50.2
click at [403, 524] on input "submit" at bounding box center [216, 524] width 433 height 43
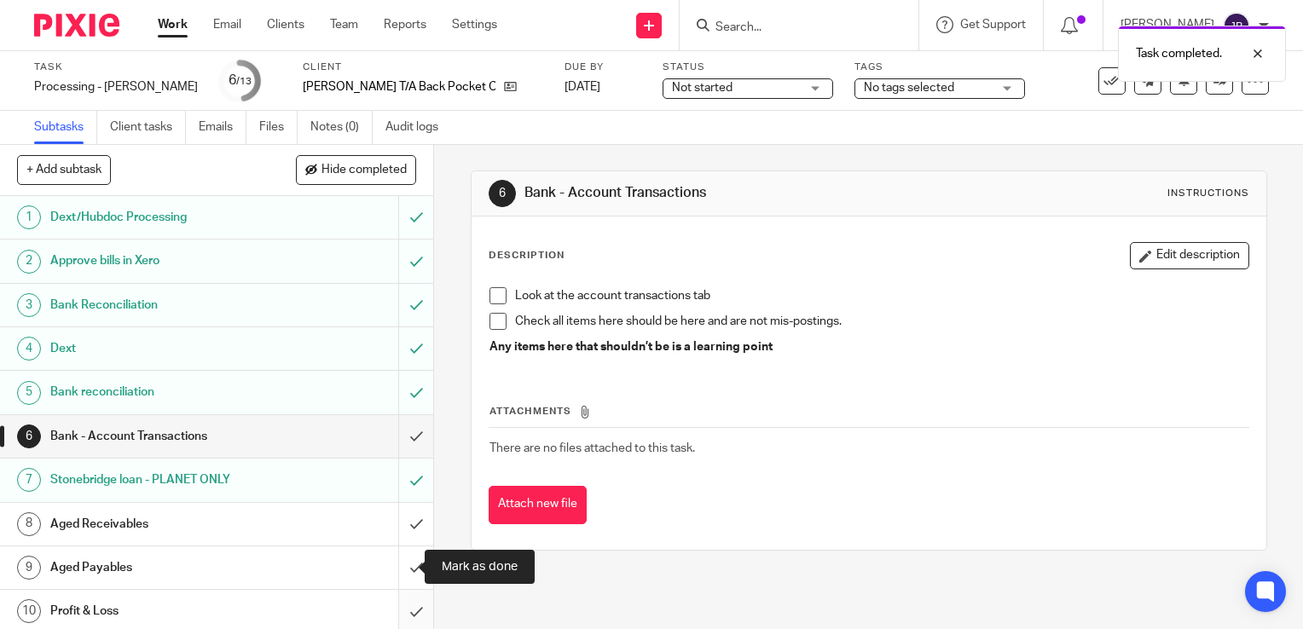
click at [397, 583] on input "submit" at bounding box center [216, 568] width 433 height 43
click at [401, 610] on input "submit" at bounding box center [216, 611] width 433 height 43
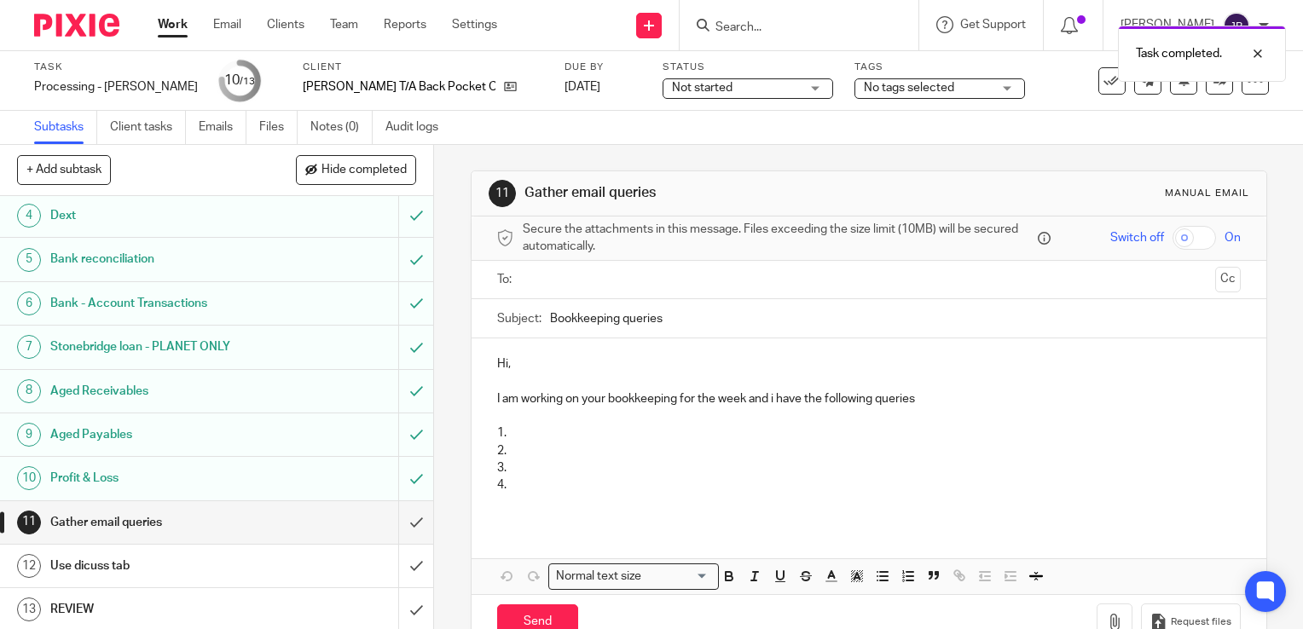
scroll to position [133, 0]
click at [398, 523] on input "submit" at bounding box center [216, 522] width 433 height 43
drag, startPoint x: 400, startPoint y: 575, endPoint x: 398, endPoint y: 592, distance: 17.1
click at [399, 575] on input "submit" at bounding box center [216, 566] width 433 height 43
click at [398, 599] on input "submit" at bounding box center [216, 609] width 433 height 43
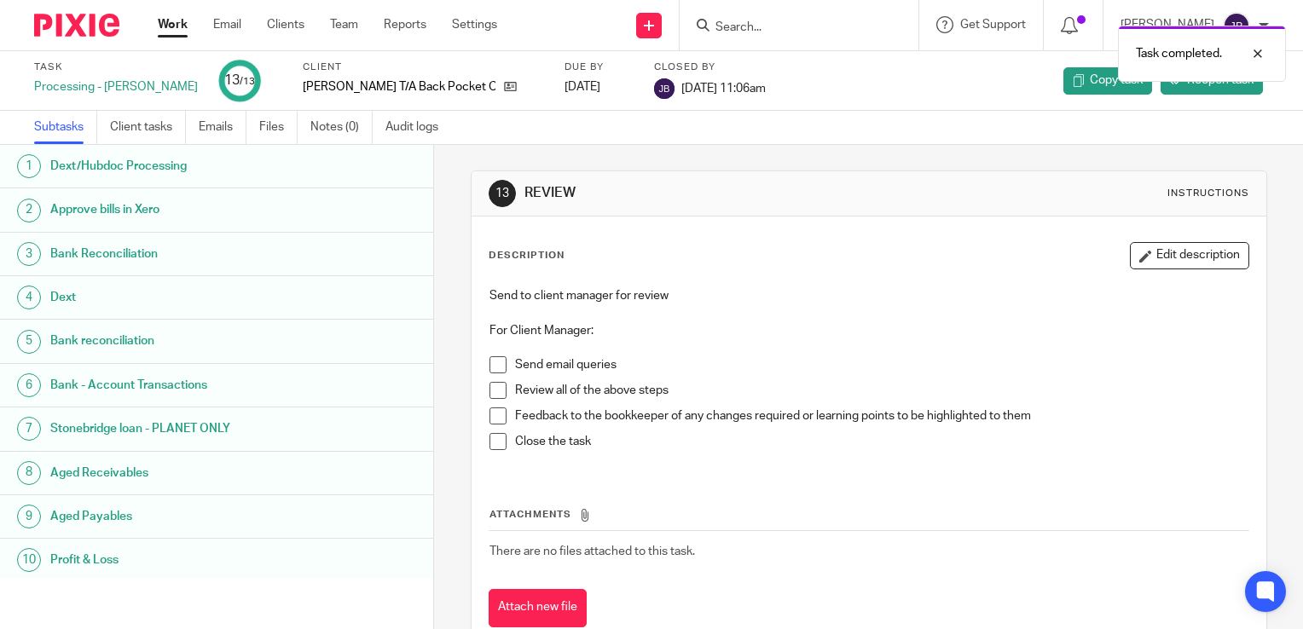
click at [161, 25] on link "Work" at bounding box center [173, 24] width 30 height 17
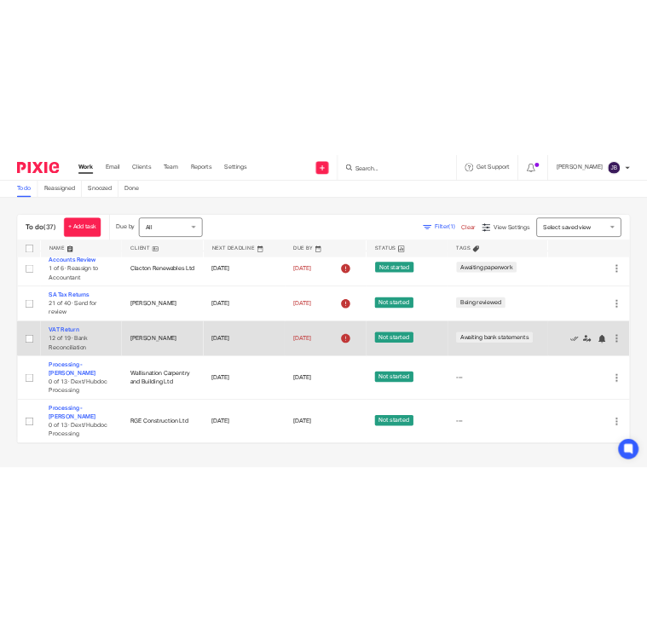
scroll to position [341, 0]
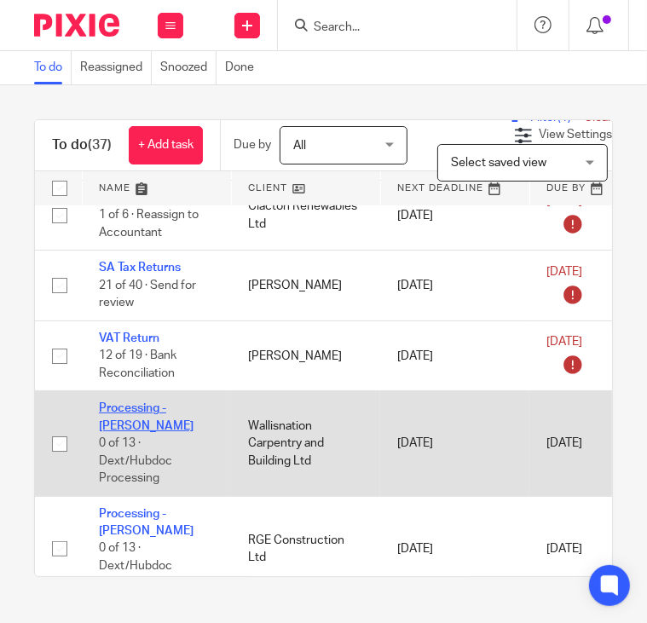
click at [164, 407] on link "Processing - [PERSON_NAME]" at bounding box center [146, 417] width 95 height 29
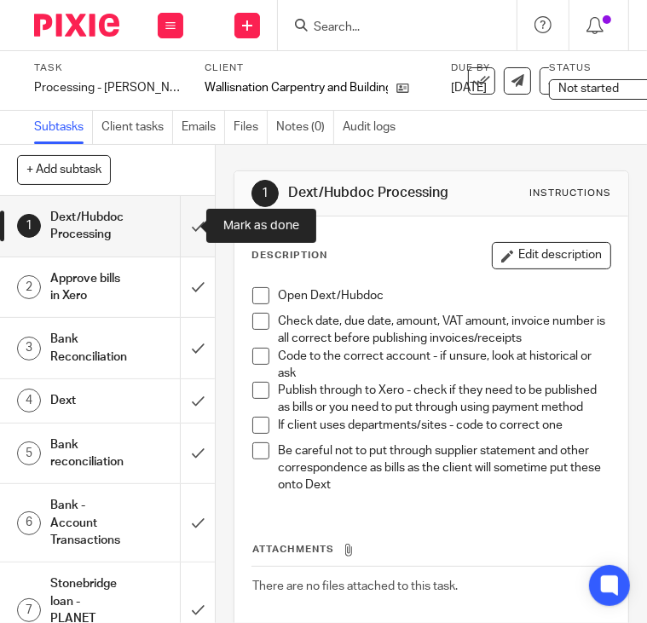
drag, startPoint x: 0, startPoint y: 0, endPoint x: 184, endPoint y: 252, distance: 311.8
click at [183, 222] on input "submit" at bounding box center [107, 226] width 215 height 61
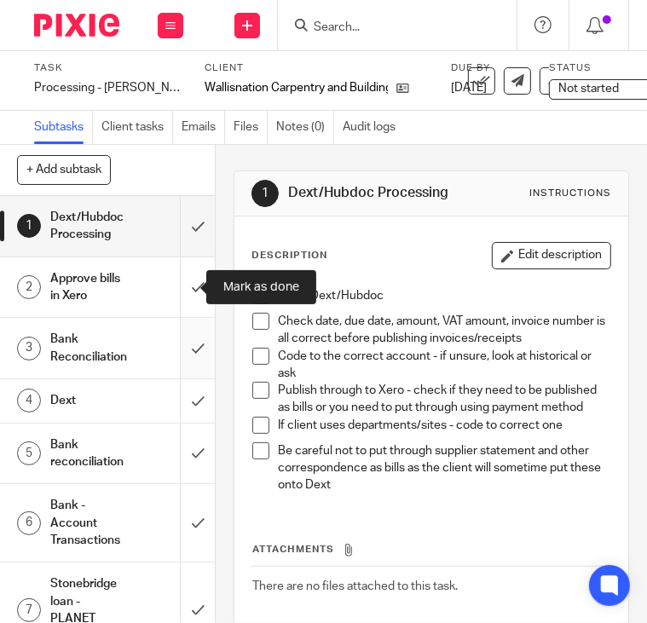
drag, startPoint x: 179, startPoint y: 281, endPoint x: 174, endPoint y: 320, distance: 38.7
click at [177, 287] on input "submit" at bounding box center [107, 288] width 215 height 61
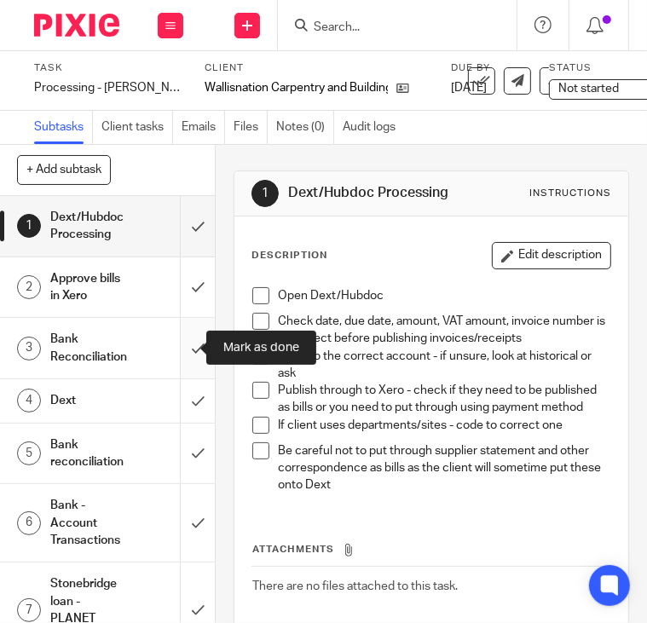
click at [174, 343] on input "submit" at bounding box center [107, 348] width 215 height 61
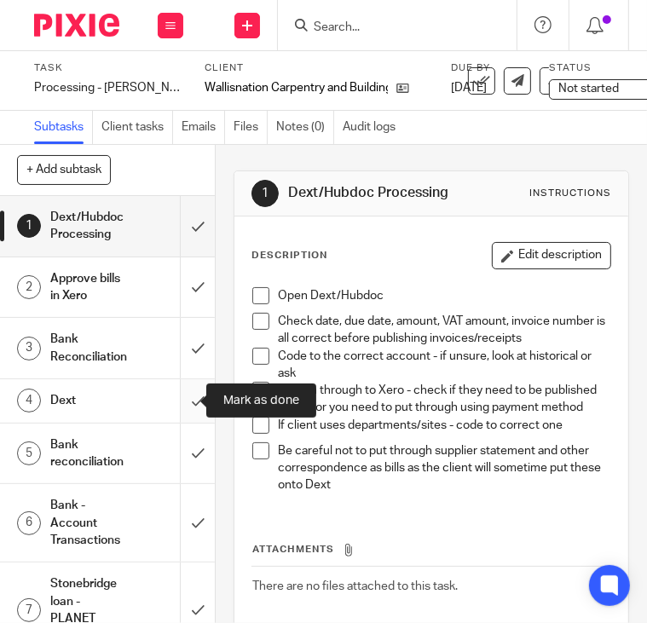
drag, startPoint x: 177, startPoint y: 404, endPoint x: 177, endPoint y: 443, distance: 38.4
click at [177, 405] on input "submit" at bounding box center [107, 400] width 215 height 43
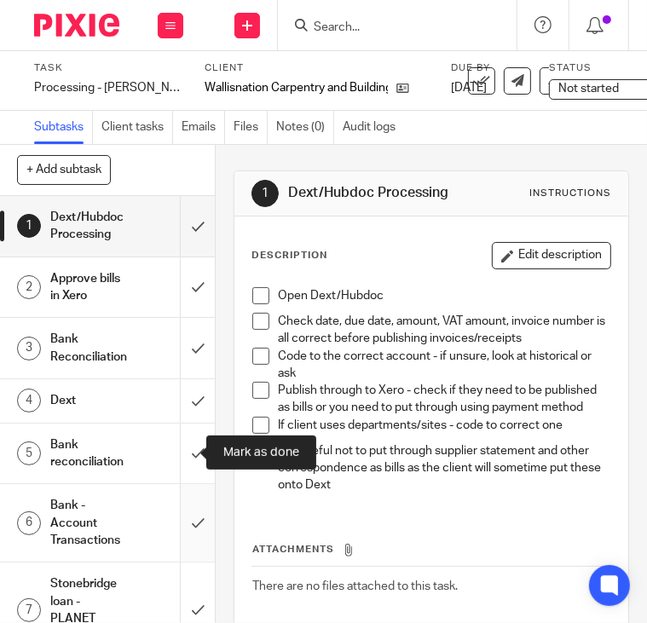
drag, startPoint x: 175, startPoint y: 454, endPoint x: 177, endPoint y: 497, distance: 43.5
click at [175, 458] on input "submit" at bounding box center [107, 454] width 215 height 61
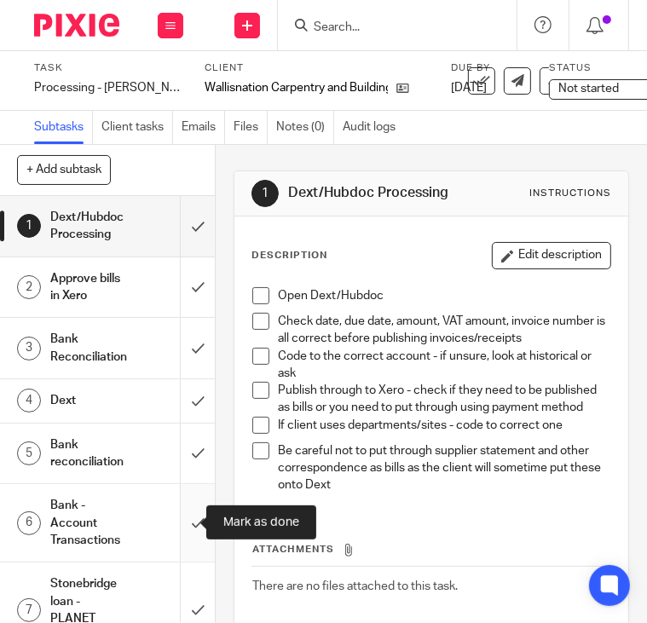
drag, startPoint x: 177, startPoint y: 511, endPoint x: 175, endPoint y: 530, distance: 19.7
click at [177, 514] on input "submit" at bounding box center [107, 523] width 215 height 78
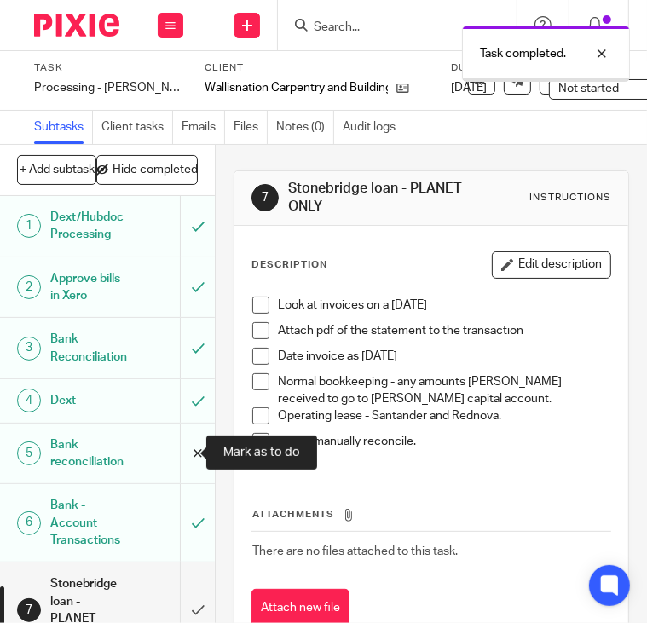
scroll to position [256, 0]
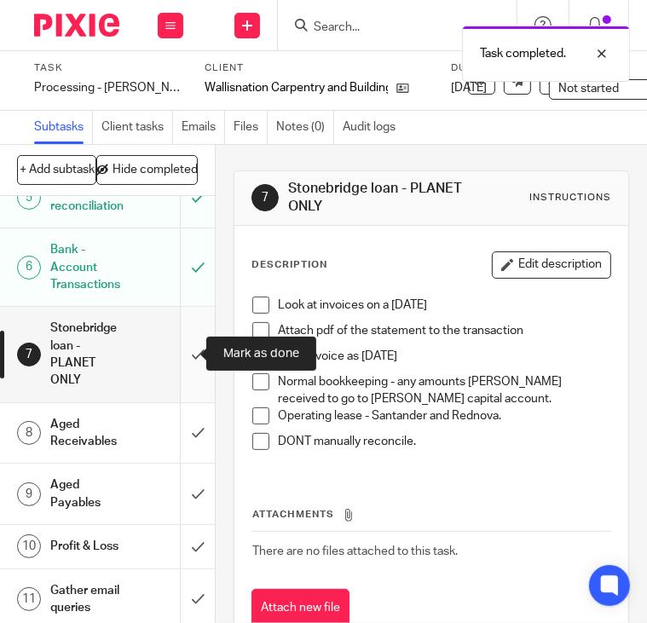
click at [175, 355] on input "submit" at bounding box center [107, 354] width 215 height 95
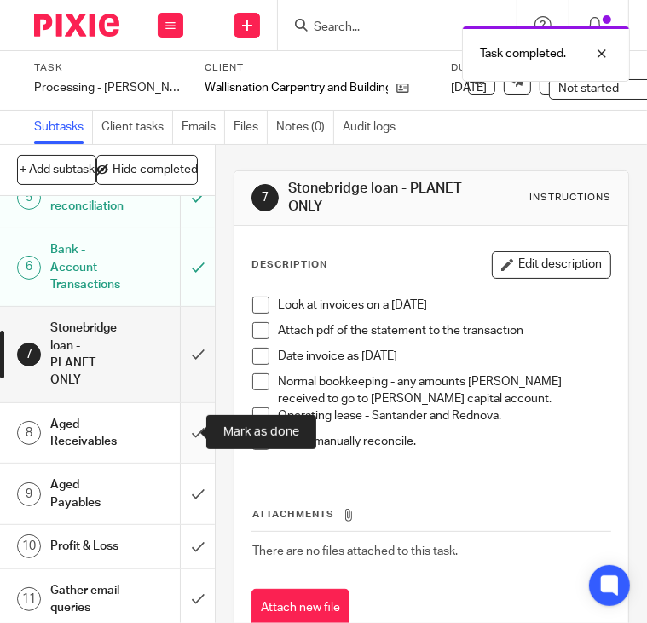
click at [179, 432] on input "submit" at bounding box center [107, 433] width 215 height 61
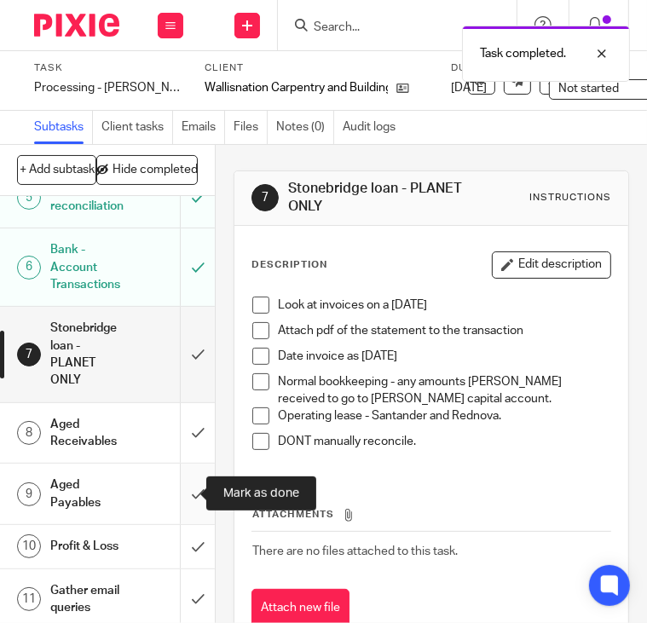
click at [177, 495] on input "submit" at bounding box center [107, 494] width 215 height 61
click at [176, 546] on input "submit" at bounding box center [107, 546] width 215 height 43
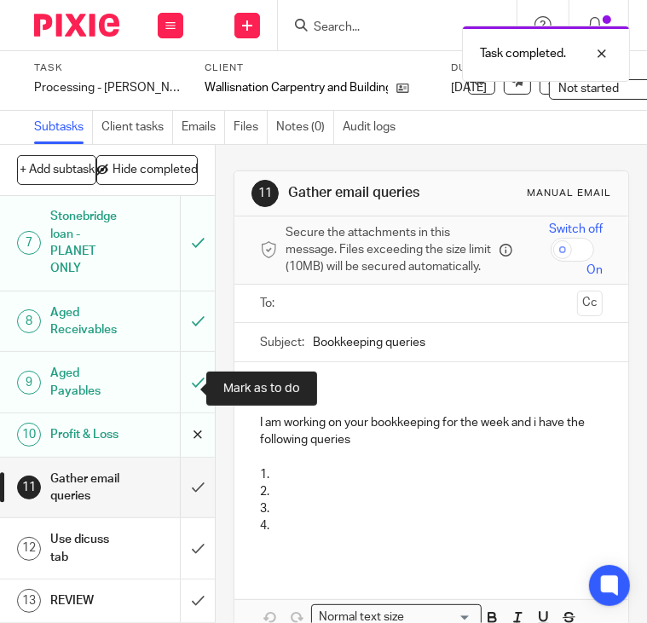
scroll to position [413, 0]
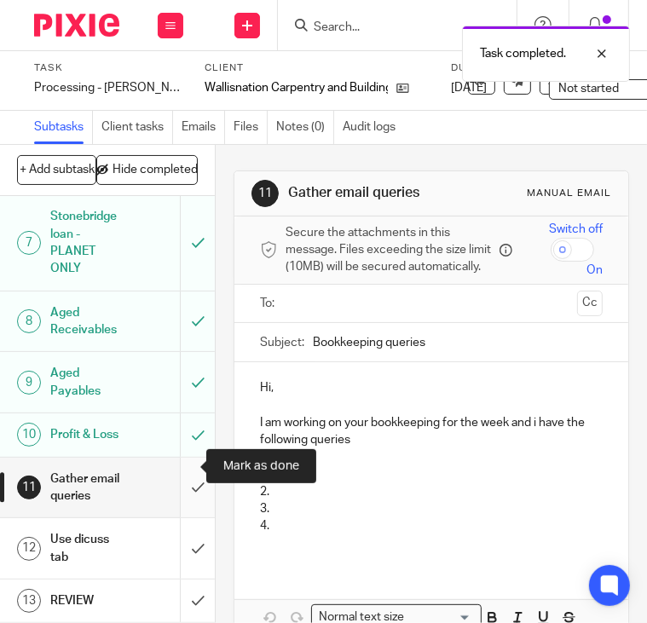
drag, startPoint x: 181, startPoint y: 445, endPoint x: 177, endPoint y: 470, distance: 25.0
click at [180, 458] on input "submit" at bounding box center [107, 488] width 215 height 61
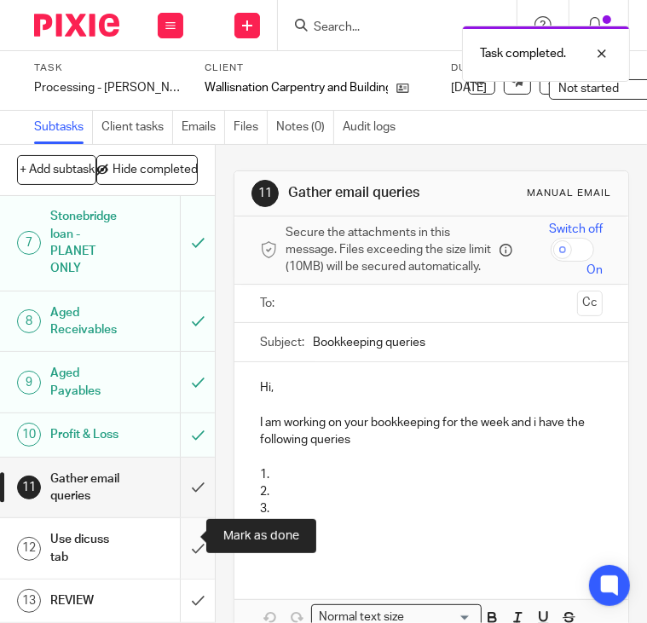
drag, startPoint x: 171, startPoint y: 529, endPoint x: 174, endPoint y: 548, distance: 19.9
click at [174, 533] on input "submit" at bounding box center [107, 549] width 215 height 61
click at [175, 580] on input "submit" at bounding box center [107, 601] width 215 height 43
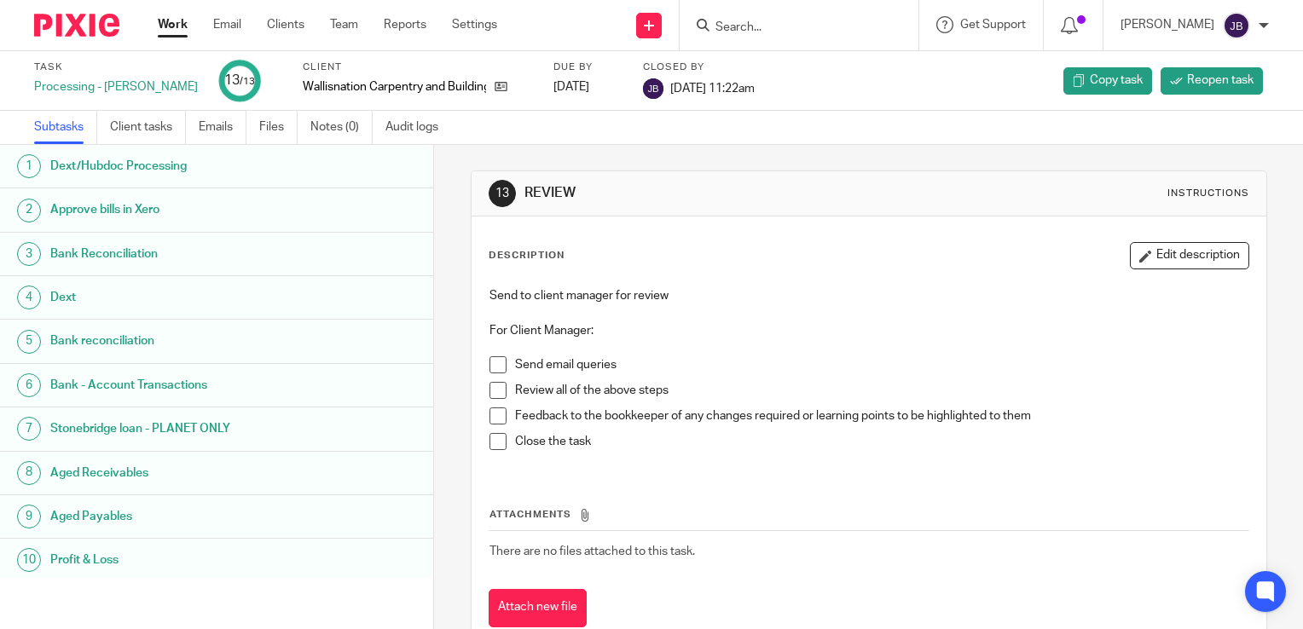
click at [161, 33] on link "Work" at bounding box center [173, 24] width 30 height 17
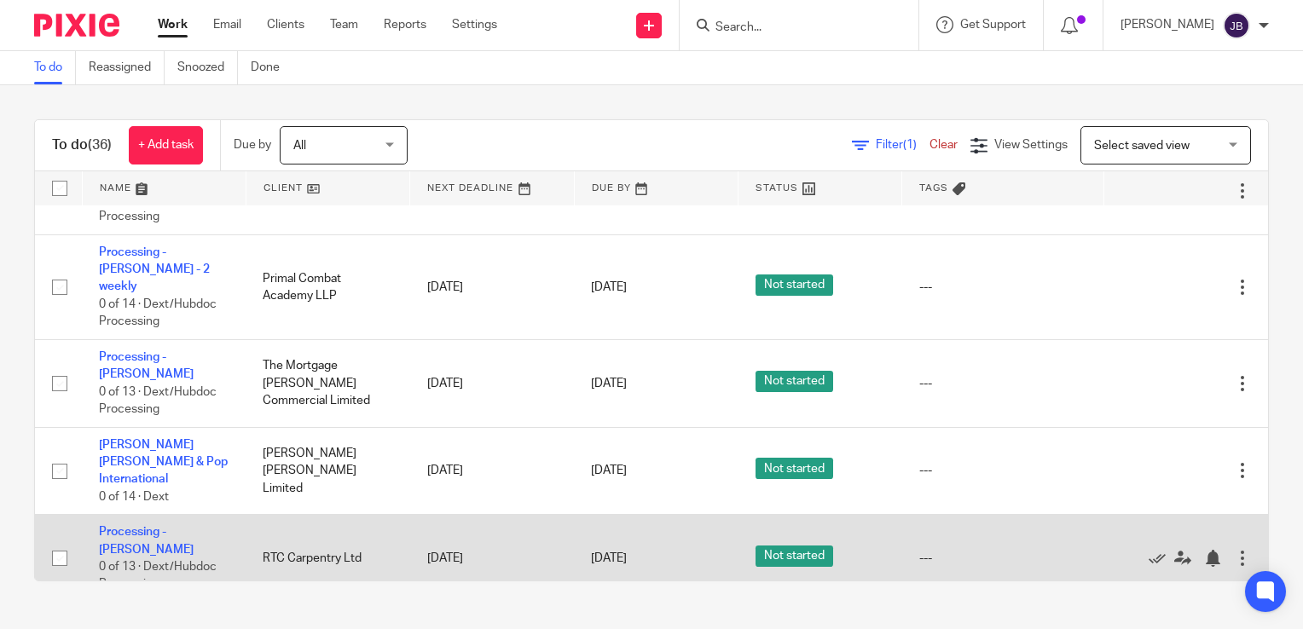
scroll to position [768, 0]
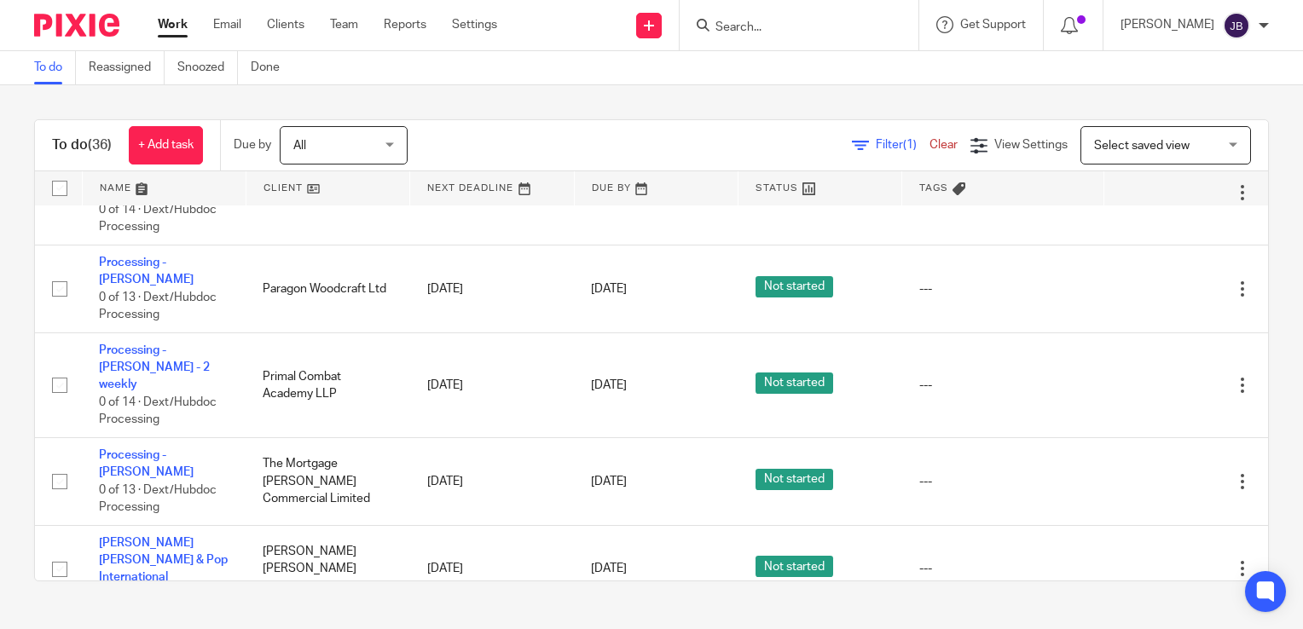
click at [876, 141] on span "Filter (1)" at bounding box center [903, 145] width 54 height 12
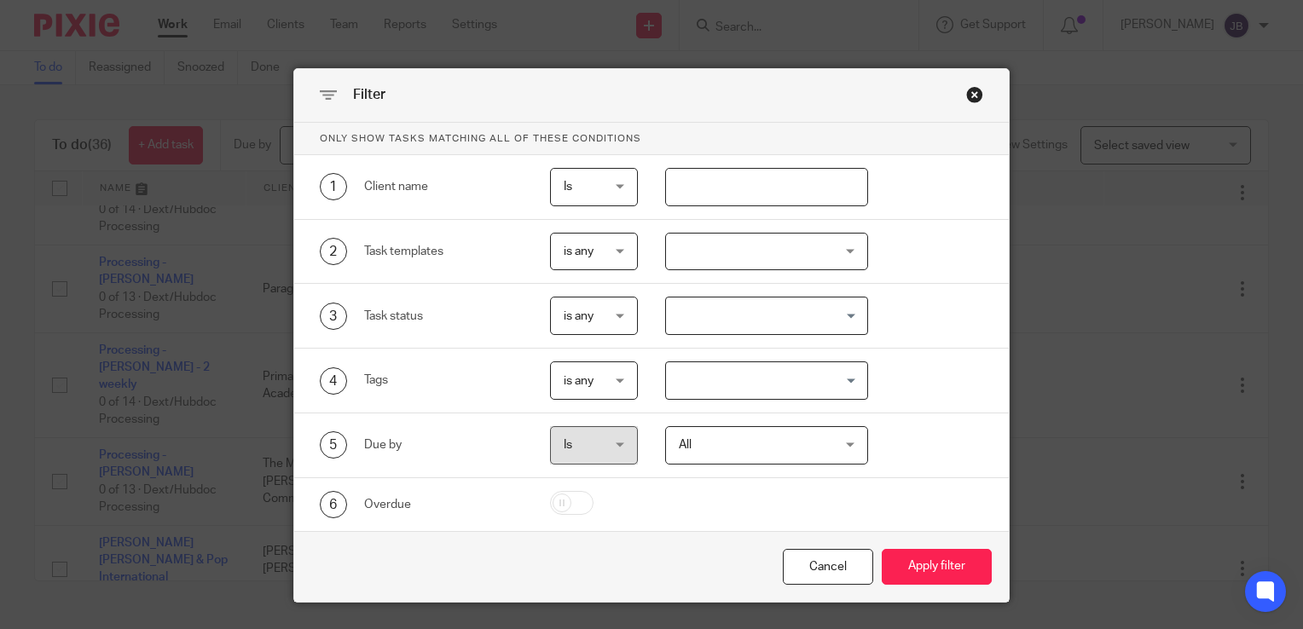
click at [749, 186] on input "text" at bounding box center [767, 187] width 204 height 38
type input "mortgag"
click at [882, 549] on button "Apply filter" at bounding box center [937, 567] width 110 height 37
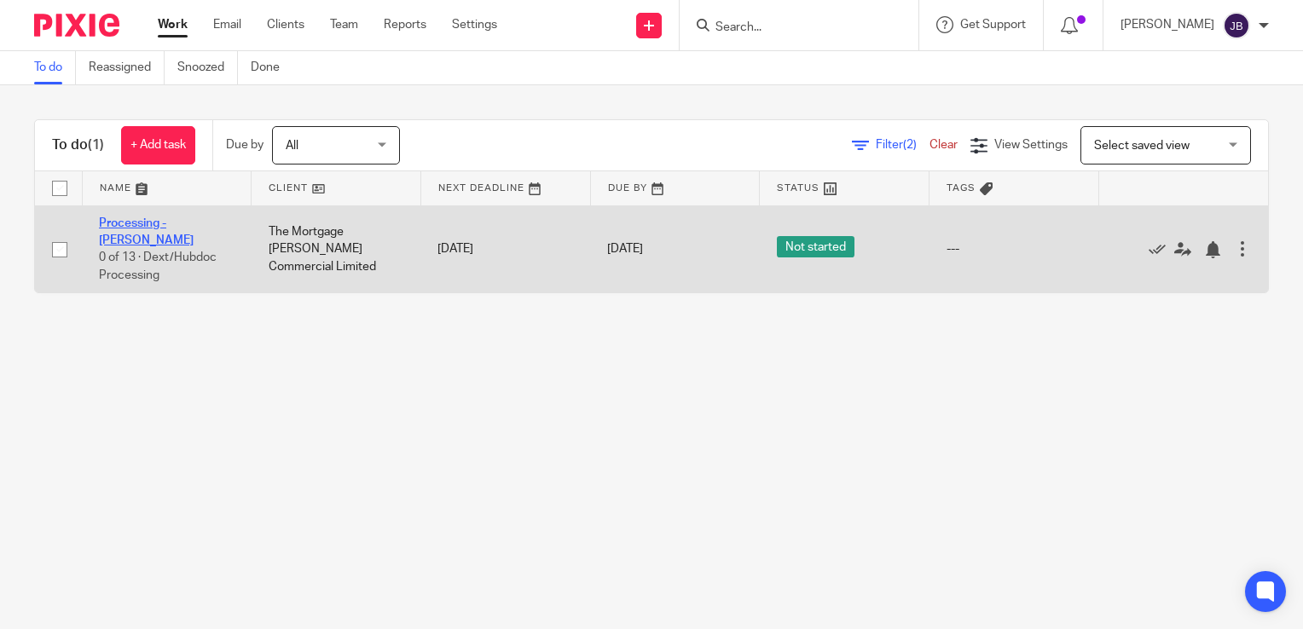
click at [173, 224] on link "Processing - [PERSON_NAME]" at bounding box center [146, 231] width 95 height 29
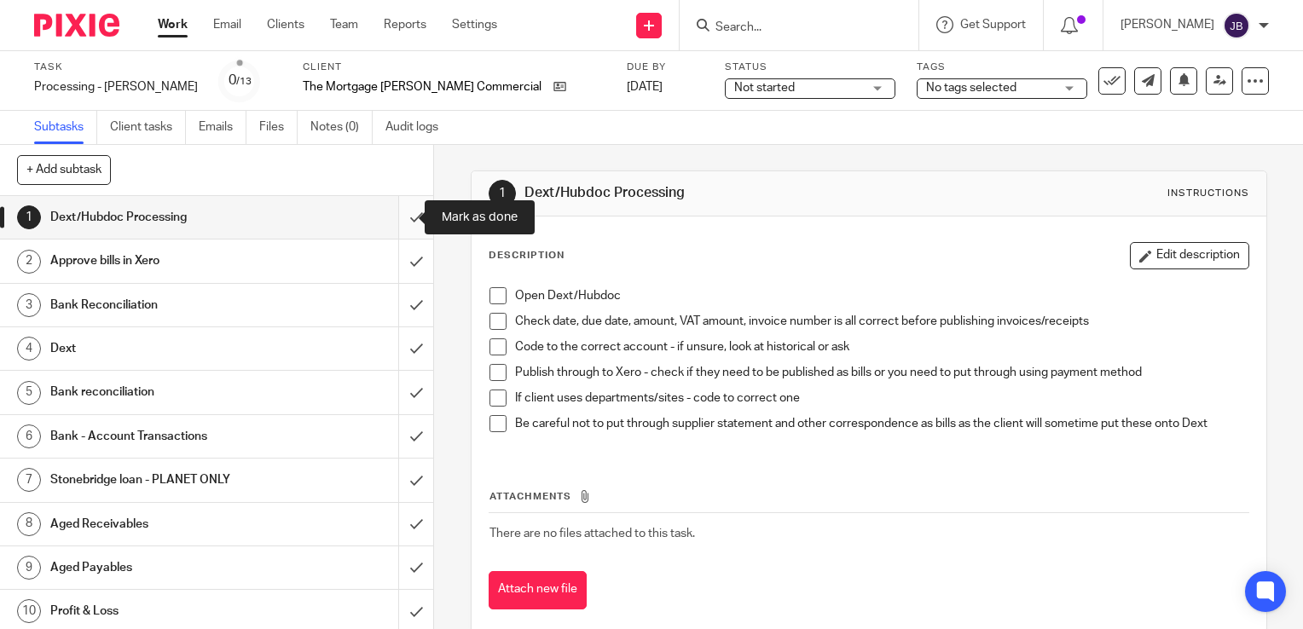
click at [406, 220] on input "submit" at bounding box center [216, 217] width 433 height 43
click at [404, 257] on input "submit" at bounding box center [216, 261] width 433 height 43
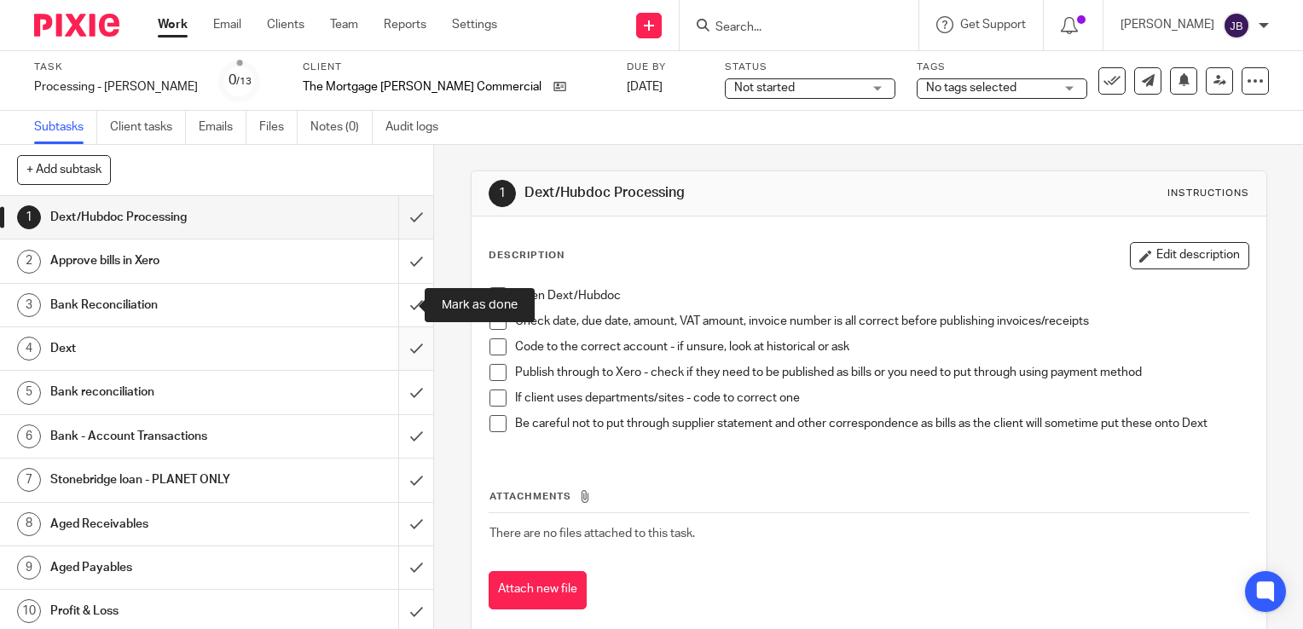
drag, startPoint x: 402, startPoint y: 310, endPoint x: 397, endPoint y: 332, distance: 22.8
click at [400, 311] on input "submit" at bounding box center [216, 305] width 433 height 43
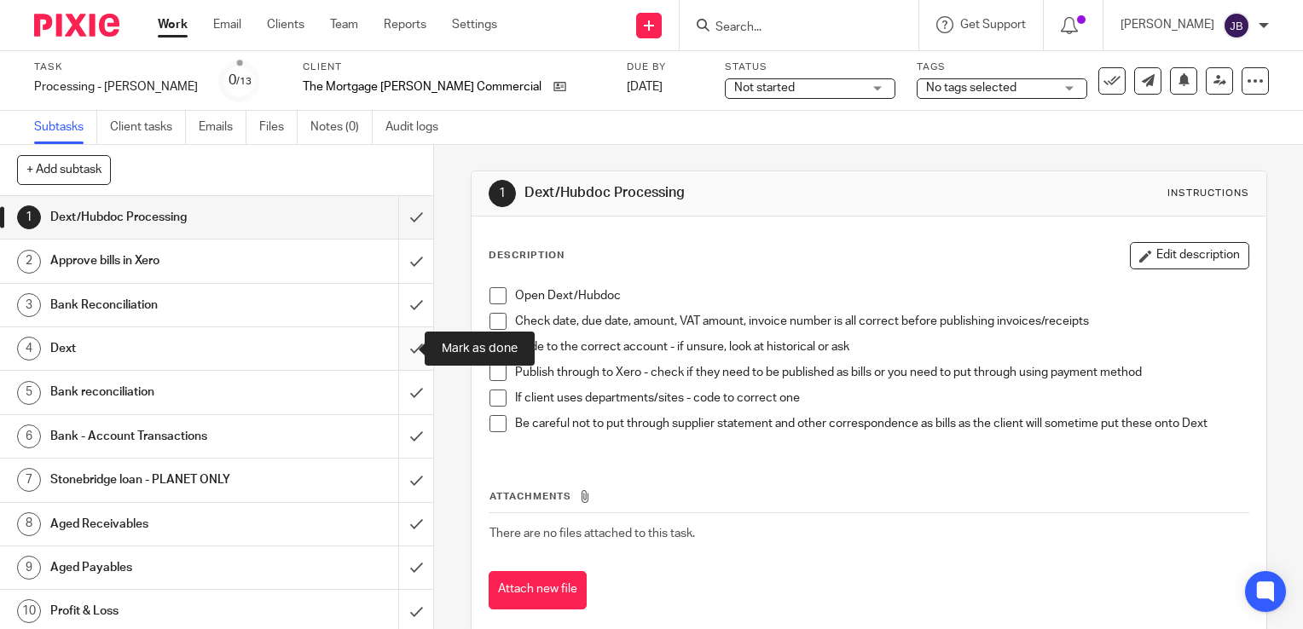
click at [397, 347] on input "submit" at bounding box center [216, 348] width 433 height 43
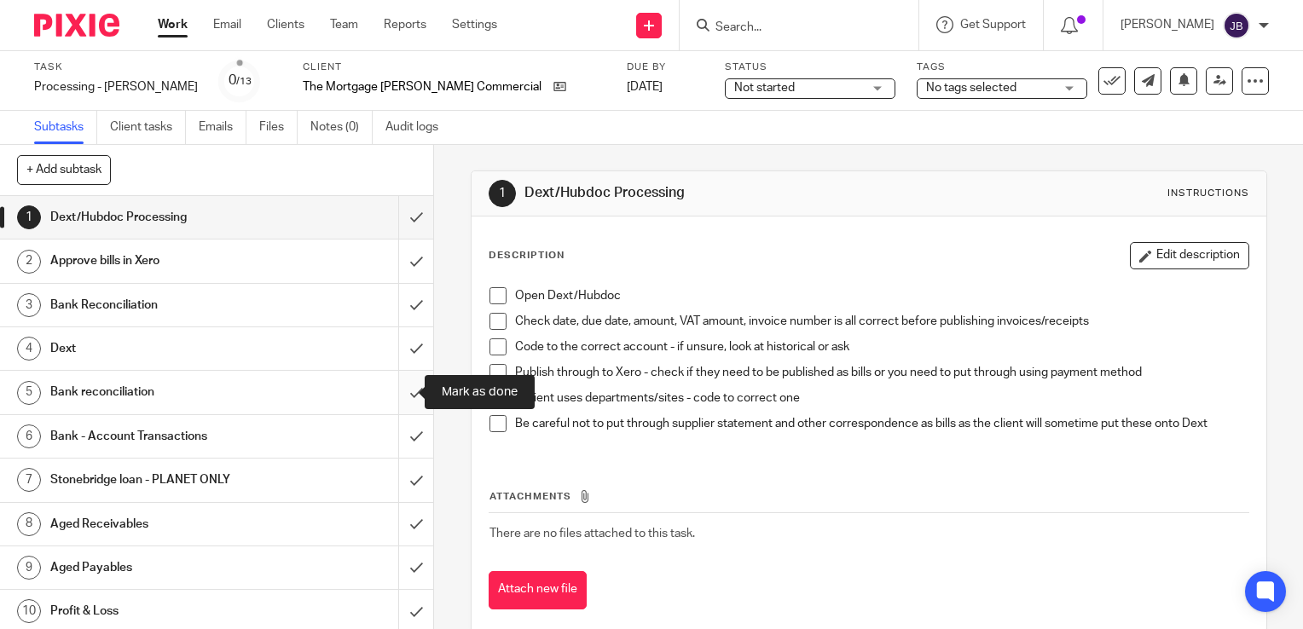
click at [393, 400] on input "submit" at bounding box center [216, 392] width 433 height 43
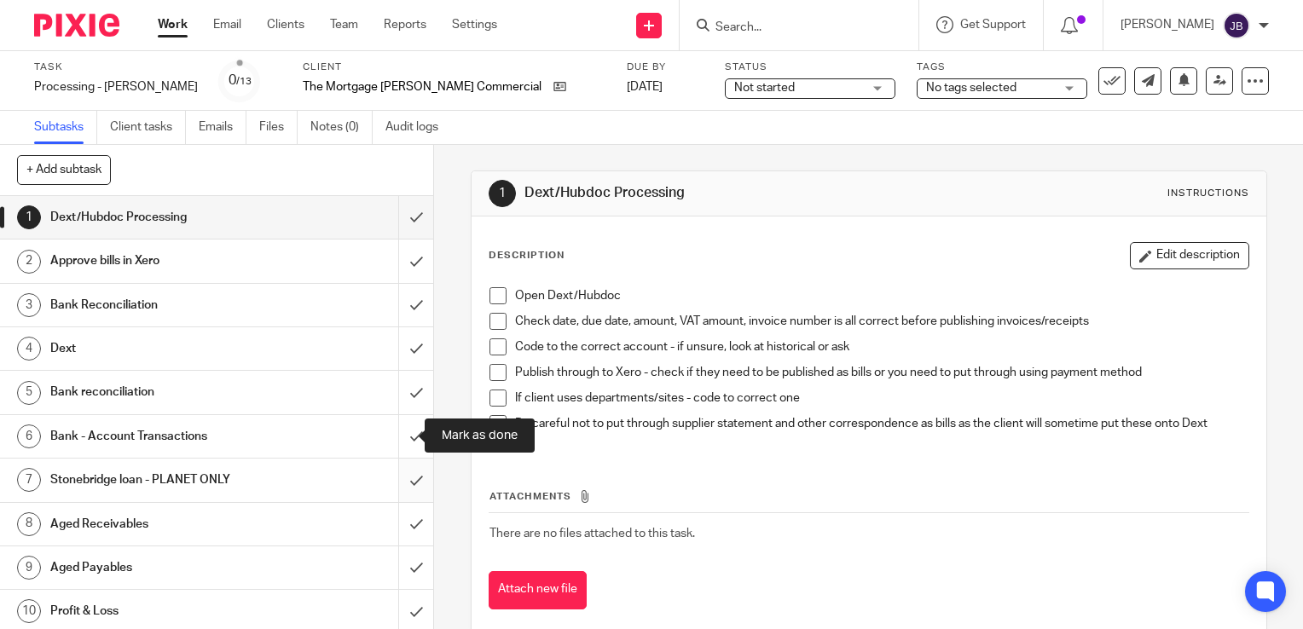
drag, startPoint x: 394, startPoint y: 444, endPoint x: 394, endPoint y: 477, distance: 32.4
click at [394, 446] on input "submit" at bounding box center [216, 436] width 433 height 43
click at [396, 482] on input "submit" at bounding box center [216, 480] width 433 height 43
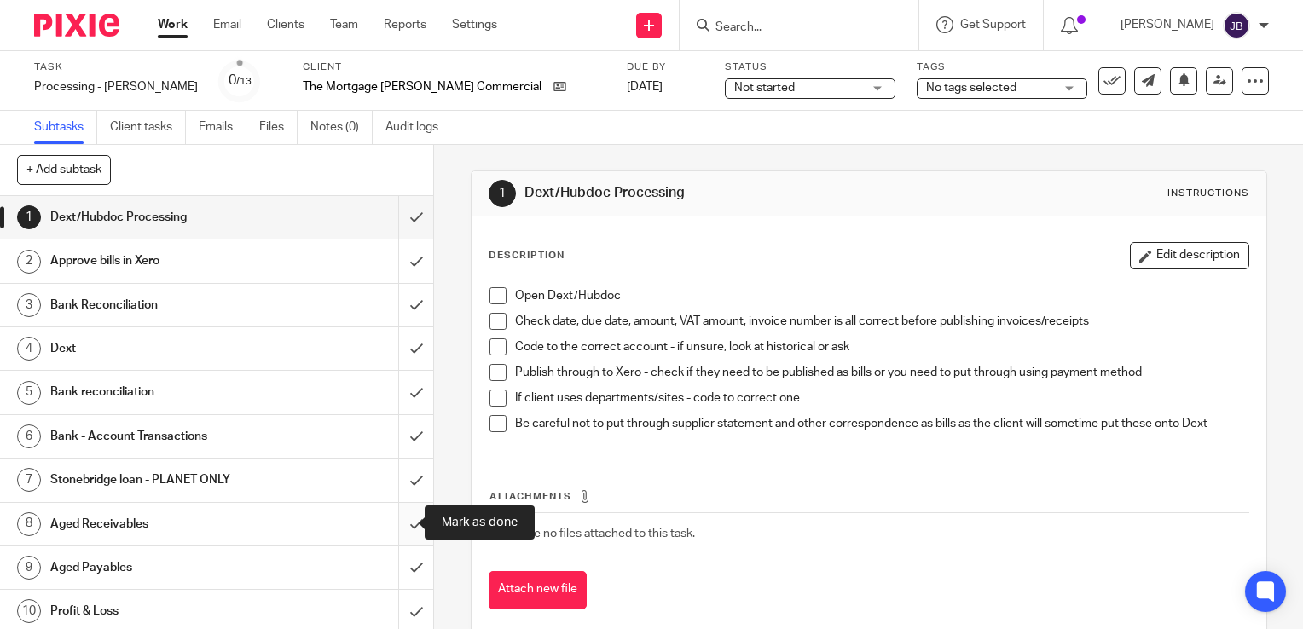
click at [391, 541] on input "submit" at bounding box center [216, 524] width 433 height 43
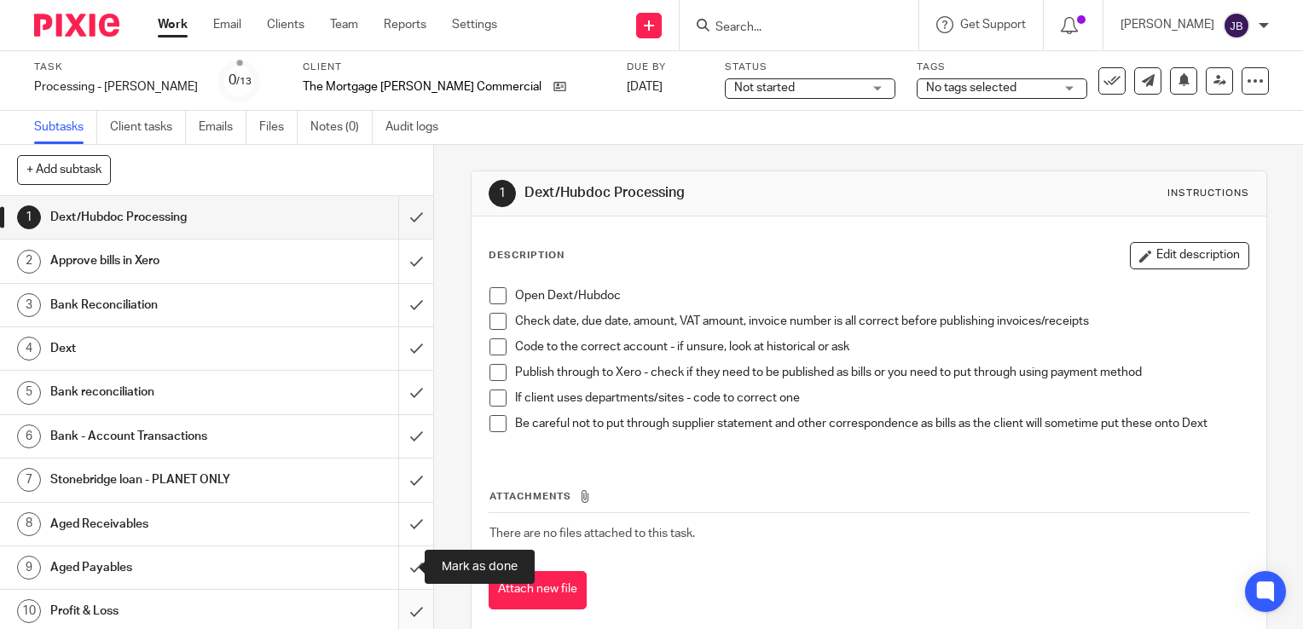
drag, startPoint x: 394, startPoint y: 569, endPoint x: 394, endPoint y: 588, distance: 19.6
click at [394, 572] on input "submit" at bounding box center [216, 568] width 433 height 43
drag, startPoint x: 394, startPoint y: 594, endPoint x: 395, endPoint y: 602, distance: 8.6
click at [394, 595] on input "submit" at bounding box center [216, 611] width 433 height 43
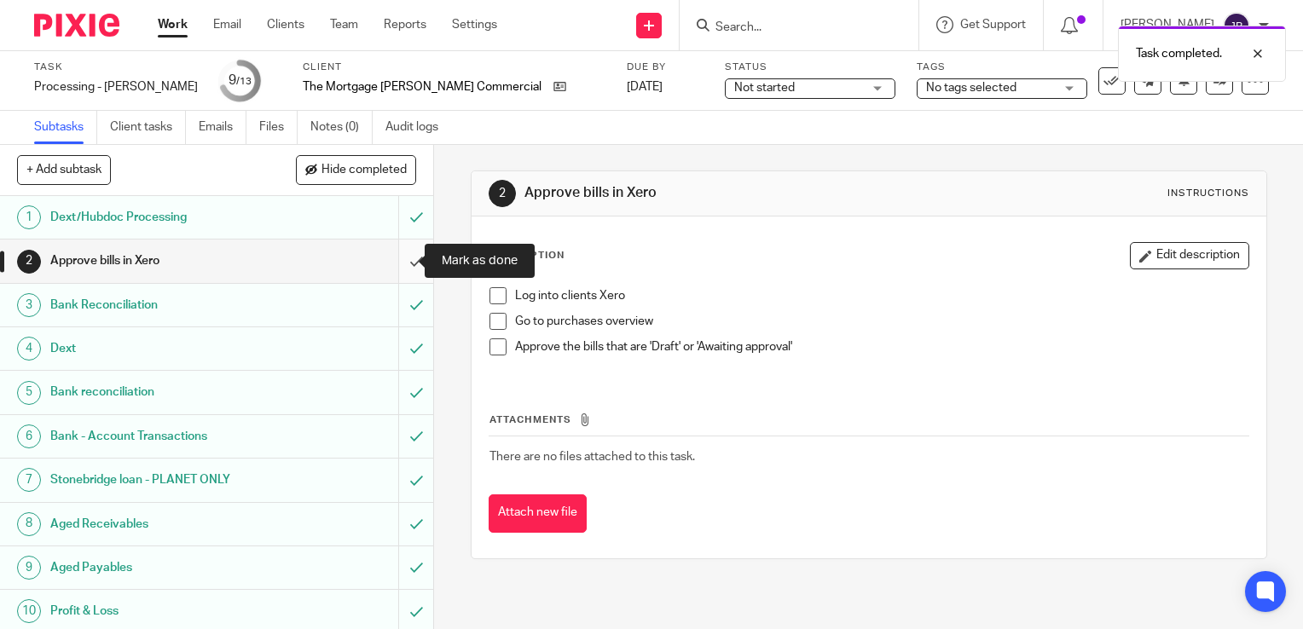
click at [393, 260] on input "submit" at bounding box center [216, 261] width 433 height 43
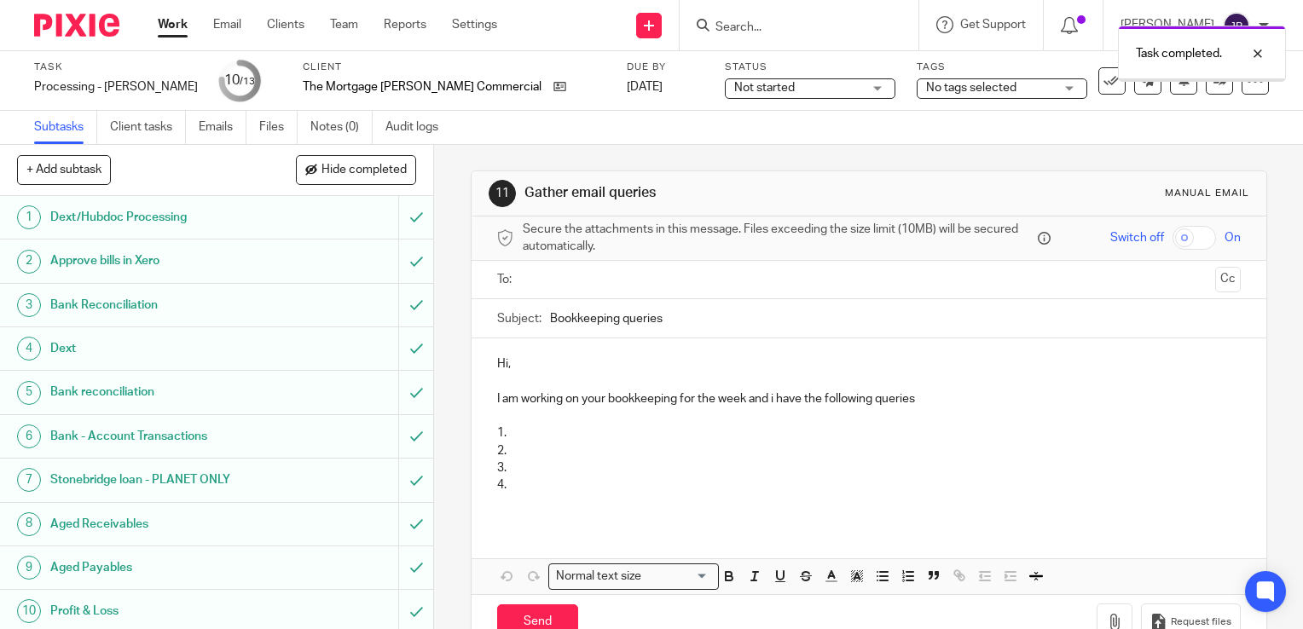
scroll to position [133, 0]
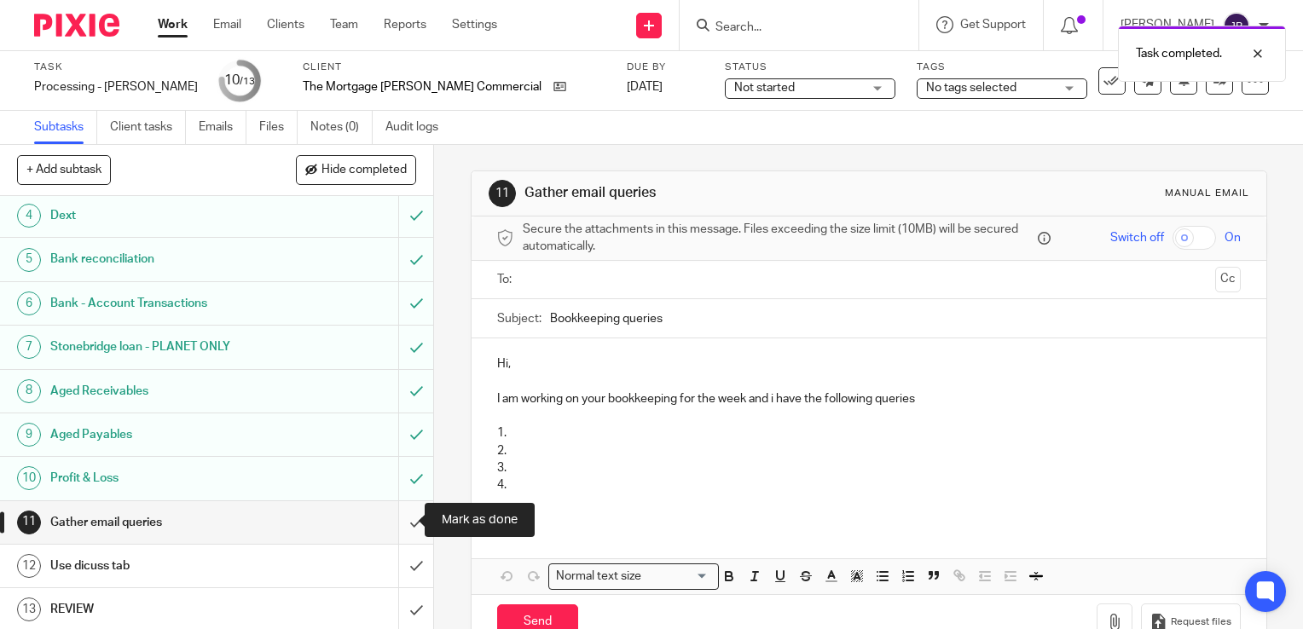
click at [399, 520] on input "submit" at bounding box center [216, 522] width 433 height 43
click at [403, 560] on input "submit" at bounding box center [216, 566] width 433 height 43
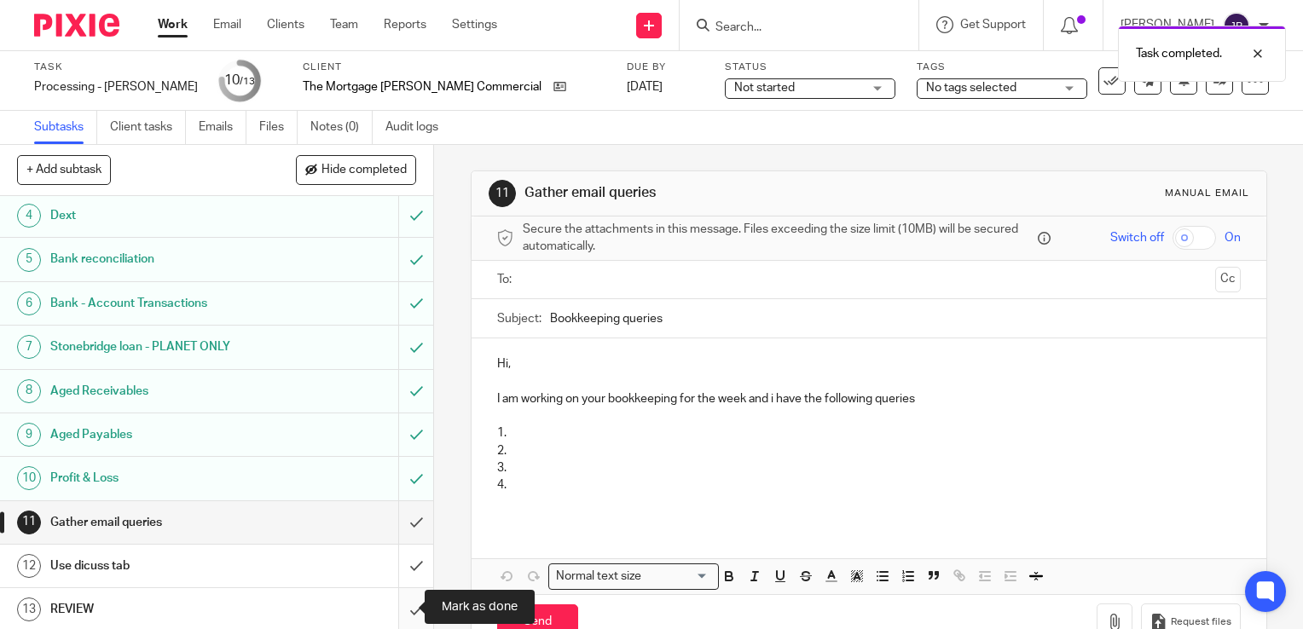
click at [400, 607] on input "submit" at bounding box center [216, 609] width 433 height 43
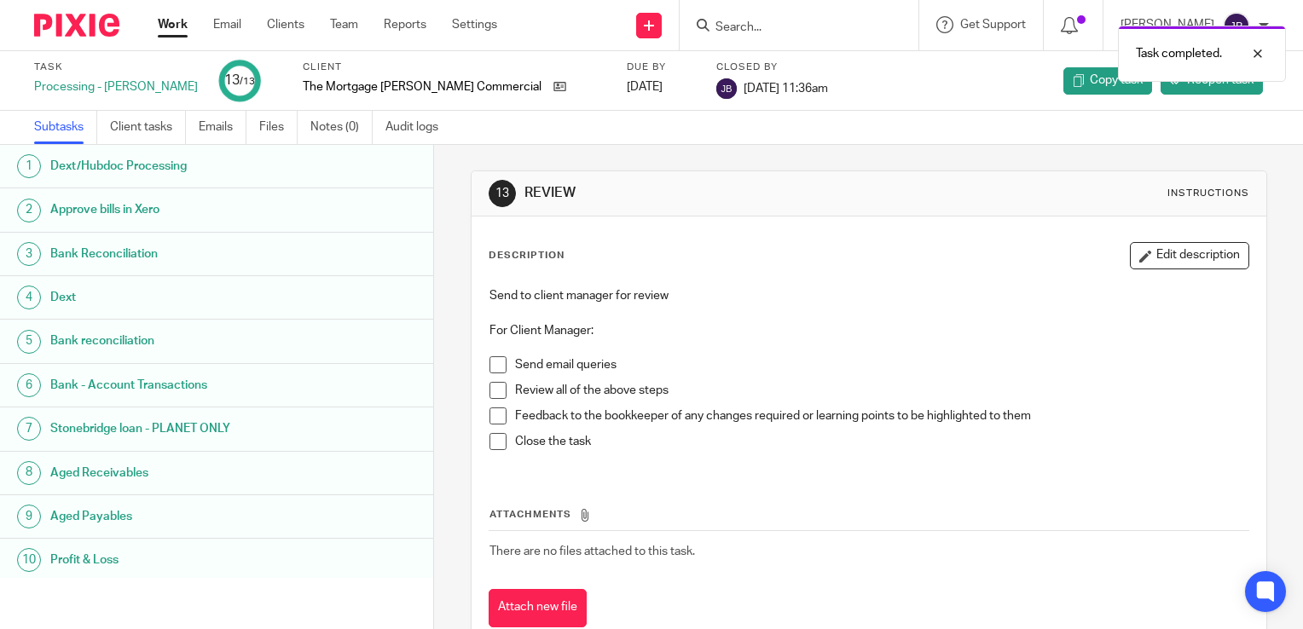
click at [181, 32] on link "Work" at bounding box center [173, 24] width 30 height 17
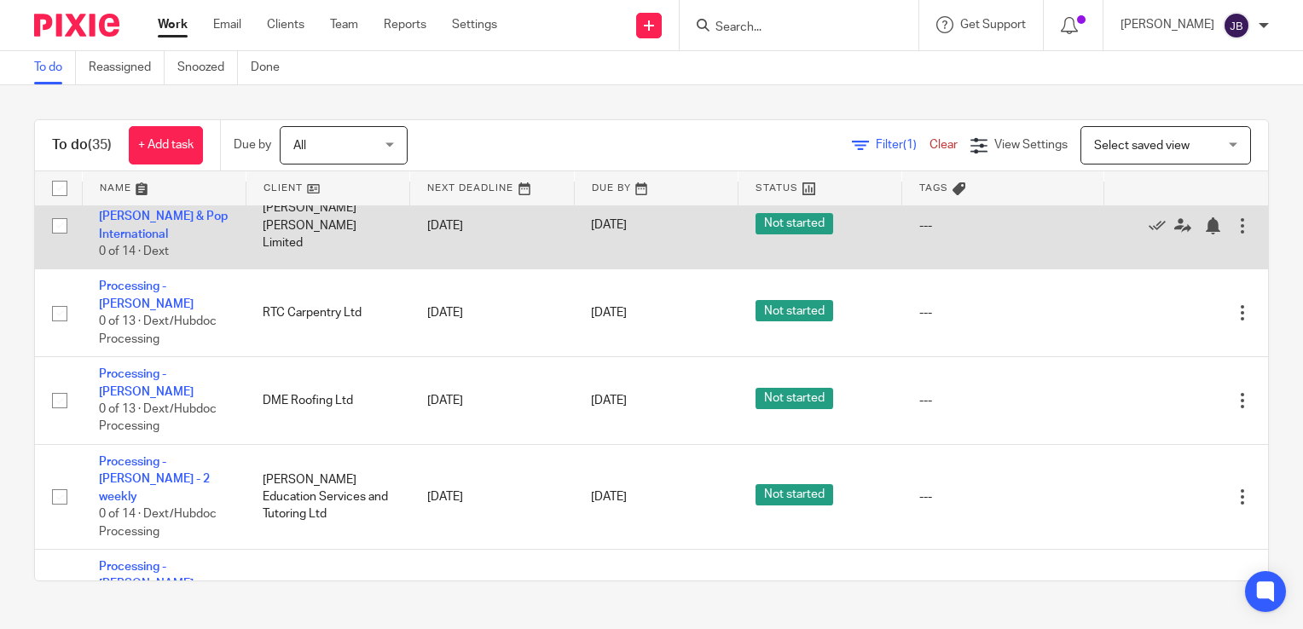
scroll to position [1109, 0]
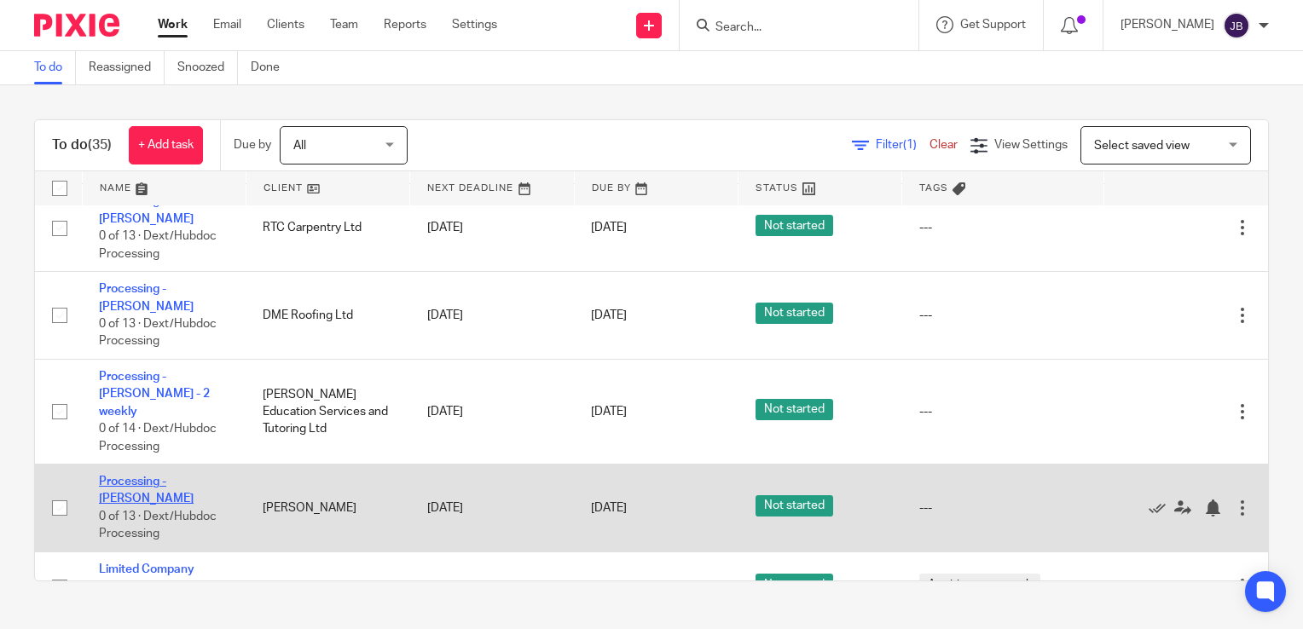
click at [165, 476] on link "Processing - [PERSON_NAME]" at bounding box center [146, 490] width 95 height 29
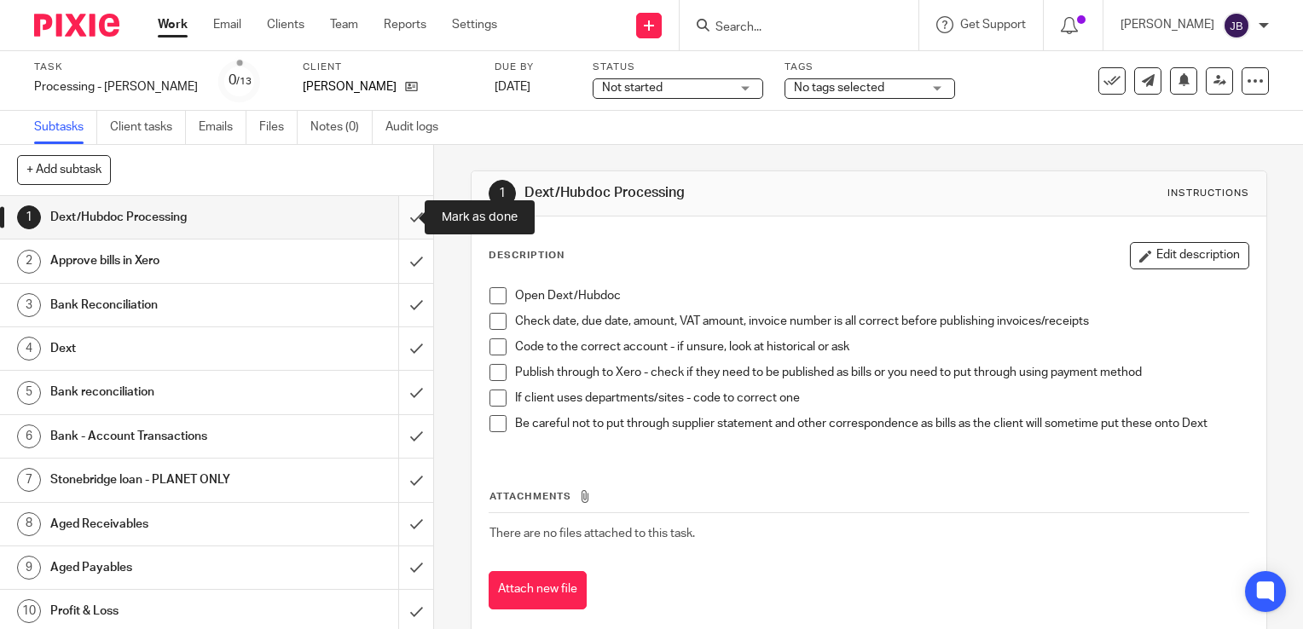
drag, startPoint x: 397, startPoint y: 212, endPoint x: 394, endPoint y: 261, distance: 48.7
click at [397, 213] on input "submit" at bounding box center [216, 217] width 433 height 43
click at [394, 266] on input "submit" at bounding box center [216, 261] width 433 height 43
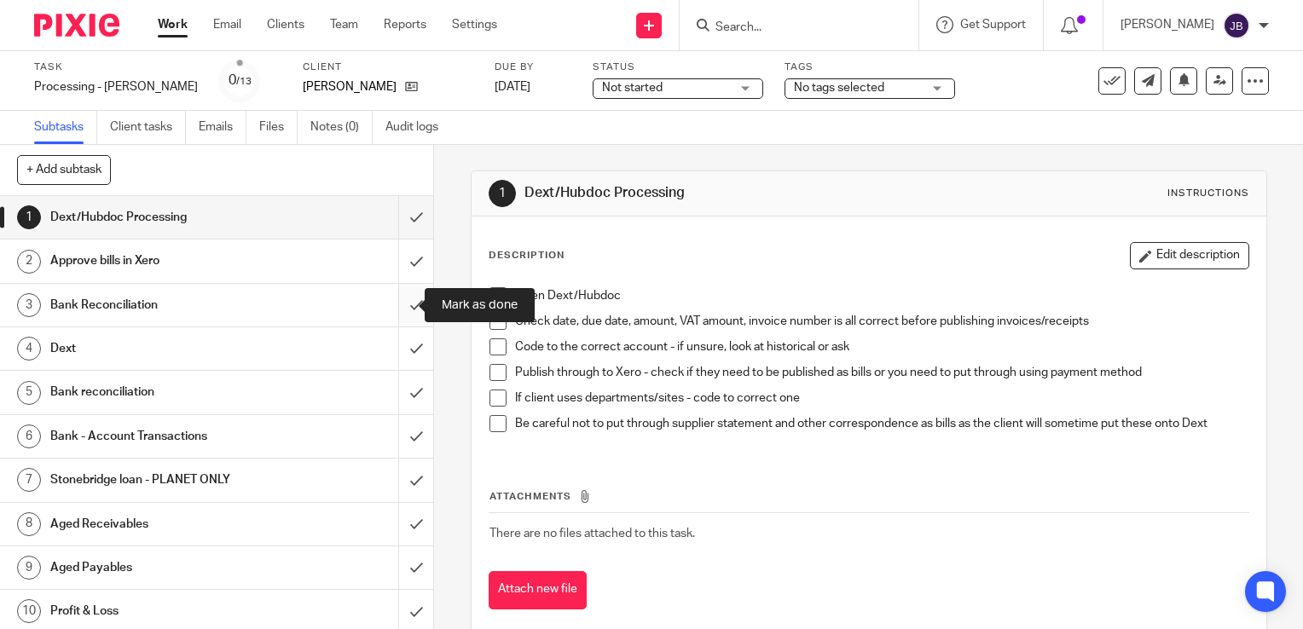
click at [397, 311] on input "submit" at bounding box center [216, 305] width 433 height 43
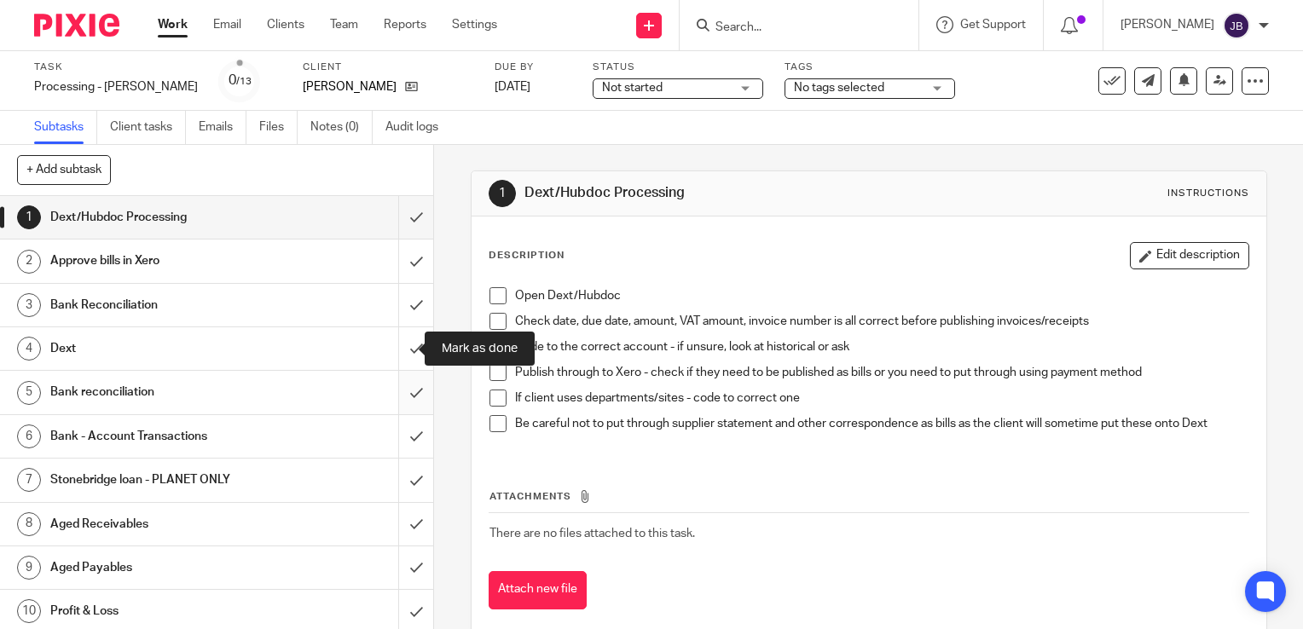
drag, startPoint x: 397, startPoint y: 346, endPoint x: 397, endPoint y: 383, distance: 36.7
click at [397, 350] on input "submit" at bounding box center [216, 348] width 433 height 43
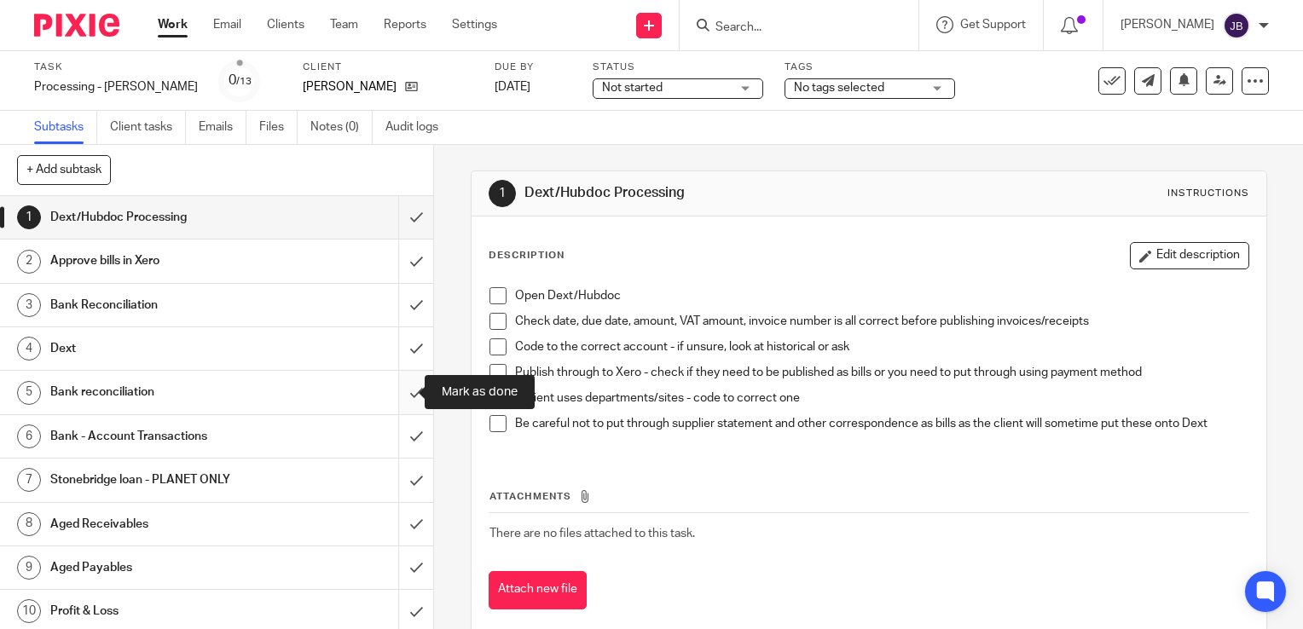
click at [399, 388] on input "submit" at bounding box center [216, 392] width 433 height 43
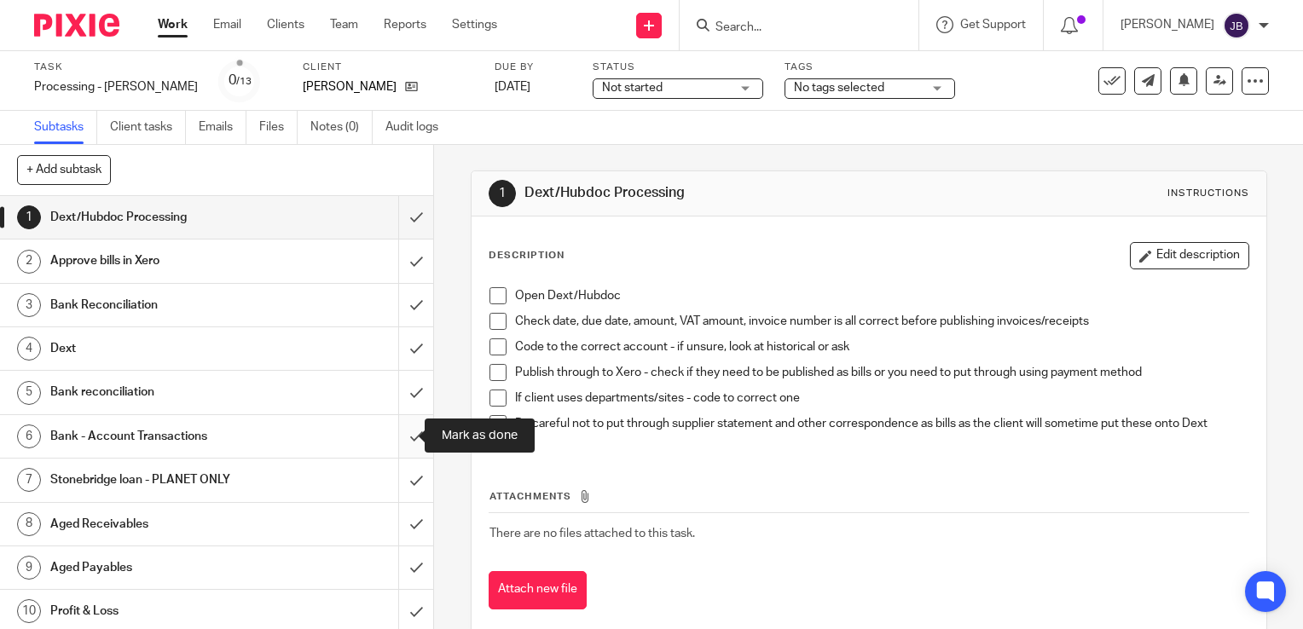
click at [397, 432] on input "submit" at bounding box center [216, 436] width 433 height 43
click at [406, 497] on input "submit" at bounding box center [216, 480] width 433 height 43
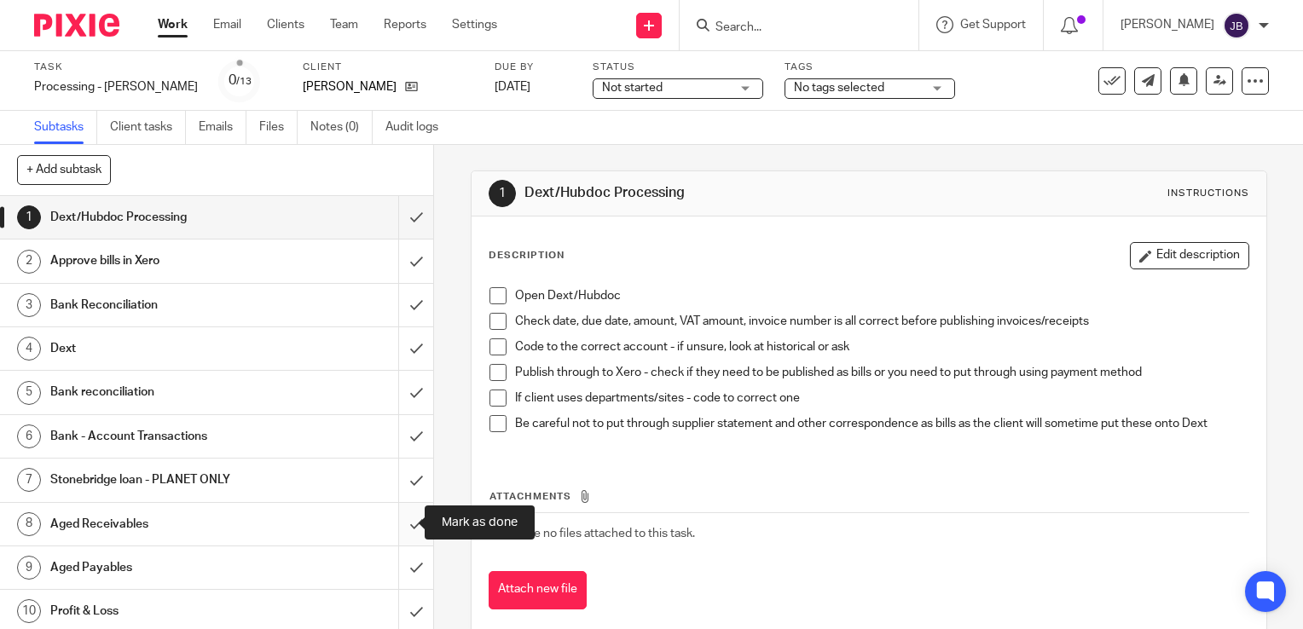
click at [399, 522] on input "submit" at bounding box center [216, 524] width 433 height 43
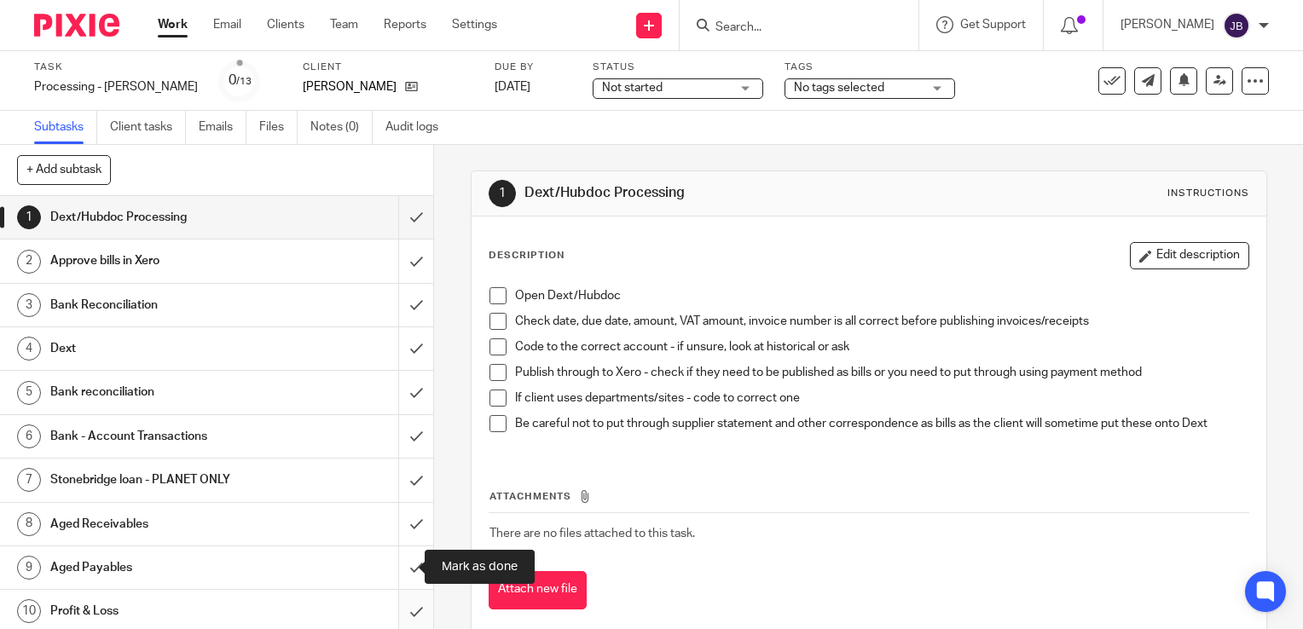
drag, startPoint x: 394, startPoint y: 562, endPoint x: 396, endPoint y: 591, distance: 29.0
click at [395, 574] on input "submit" at bounding box center [216, 568] width 433 height 43
click at [396, 600] on input "submit" at bounding box center [216, 611] width 433 height 43
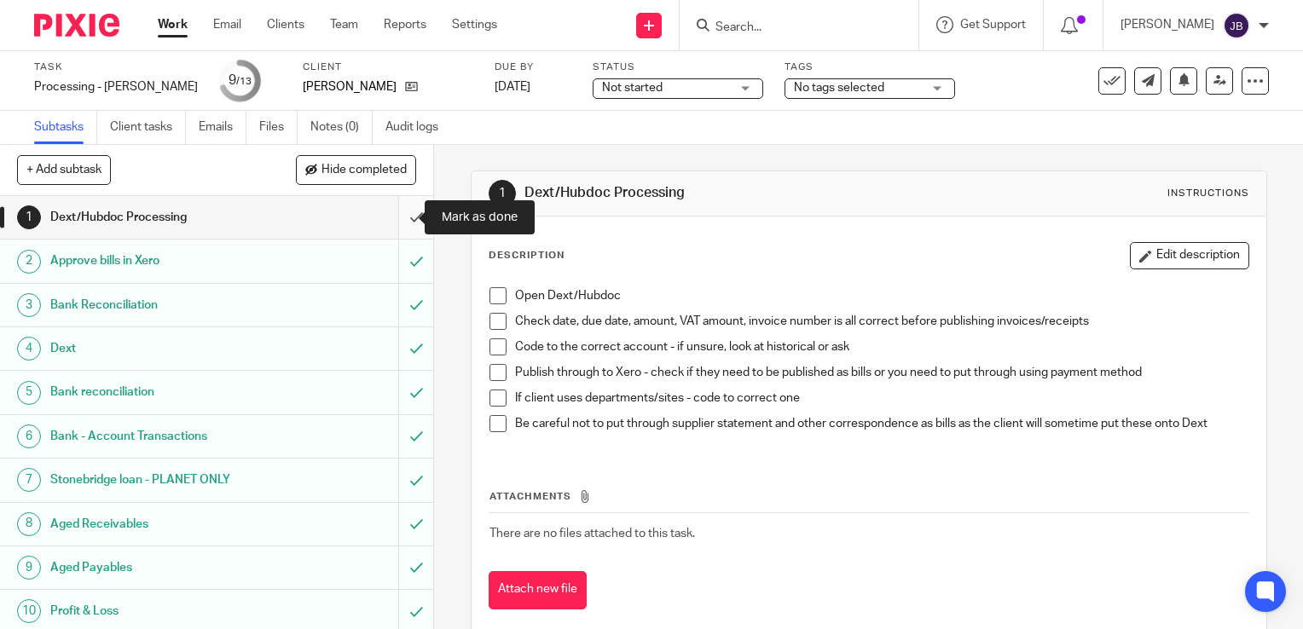
click at [406, 207] on input "submit" at bounding box center [216, 217] width 433 height 43
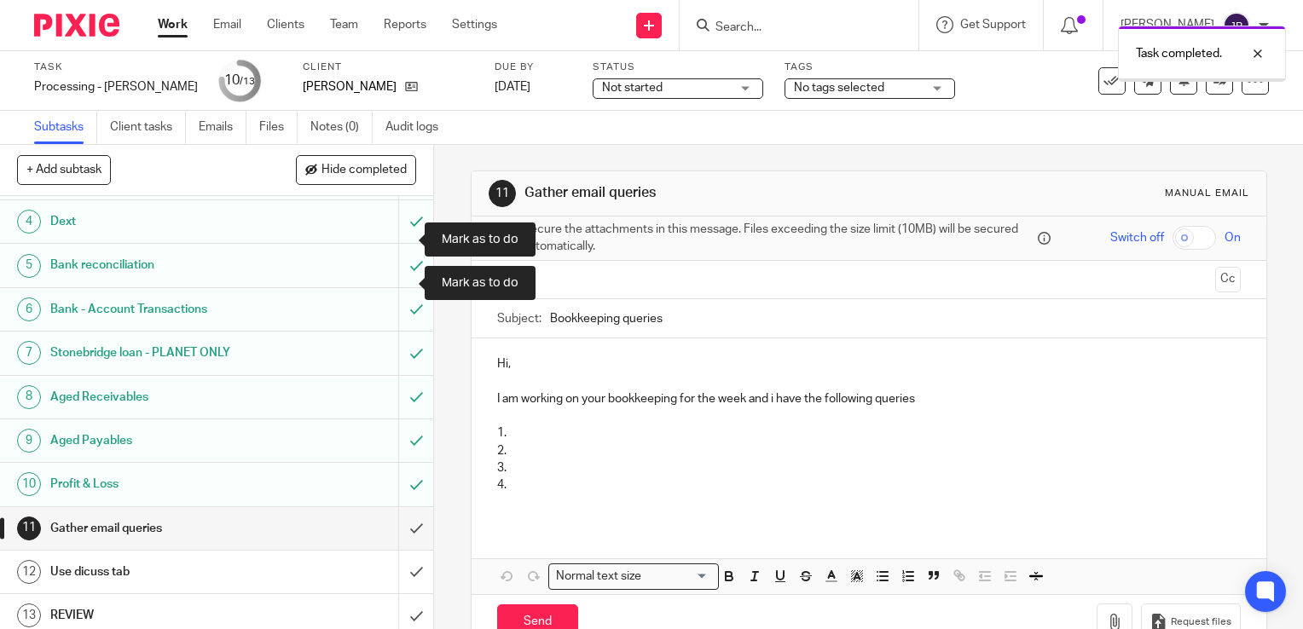
scroll to position [133, 0]
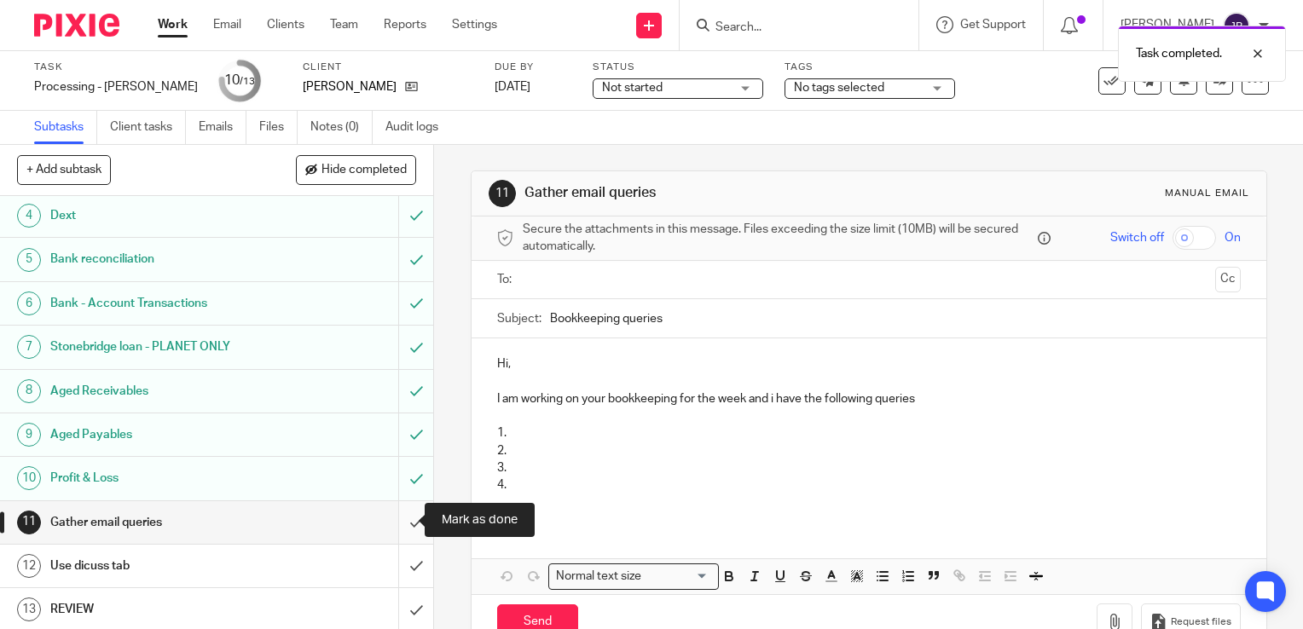
click at [403, 522] on input "submit" at bounding box center [216, 522] width 433 height 43
drag, startPoint x: 395, startPoint y: 558, endPoint x: 392, endPoint y: 595, distance: 37.6
click at [394, 558] on input "submit" at bounding box center [216, 566] width 433 height 43
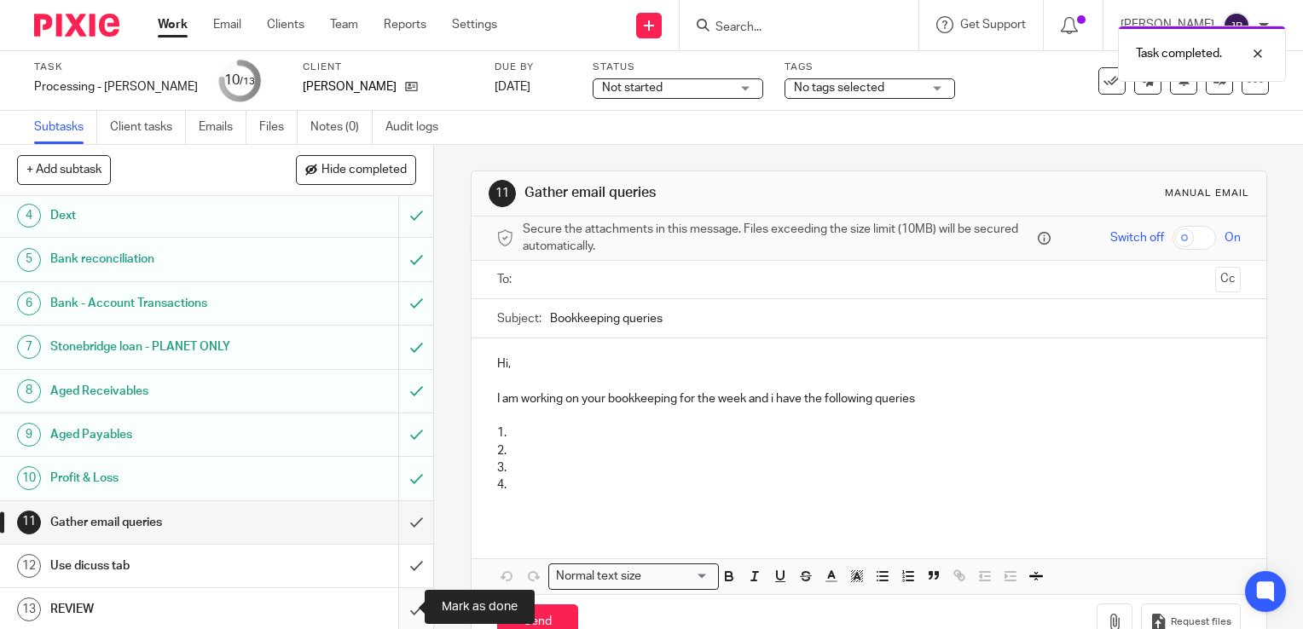
click at [392, 596] on input "submit" at bounding box center [216, 609] width 433 height 43
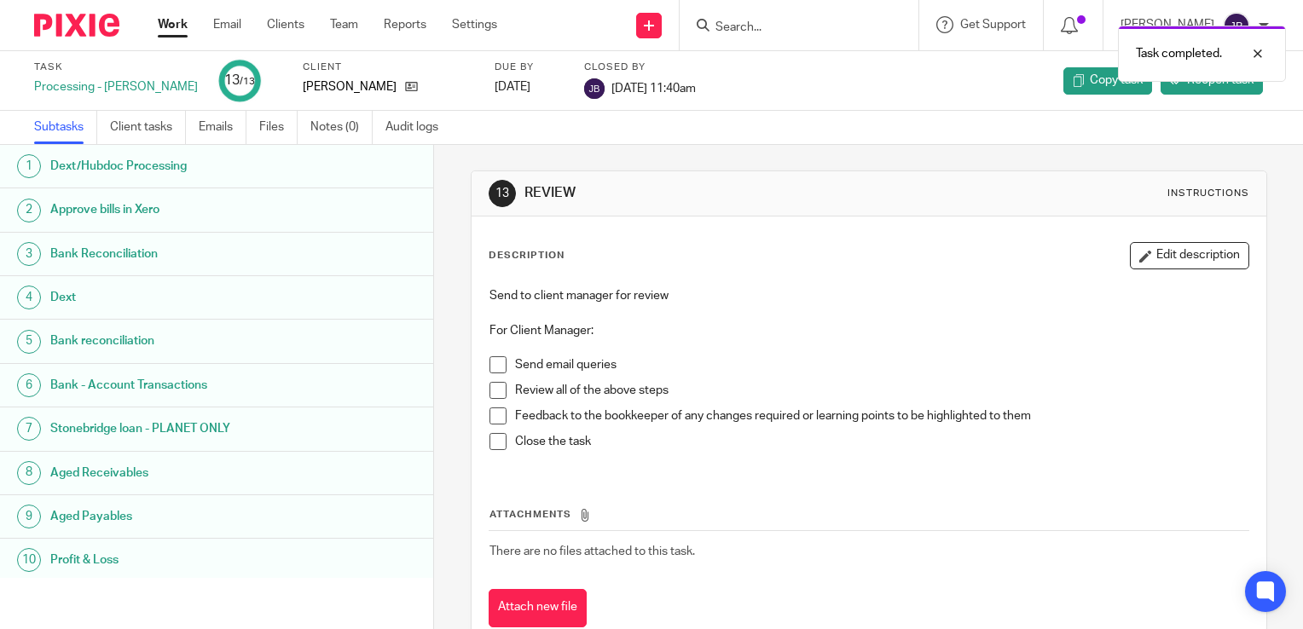
click at [175, 23] on link "Work" at bounding box center [173, 24] width 30 height 17
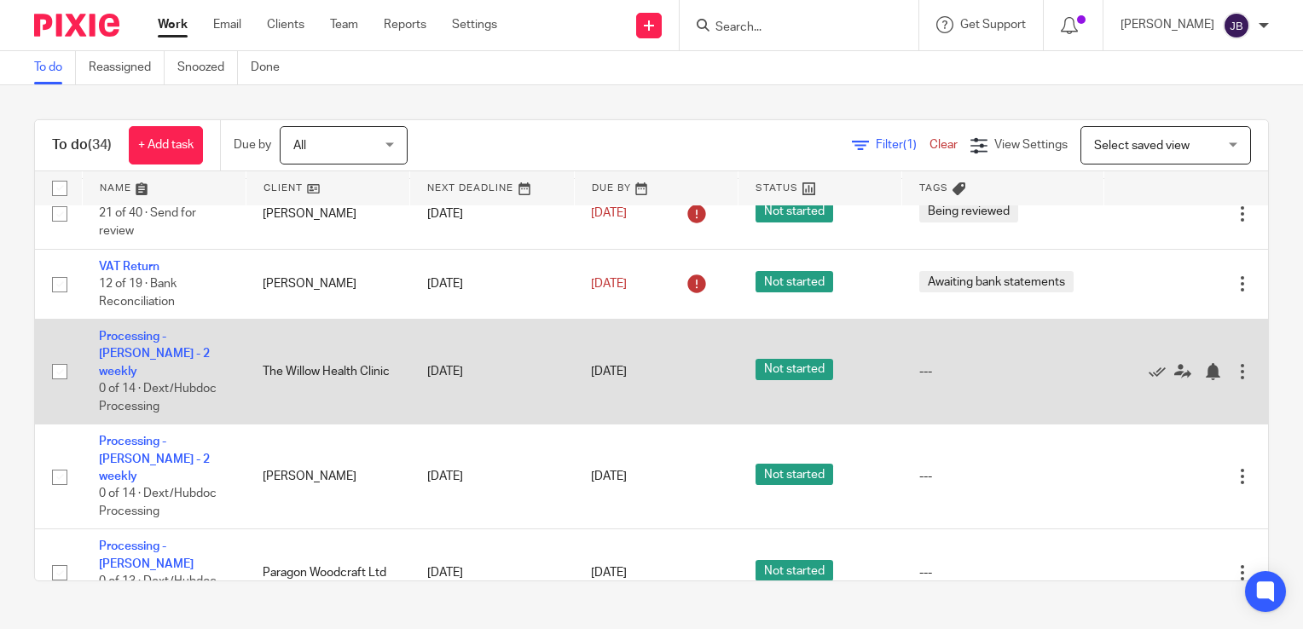
scroll to position [426, 0]
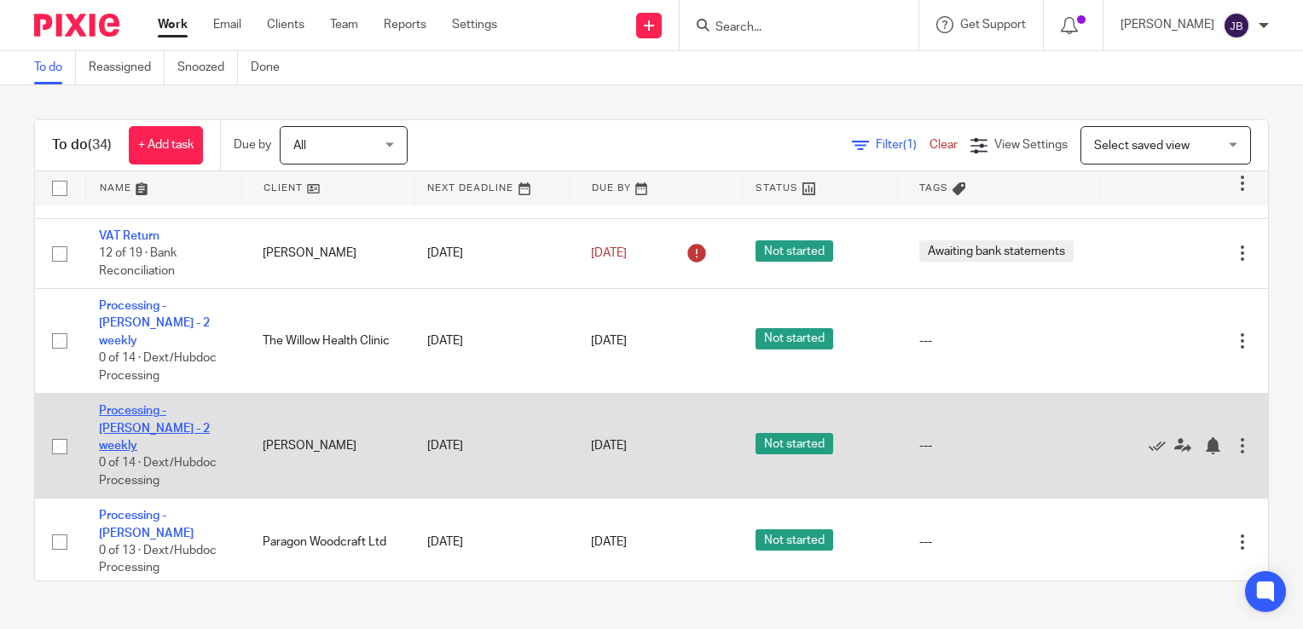
click at [201, 405] on link "Processing - [PERSON_NAME] - 2 weekly" at bounding box center [154, 428] width 111 height 47
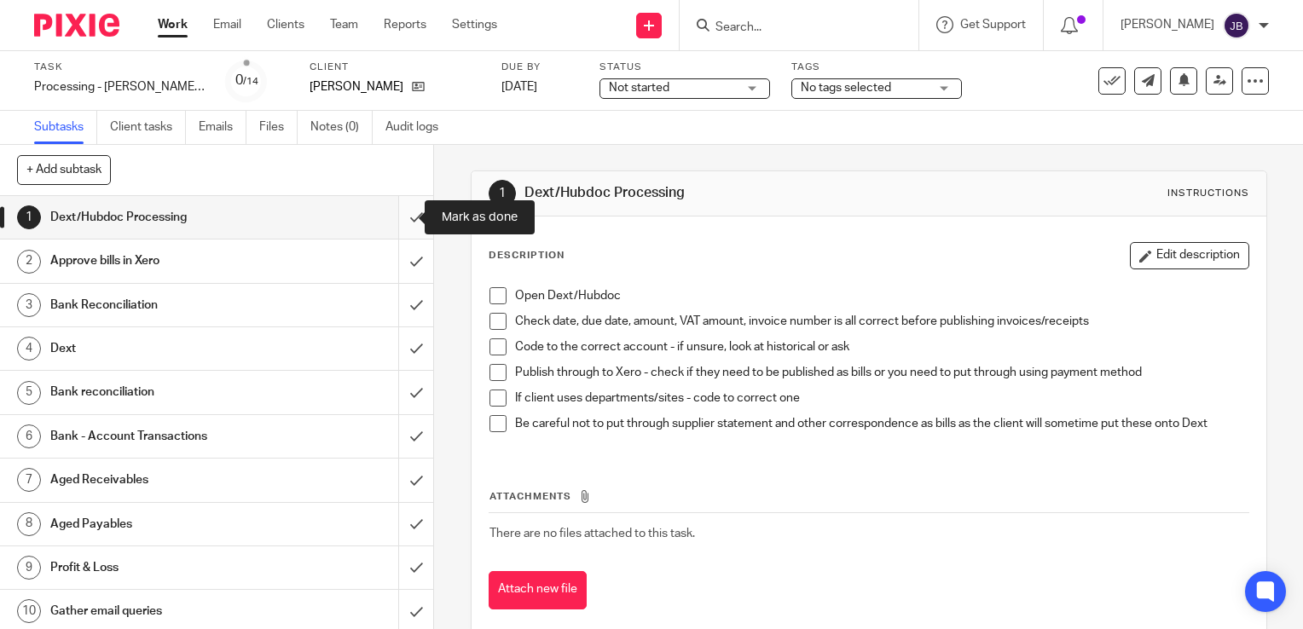
click at [392, 223] on input "submit" at bounding box center [216, 217] width 433 height 43
drag, startPoint x: 392, startPoint y: 253, endPoint x: 391, endPoint y: 280, distance: 26.5
click at [392, 254] on input "submit" at bounding box center [216, 261] width 433 height 43
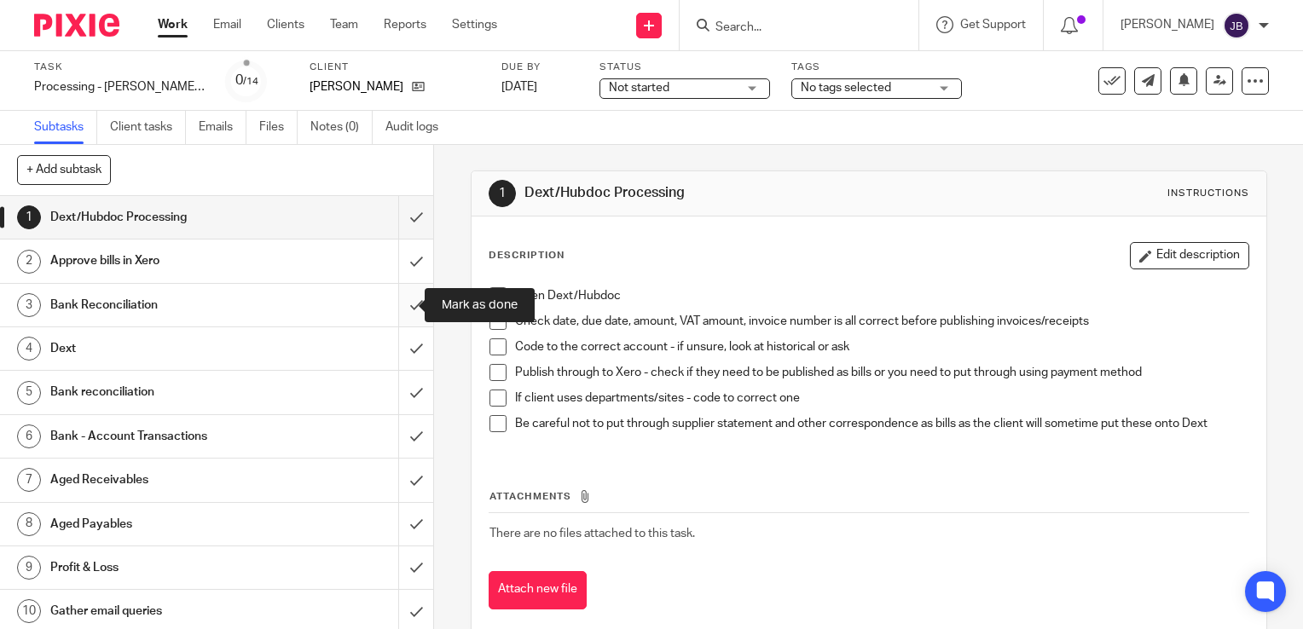
drag, startPoint x: 392, startPoint y: 307, endPoint x: 391, endPoint y: 336, distance: 29.0
click at [392, 308] on input "submit" at bounding box center [216, 305] width 433 height 43
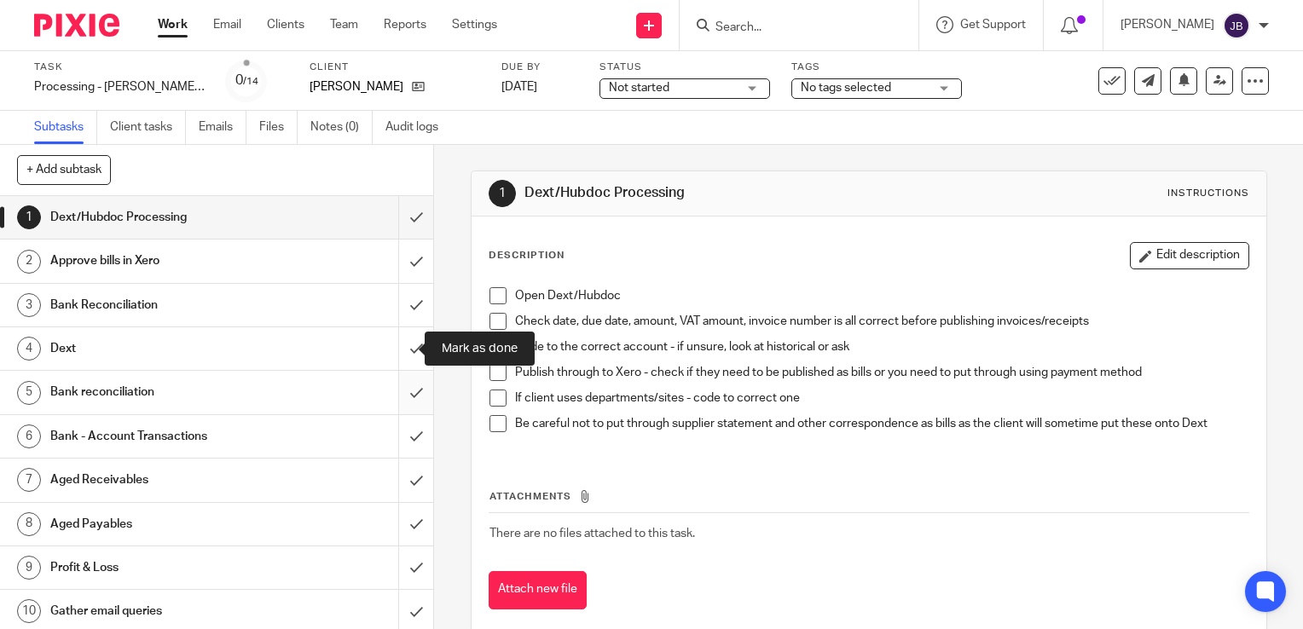
drag, startPoint x: 391, startPoint y: 342, endPoint x: 391, endPoint y: 387, distance: 45.2
click at [391, 350] on input "submit" at bounding box center [216, 348] width 433 height 43
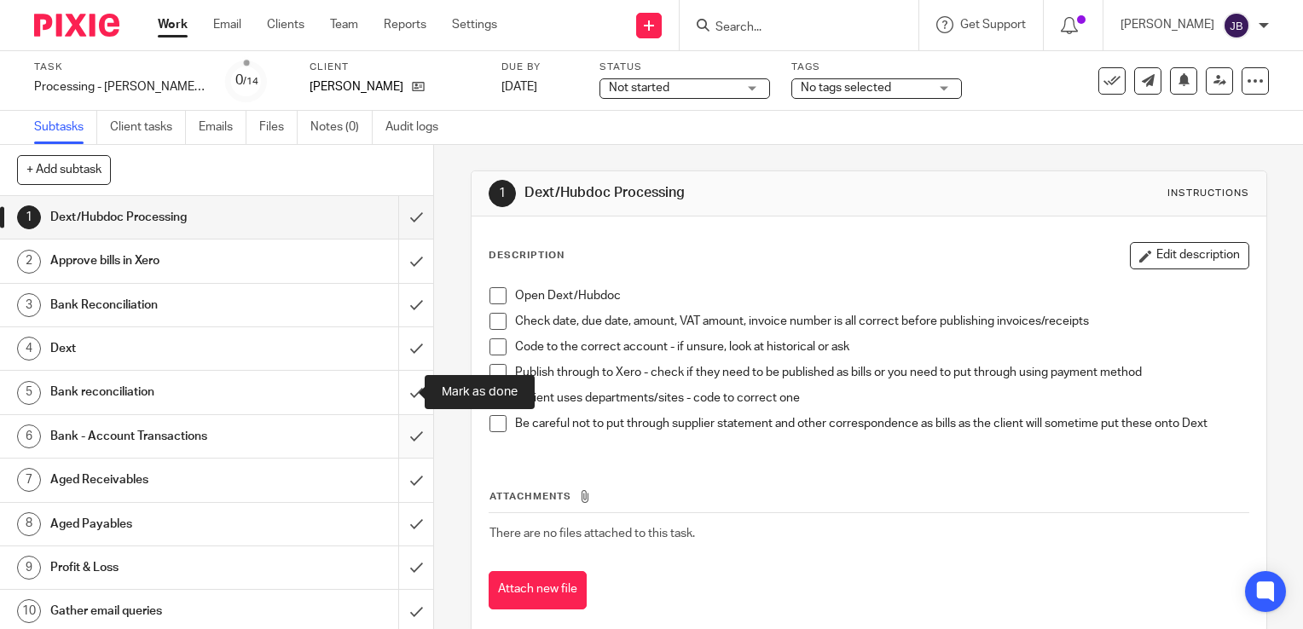
drag, startPoint x: 392, startPoint y: 391, endPoint x: 394, endPoint y: 418, distance: 26.5
click at [392, 393] on input "submit" at bounding box center [216, 392] width 433 height 43
click at [397, 435] on input "submit" at bounding box center [216, 436] width 433 height 43
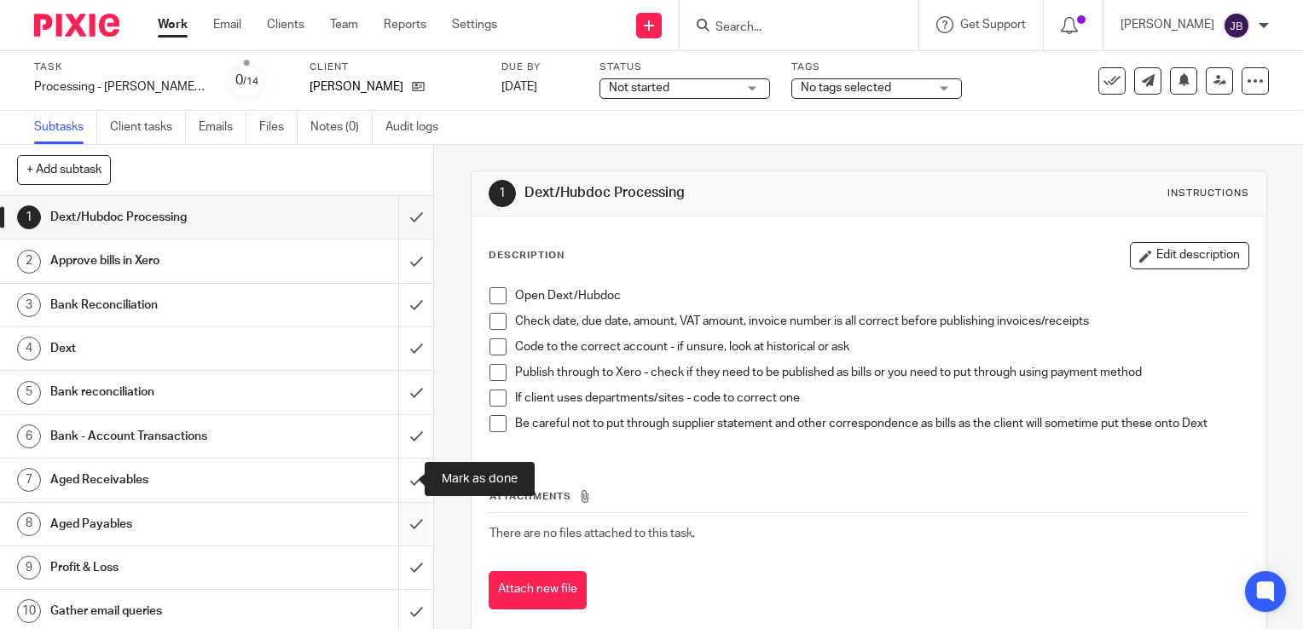
drag, startPoint x: 399, startPoint y: 469, endPoint x: 397, endPoint y: 505, distance: 35.9
click at [399, 470] on input "submit" at bounding box center [216, 480] width 433 height 43
drag, startPoint x: 397, startPoint y: 524, endPoint x: 396, endPoint y: 562, distance: 38.4
click at [397, 524] on input "submit" at bounding box center [216, 524] width 433 height 43
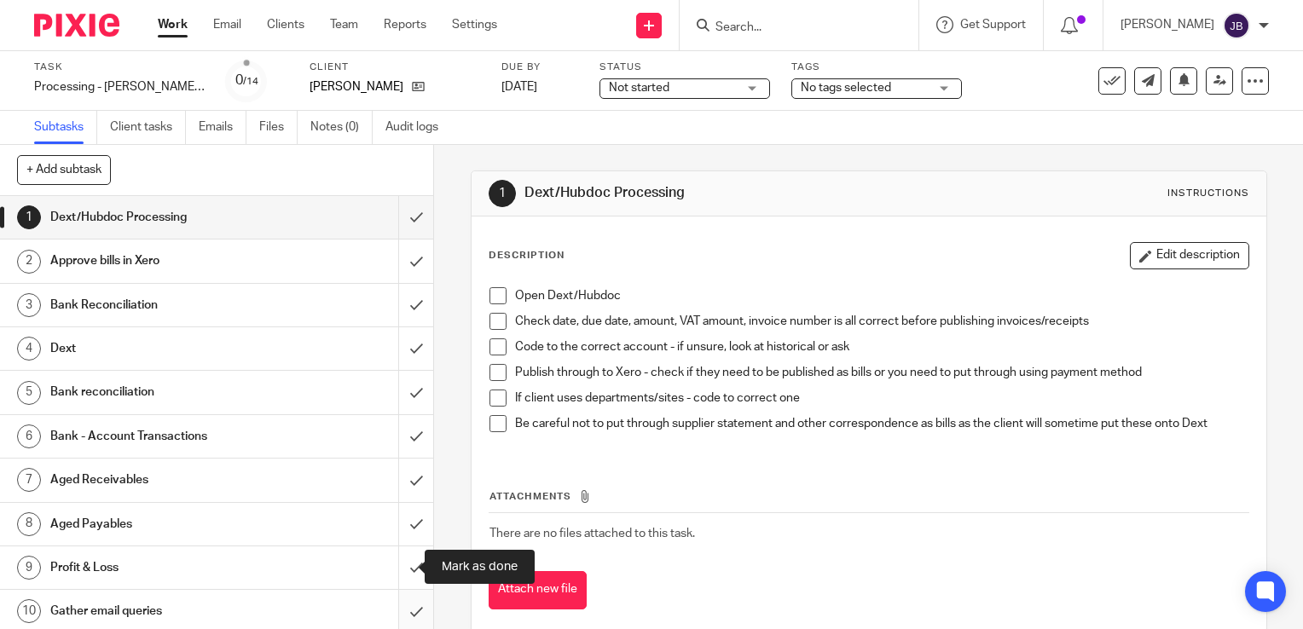
drag, startPoint x: 396, startPoint y: 571, endPoint x: 403, endPoint y: 604, distance: 34.1
click at [396, 571] on input "submit" at bounding box center [216, 568] width 433 height 43
click at [403, 605] on input "submit" at bounding box center [216, 611] width 433 height 43
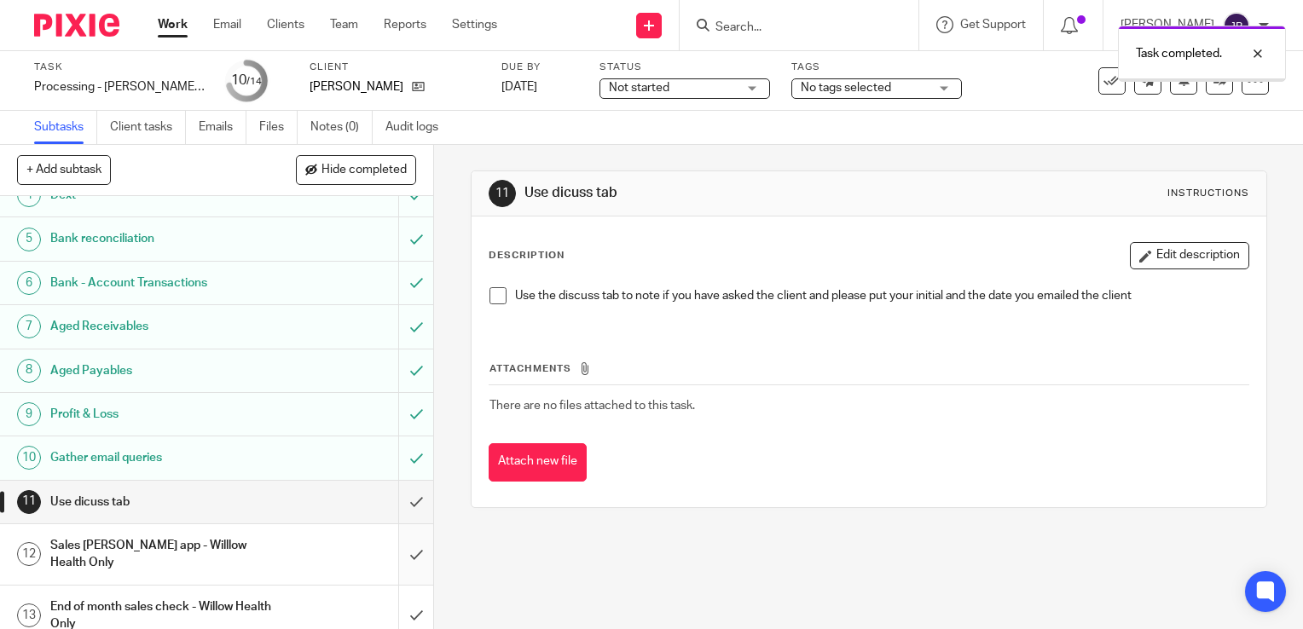
scroll to position [194, 0]
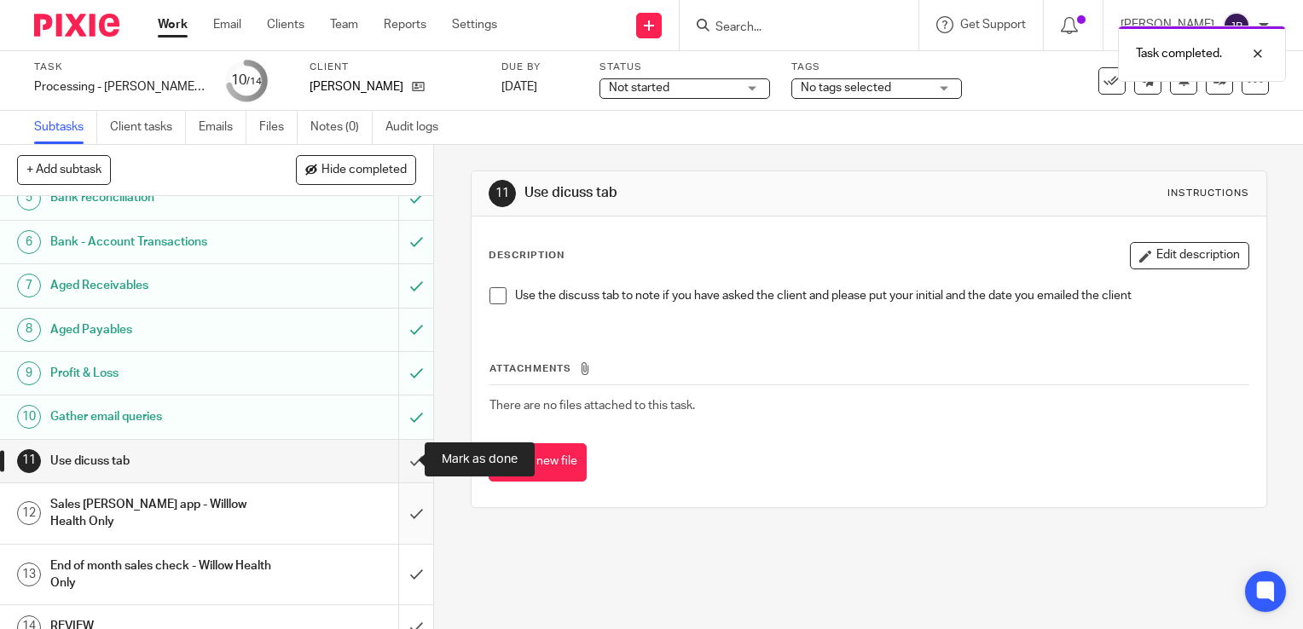
drag, startPoint x: 398, startPoint y: 466, endPoint x: 393, endPoint y: 487, distance: 21.9
click at [398, 469] on input "submit" at bounding box center [216, 461] width 433 height 43
drag, startPoint x: 392, startPoint y: 500, endPoint x: 397, endPoint y: 564, distance: 64.2
click at [393, 507] on input "submit" at bounding box center [216, 514] width 433 height 61
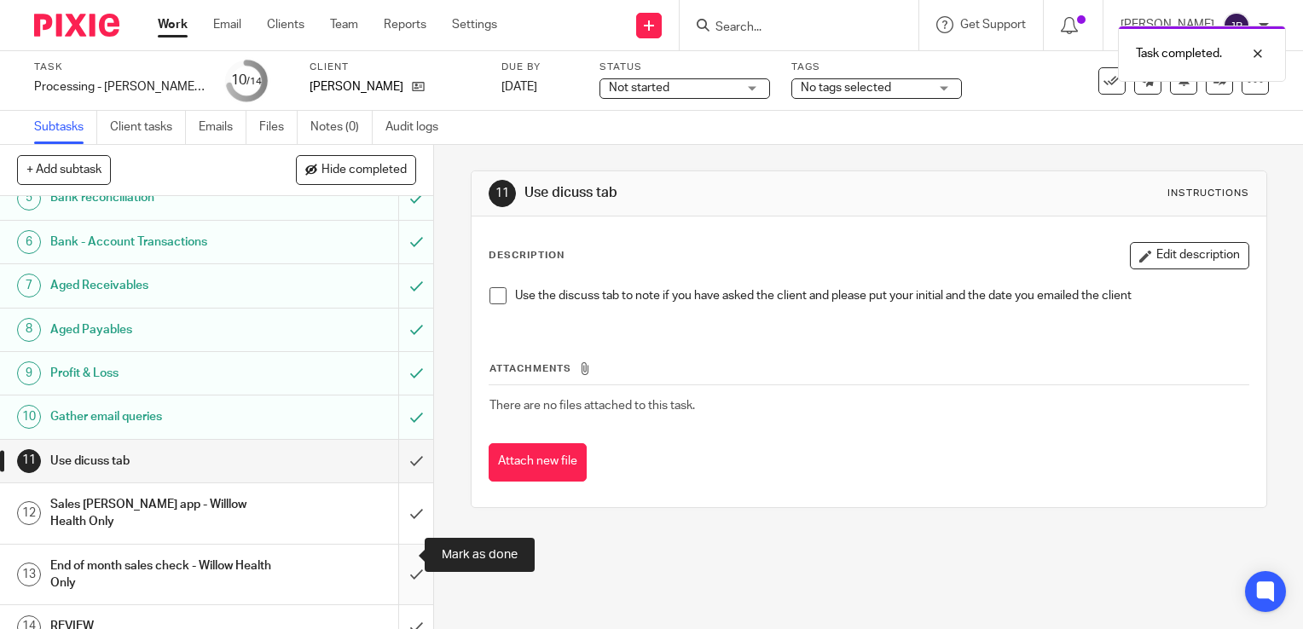
click at [398, 570] on input "submit" at bounding box center [216, 575] width 433 height 61
click at [406, 611] on input "submit" at bounding box center [216, 626] width 433 height 43
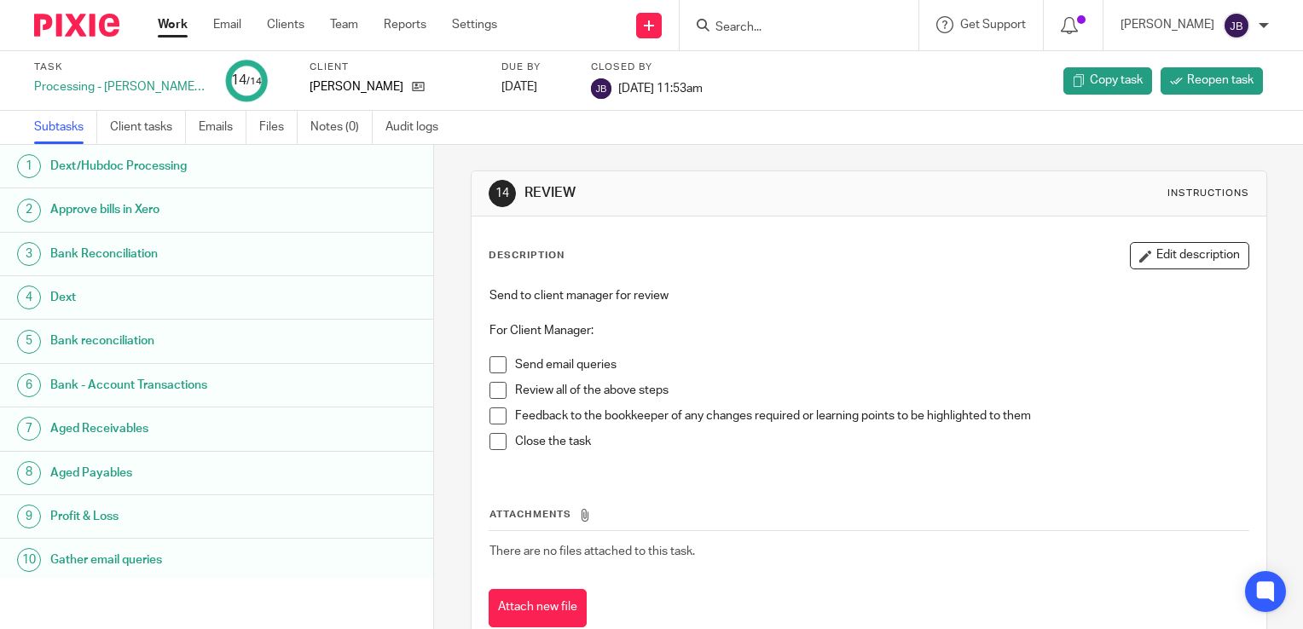
click at [171, 32] on link "Work" at bounding box center [173, 24] width 30 height 17
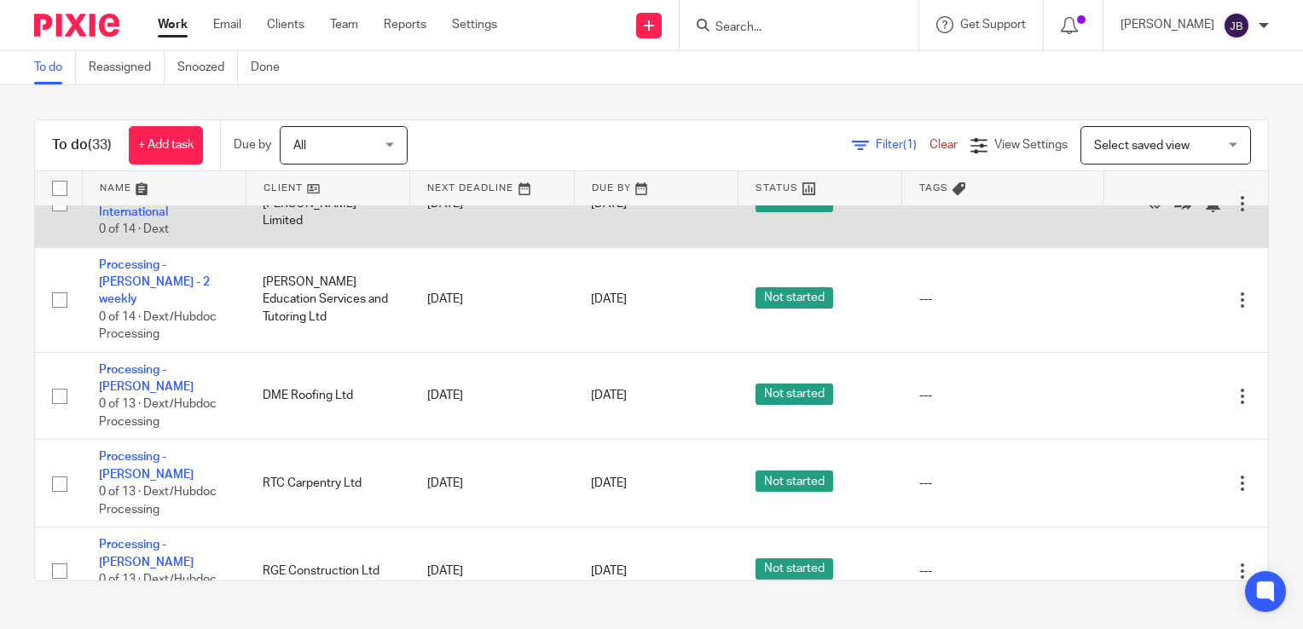
scroll to position [768, 0]
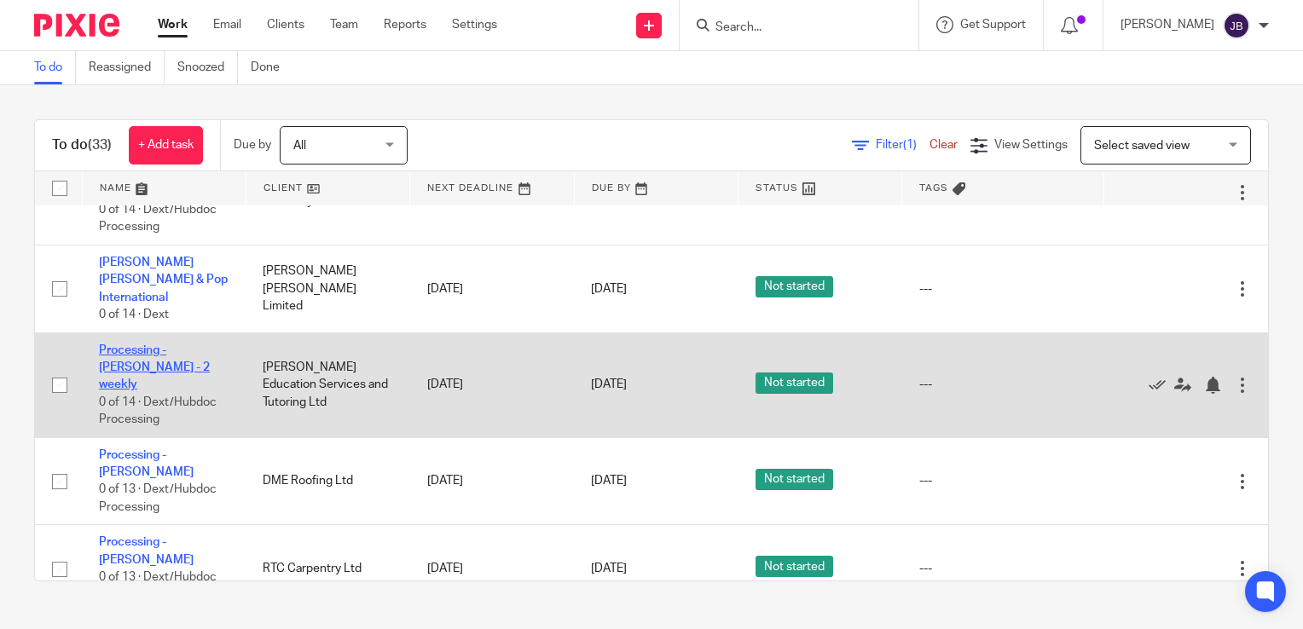
click at [165, 345] on link "Processing - [PERSON_NAME] - 2 weekly" at bounding box center [154, 368] width 111 height 47
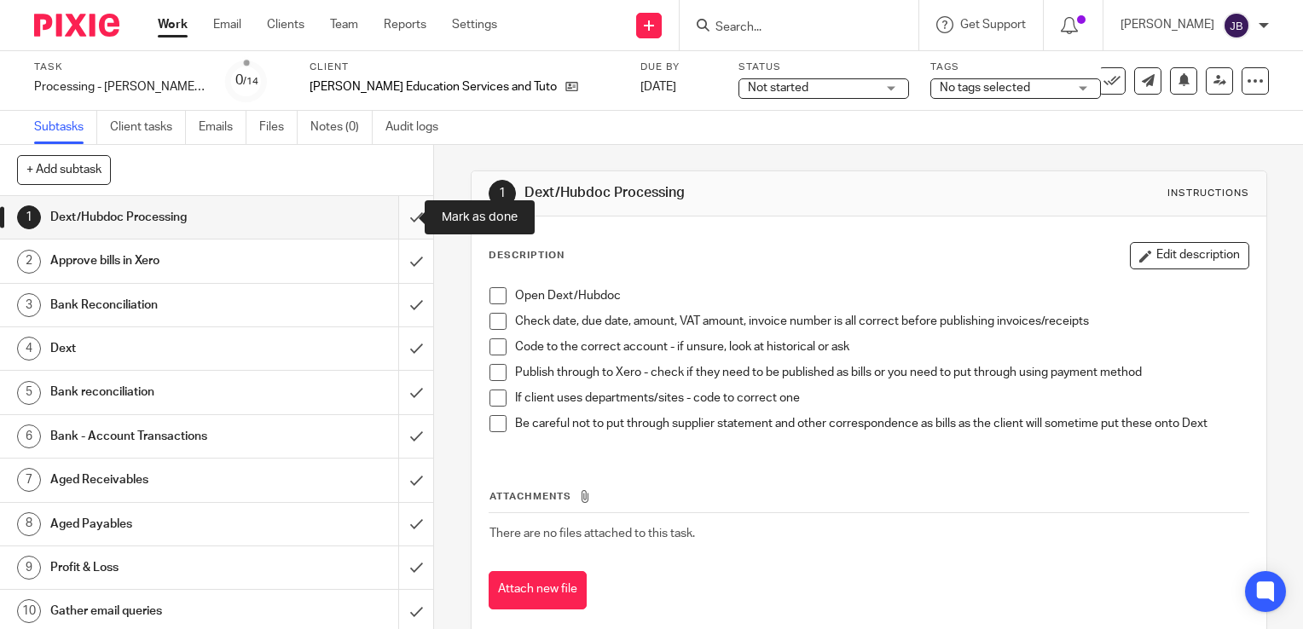
click at [408, 216] on input "submit" at bounding box center [216, 217] width 433 height 43
click at [403, 251] on input "submit" at bounding box center [216, 261] width 433 height 43
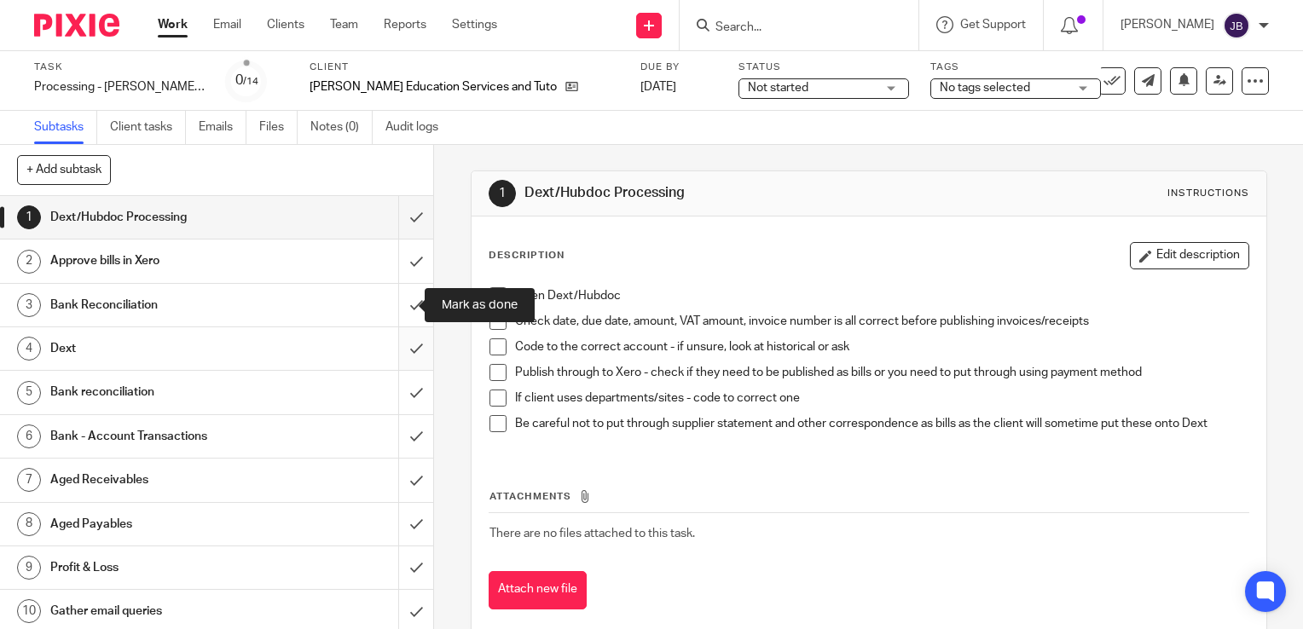
drag, startPoint x: 399, startPoint y: 302, endPoint x: 396, endPoint y: 336, distance: 34.3
click at [399, 303] on input "submit" at bounding box center [216, 305] width 433 height 43
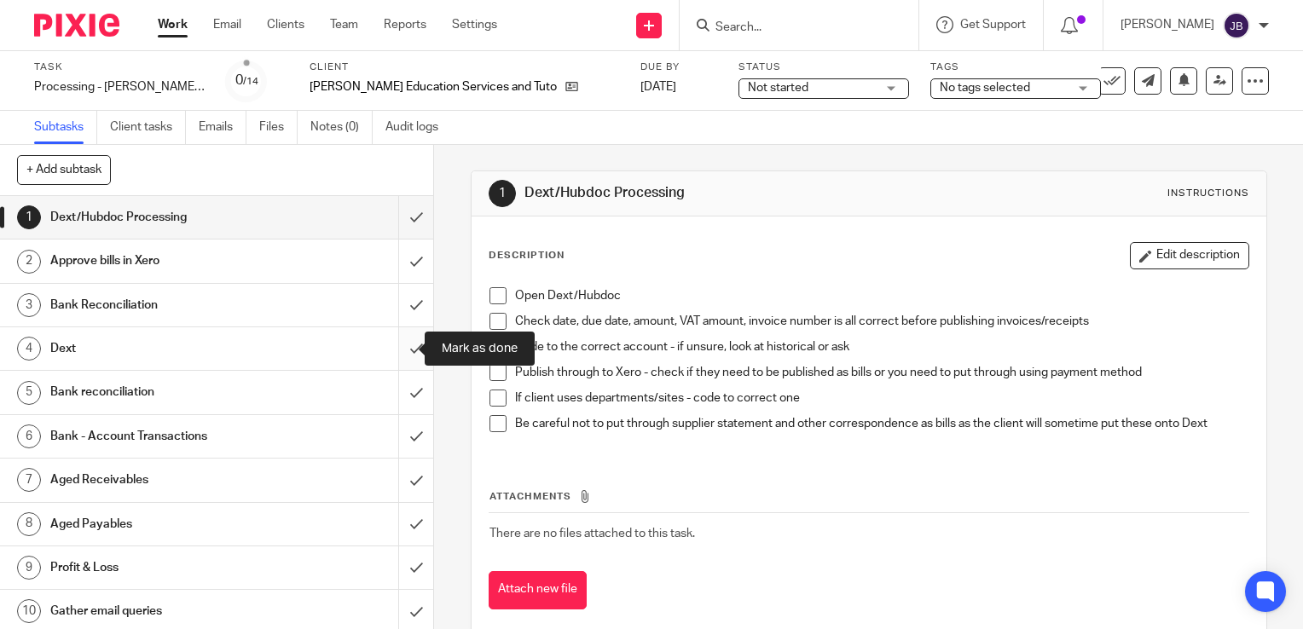
click at [396, 336] on input "submit" at bounding box center [216, 348] width 433 height 43
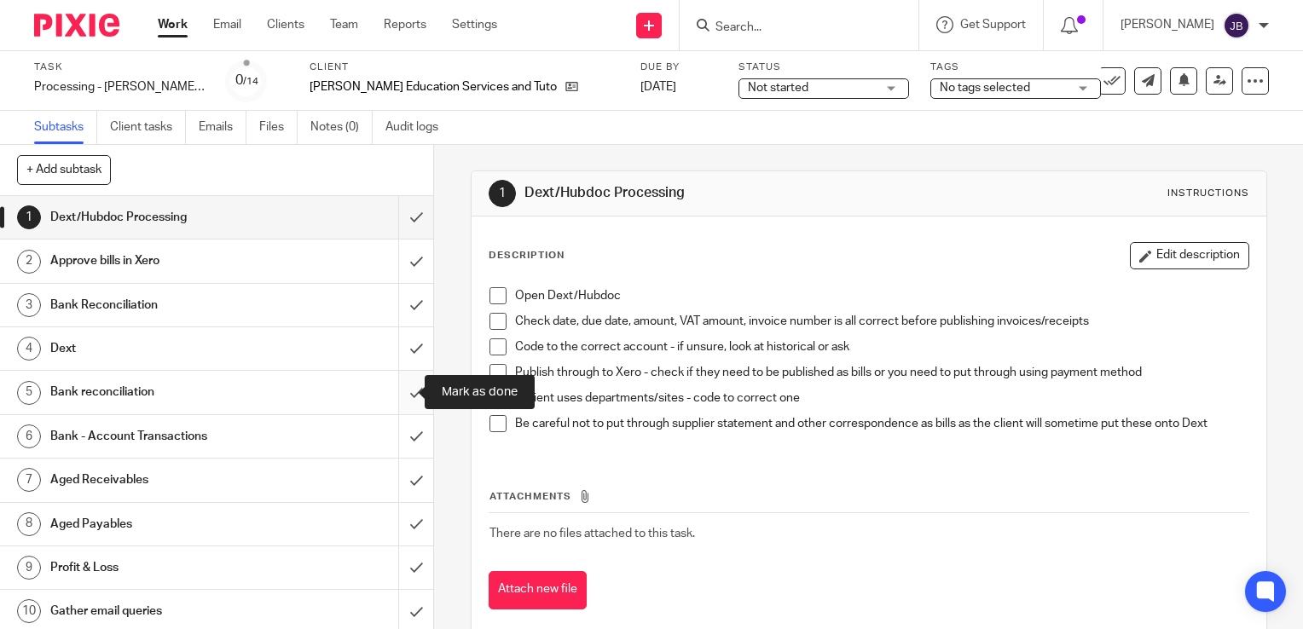
click at [393, 390] on input "submit" at bounding box center [216, 392] width 433 height 43
click at [395, 433] on input "submit" at bounding box center [216, 436] width 433 height 43
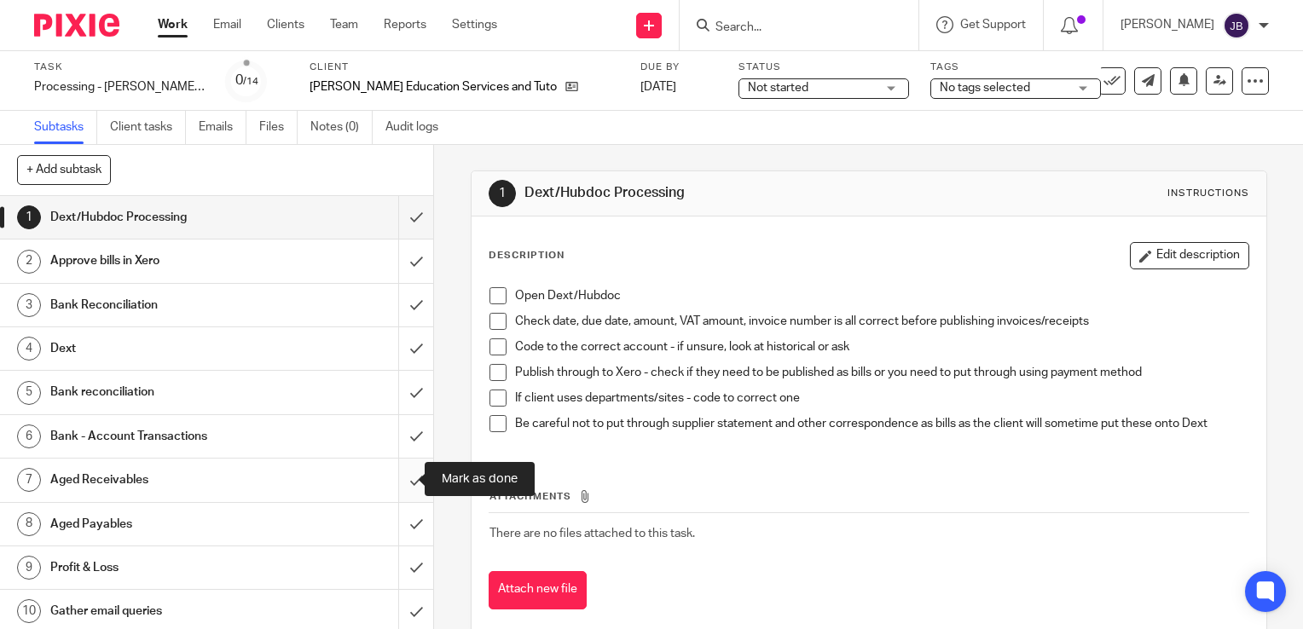
drag, startPoint x: 394, startPoint y: 478, endPoint x: 395, endPoint y: 513, distance: 34.1
click at [393, 479] on input "submit" at bounding box center [216, 480] width 433 height 43
drag, startPoint x: 395, startPoint y: 519, endPoint x: 396, endPoint y: 560, distance: 40.9
click at [395, 521] on input "submit" at bounding box center [216, 524] width 433 height 43
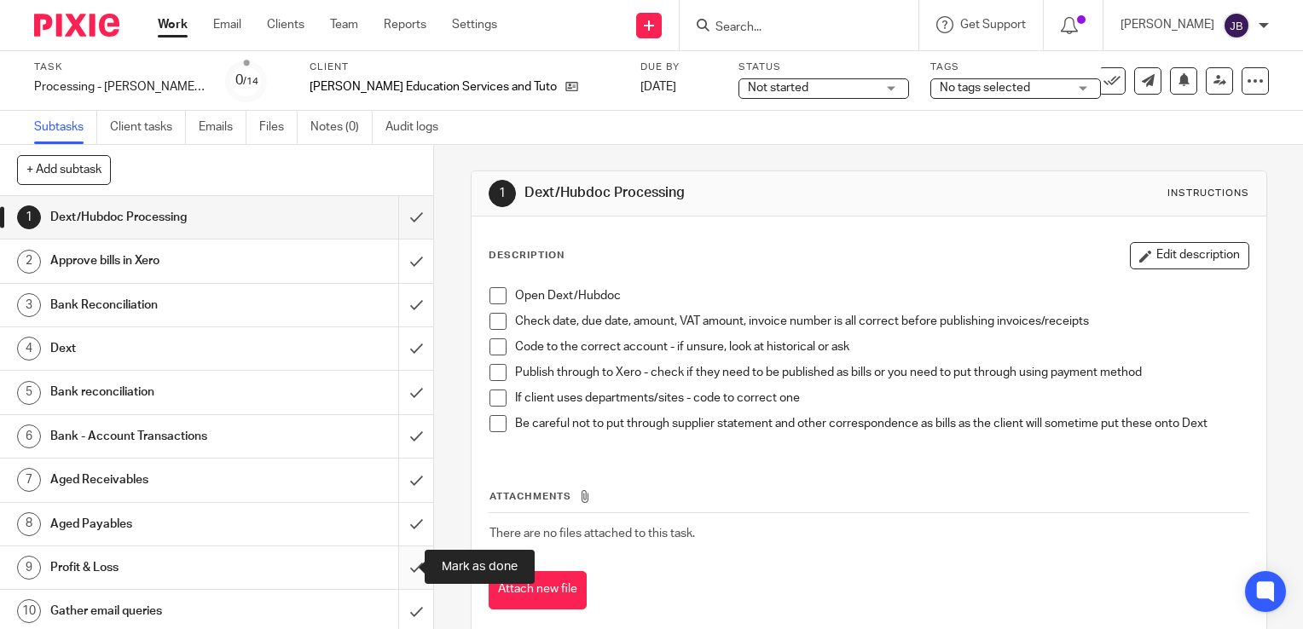
drag, startPoint x: 396, startPoint y: 565, endPoint x: 397, endPoint y: 612, distance: 47.8
click at [395, 570] on input "submit" at bounding box center [216, 568] width 433 height 43
click at [397, 616] on input "submit" at bounding box center [216, 611] width 433 height 43
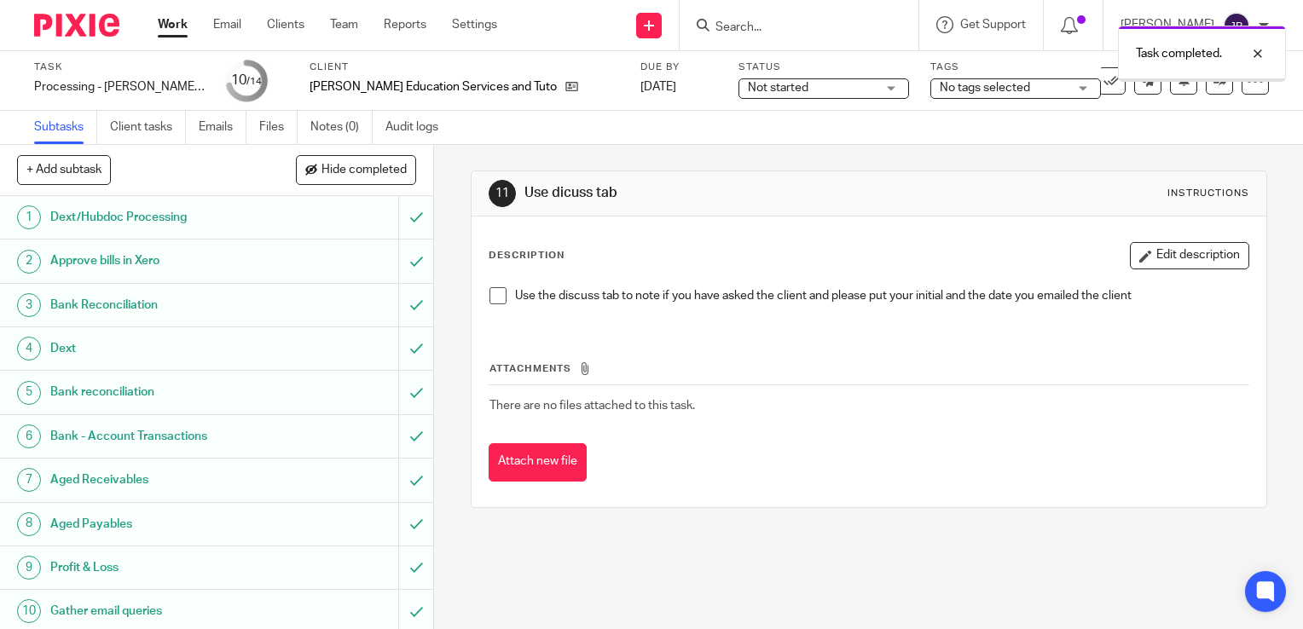
scroll to position [194, 0]
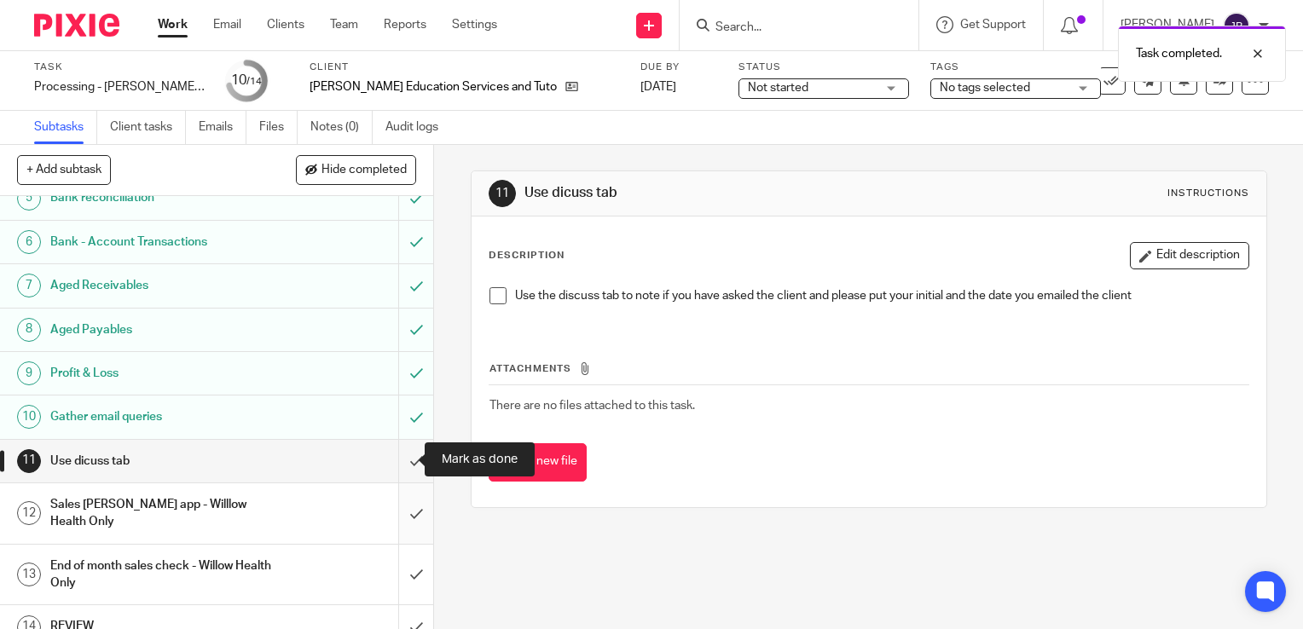
drag, startPoint x: 396, startPoint y: 464, endPoint x: 394, endPoint y: 495, distance: 31.6
click at [396, 464] on input "submit" at bounding box center [216, 461] width 433 height 43
click at [394, 499] on input "submit" at bounding box center [216, 514] width 433 height 61
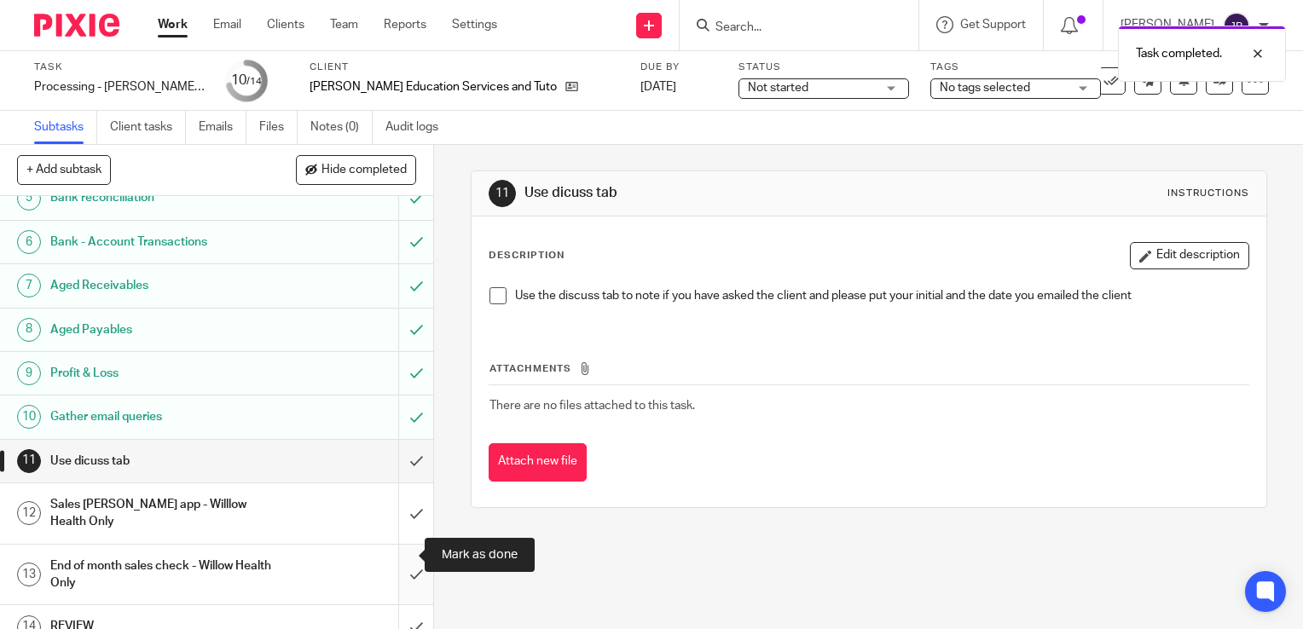
click at [397, 547] on input "submit" at bounding box center [216, 575] width 433 height 61
click at [400, 610] on input "submit" at bounding box center [216, 626] width 433 height 43
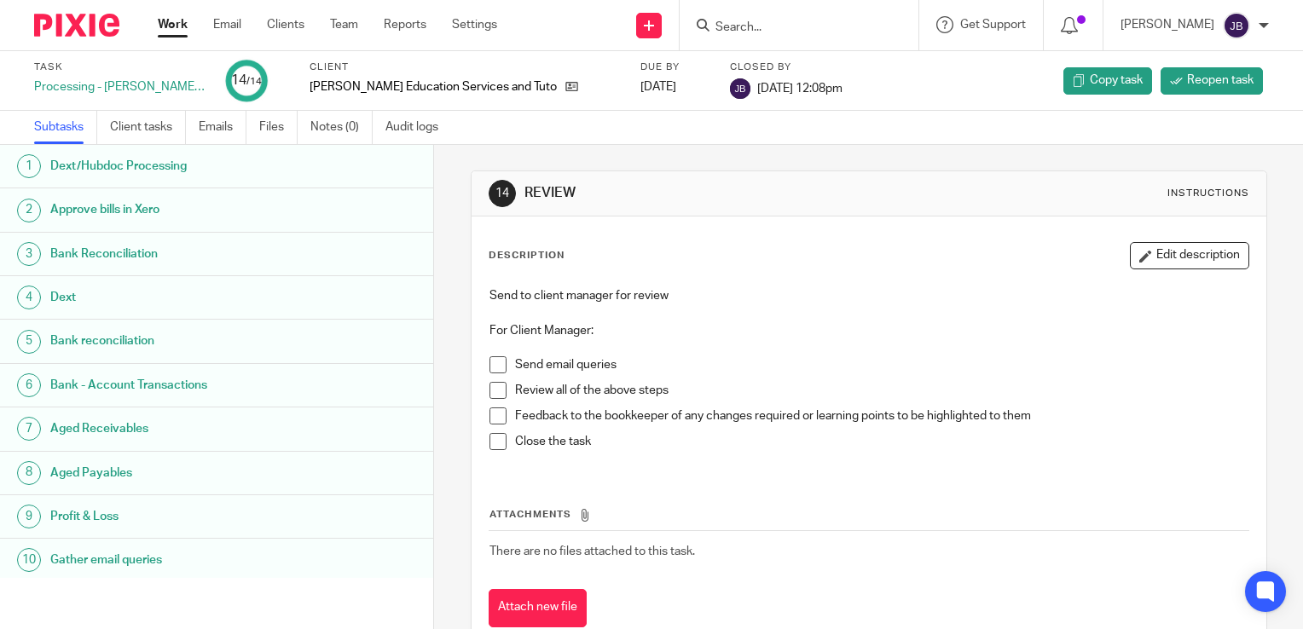
click at [170, 26] on link "Work" at bounding box center [173, 24] width 30 height 17
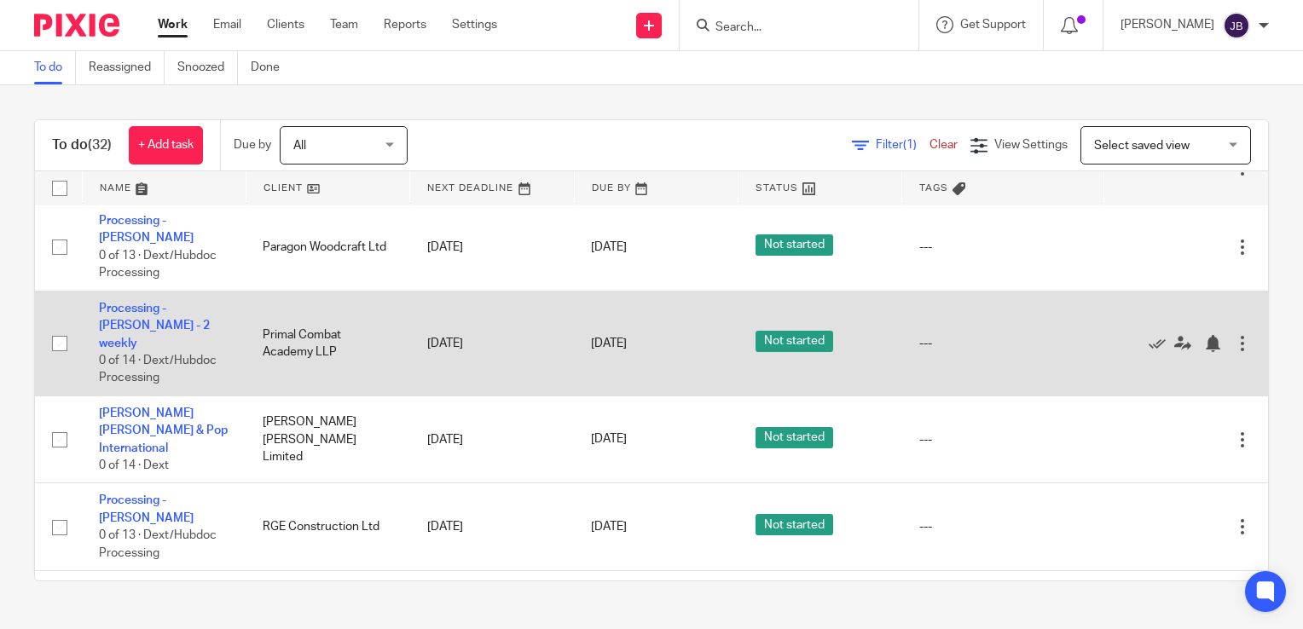
scroll to position [597, 0]
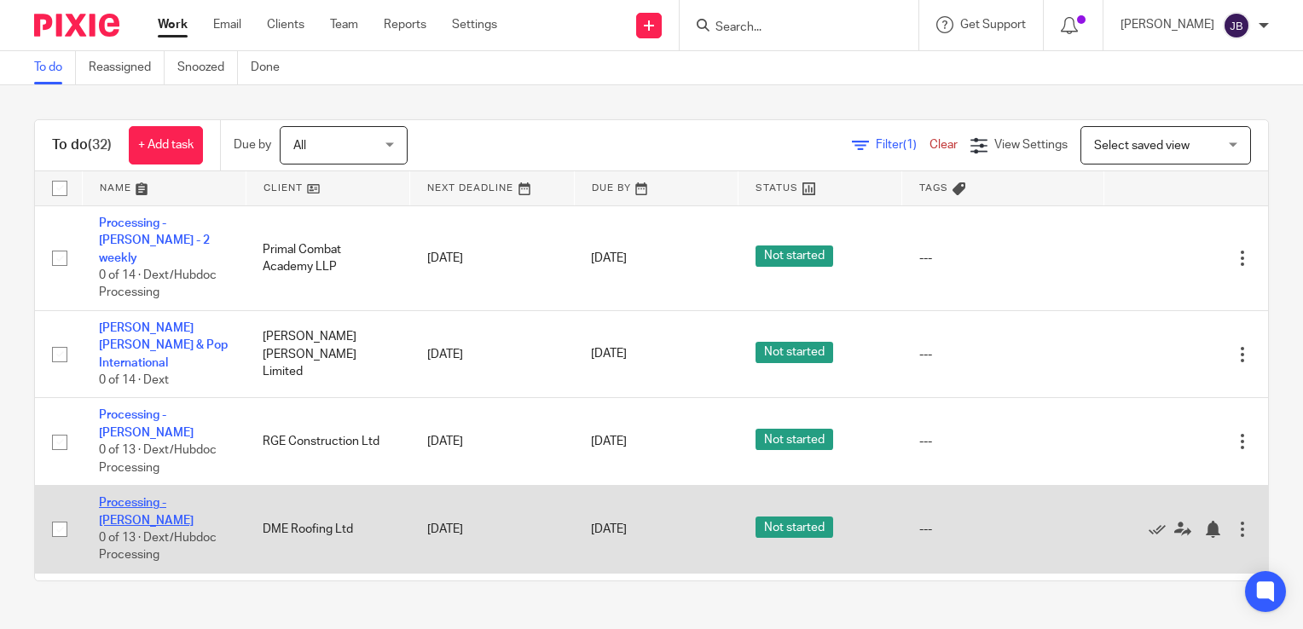
click at [172, 497] on link "Processing - [PERSON_NAME]" at bounding box center [146, 511] width 95 height 29
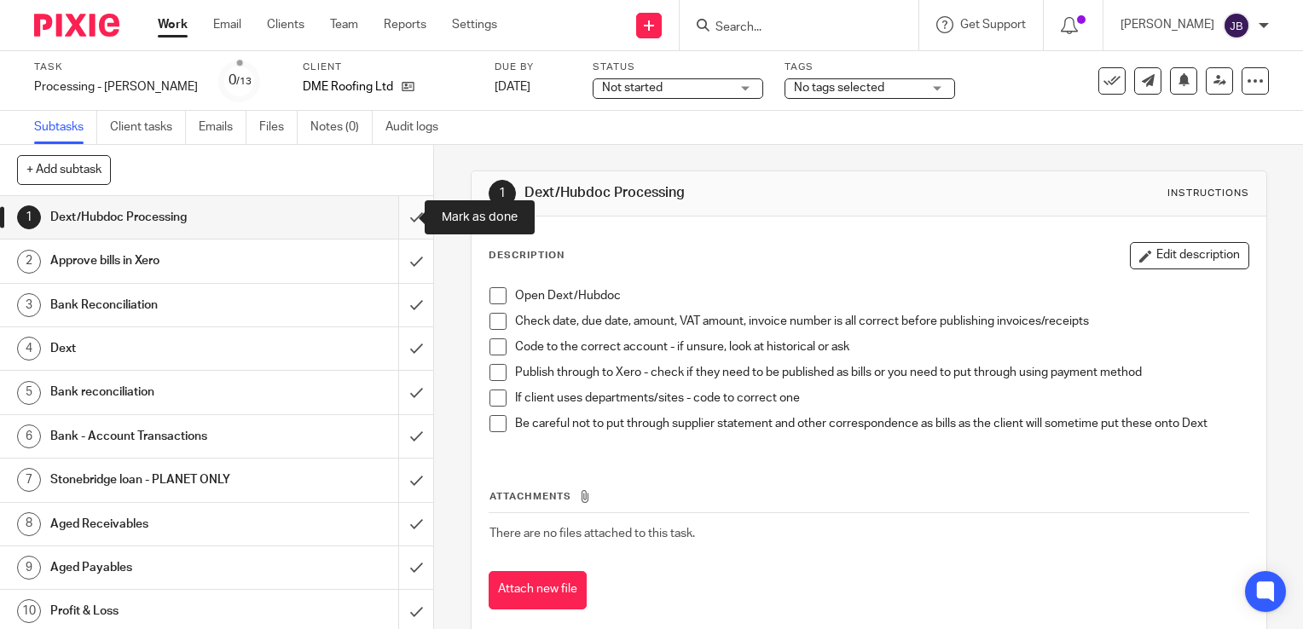
click at [398, 219] on input "submit" at bounding box center [216, 217] width 433 height 43
click at [396, 258] on input "submit" at bounding box center [216, 261] width 433 height 43
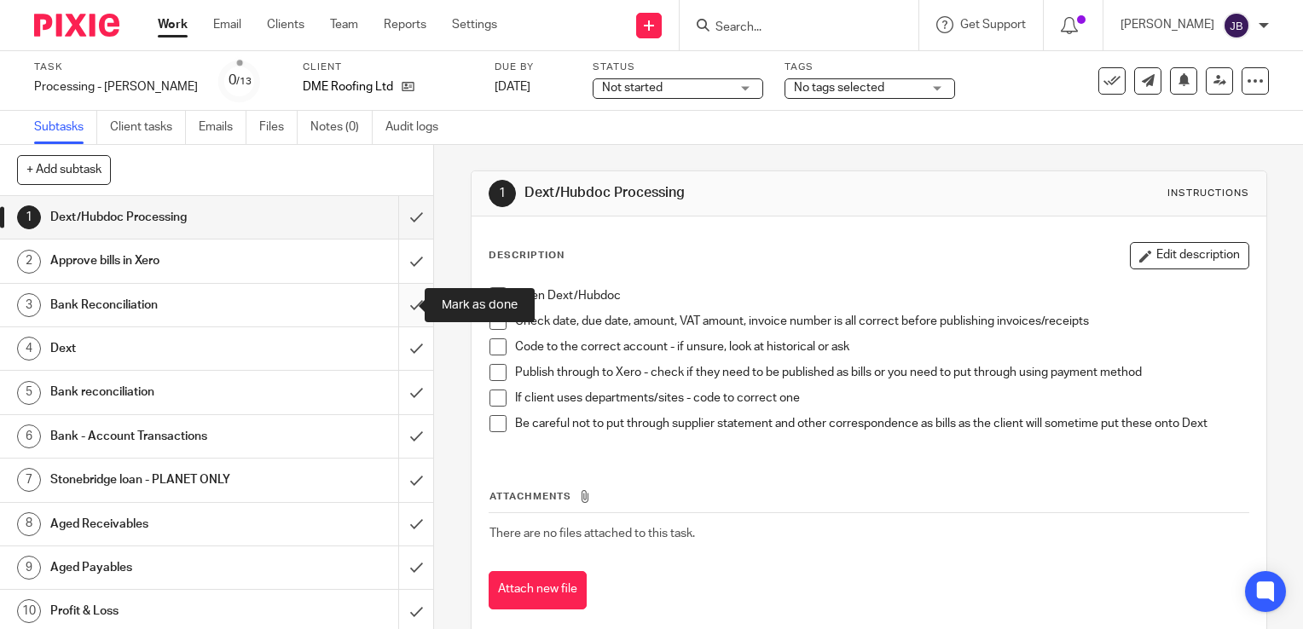
click at [395, 304] on input "submit" at bounding box center [216, 305] width 433 height 43
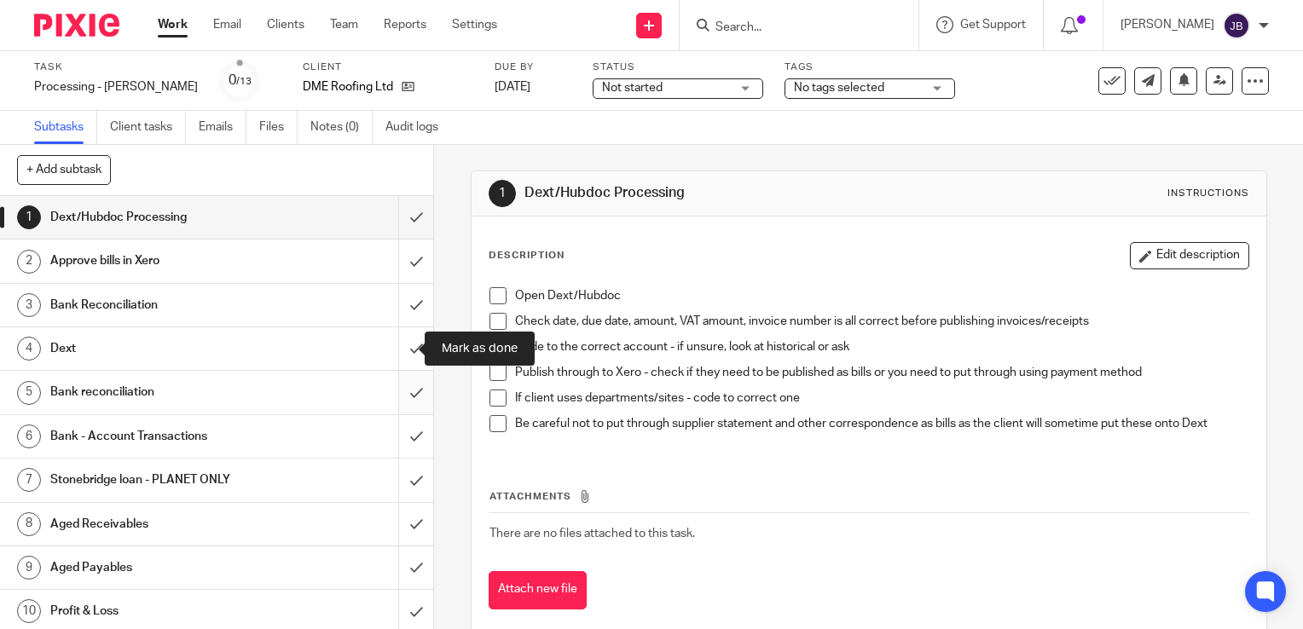
drag, startPoint x: 398, startPoint y: 342, endPoint x: 394, endPoint y: 394, distance: 52.2
click at [396, 348] on input "submit" at bounding box center [216, 348] width 433 height 43
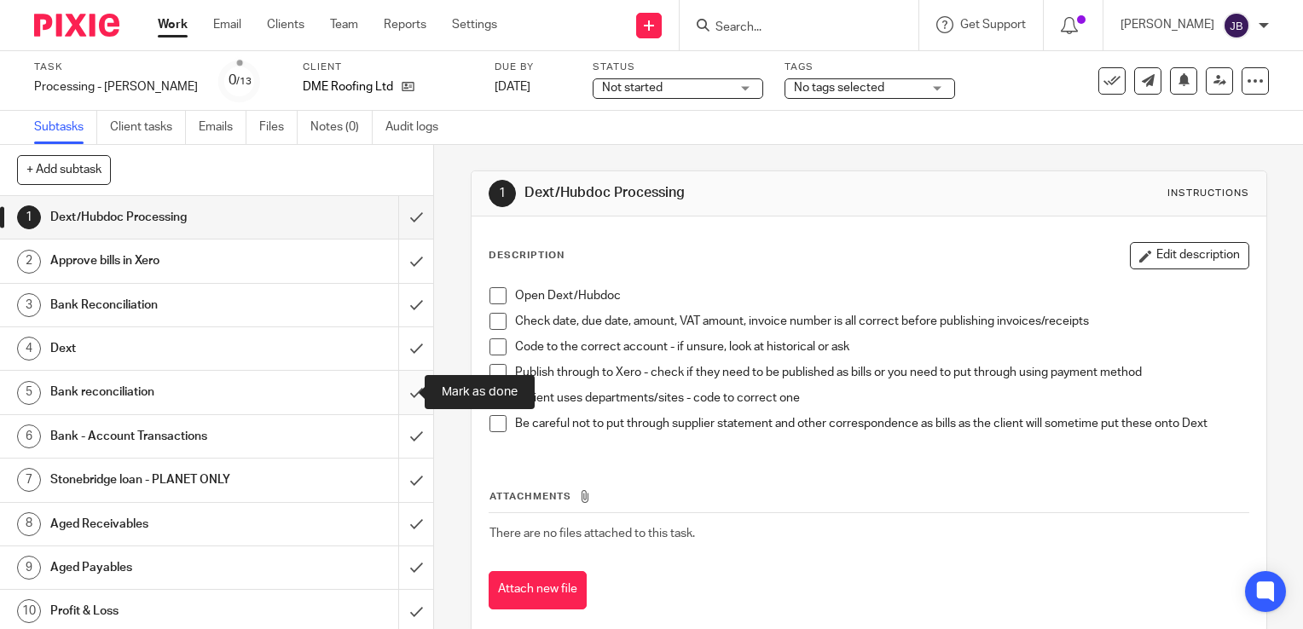
drag, startPoint x: 394, startPoint y: 395, endPoint x: 395, endPoint y: 442, distance: 46.9
click at [394, 398] on input "submit" at bounding box center [216, 392] width 433 height 43
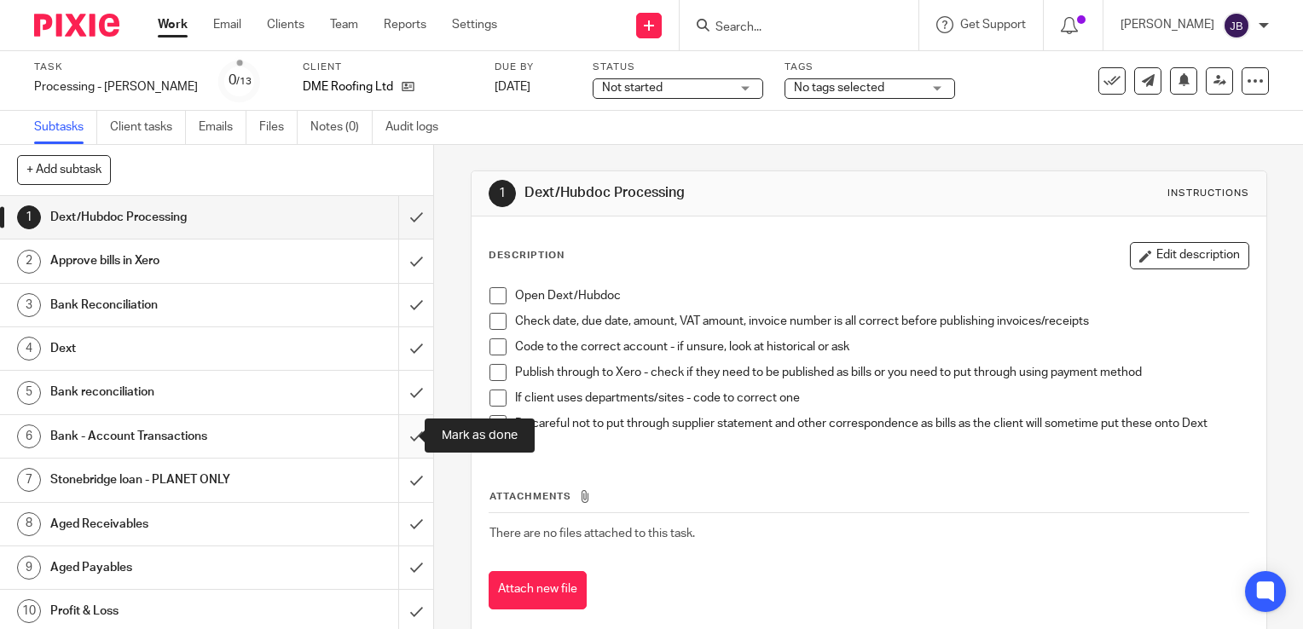
drag, startPoint x: 395, startPoint y: 443, endPoint x: 394, endPoint y: 455, distance: 12.8
click at [394, 450] on input "submit" at bounding box center [216, 436] width 433 height 43
click at [399, 492] on input "submit" at bounding box center [216, 480] width 433 height 43
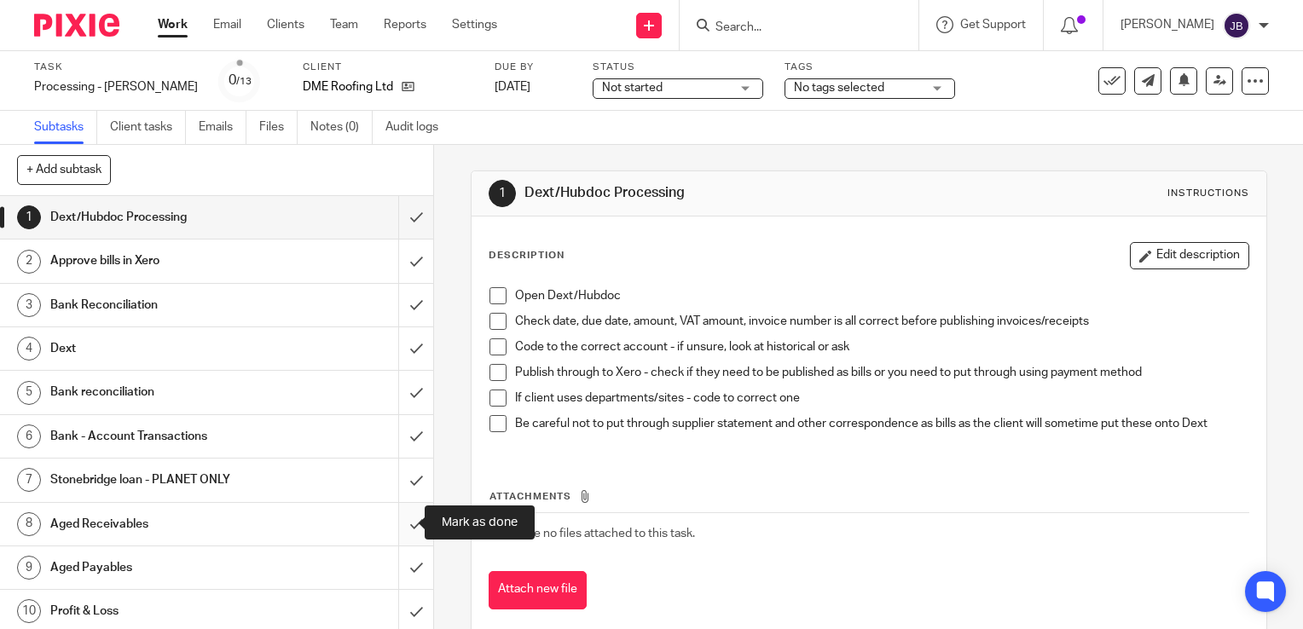
click at [396, 519] on input "submit" at bounding box center [216, 524] width 433 height 43
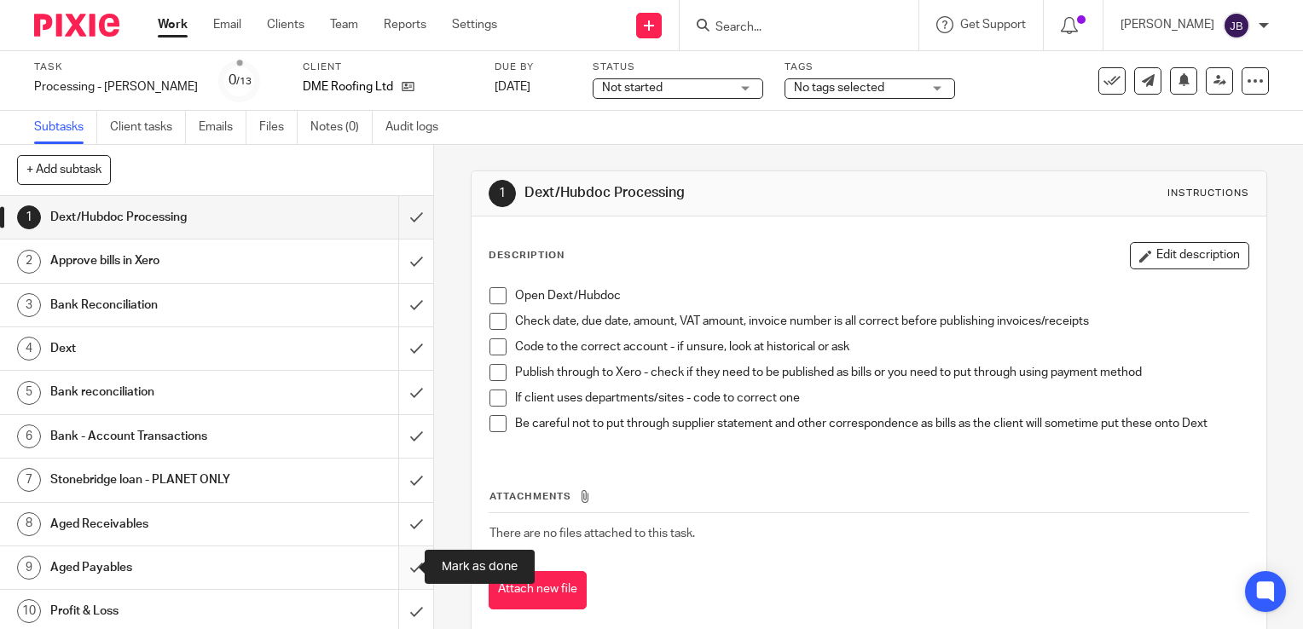
drag, startPoint x: 398, startPoint y: 564, endPoint x: 395, endPoint y: 597, distance: 33.4
click at [399, 567] on input "submit" at bounding box center [216, 568] width 433 height 43
click at [396, 597] on input "submit" at bounding box center [216, 611] width 433 height 43
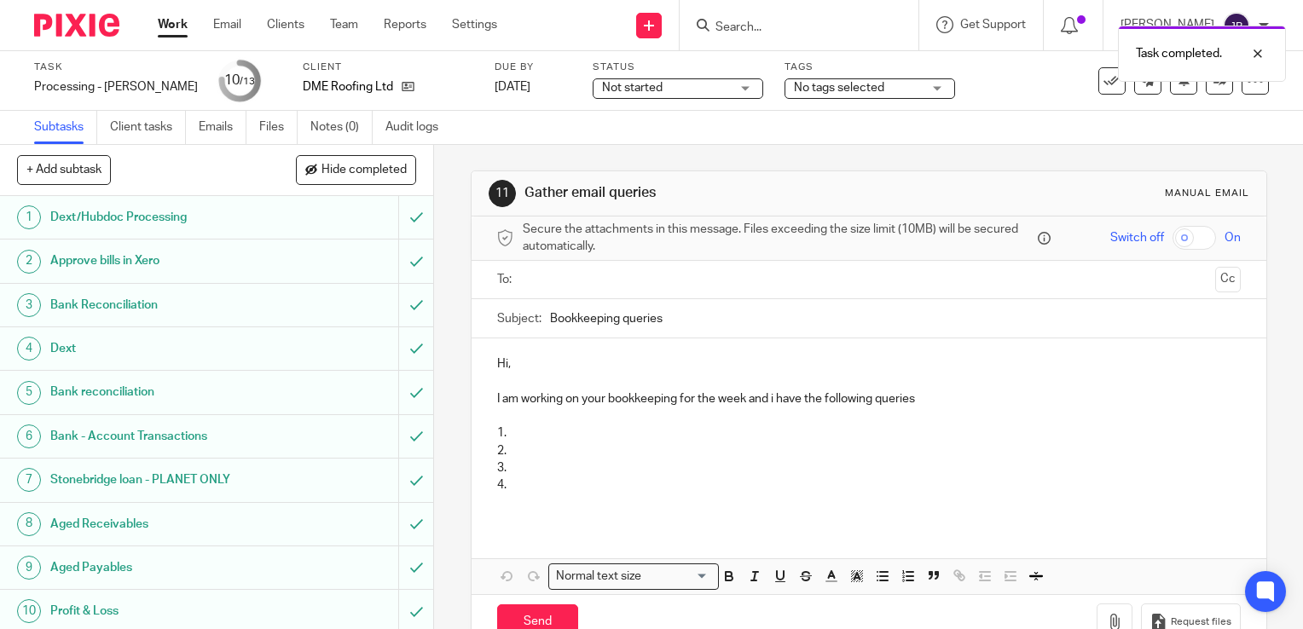
scroll to position [133, 0]
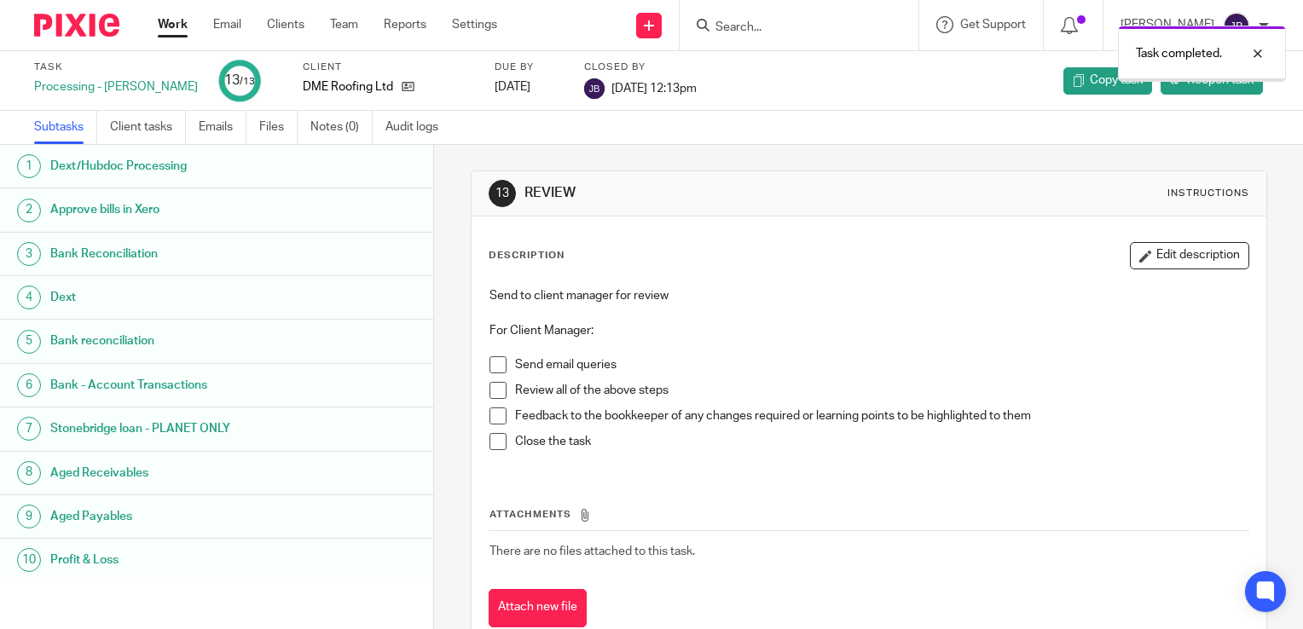
click at [172, 32] on link "Work" at bounding box center [173, 24] width 30 height 17
